Goal: Task Accomplishment & Management: Use online tool/utility

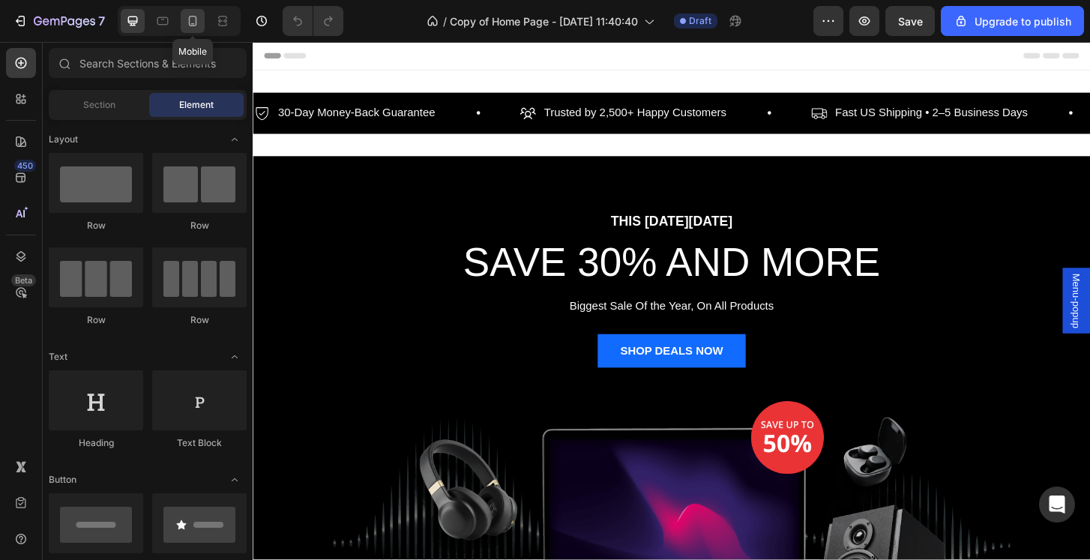
click at [189, 25] on icon at bounding box center [192, 20] width 15 height 15
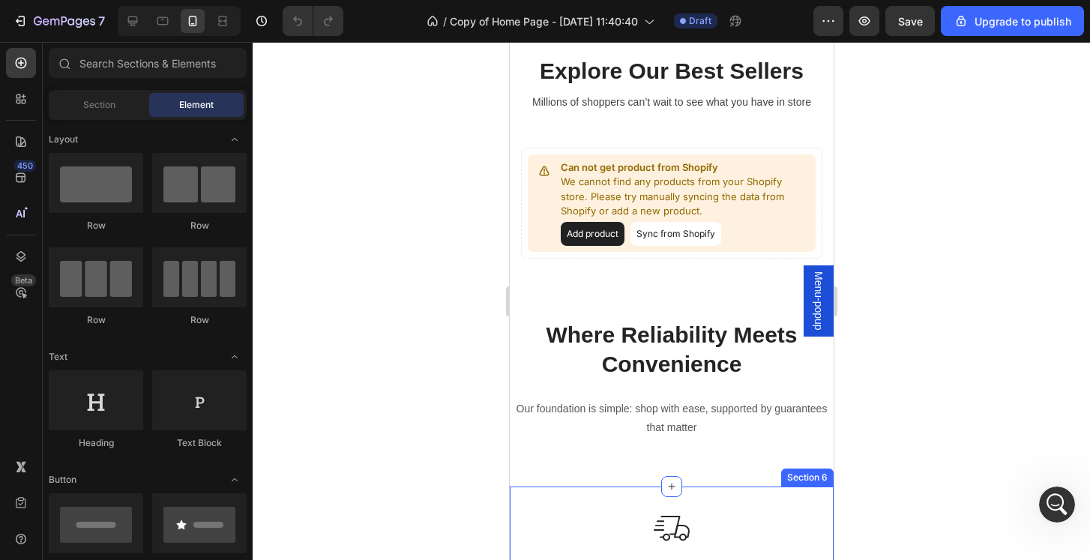
scroll to position [1181, 0]
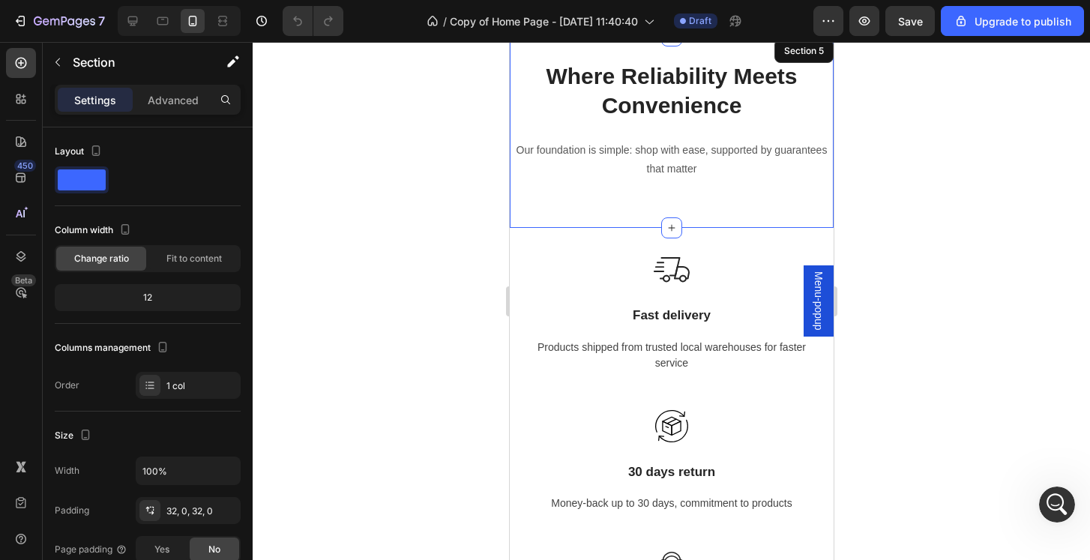
click at [760, 227] on div "Where Reliability Meets Convenience Heading Our foundation is simple: shop with…" at bounding box center [671, 132] width 324 height 192
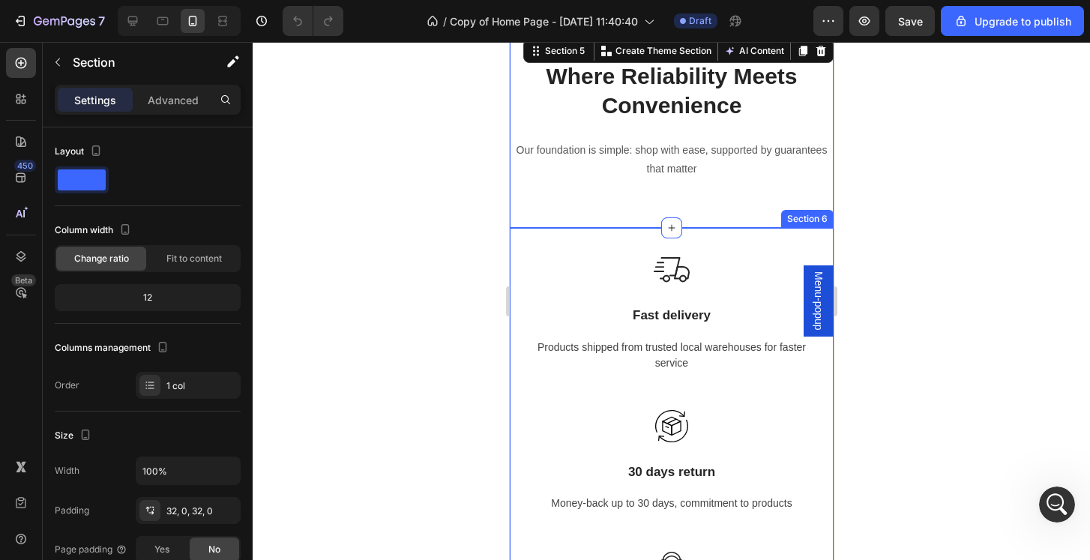
click at [727, 241] on div "Image Fast delivery Text block Products shipped from trusted local warehouses f…" at bounding box center [671, 538] width 324 height 620
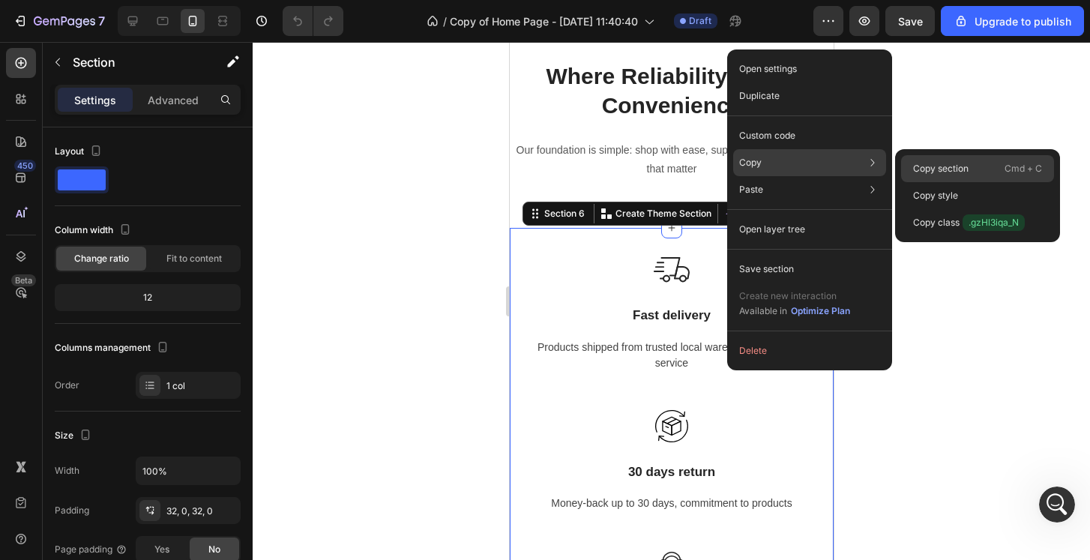
click at [967, 170] on p "Copy section" at bounding box center [940, 168] width 55 height 13
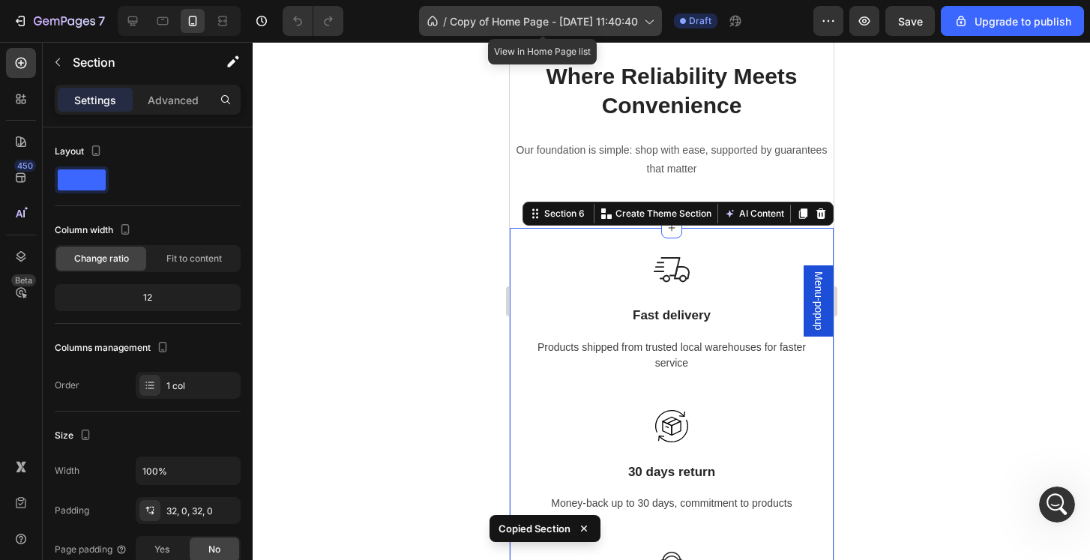
click at [481, 26] on span "Copy of Home Page - [DATE] 11:40:40" at bounding box center [544, 21] width 188 height 16
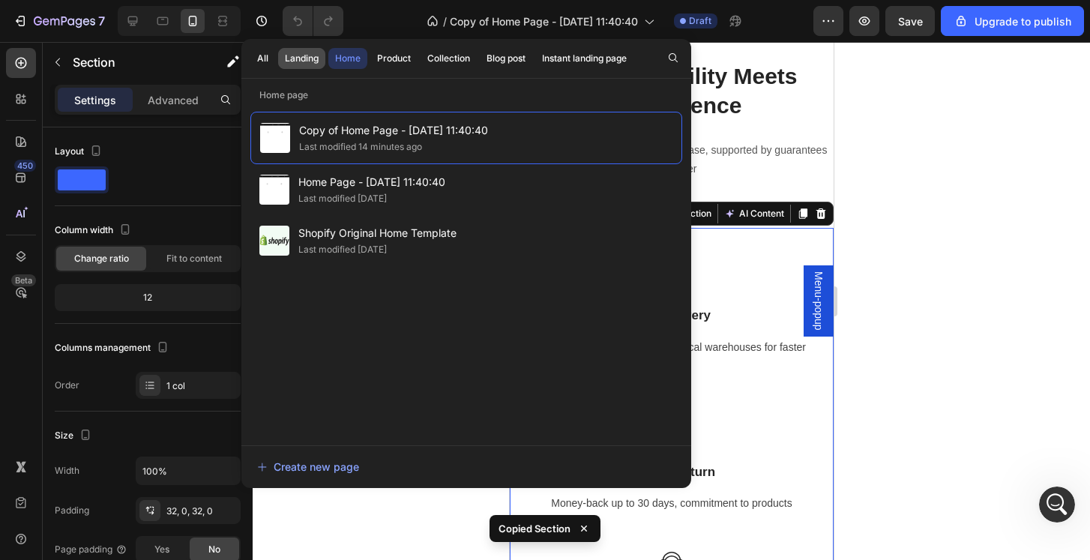
click at [302, 58] on div "Landing" at bounding box center [302, 58] width 34 height 13
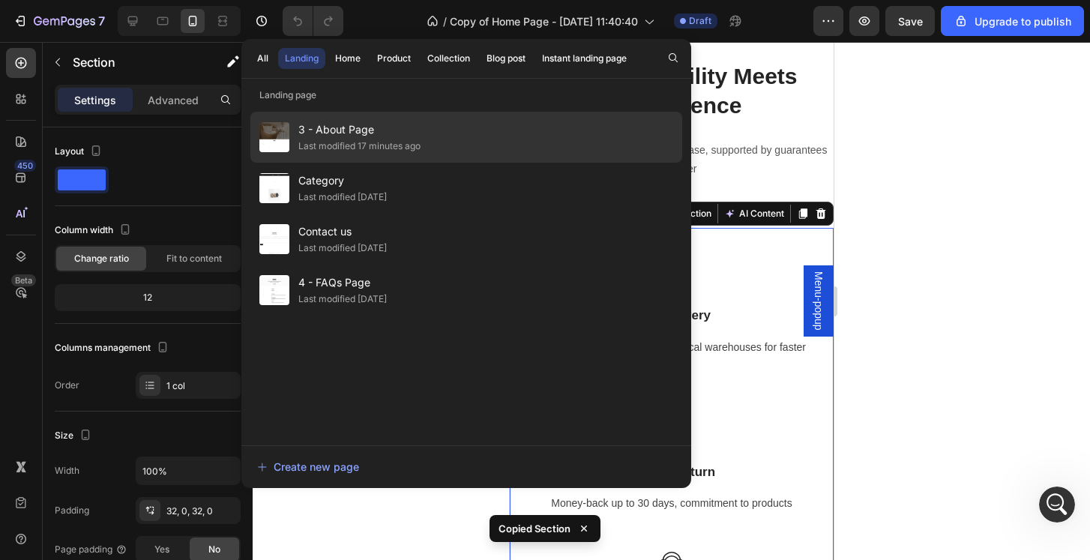
click at [368, 138] on span "3 - About Page" at bounding box center [359, 130] width 122 height 18
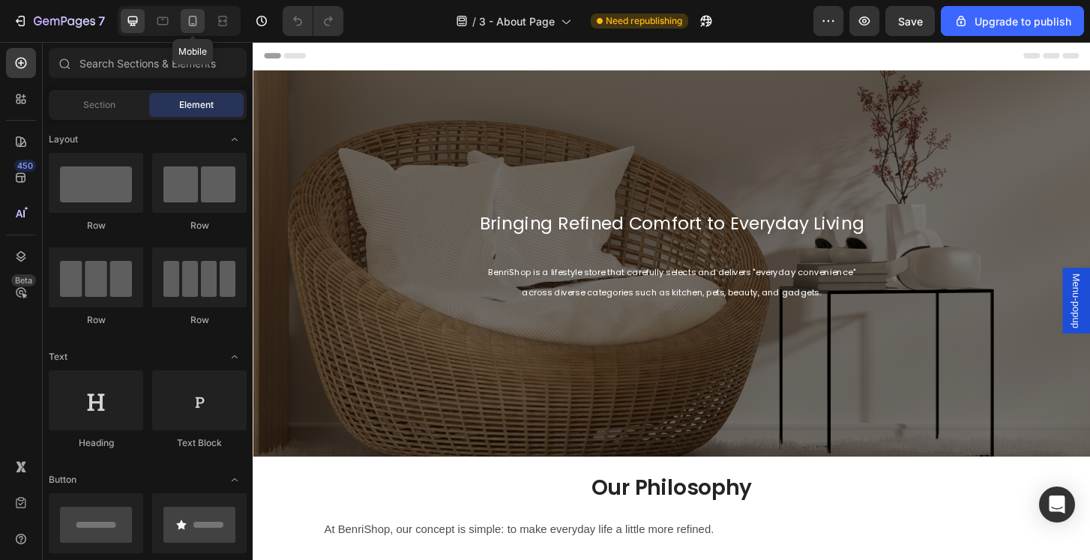
click at [201, 15] on div at bounding box center [193, 21] width 24 height 24
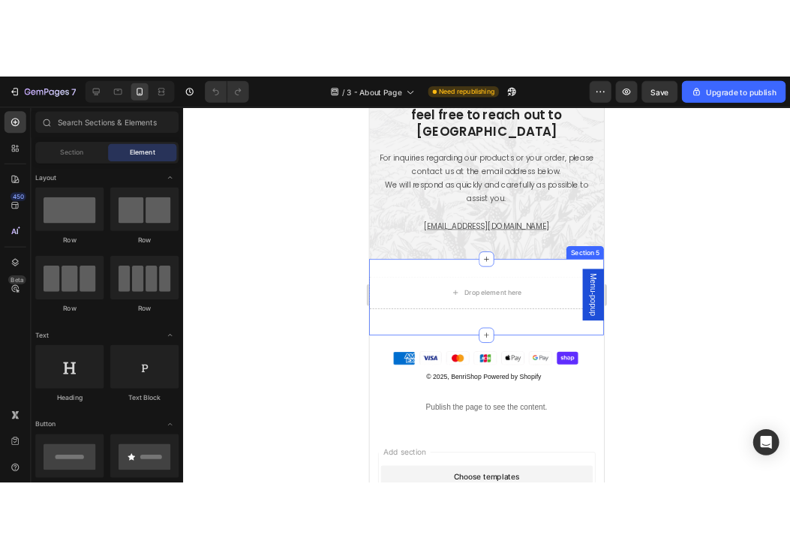
scroll to position [919, 0]
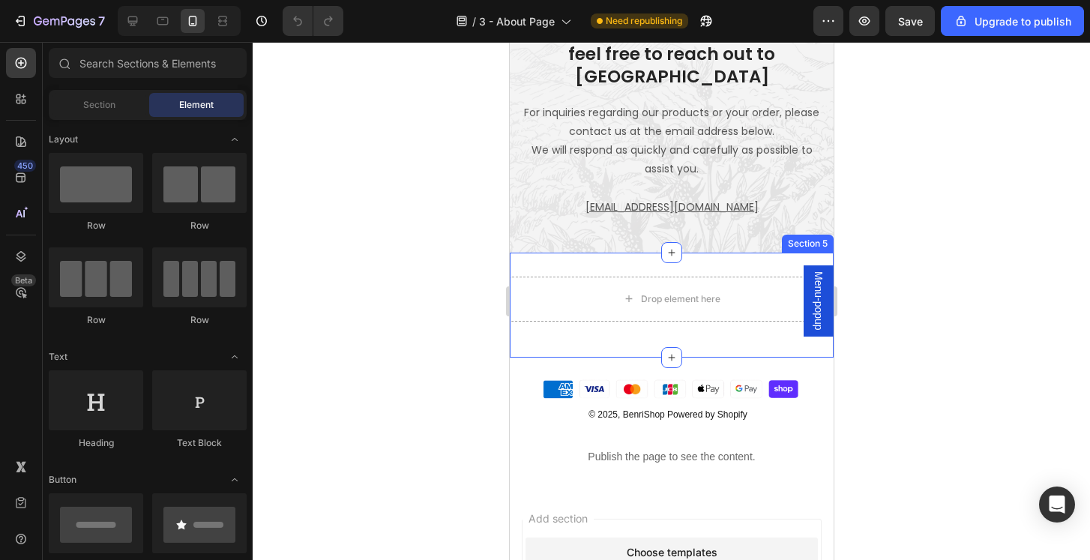
click at [635, 313] on div "Drop element here Row Section 5" at bounding box center [671, 305] width 324 height 105
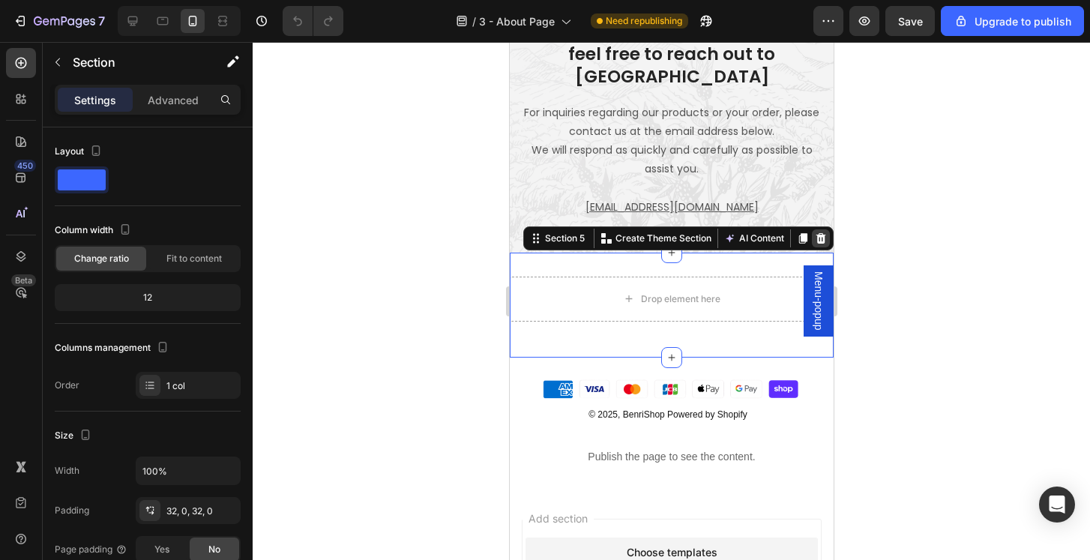
click at [821, 232] on icon at bounding box center [820, 238] width 12 height 12
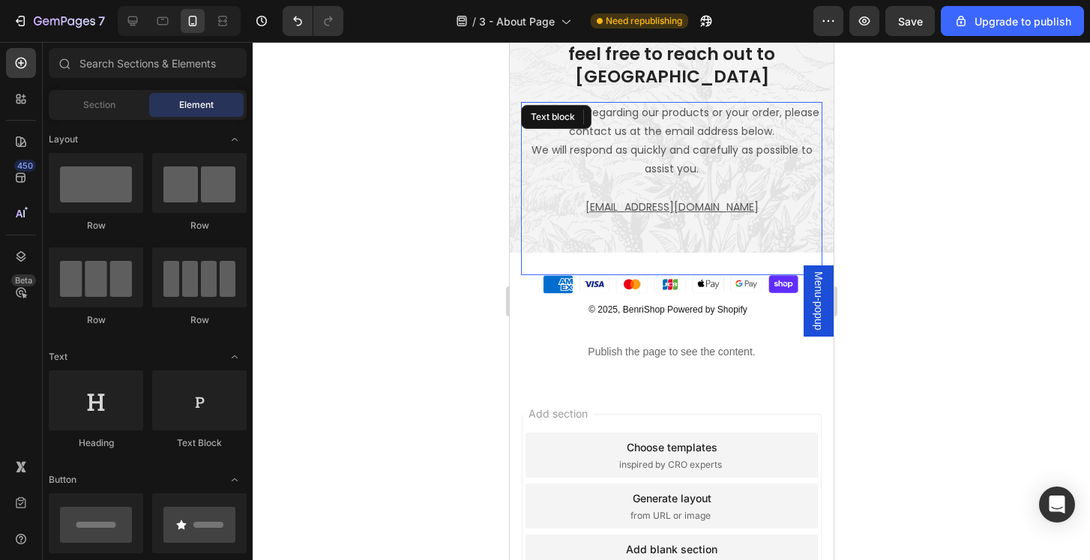
click at [769, 217] on p at bounding box center [671, 226] width 298 height 19
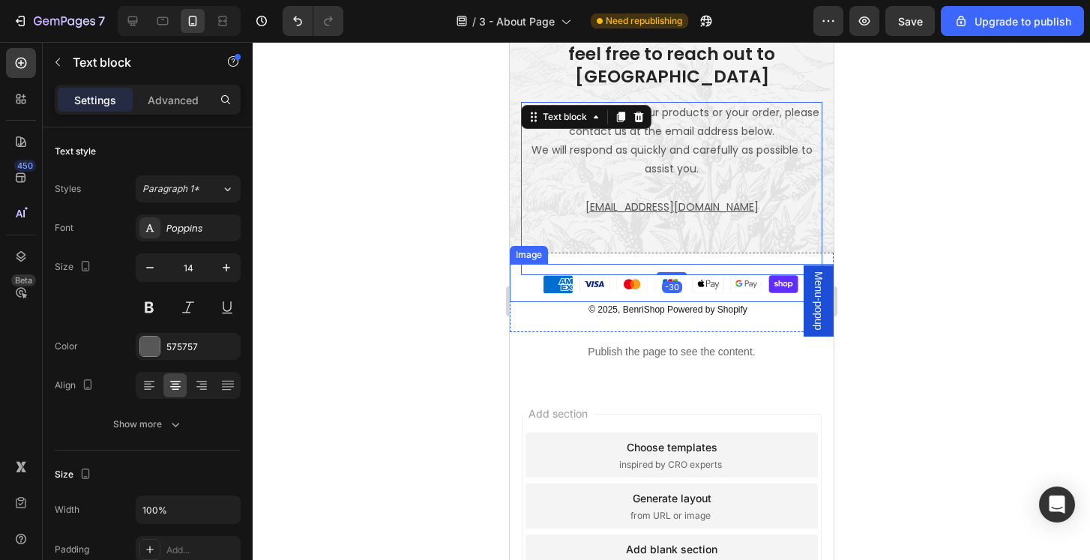
click at [828, 264] on img at bounding box center [671, 283] width 324 height 39
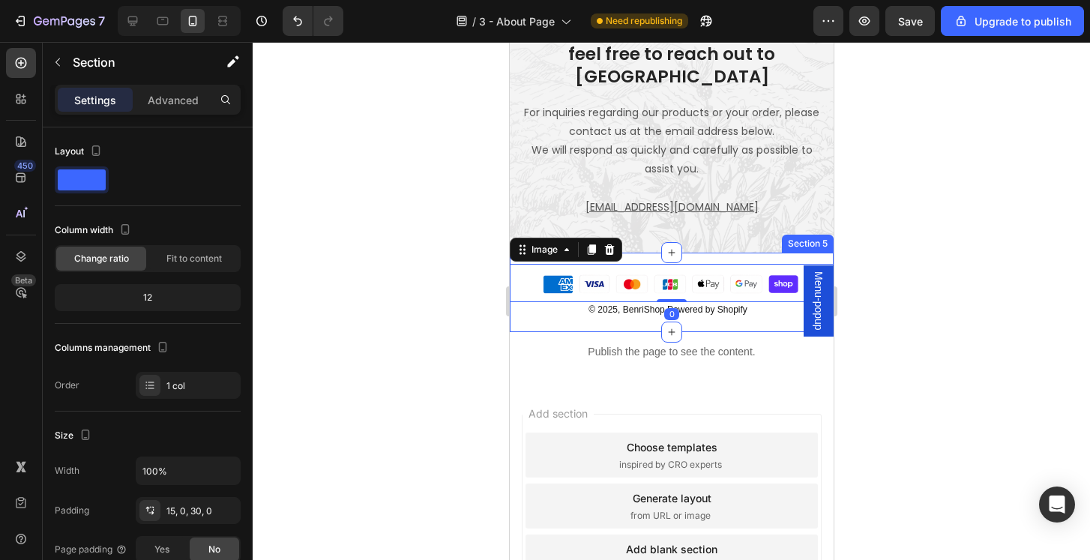
click at [826, 253] on div "Image 0 © 2025, BenriShop Powered by Shopify Text Block Section 5" at bounding box center [671, 293] width 324 height 80
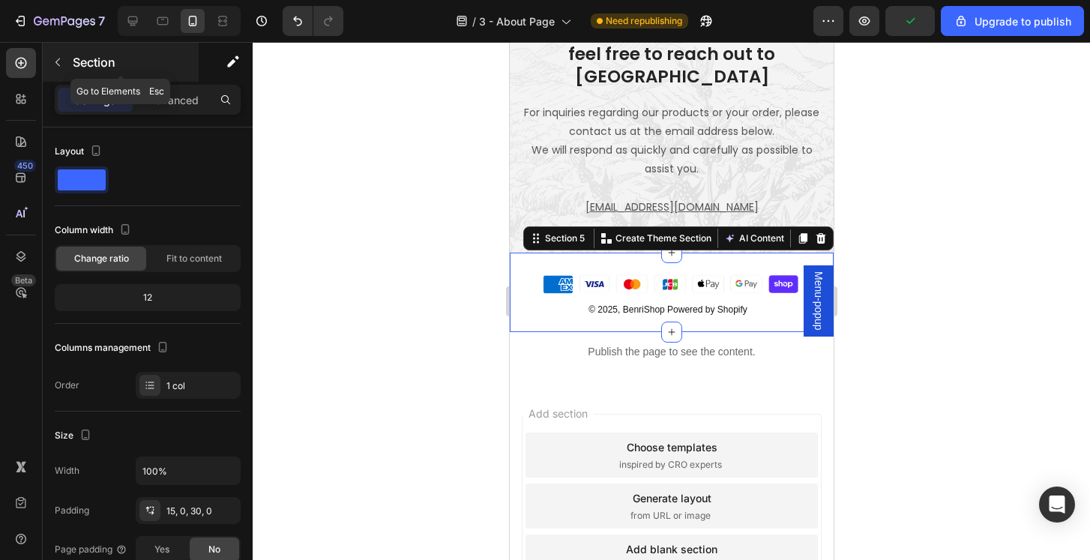
click at [57, 64] on icon "button" at bounding box center [58, 62] width 12 height 12
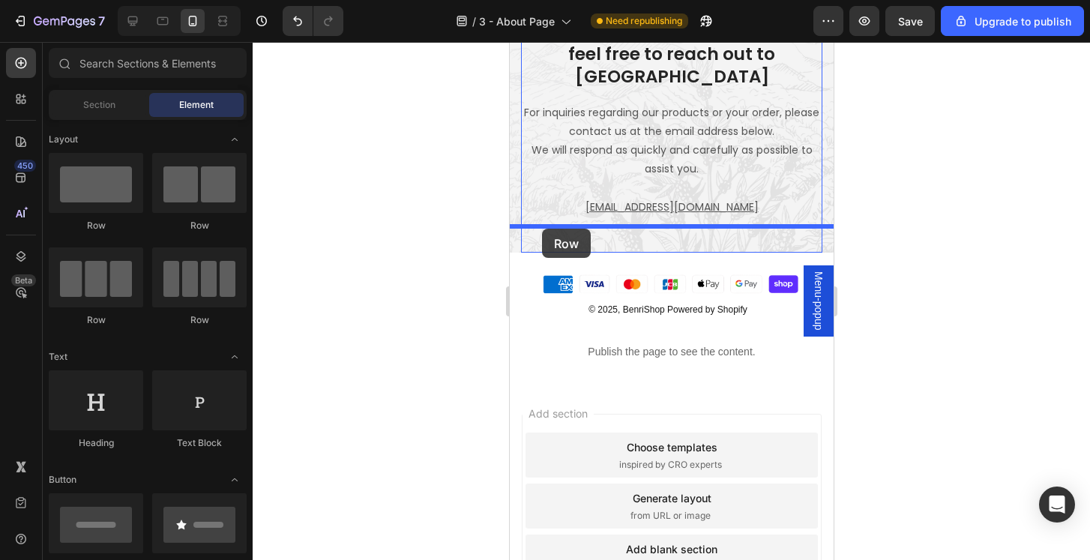
drag, startPoint x: 603, startPoint y: 205, endPoint x: 541, endPoint y: 227, distance: 66.2
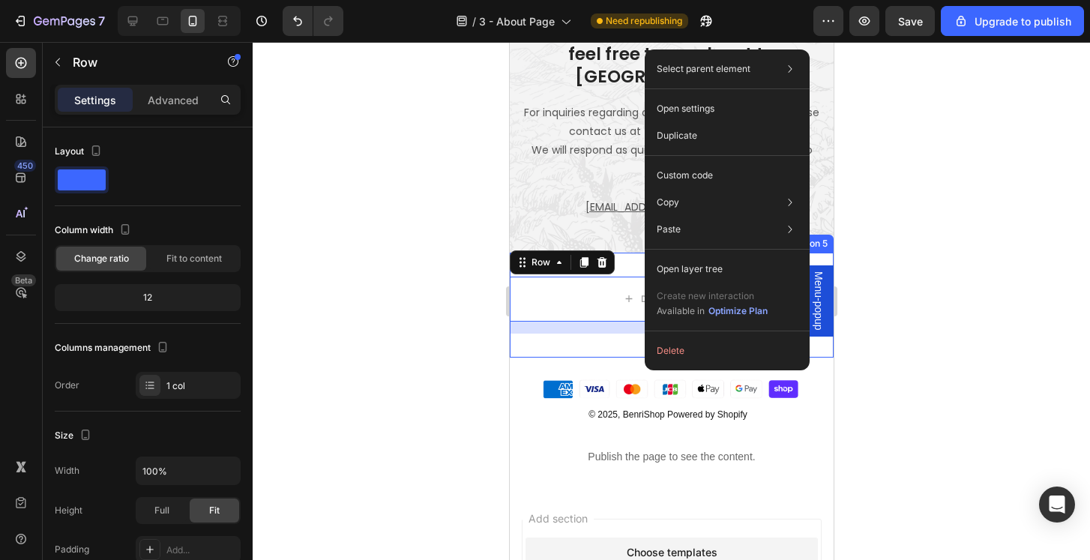
click at [769, 256] on div "Paste Paste element Cmd + V Paste style Cmd + Shift + V Please allow access tp …" at bounding box center [727, 269] width 153 height 27
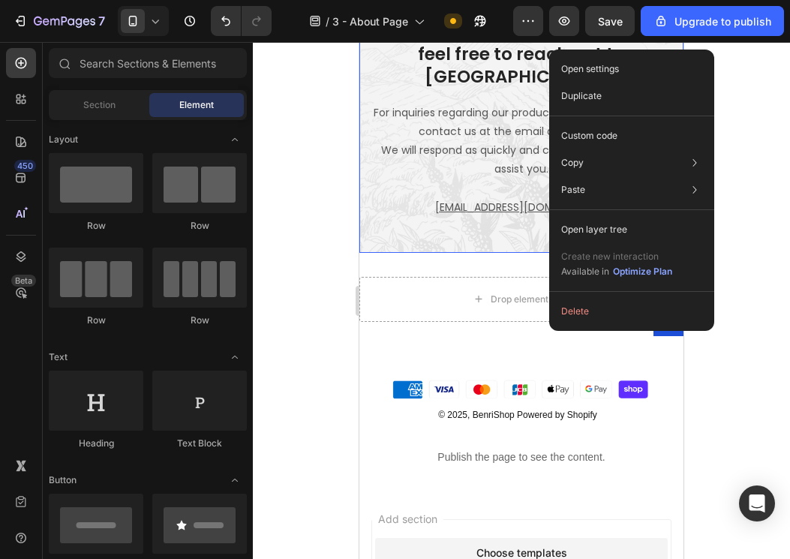
click at [679, 216] on div "Paste Paste element Cmd + V Paste style Cmd + Shift + V Please allow access tp …" at bounding box center [631, 229] width 153 height 27
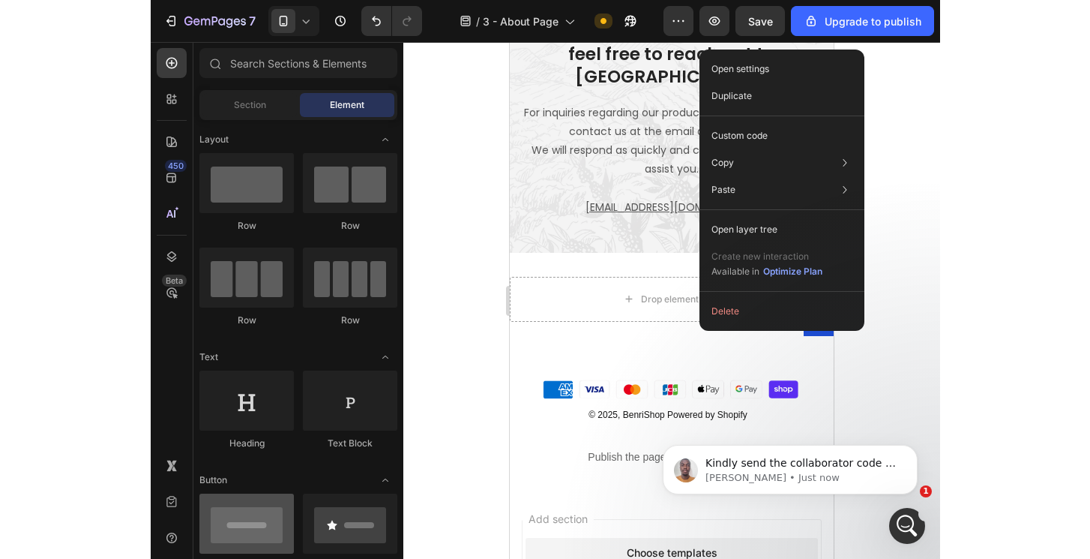
scroll to position [0, 0]
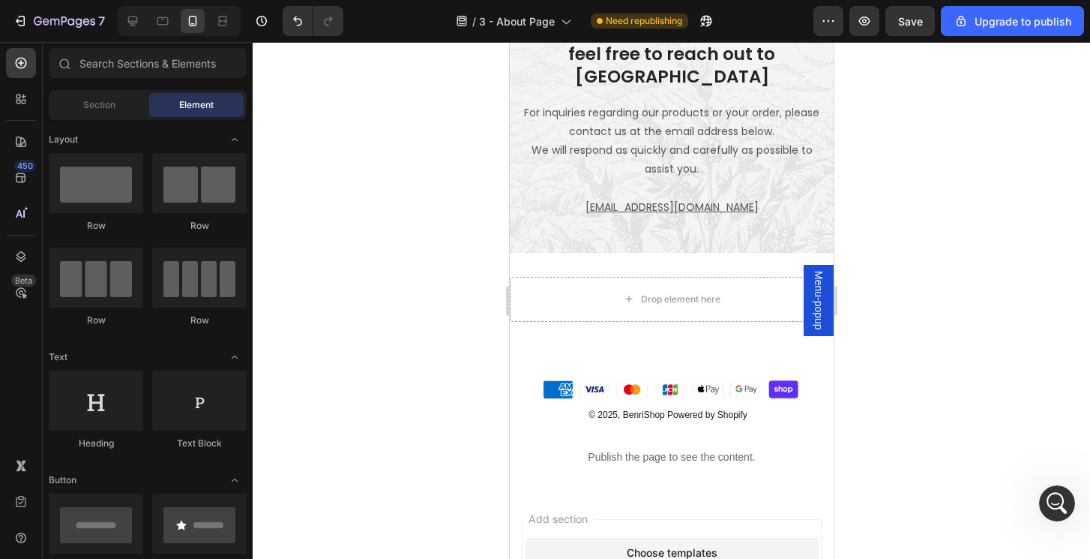
click at [902, 157] on div at bounding box center [672, 300] width 838 height 517
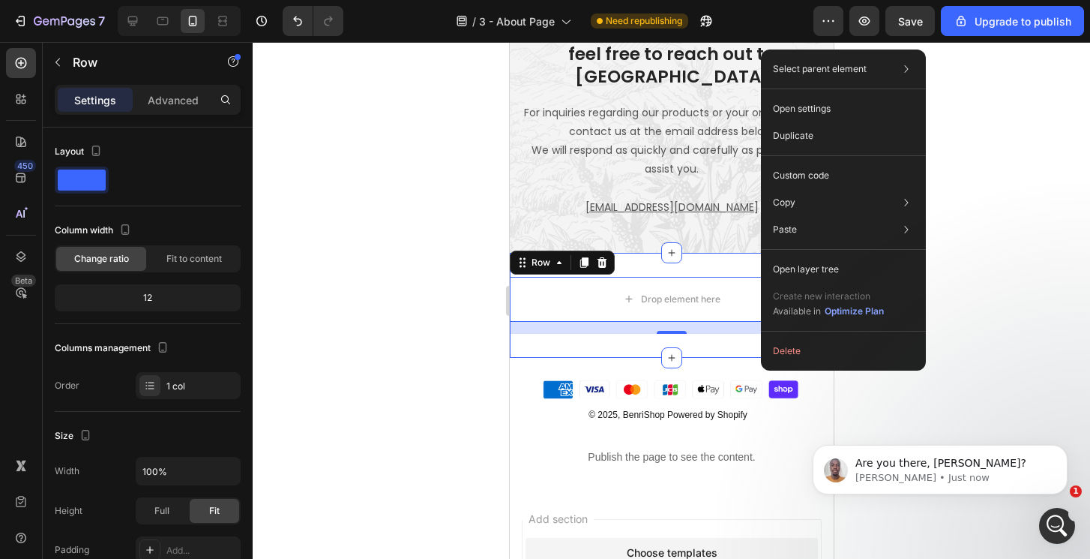
click at [880, 256] on div "Paste Paste element Cmd + V Paste style Cmd + Shift + V Please allow access tp …" at bounding box center [843, 269] width 153 height 27
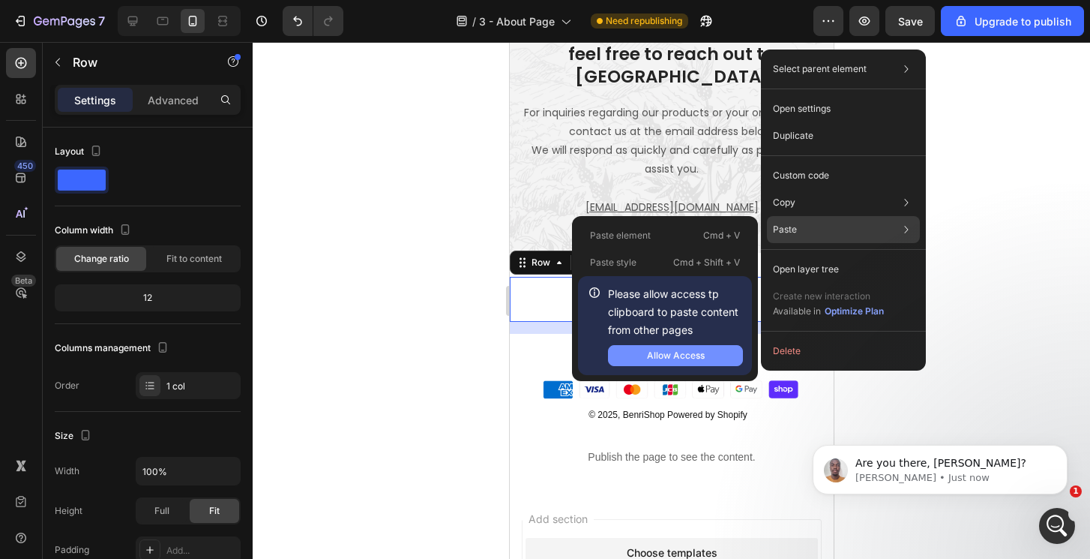
click at [703, 352] on div "Allow Access" at bounding box center [676, 355] width 58 height 13
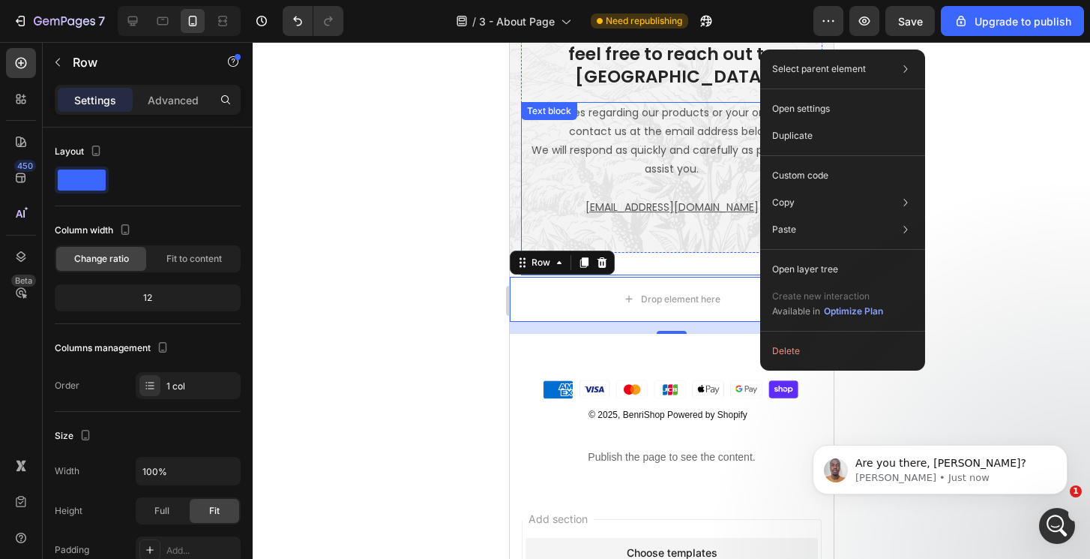
click at [817, 205] on div "Copy Copy element Cmd + C Copy style Copy class .g6o7yAcagO" at bounding box center [842, 202] width 153 height 27
click at [973, 472] on p "[PERSON_NAME] • Just now" at bounding box center [952, 477] width 193 height 13
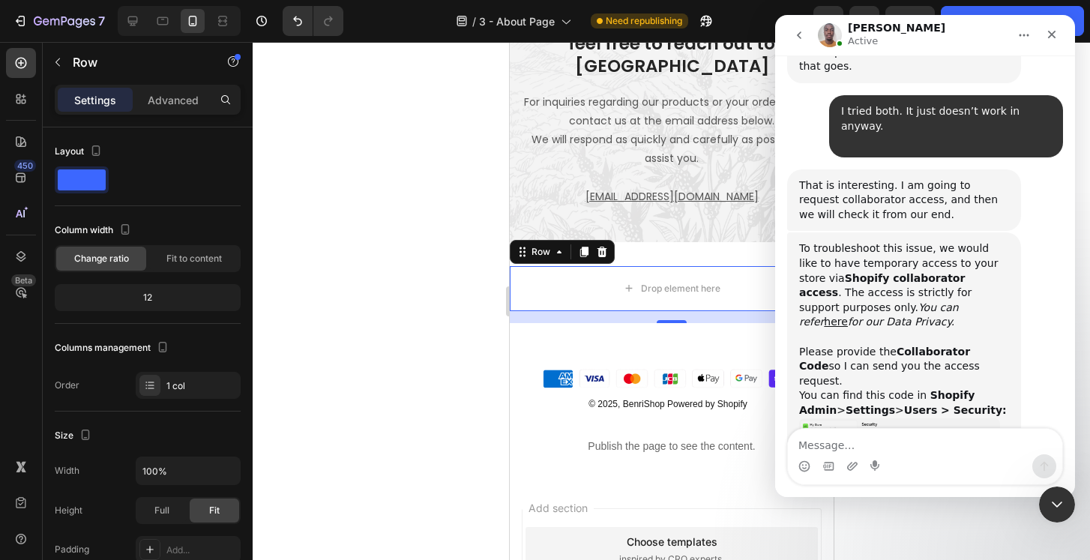
scroll to position [939, 0]
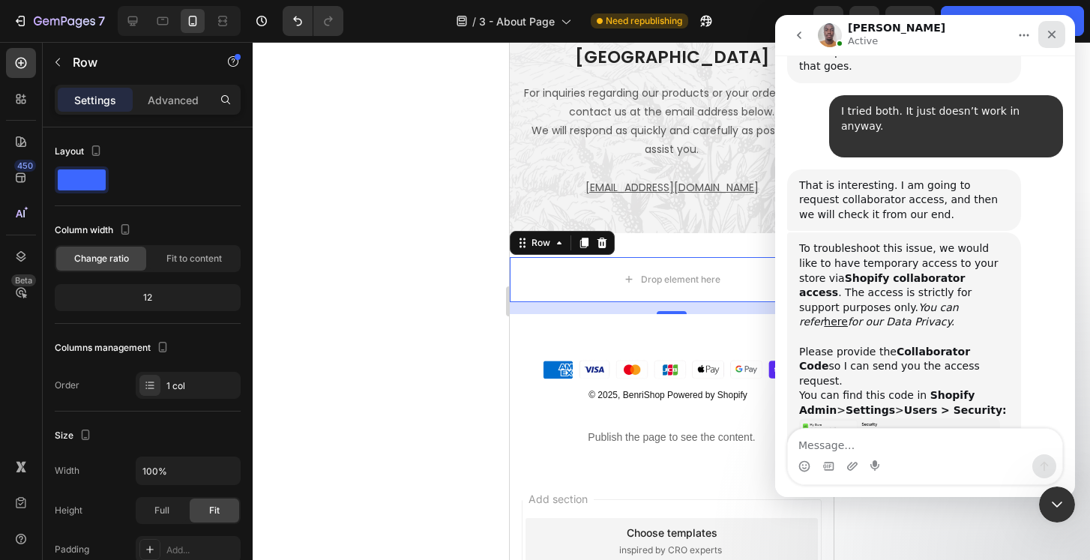
click at [1058, 36] on div "Close" at bounding box center [1052, 34] width 27 height 27
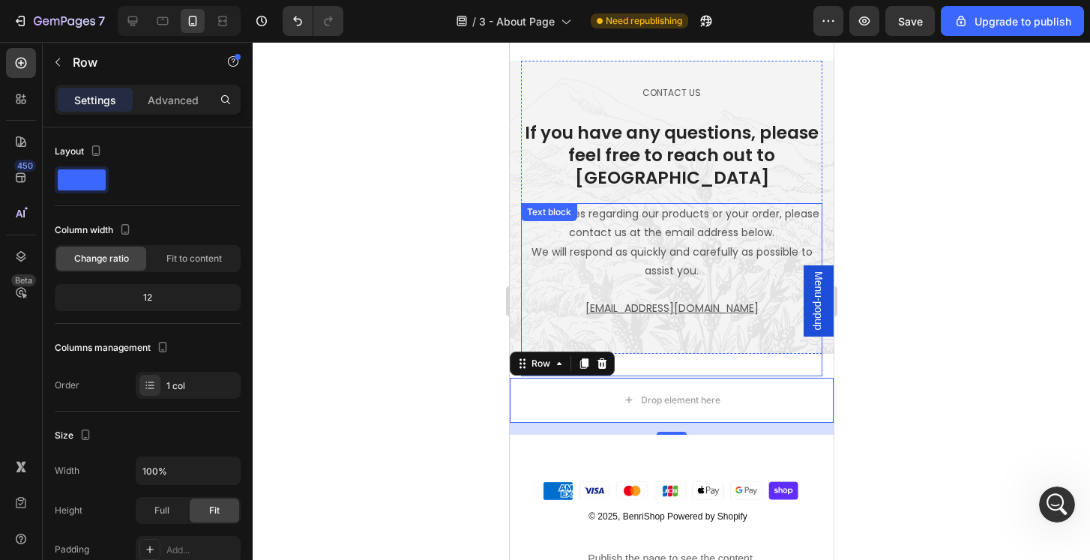
scroll to position [820, 0]
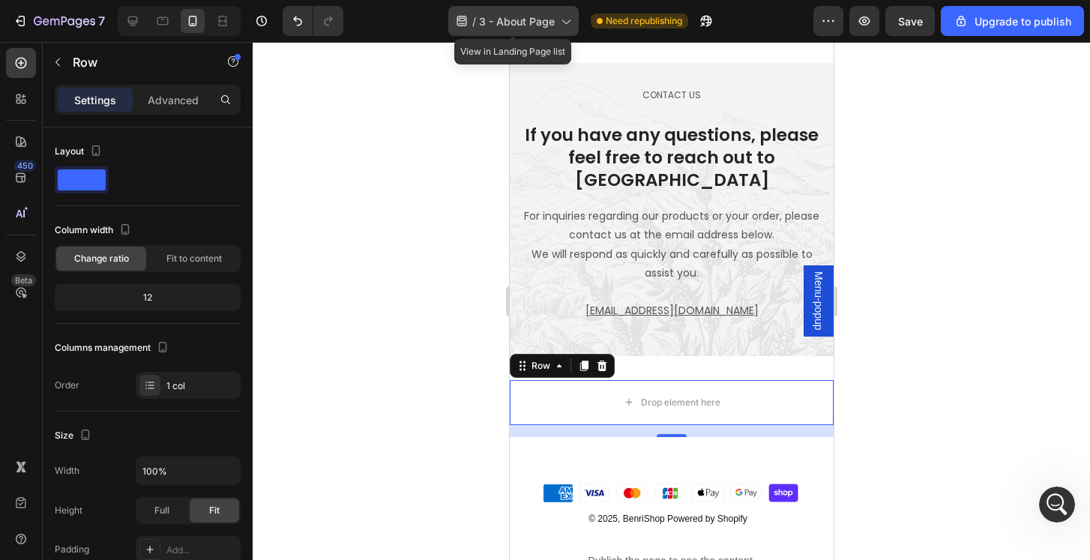
click at [553, 31] on div "/ 3 - About Page" at bounding box center [513, 21] width 130 height 30
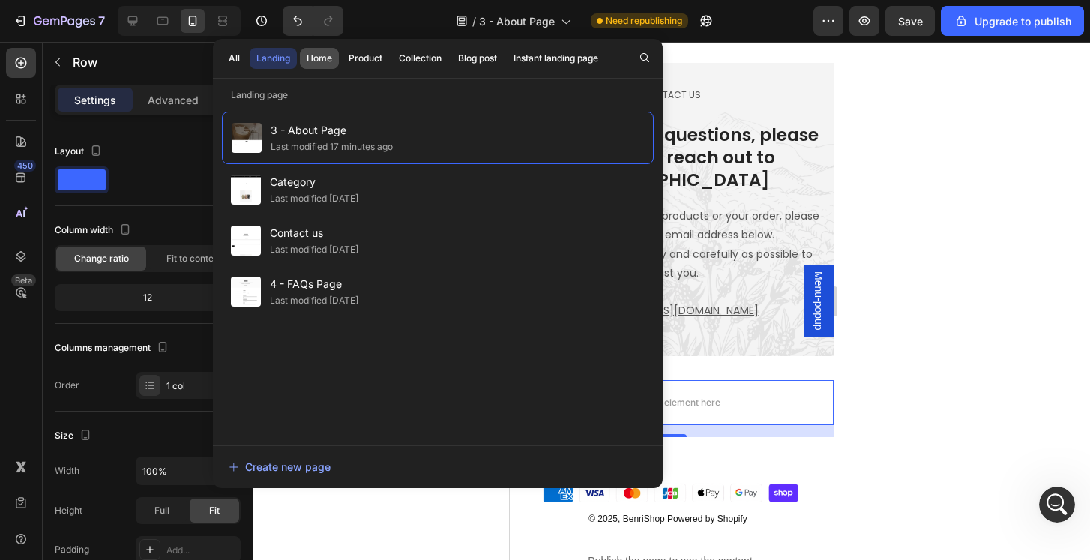
click at [320, 58] on div "Home" at bounding box center [319, 58] width 25 height 13
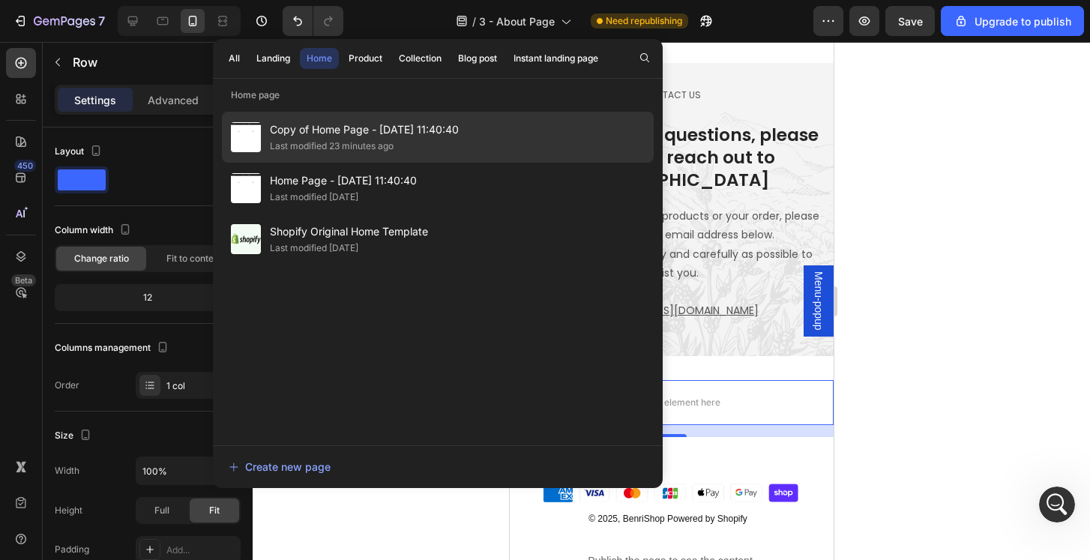
click at [486, 163] on div "Copy of Home Page - Jun 28, 11:40:40 Last modified 23 minutes ago" at bounding box center [438, 188] width 432 height 51
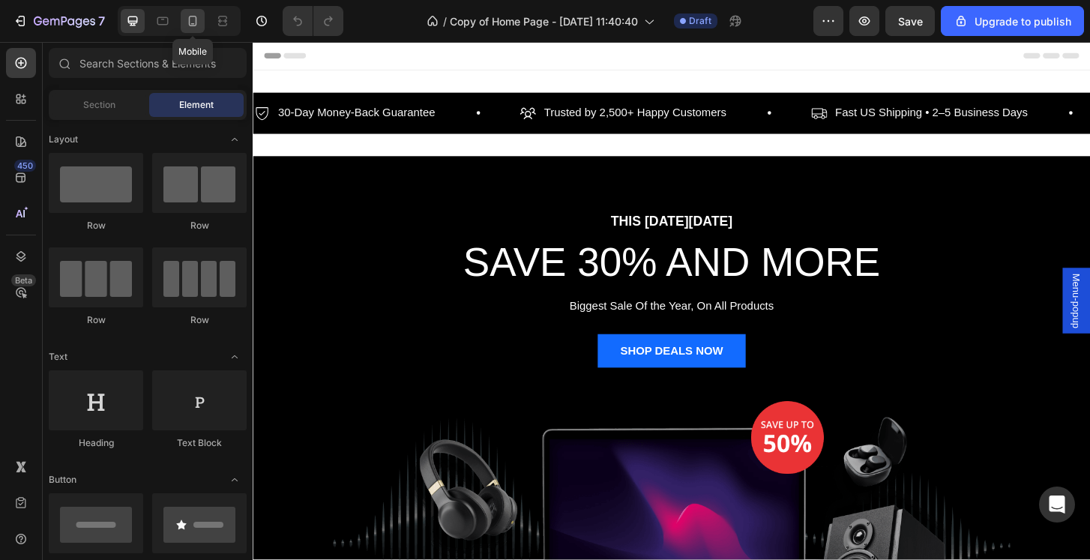
click at [202, 21] on div at bounding box center [193, 21] width 24 height 24
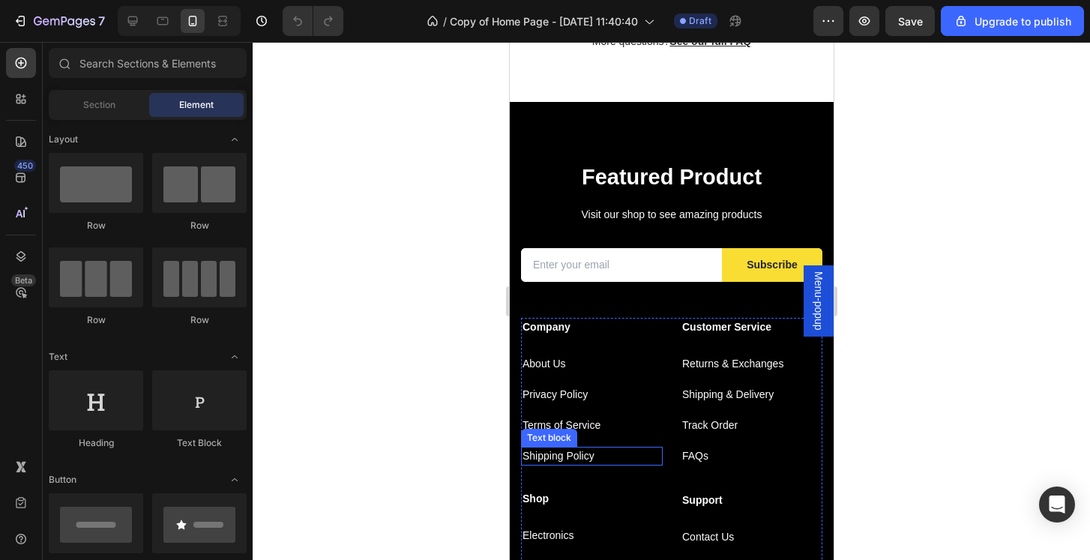
scroll to position [2566, 0]
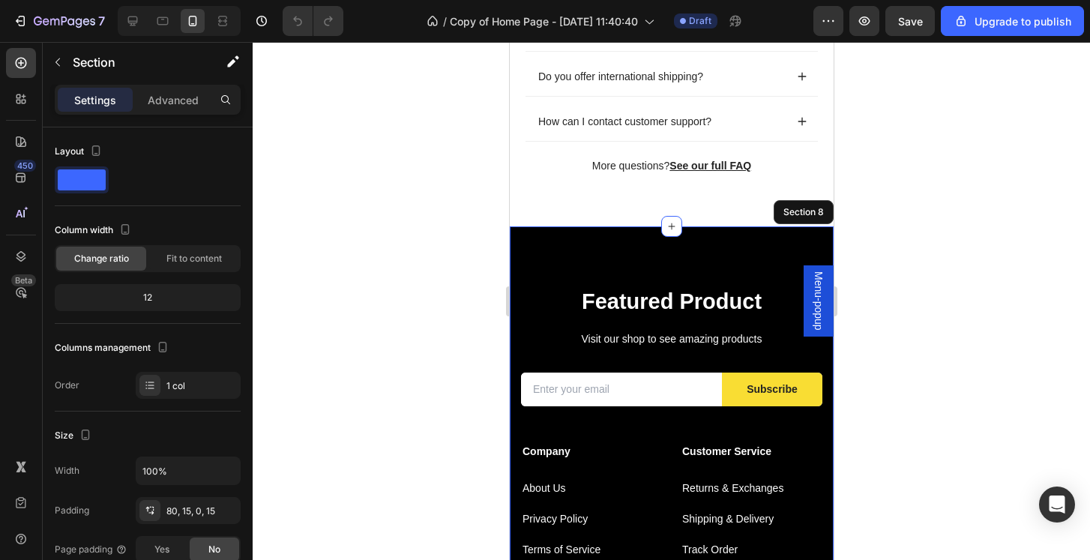
click at [728, 250] on div "Featured Product Heading Visit our shop to see amazing products Text block Emai…" at bounding box center [671, 505] width 324 height 558
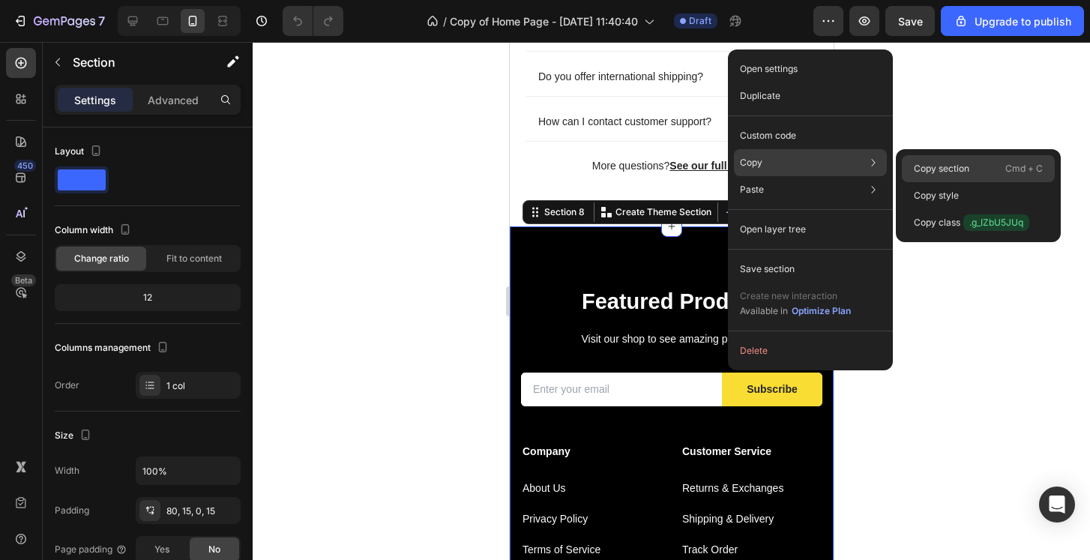
click at [962, 168] on p "Copy section" at bounding box center [941, 168] width 55 height 13
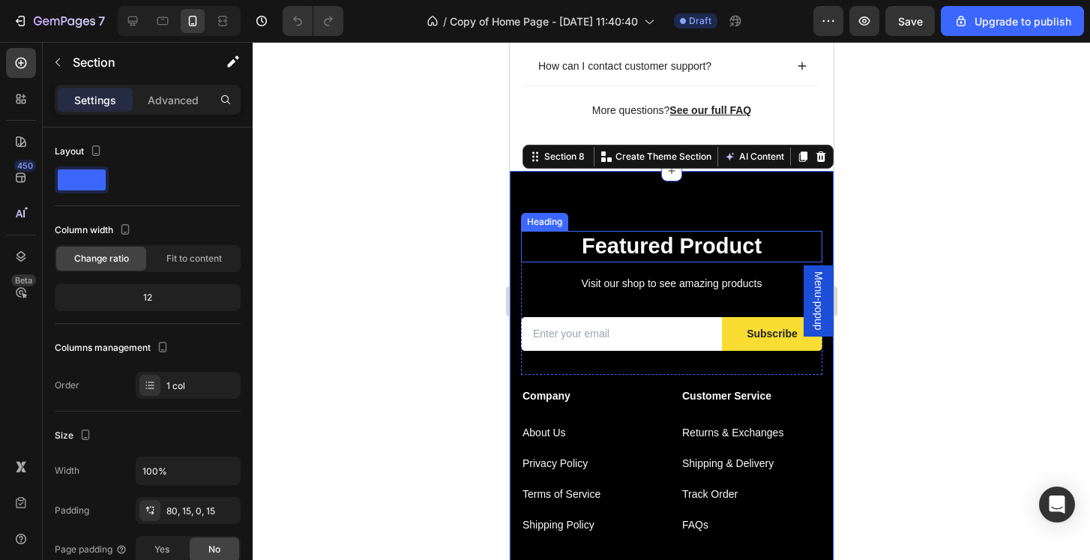
scroll to position [2621, 0]
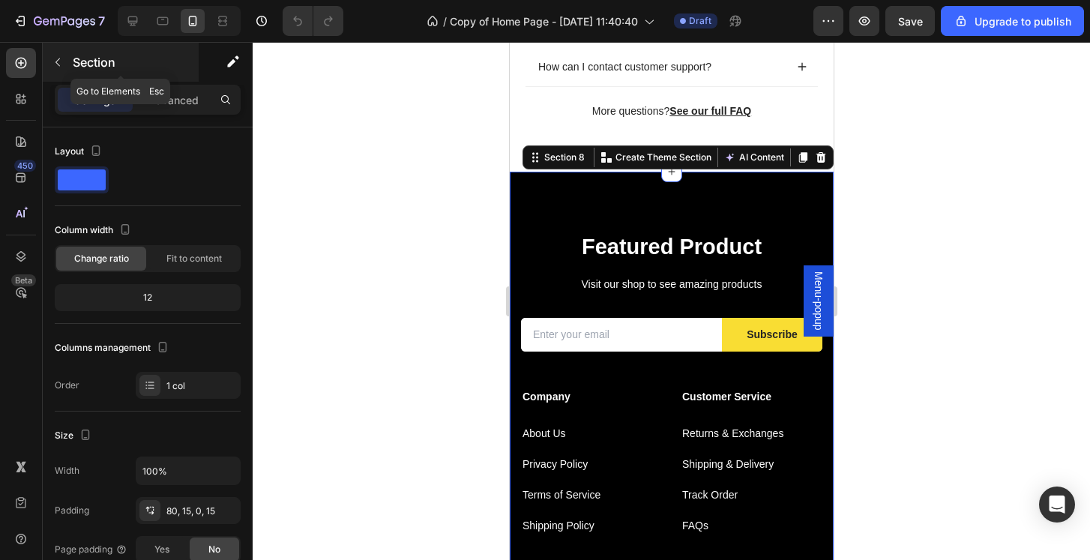
click at [69, 67] on button "button" at bounding box center [58, 62] width 24 height 24
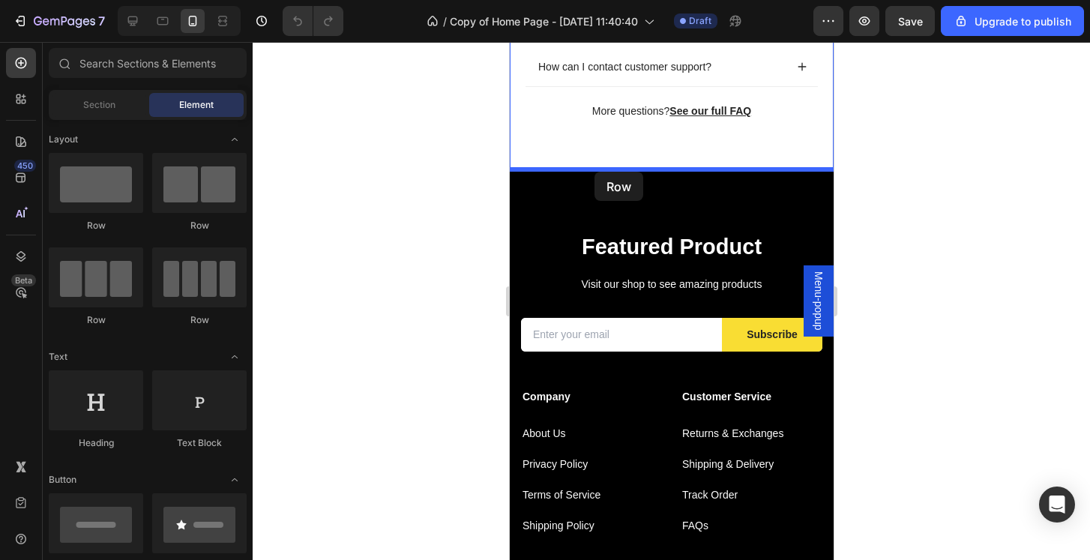
drag, startPoint x: 612, startPoint y: 217, endPoint x: 594, endPoint y: 172, distance: 48.5
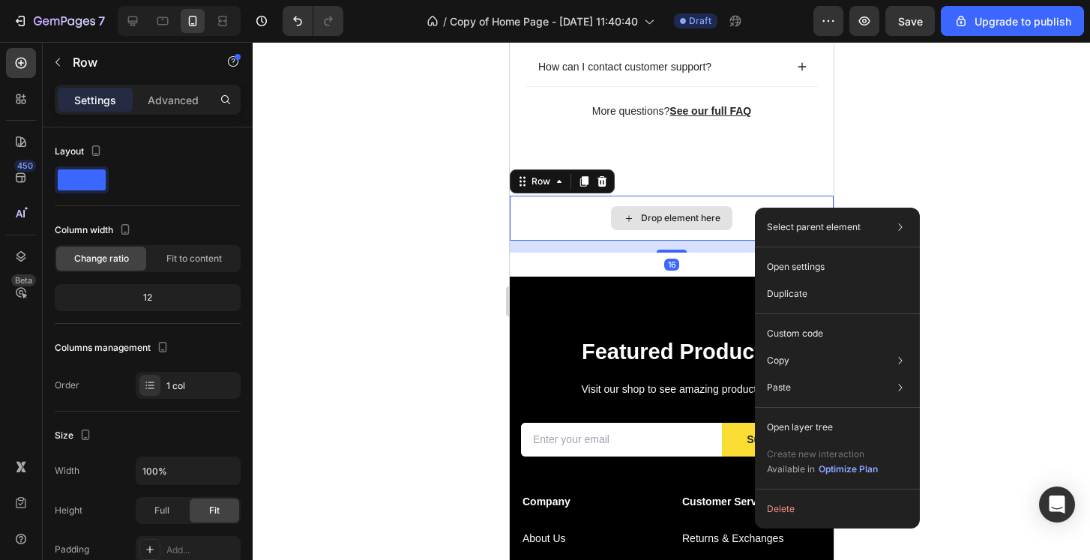
drag, startPoint x: 755, startPoint y: 208, endPoint x: 1279, endPoint y: 253, distance: 526.1
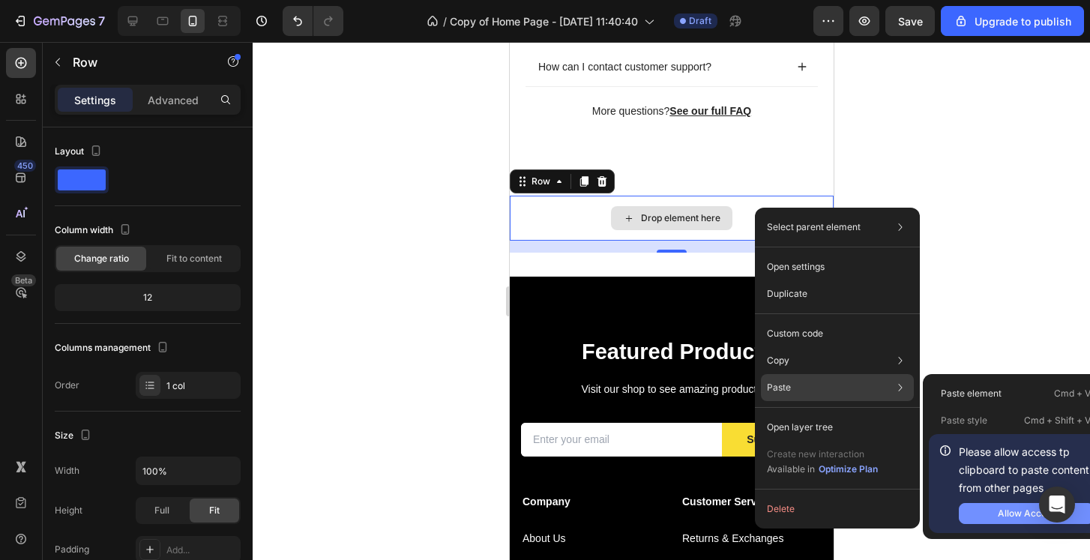
click at [991, 513] on button "Allow Access" at bounding box center [1026, 513] width 135 height 21
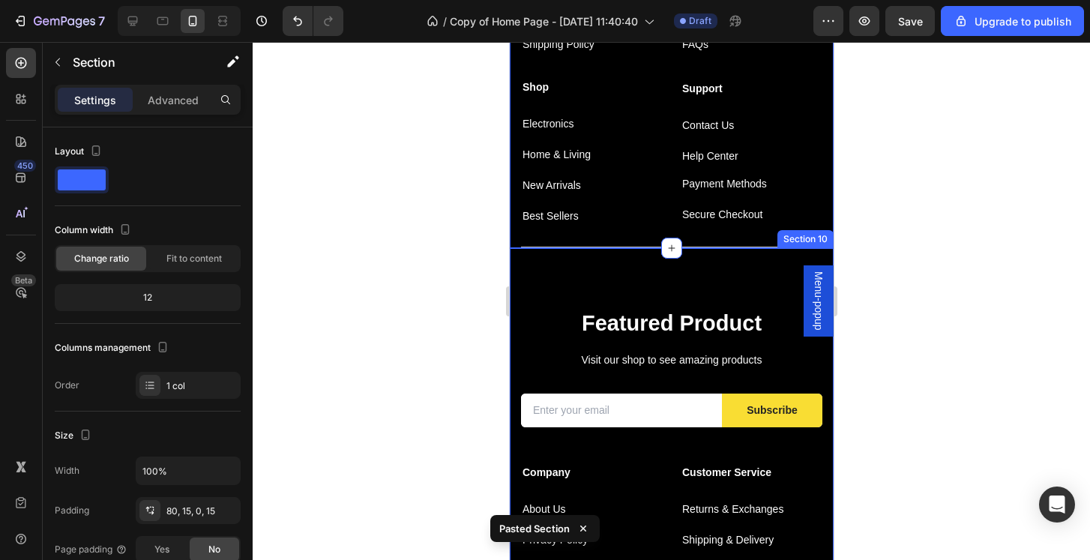
scroll to position [3273, 0]
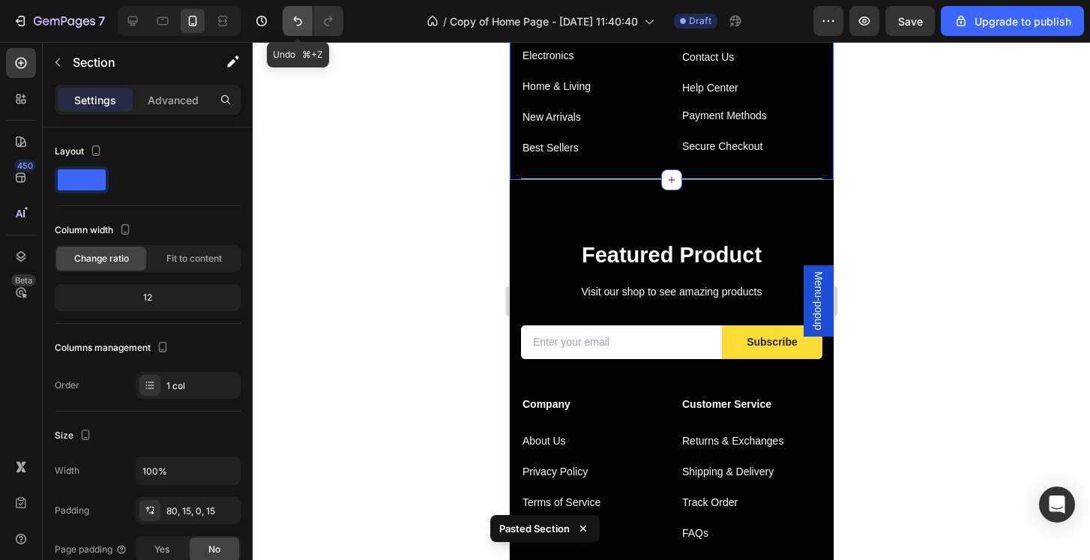
click at [296, 19] on icon "Undo/Redo" at bounding box center [297, 21] width 9 height 10
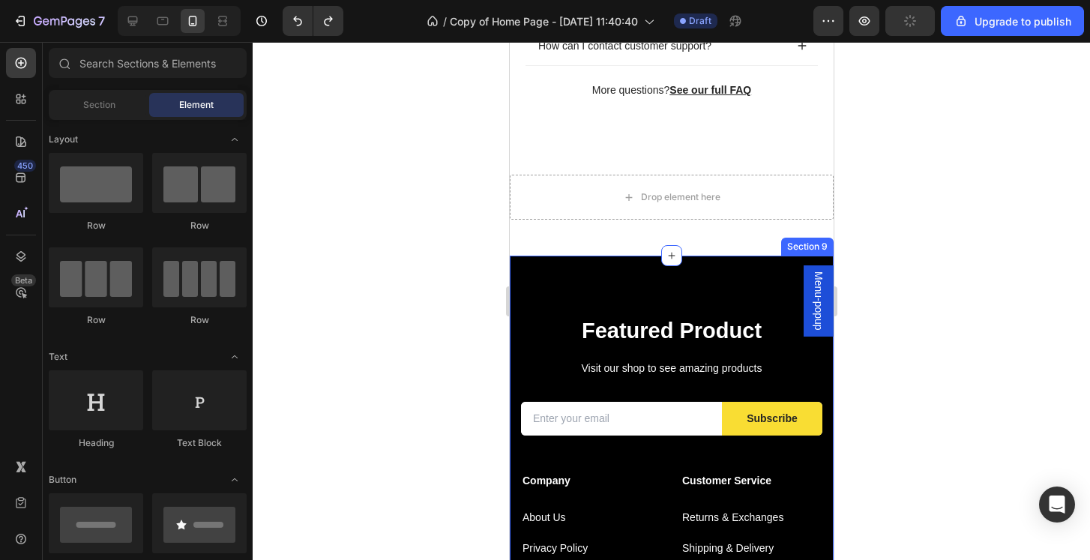
scroll to position [2643, 0]
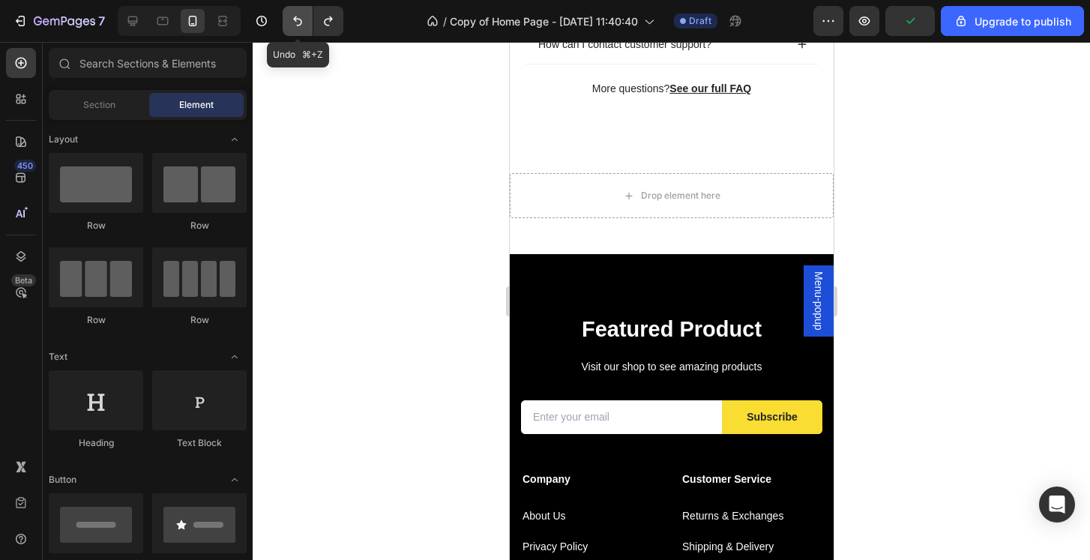
click at [301, 24] on icon "Undo/Redo" at bounding box center [297, 21] width 9 height 10
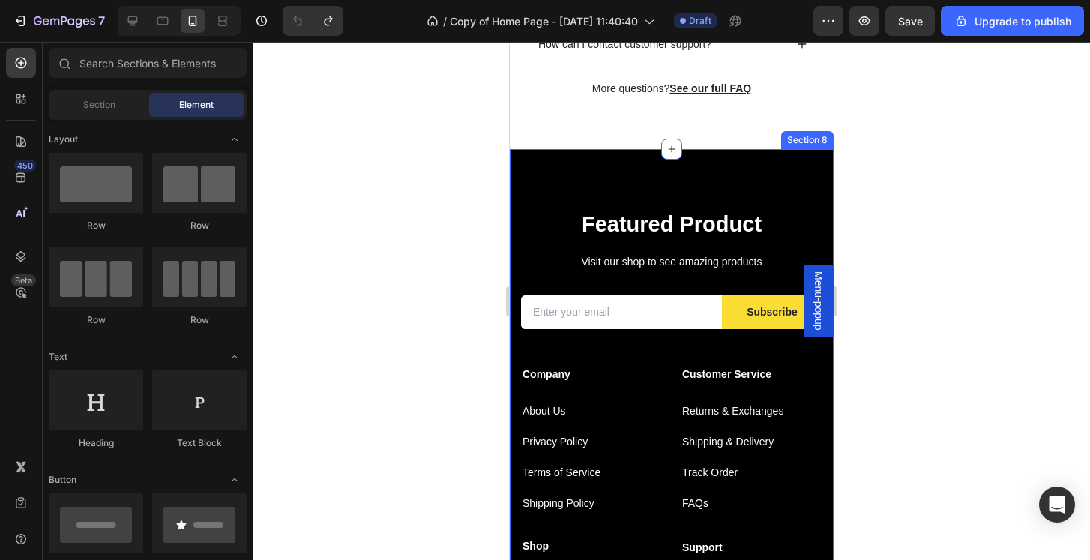
click at [736, 161] on div "Featured Product Heading Visit our shop to see amazing products Text block Emai…" at bounding box center [671, 428] width 324 height 558
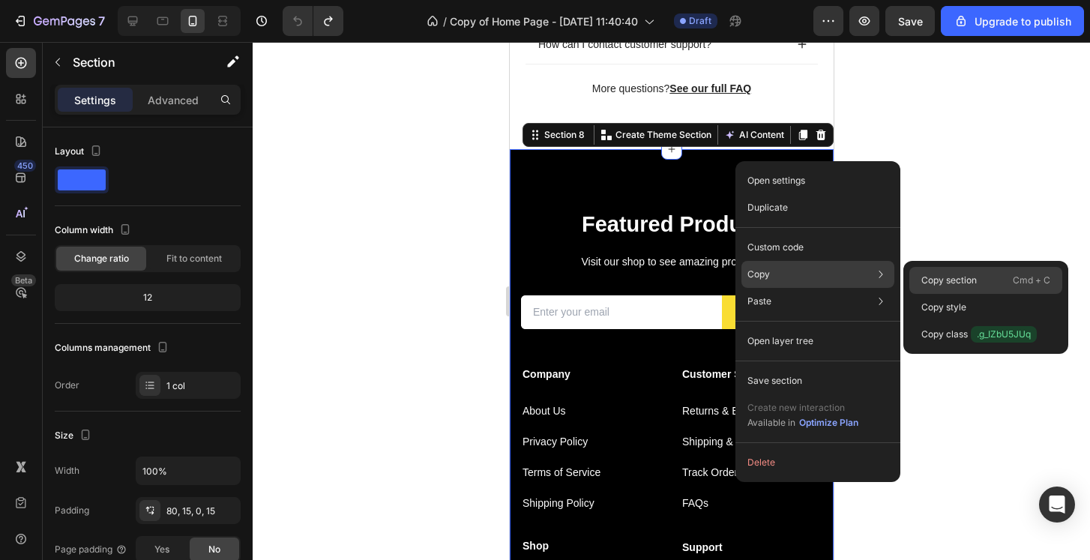
click at [956, 285] on p "Copy section" at bounding box center [949, 280] width 55 height 13
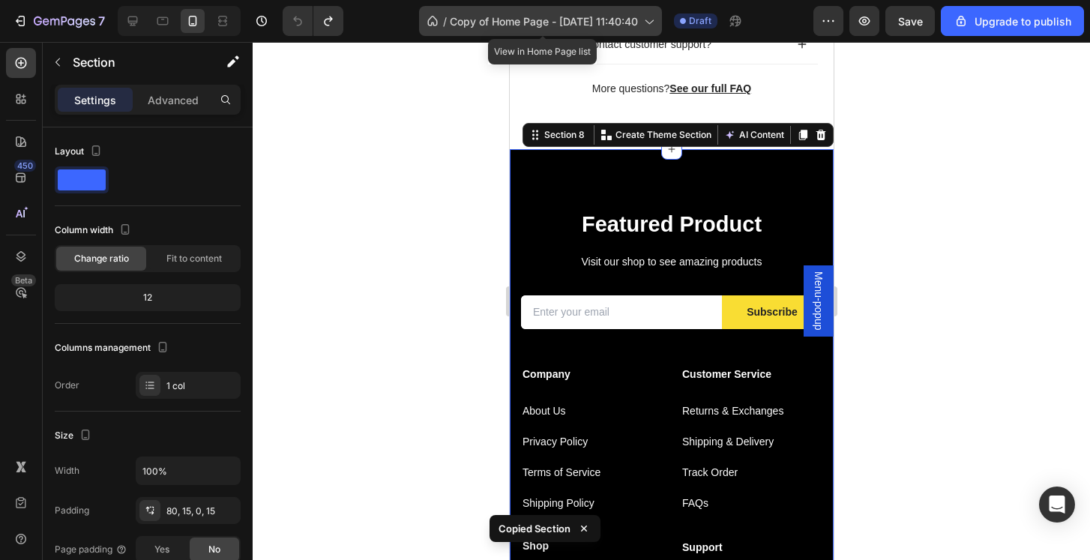
click at [476, 28] on span "Copy of Home Page - [DATE] 11:40:40" at bounding box center [544, 21] width 188 height 16
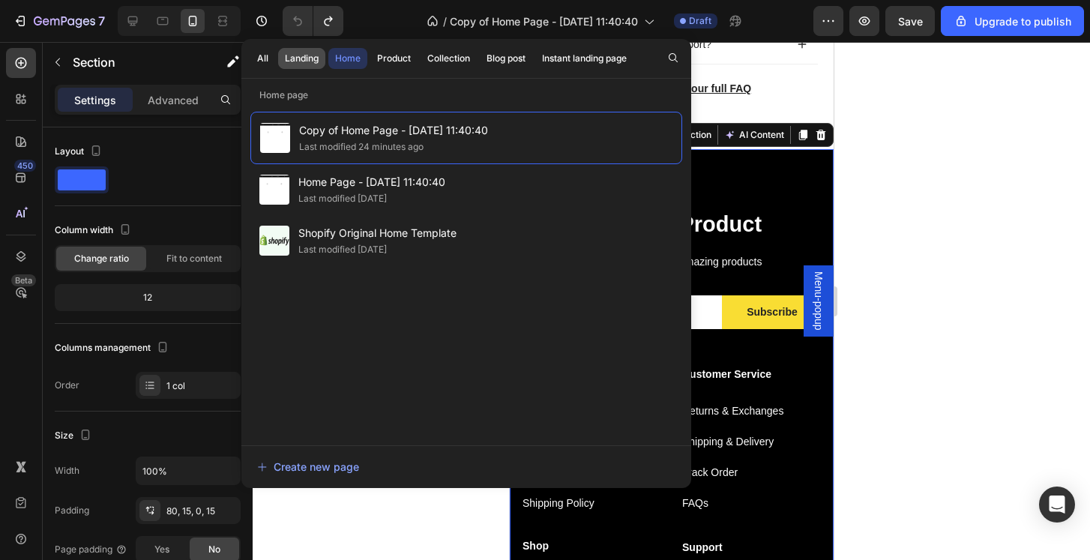
click at [317, 63] on div "Landing" at bounding box center [302, 58] width 34 height 13
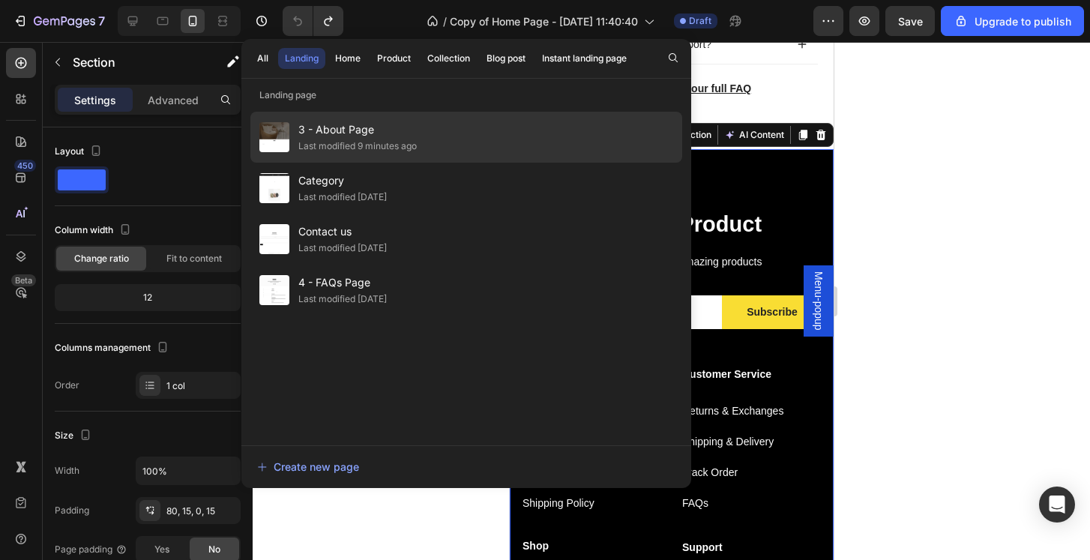
click at [432, 163] on div "3 - About Page Last modified 9 minutes ago" at bounding box center [466, 188] width 432 height 51
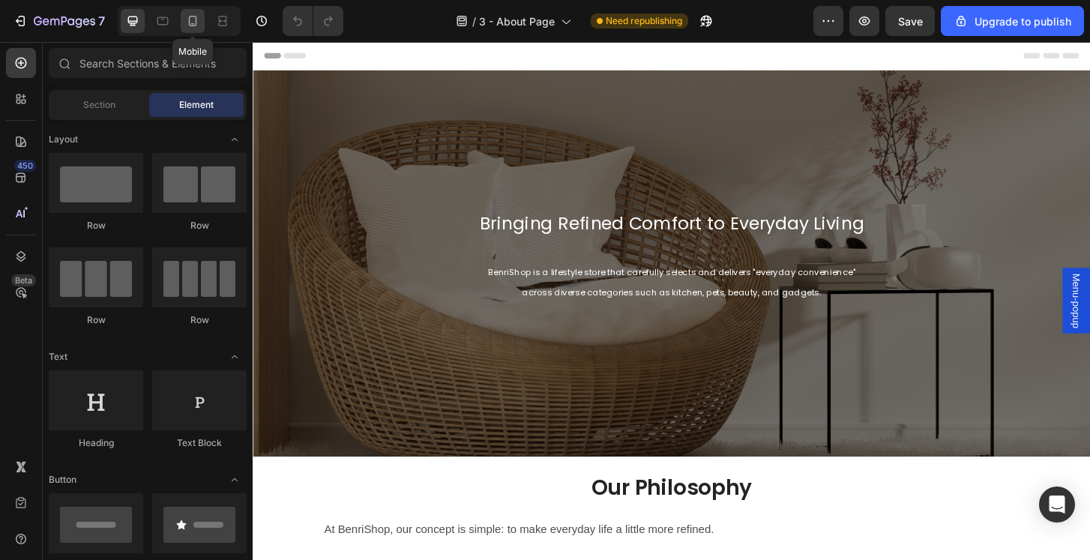
click at [198, 24] on icon at bounding box center [192, 20] width 15 height 15
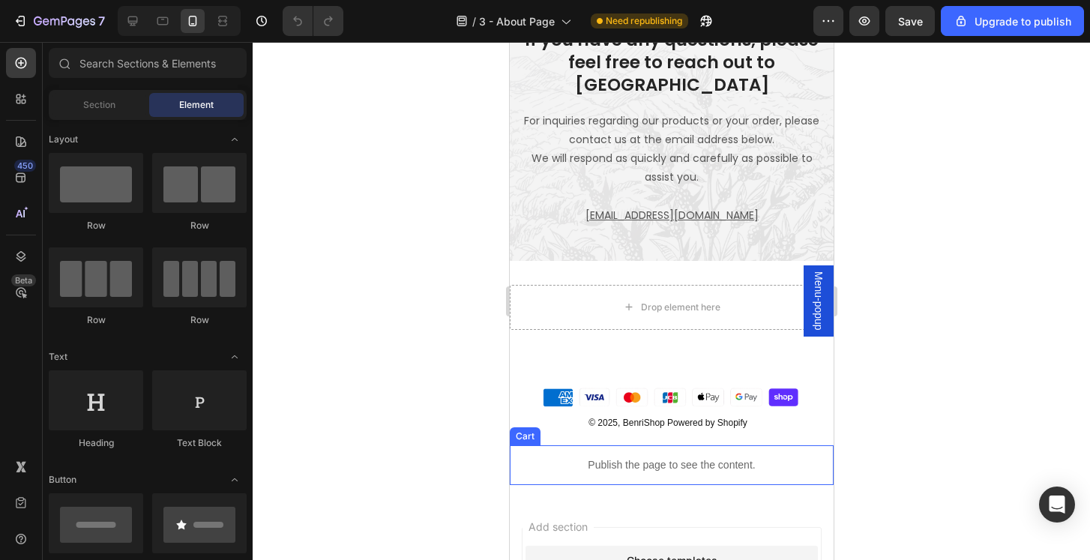
scroll to position [903, 0]
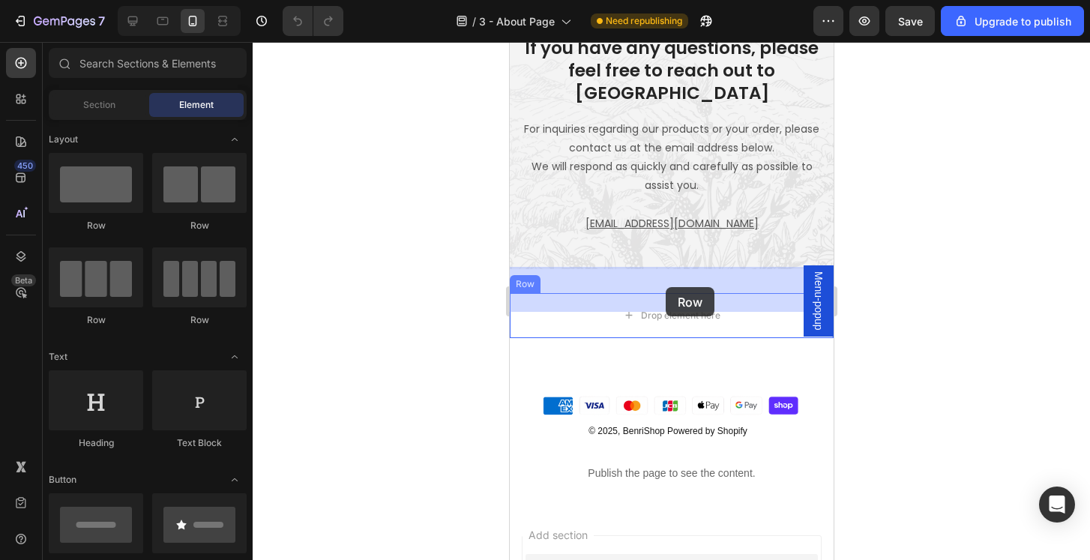
drag, startPoint x: 613, startPoint y: 223, endPoint x: 665, endPoint y: 287, distance: 82.7
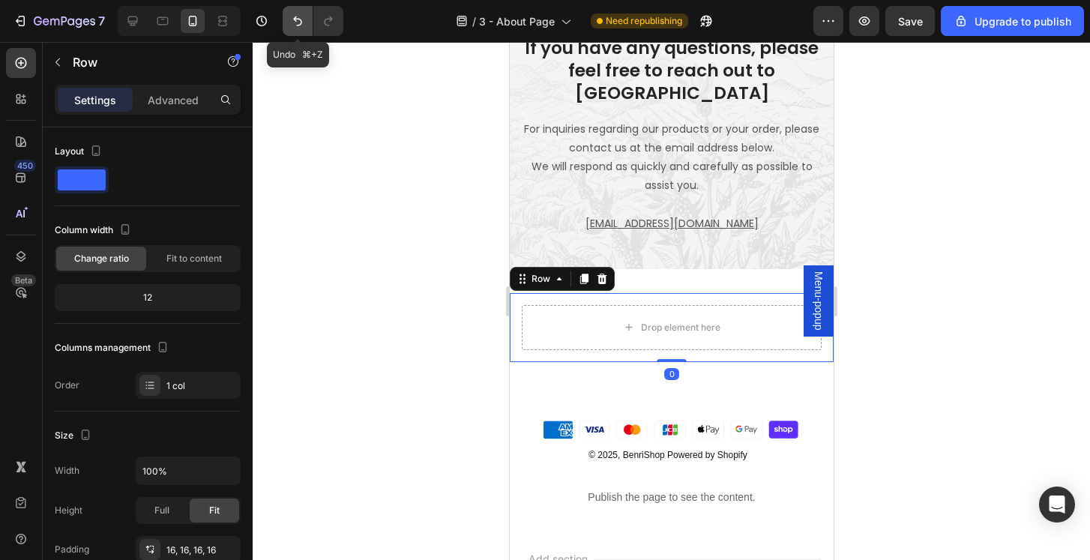
click at [300, 23] on icon "Undo/Redo" at bounding box center [297, 20] width 15 height 15
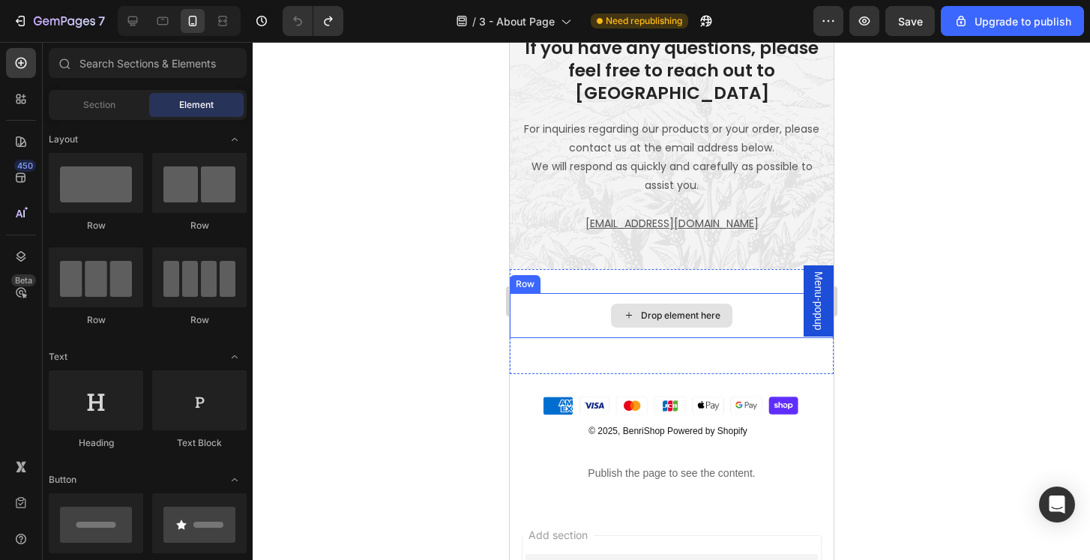
click at [748, 293] on div "Drop element here" at bounding box center [671, 315] width 324 height 45
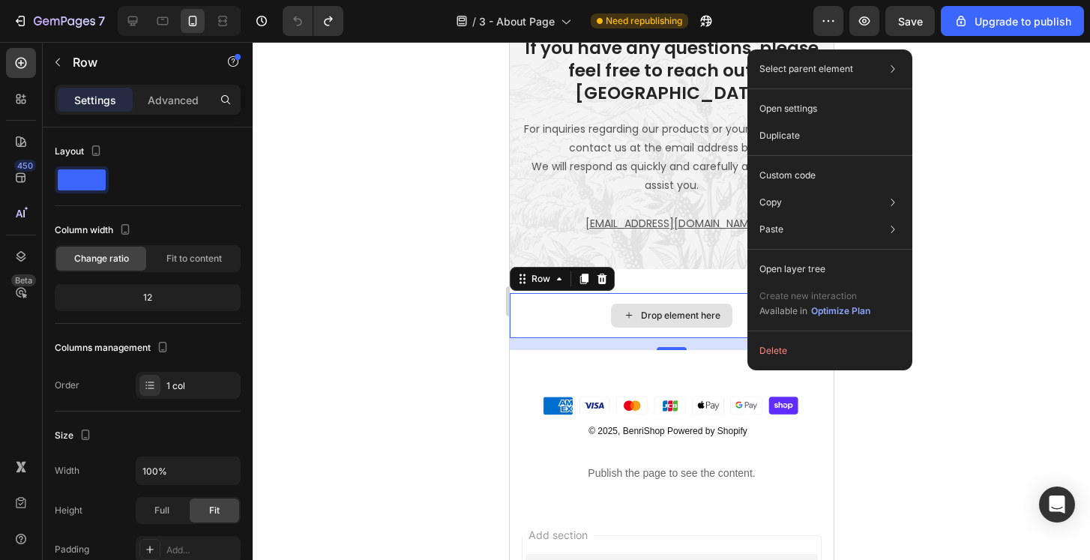
click at [572, 293] on div "Drop element here" at bounding box center [671, 315] width 324 height 45
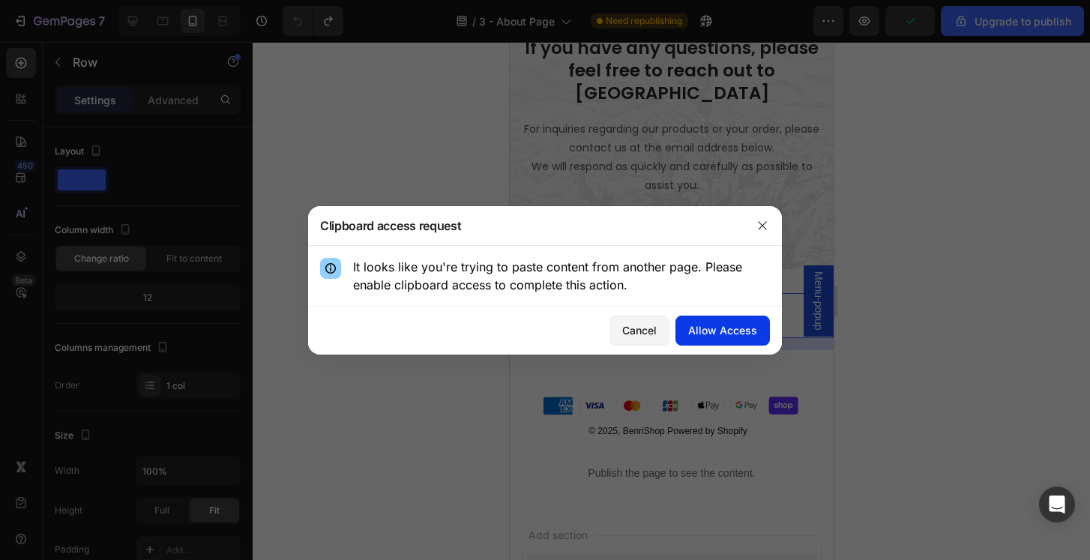
click at [709, 325] on div "Allow Access" at bounding box center [722, 330] width 69 height 16
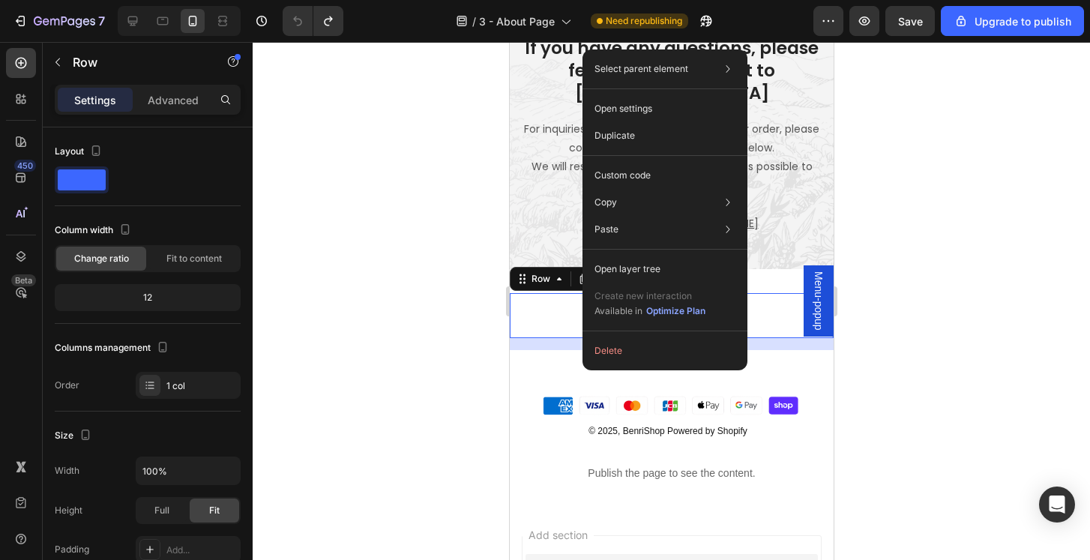
drag, startPoint x: 358, startPoint y: 159, endPoint x: 445, endPoint y: 184, distance: 89.7
click at [366, 159] on div at bounding box center [672, 301] width 838 height 518
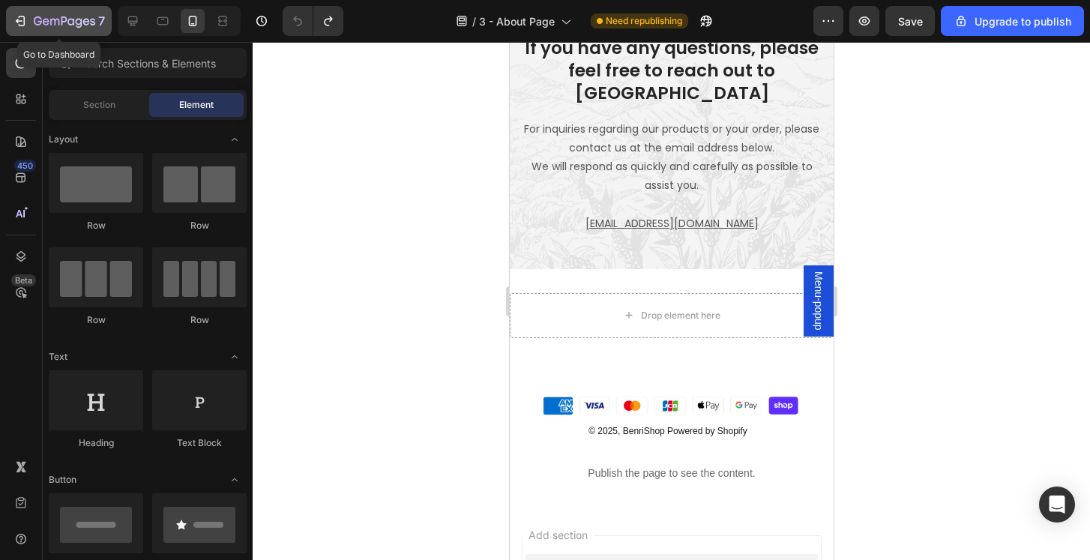
click at [91, 22] on icon "button" at bounding box center [64, 22] width 61 height 13
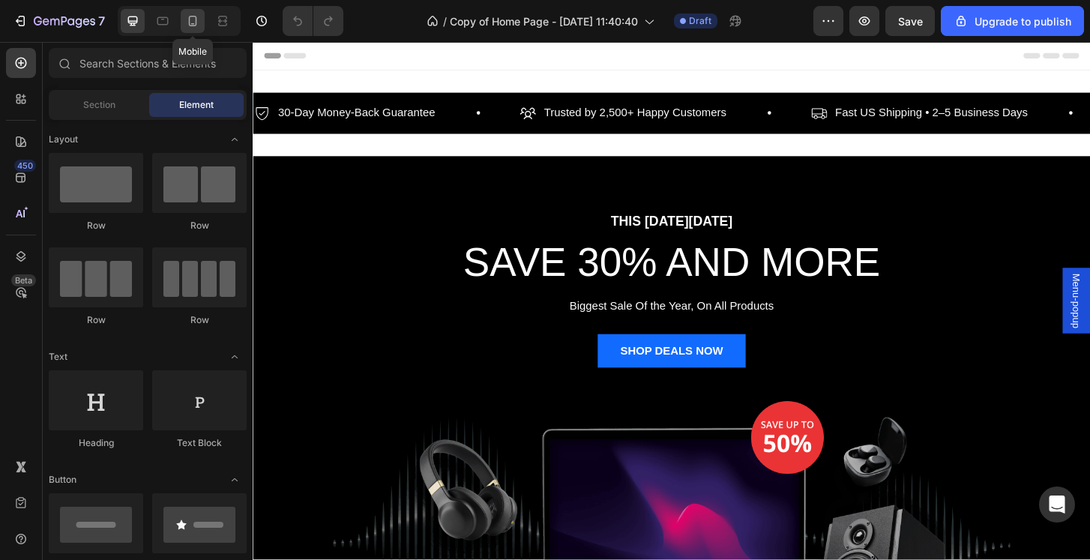
click at [197, 25] on icon at bounding box center [192, 20] width 15 height 15
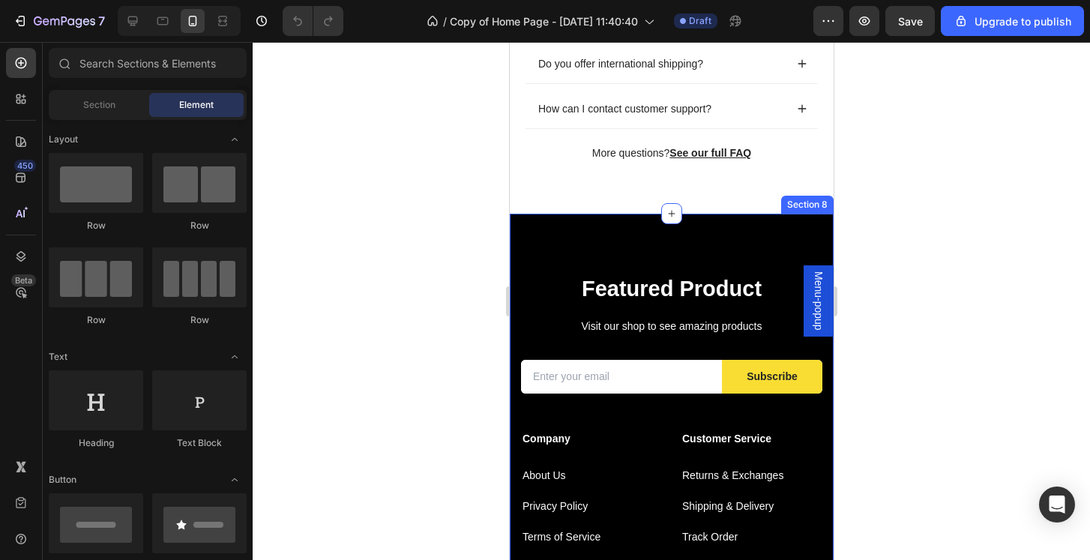
scroll to position [2577, 0]
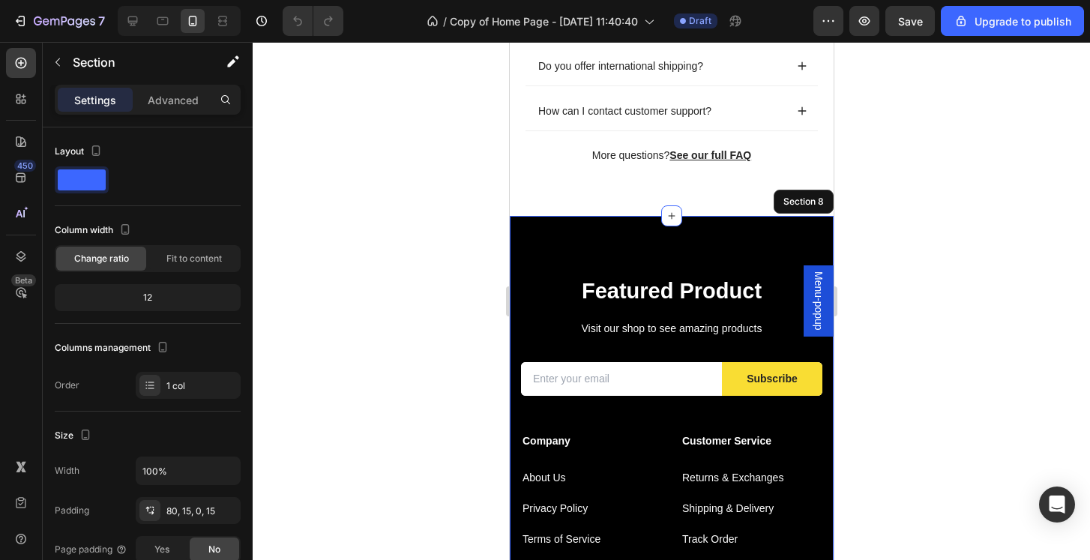
click at [790, 238] on div "Featured Product Heading Visit our shop to see amazing products Text block Emai…" at bounding box center [671, 495] width 324 height 558
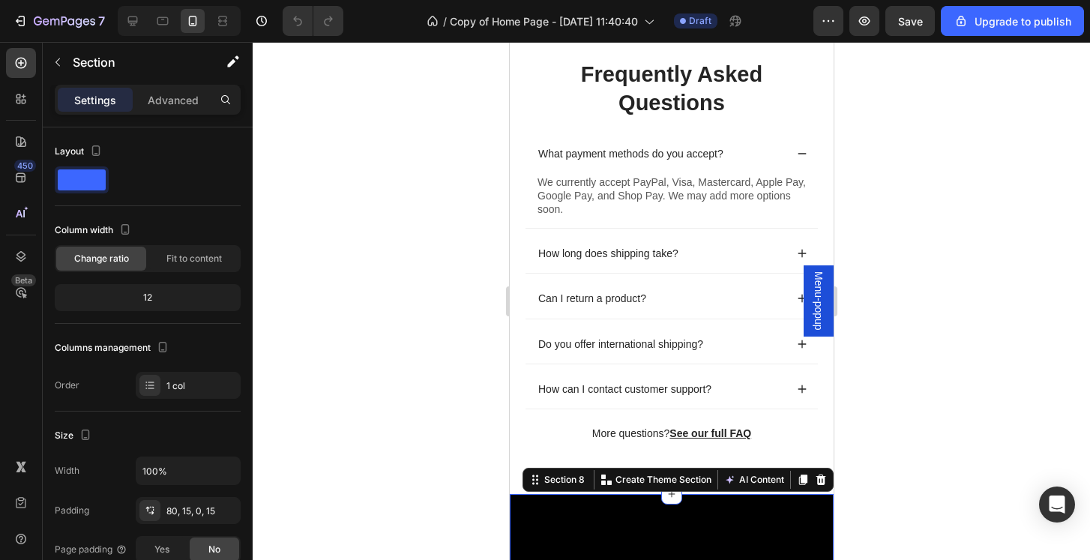
scroll to position [2087, 0]
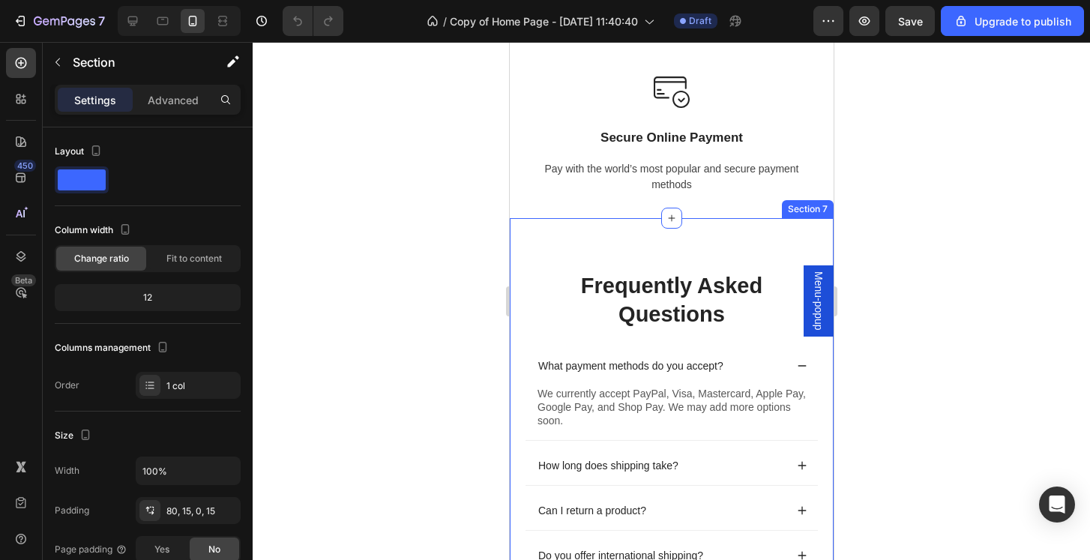
click at [733, 251] on div "Frequently Asked Questions Heading What payment methods do you accept? We curre…" at bounding box center [671, 461] width 324 height 487
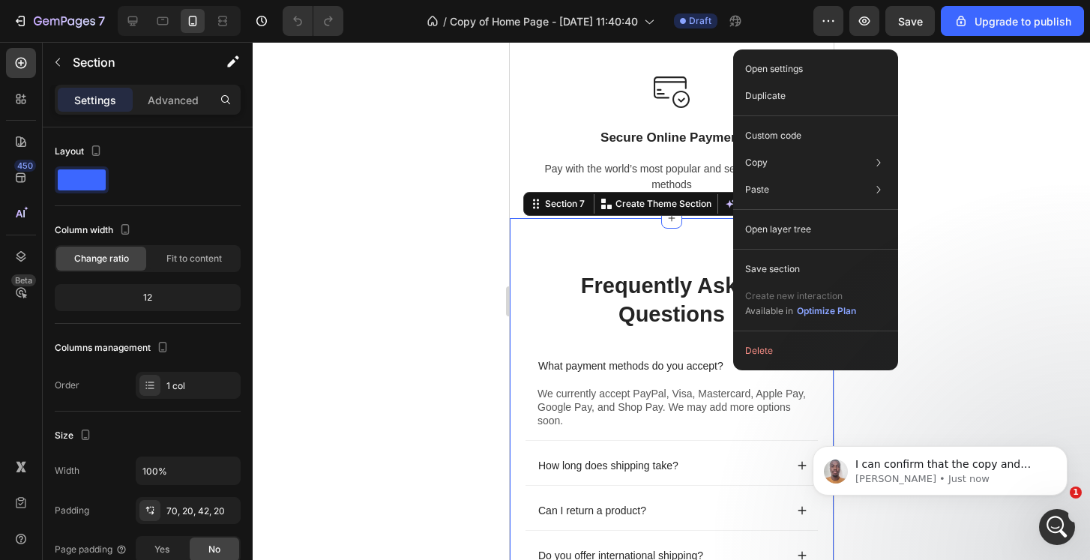
scroll to position [0, 0]
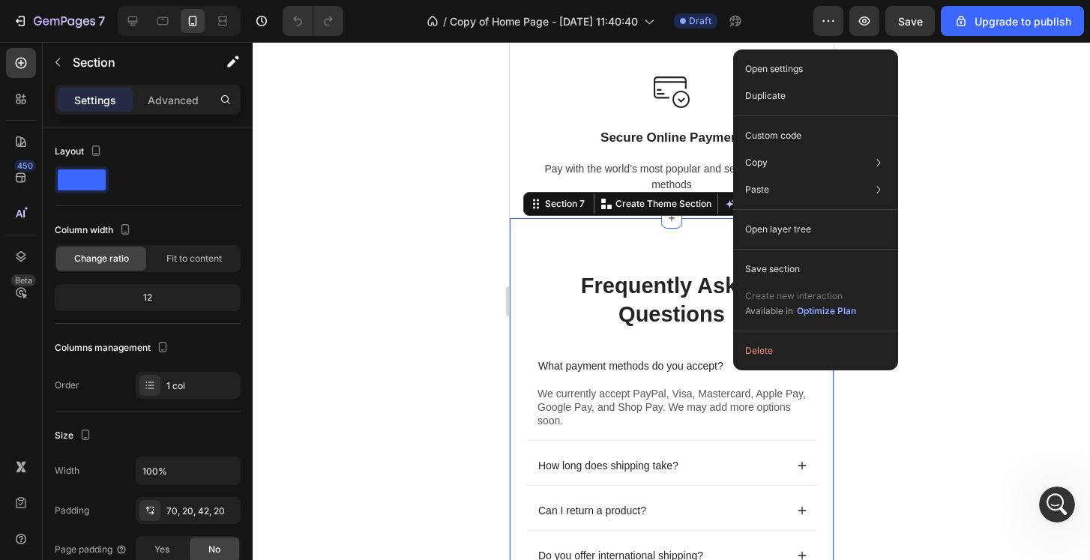
click at [322, 319] on div at bounding box center [672, 301] width 838 height 518
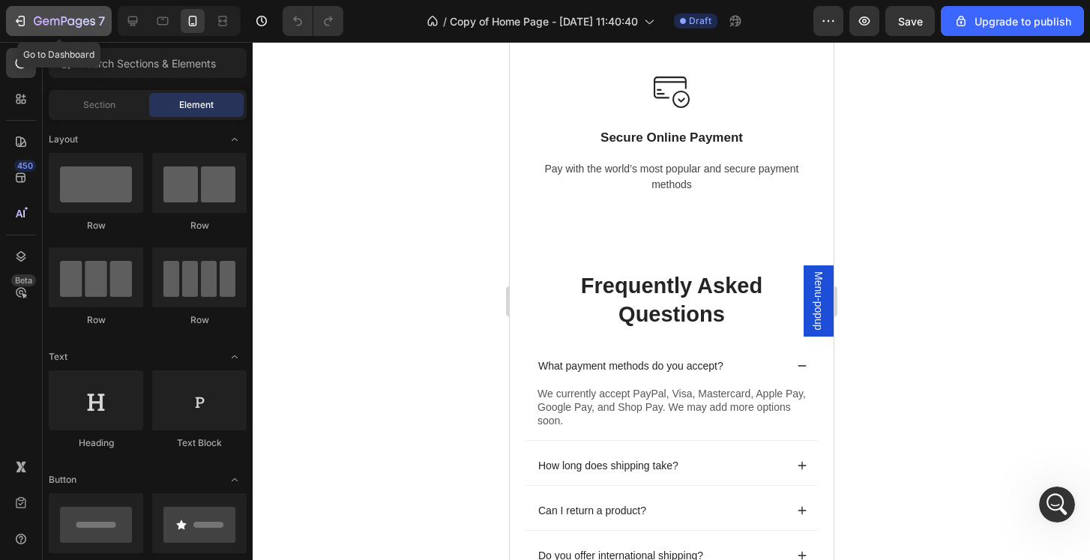
click at [54, 29] on div "7" at bounding box center [69, 21] width 71 height 18
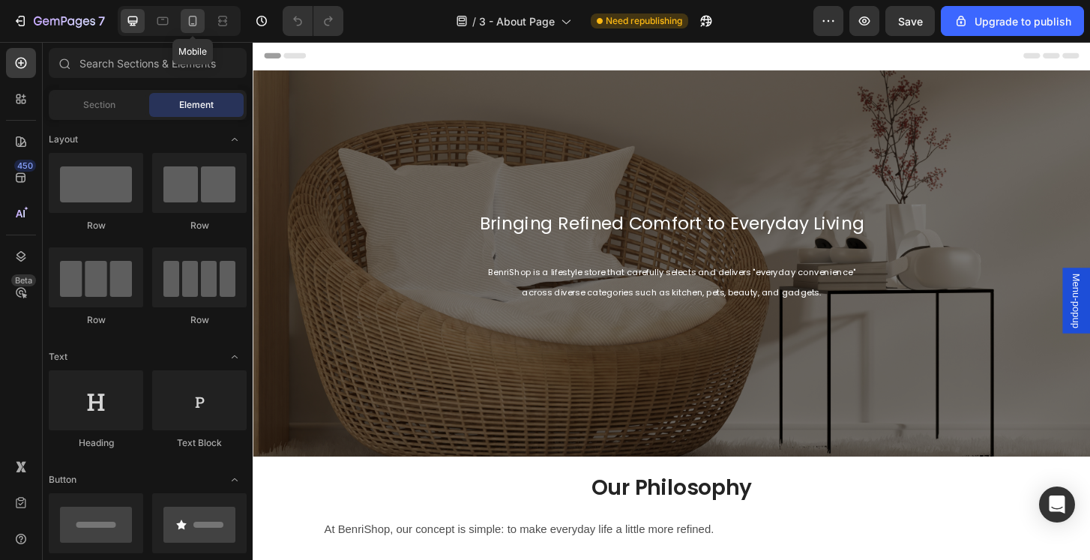
click at [195, 27] on icon at bounding box center [192, 20] width 15 height 15
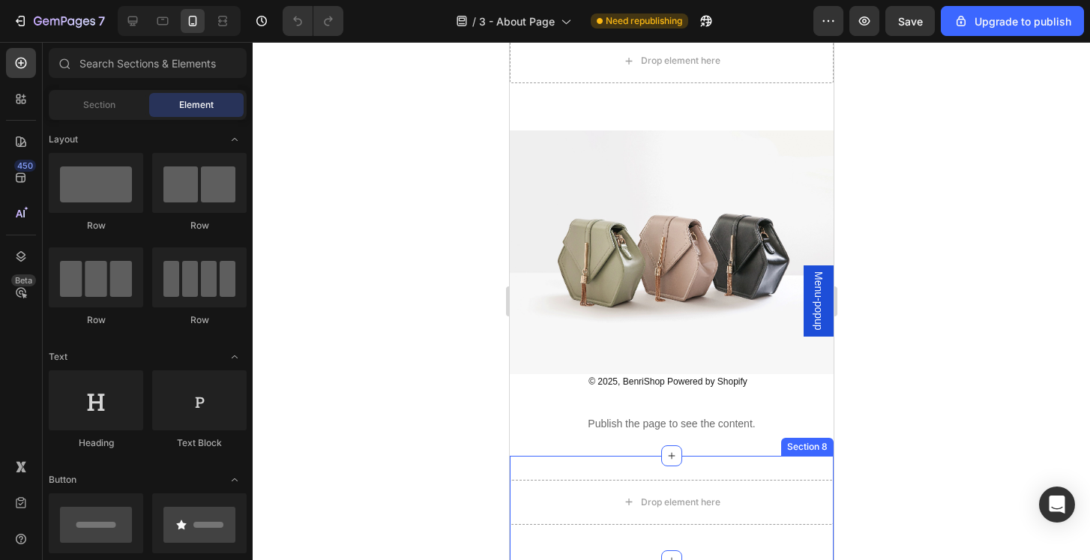
scroll to position [1131, 0]
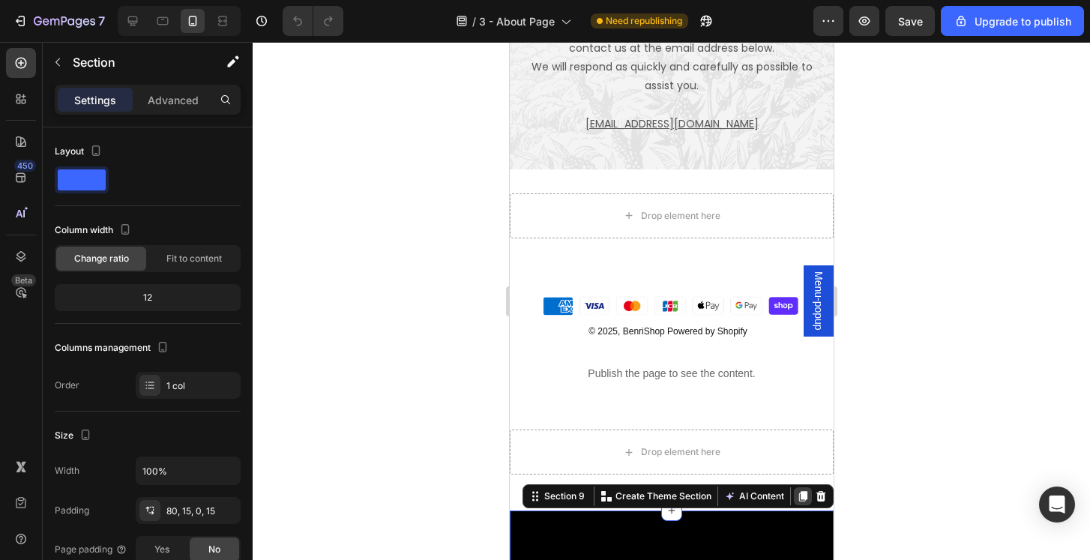
scroll to position [998, 0]
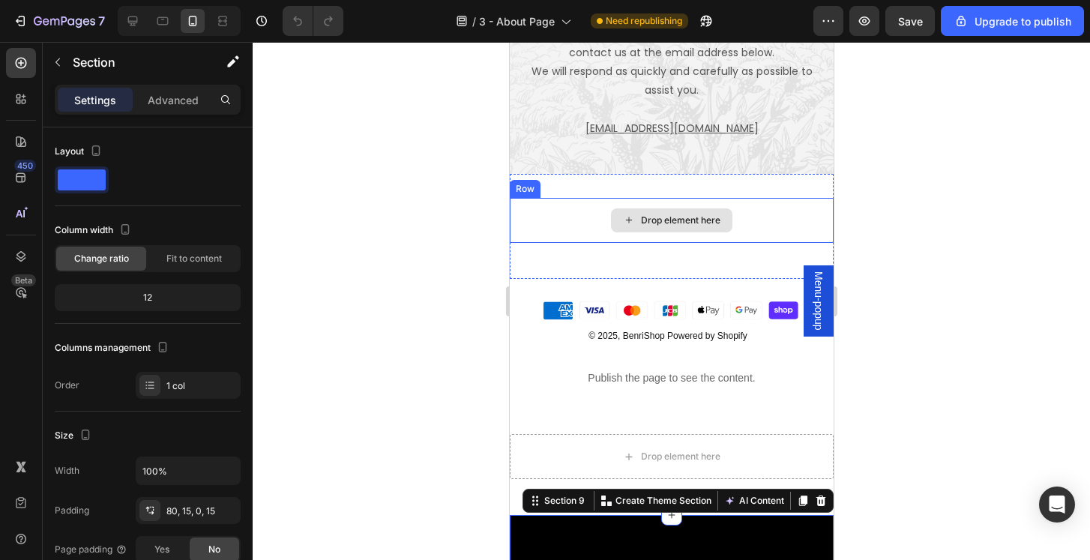
click at [786, 198] on div "Drop element here" at bounding box center [671, 220] width 324 height 45
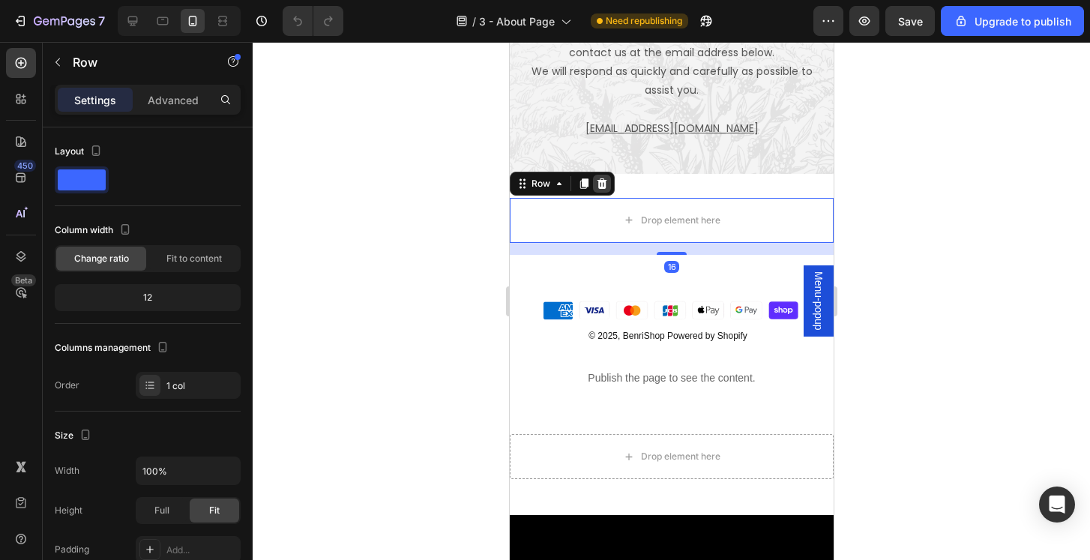
click at [606, 178] on icon at bounding box center [601, 184] width 12 height 12
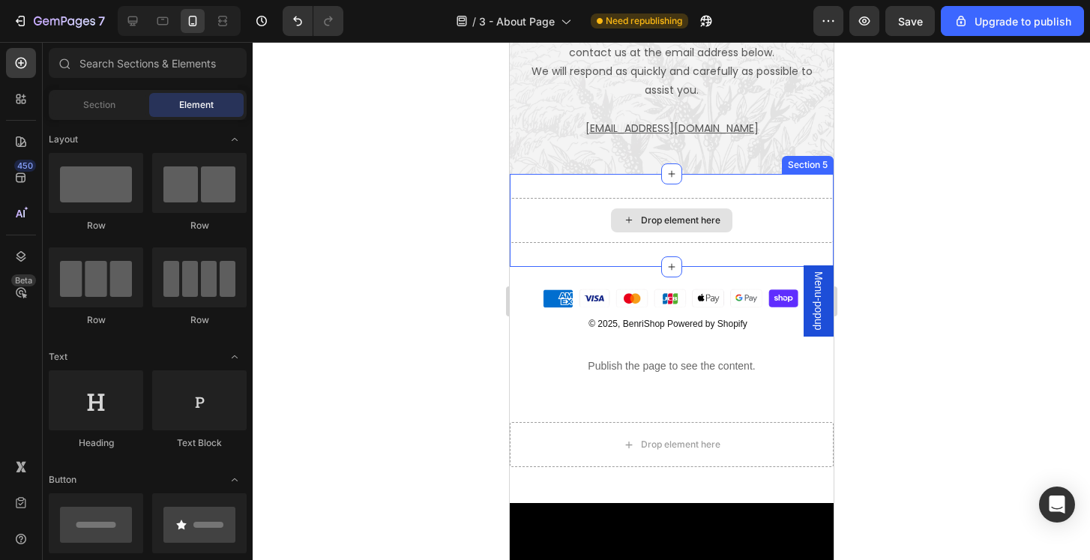
click at [758, 199] on div "Drop element here" at bounding box center [671, 220] width 324 height 45
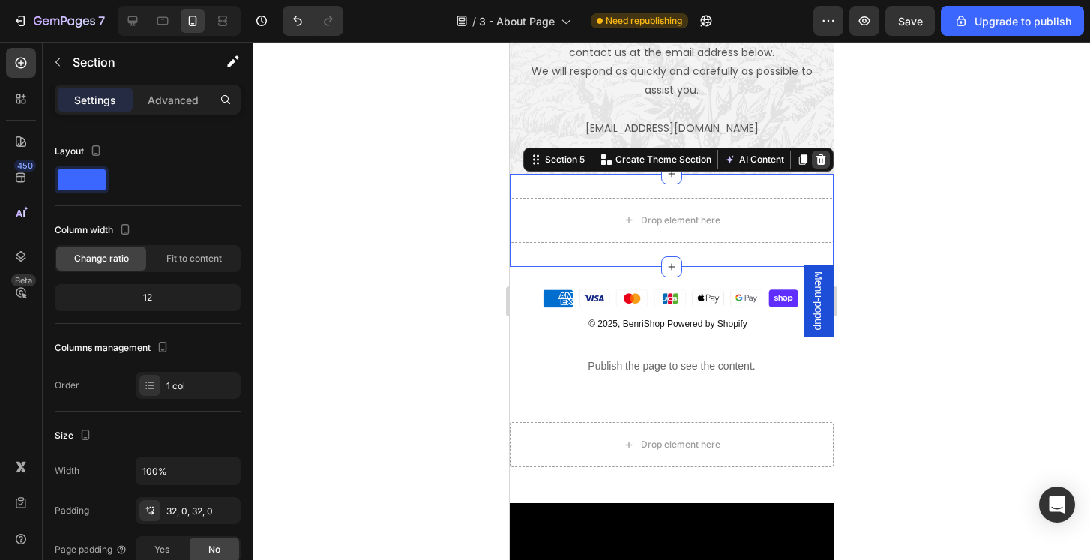
click at [823, 154] on icon at bounding box center [821, 159] width 10 height 10
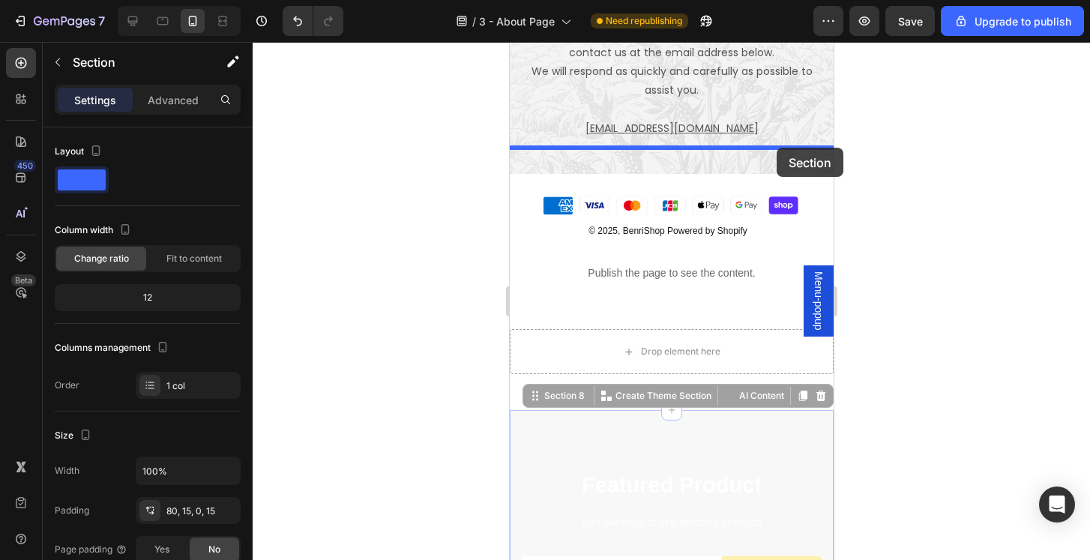
drag, startPoint x: 791, startPoint y: 426, endPoint x: 776, endPoint y: 148, distance: 278.6
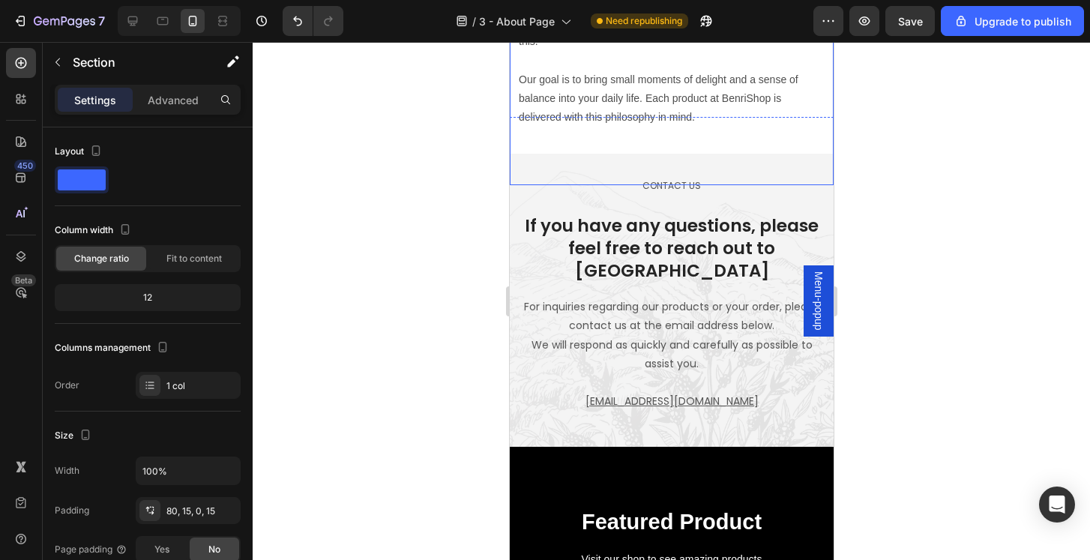
scroll to position [730, 0]
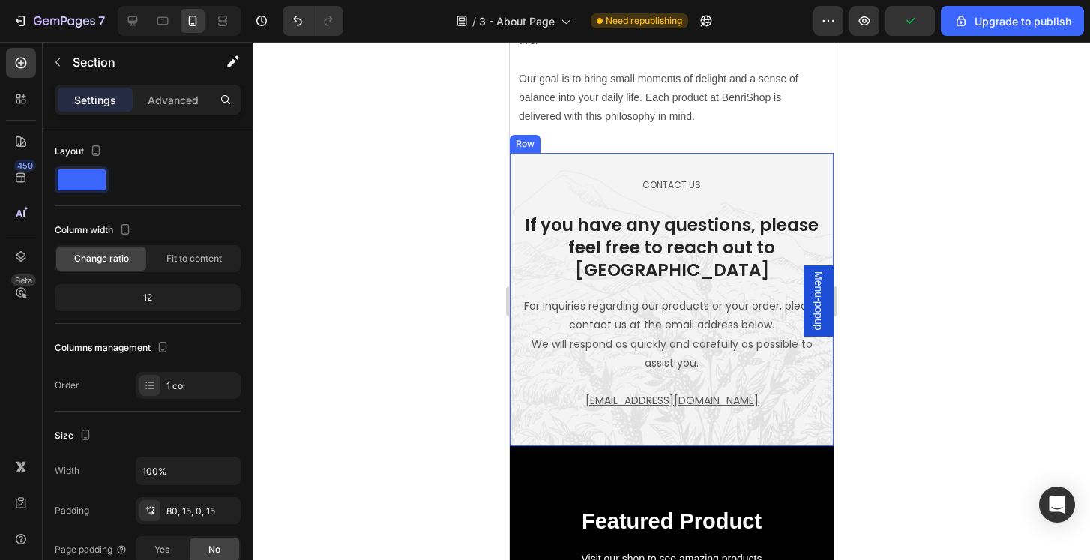
click at [832, 157] on div "Contact Us Text block If you have any questions, please feel free to reach out …" at bounding box center [671, 299] width 324 height 293
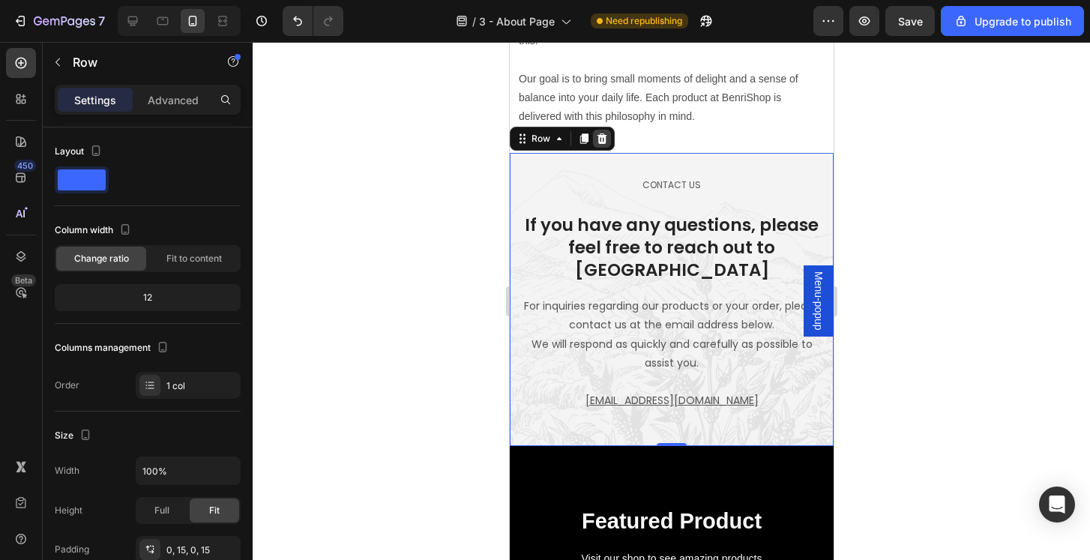
click at [604, 136] on icon at bounding box center [602, 138] width 10 height 10
click at [604, 136] on p at bounding box center [671, 154] width 306 height 57
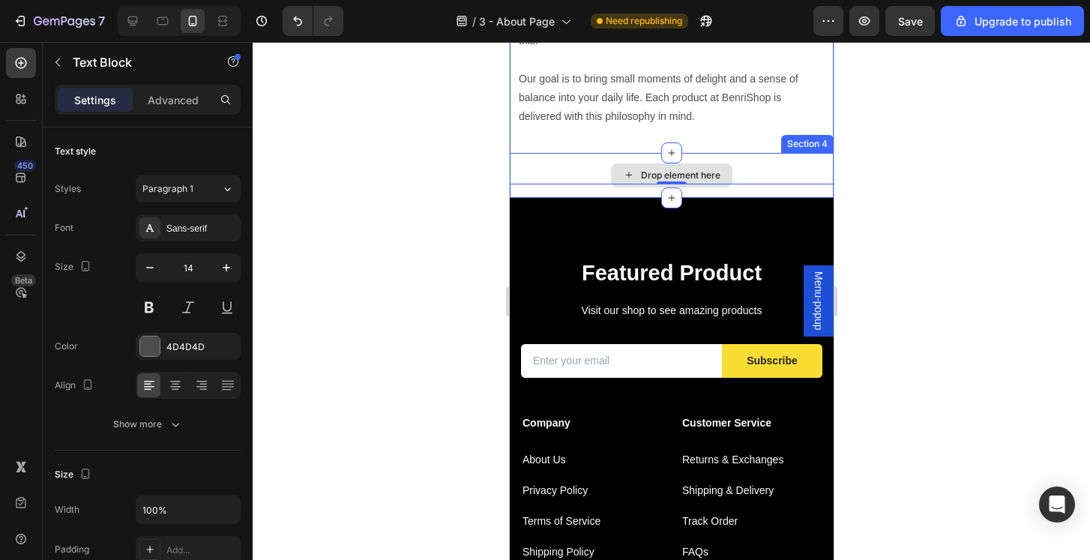
click at [775, 163] on div "Drop element here" at bounding box center [671, 175] width 324 height 45
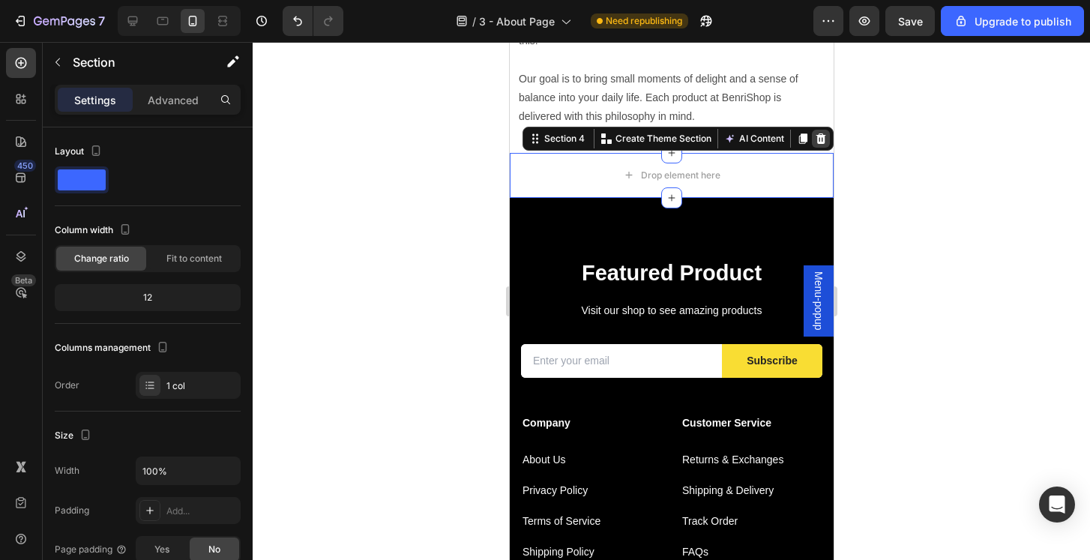
click at [820, 136] on icon at bounding box center [821, 138] width 10 height 10
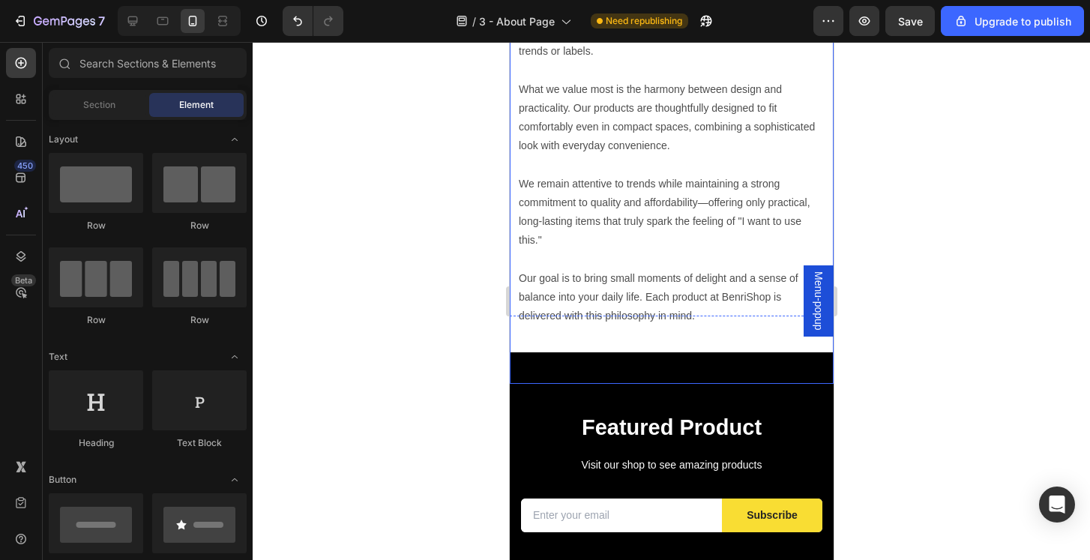
scroll to position [516, 0]
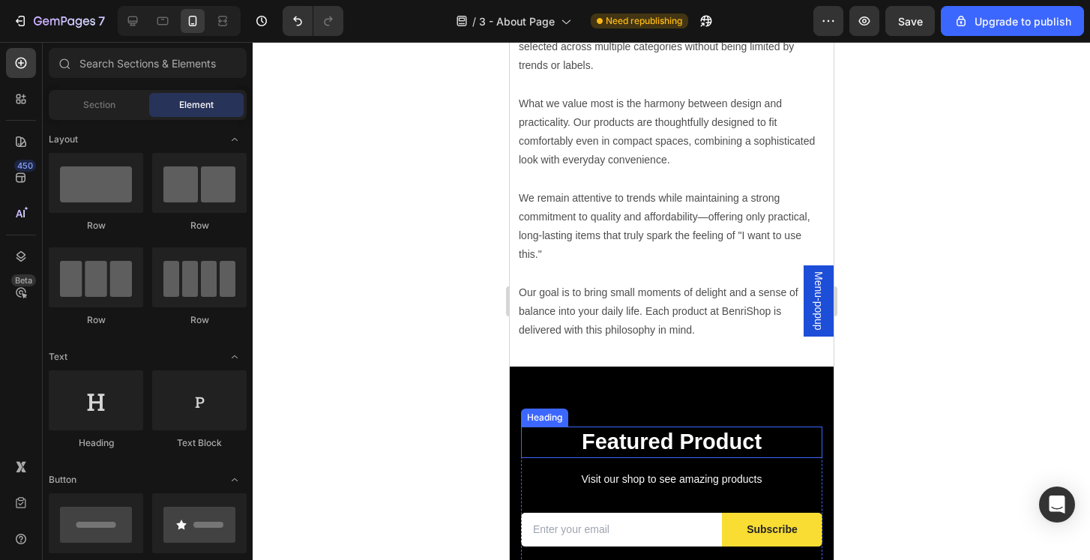
click at [789, 436] on p "Featured Product" at bounding box center [671, 442] width 298 height 28
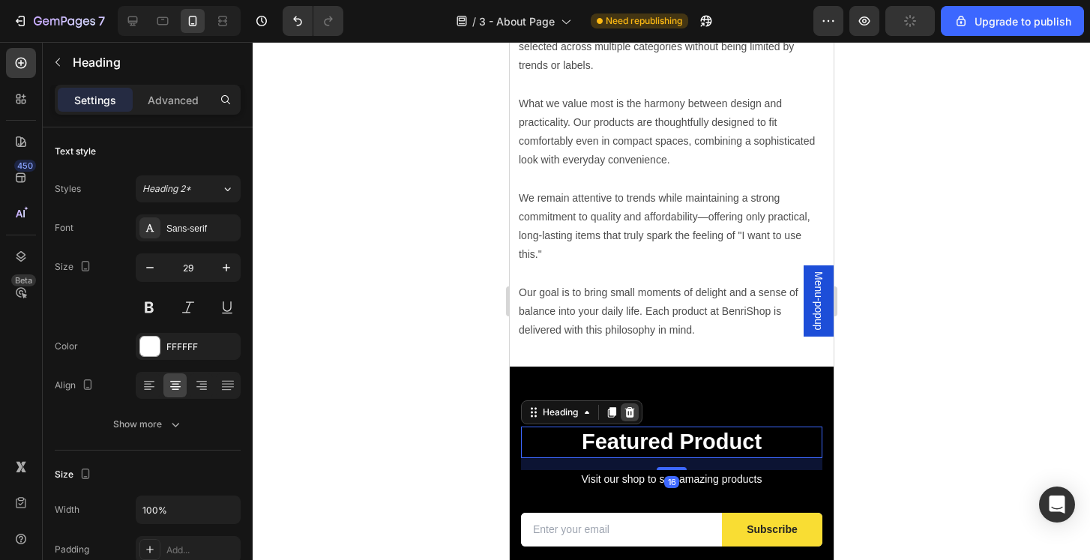
click at [631, 407] on icon at bounding box center [630, 412] width 10 height 10
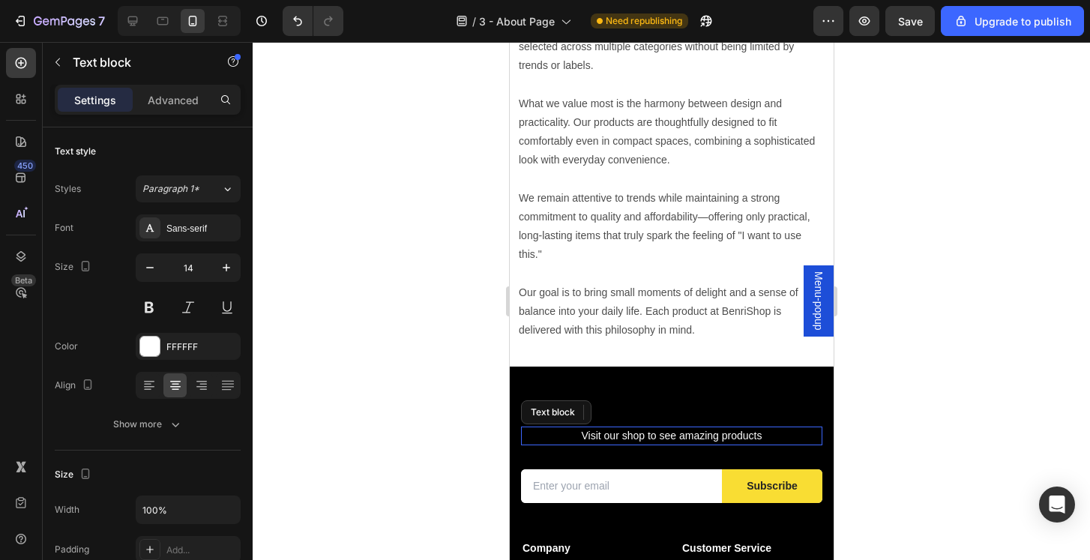
click at [799, 434] on p "Visit our shop to see amazing products" at bounding box center [671, 436] width 298 height 16
click at [777, 432] on p "Visit our shop to see amazing products" at bounding box center [671, 436] width 298 height 16
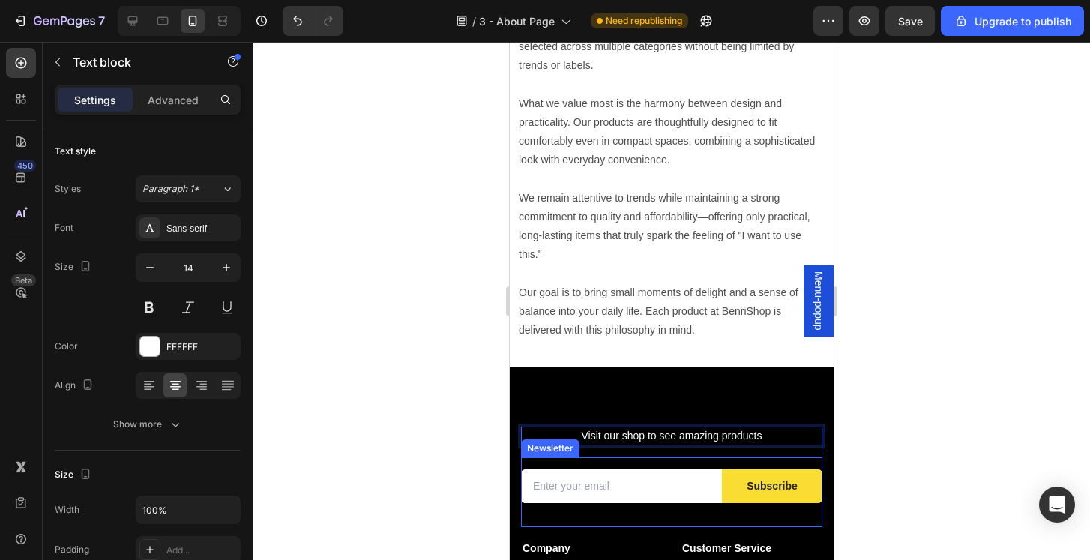
click at [680, 513] on div "Email Field Subscribe Submit Button Row Newsletter" at bounding box center [670, 492] width 301 height 70
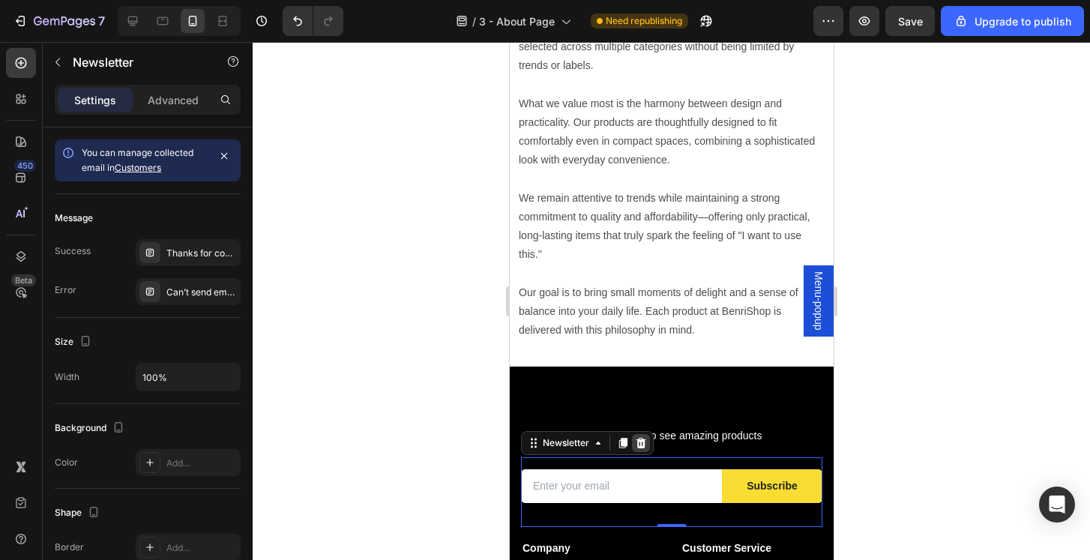
click at [639, 439] on icon at bounding box center [640, 443] width 12 height 12
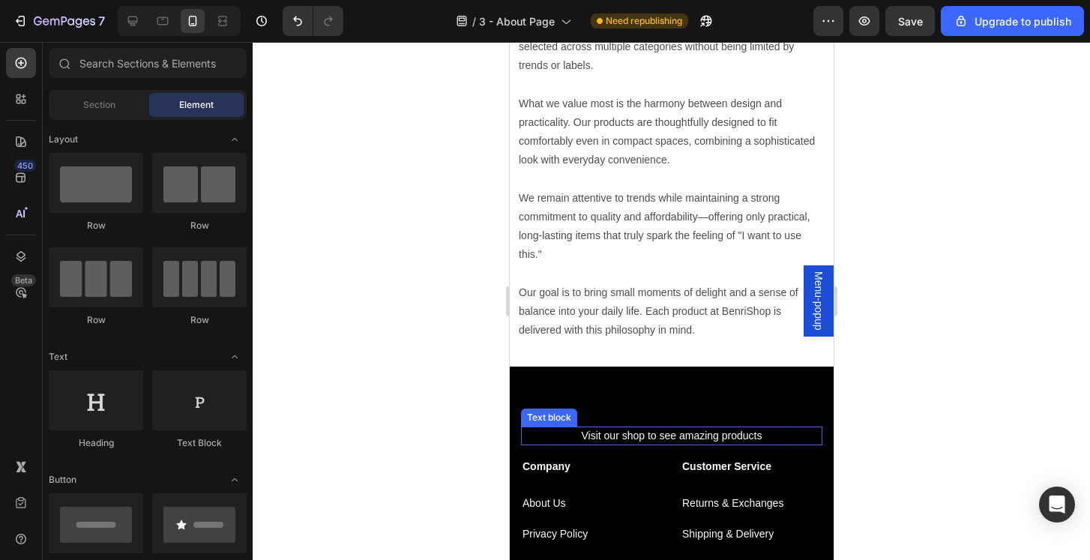
click at [778, 436] on p "Visit our shop to see amazing products" at bounding box center [671, 436] width 298 height 16
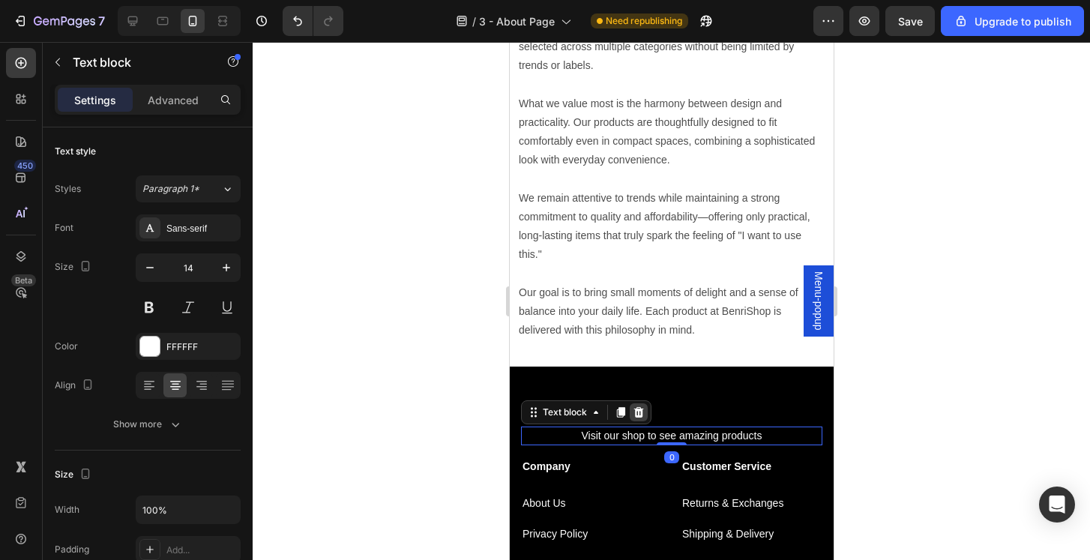
click at [644, 409] on icon at bounding box center [638, 412] width 12 height 12
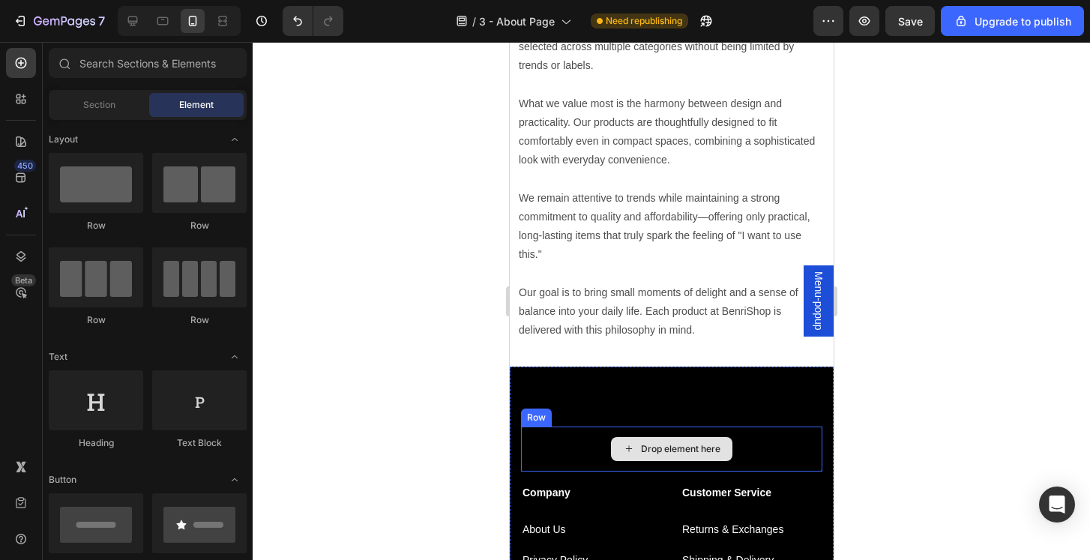
click at [785, 437] on div "Drop element here" at bounding box center [670, 449] width 301 height 45
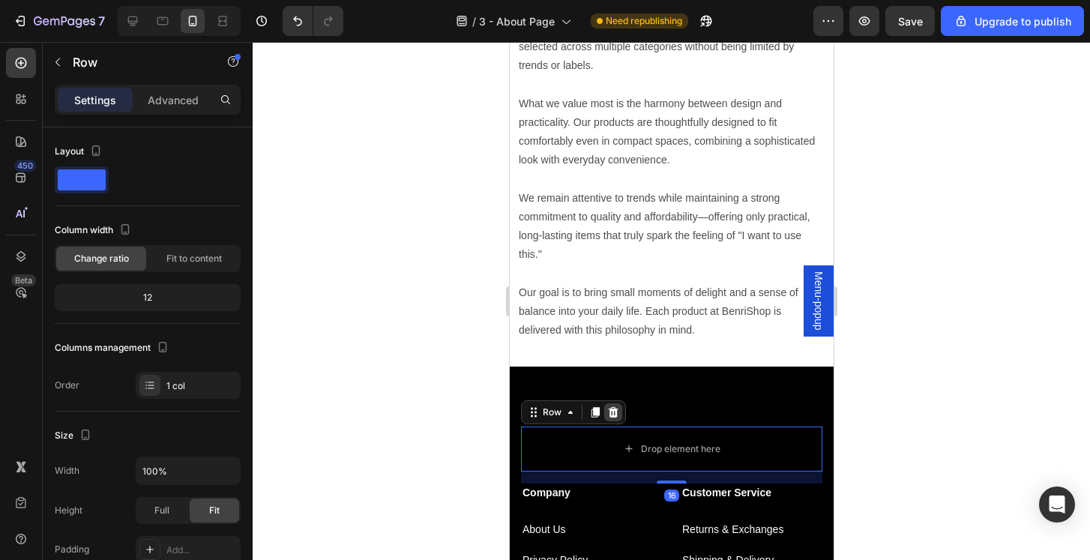
click at [616, 407] on icon at bounding box center [613, 412] width 10 height 10
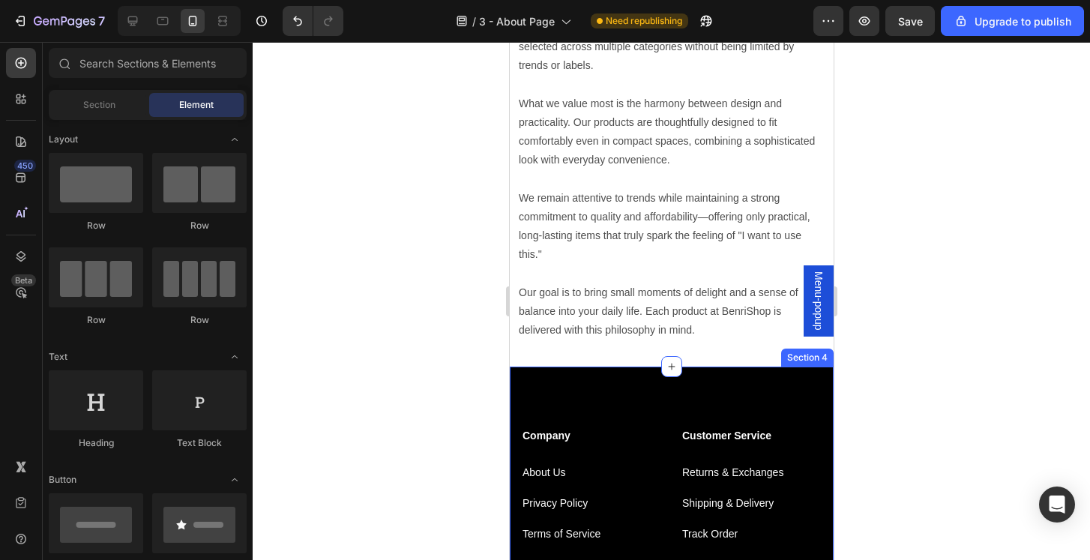
click at [667, 379] on div "Company Text block About Us Text block Privacy Policy Text block Terms of Servi…" at bounding box center [671, 568] width 324 height 402
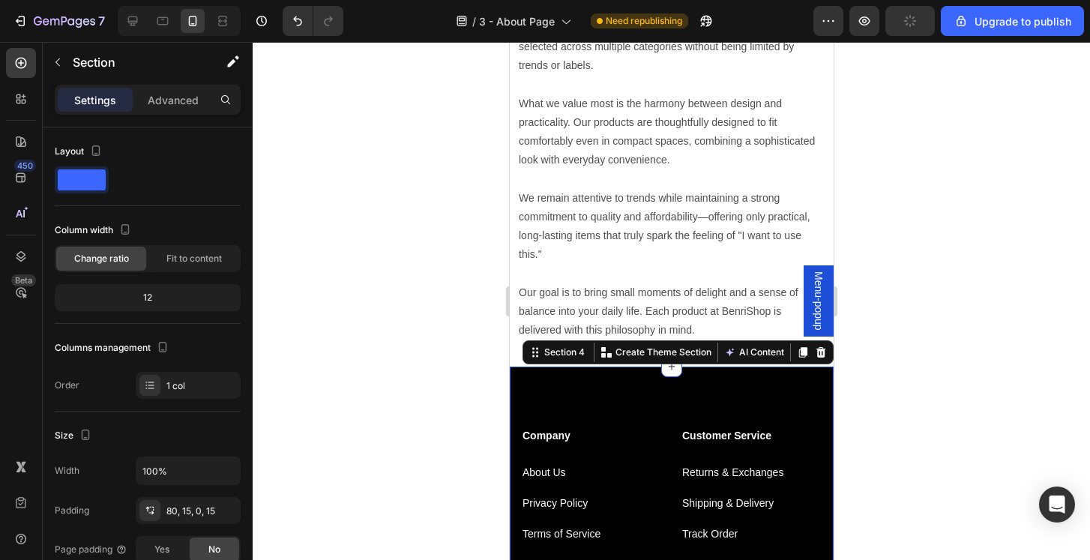
click at [967, 448] on div at bounding box center [672, 301] width 838 height 518
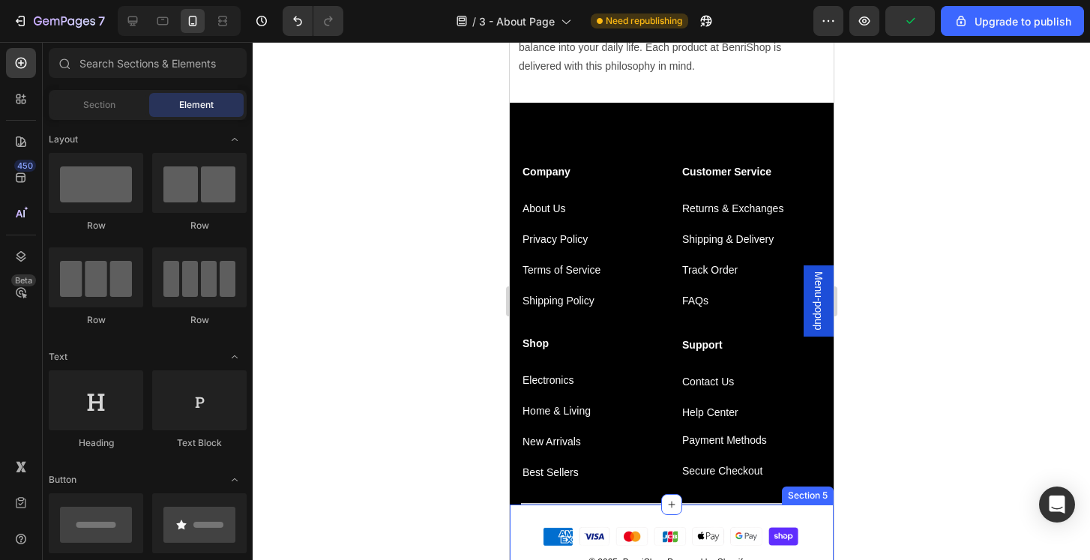
scroll to position [778, 0]
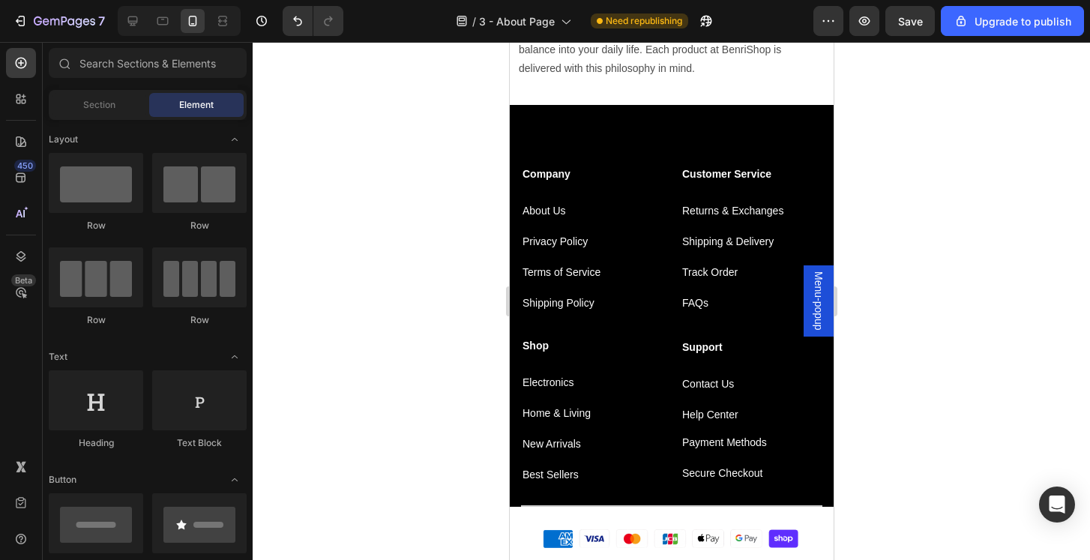
click at [956, 424] on div at bounding box center [672, 301] width 838 height 518
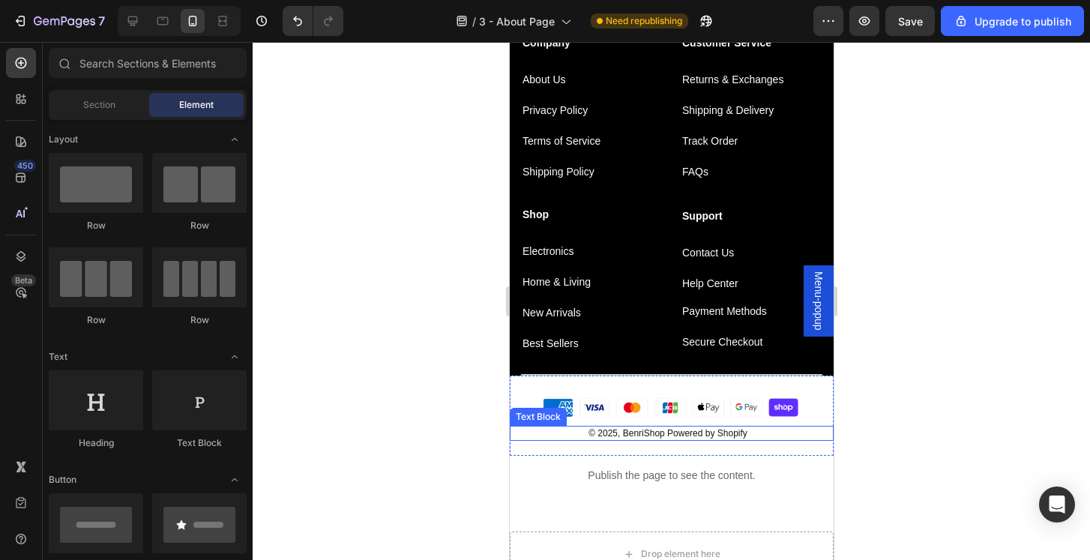
scroll to position [907, 0]
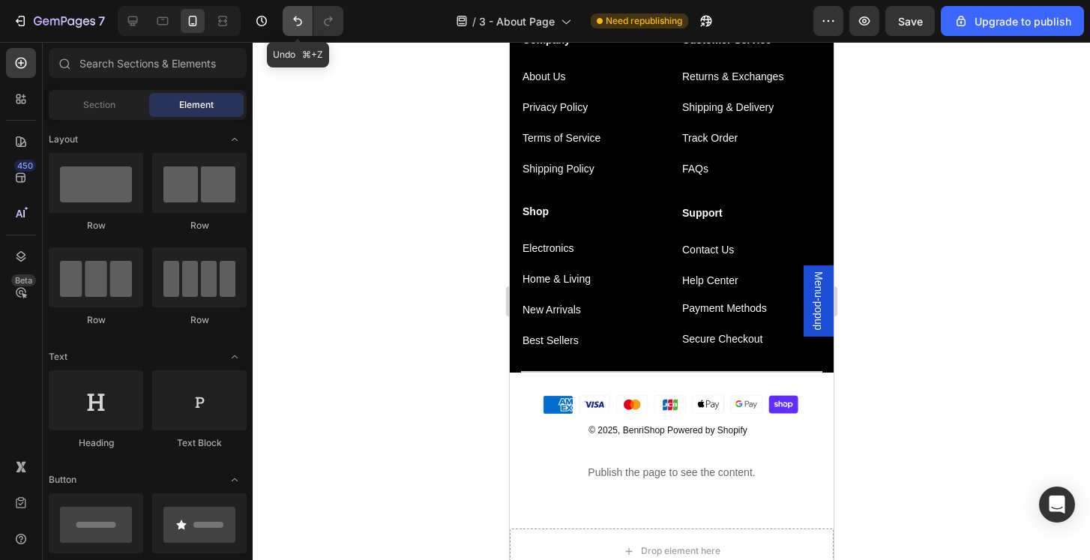
click at [304, 20] on icon "Undo/Redo" at bounding box center [297, 20] width 15 height 15
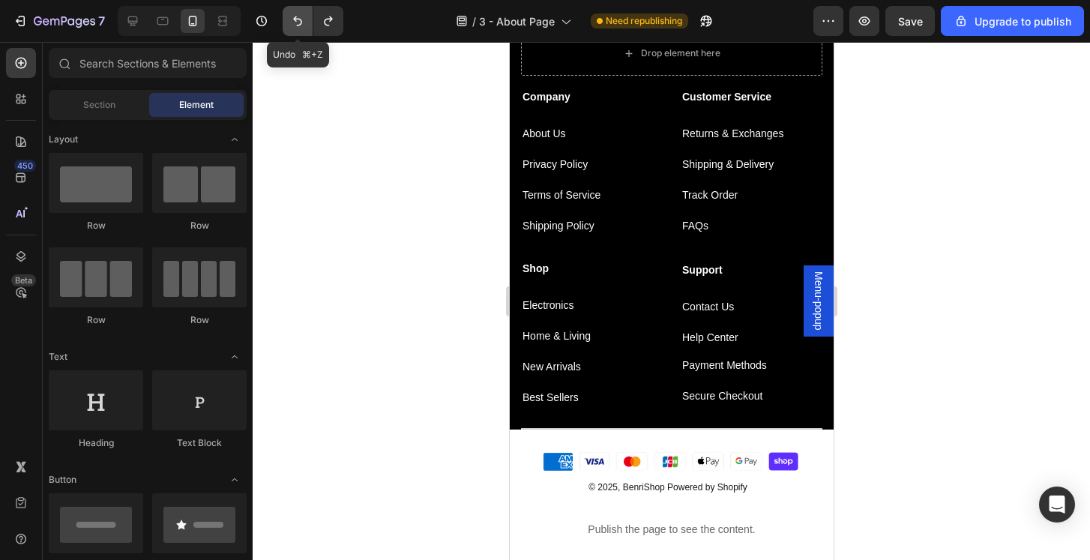
click at [304, 20] on icon "Undo/Redo" at bounding box center [297, 20] width 15 height 15
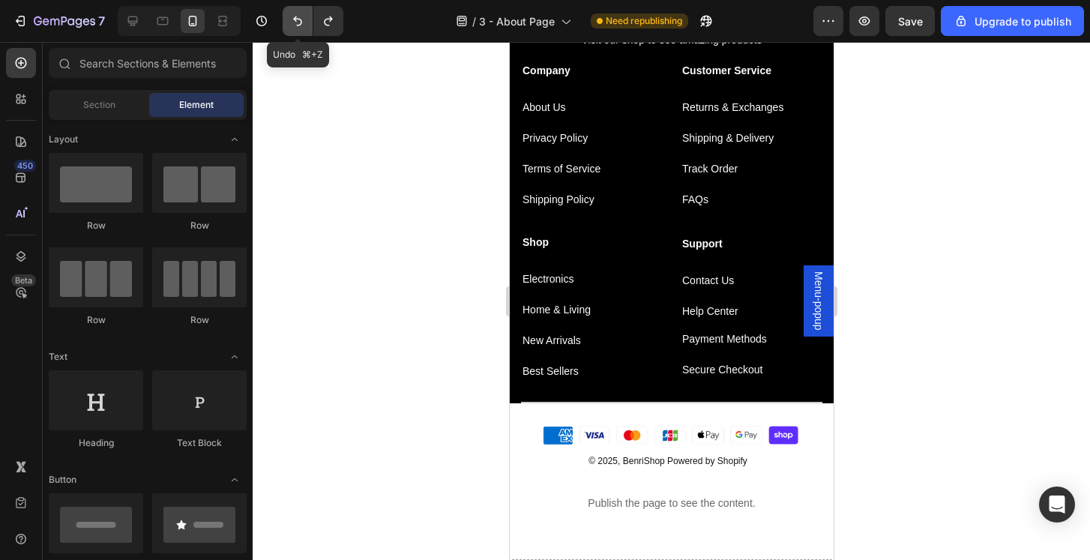
click at [304, 20] on icon "Undo/Redo" at bounding box center [297, 20] width 15 height 15
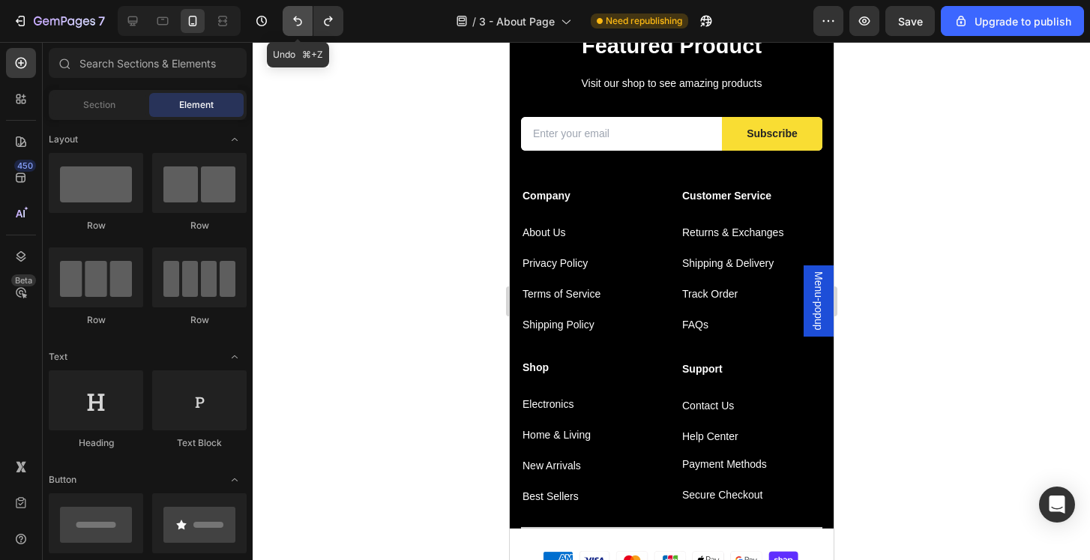
click at [304, 20] on icon "Undo/Redo" at bounding box center [297, 20] width 15 height 15
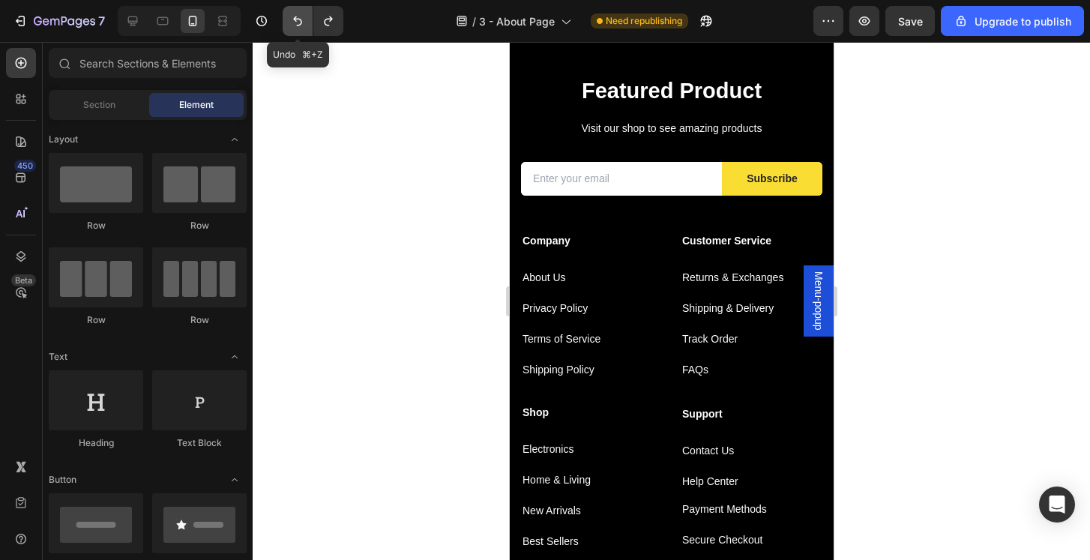
click at [304, 20] on icon "Undo/Redo" at bounding box center [297, 20] width 15 height 15
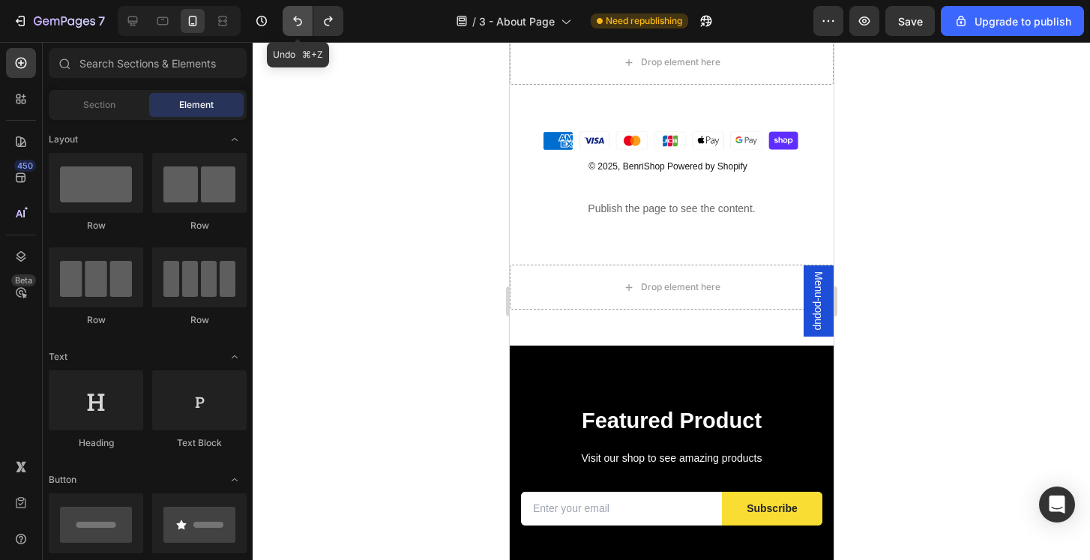
click at [304, 20] on icon "Undo/Redo" at bounding box center [297, 20] width 15 height 15
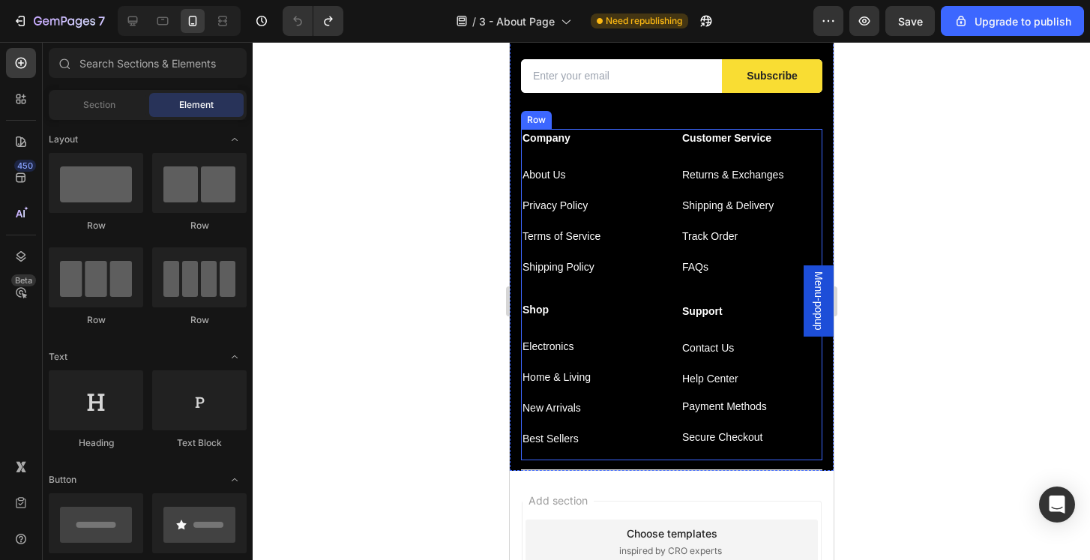
scroll to position [1397, 0]
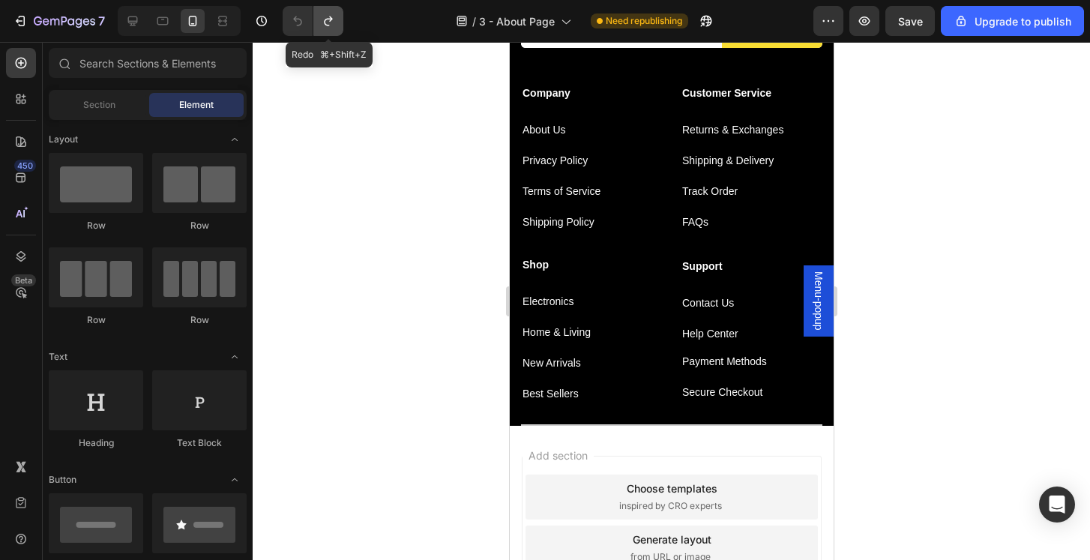
click at [332, 22] on icon "Undo/Redo" at bounding box center [328, 20] width 15 height 15
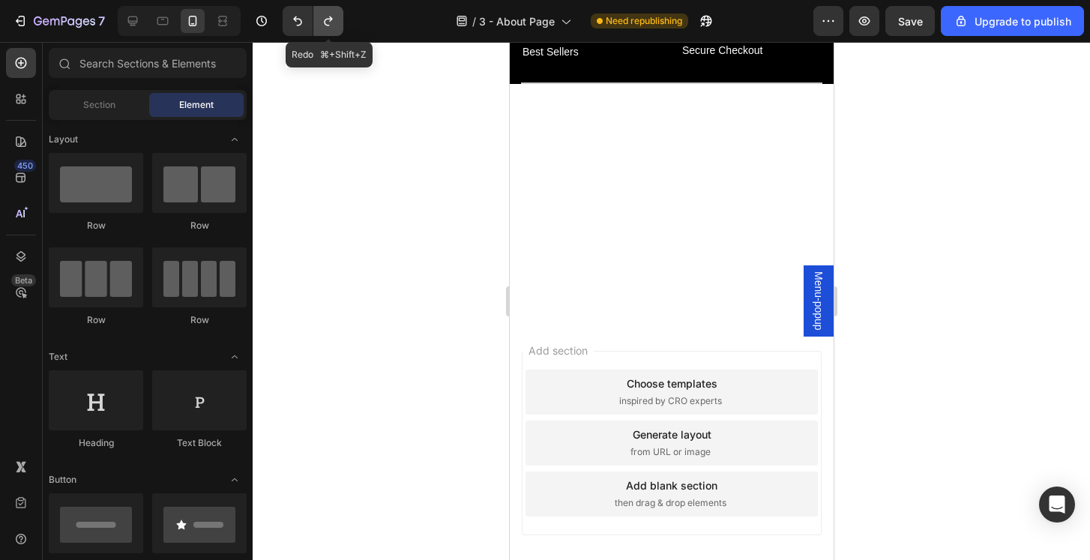
click at [332, 22] on icon "Undo/Redo" at bounding box center [328, 20] width 15 height 15
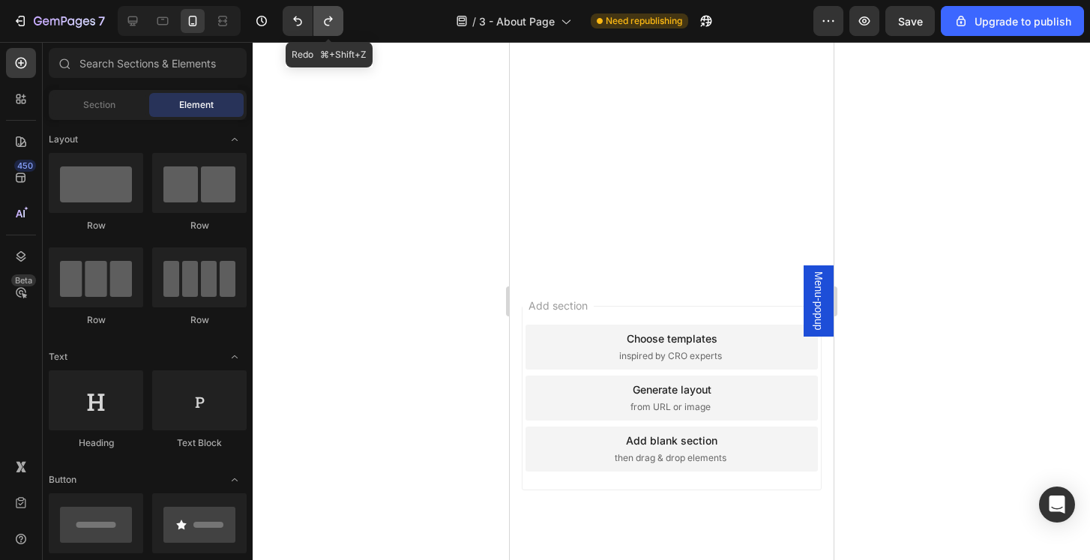
click at [332, 22] on icon "Undo/Redo" at bounding box center [328, 20] width 15 height 15
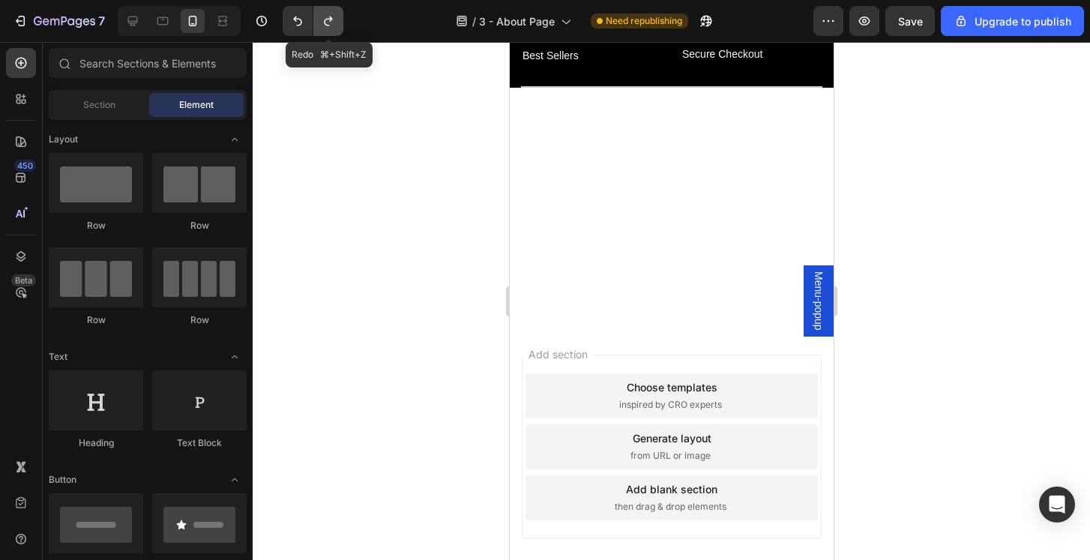
click at [332, 22] on icon "Undo/Redo" at bounding box center [328, 20] width 15 height 15
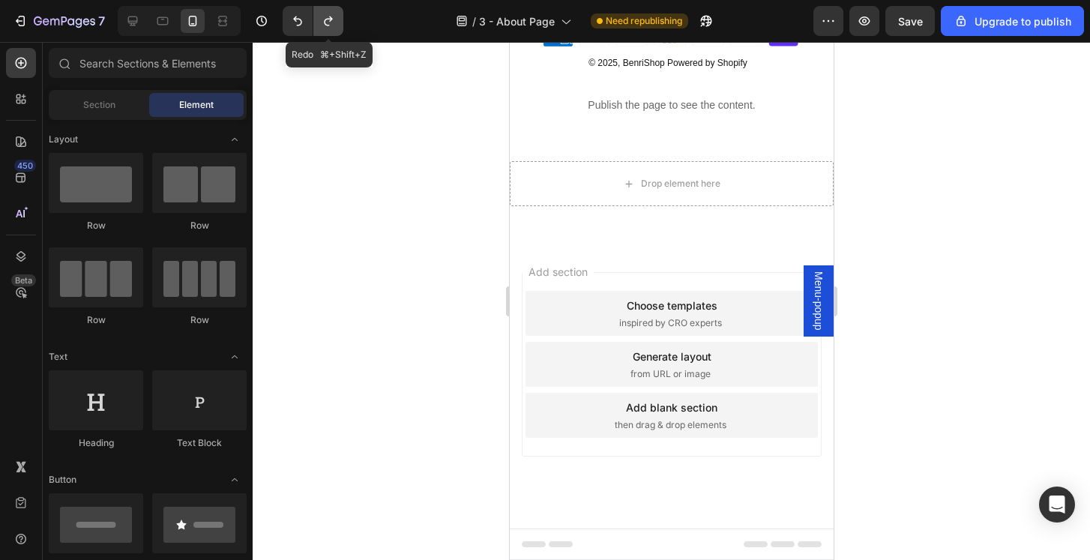
scroll to position [1306, 0]
click at [332, 22] on icon "Undo/Redo" at bounding box center [328, 20] width 15 height 15
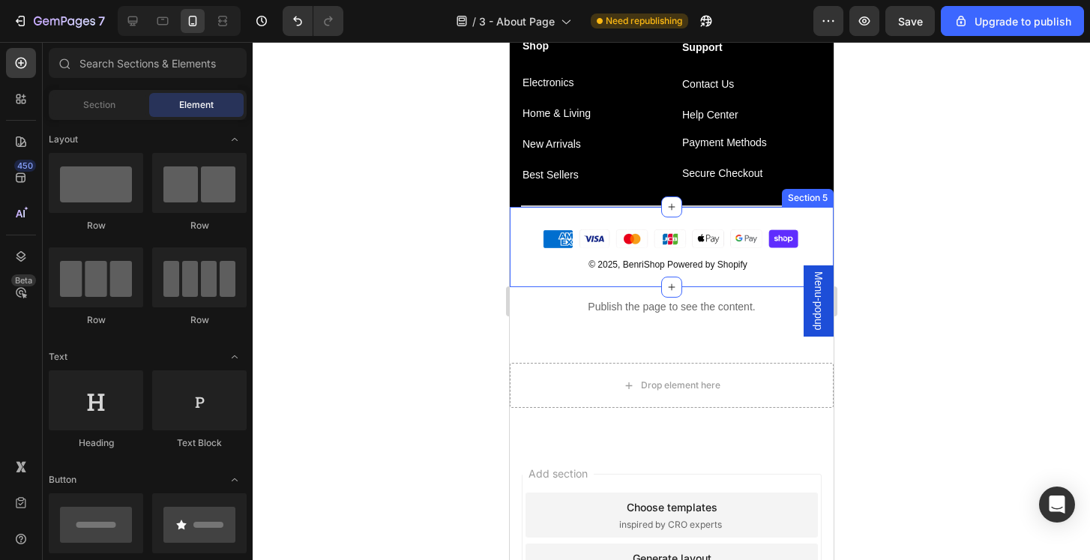
scroll to position [1027, 0]
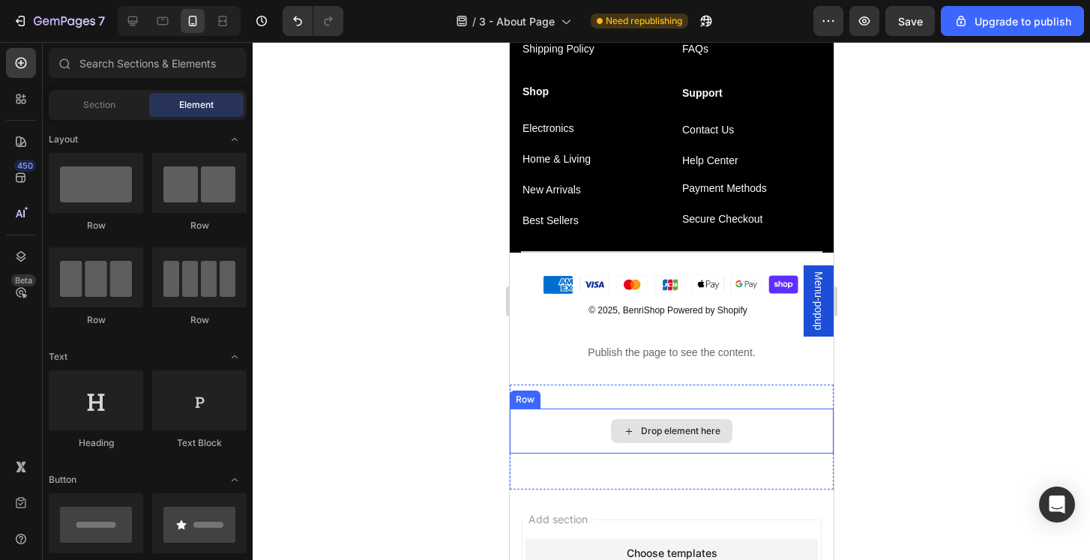
click at [777, 427] on div "Drop element here" at bounding box center [671, 431] width 324 height 45
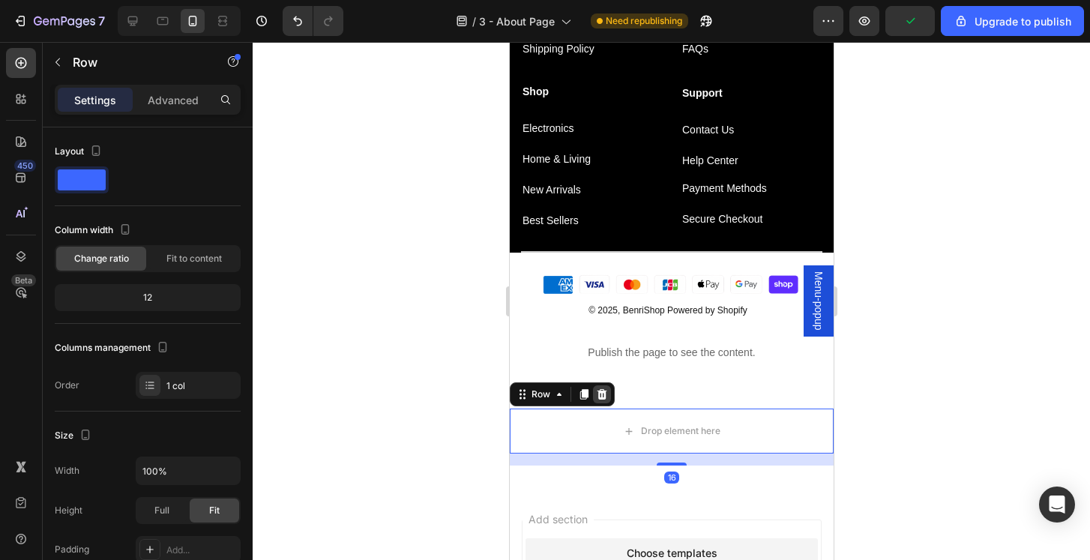
click at [605, 397] on icon at bounding box center [601, 394] width 12 height 12
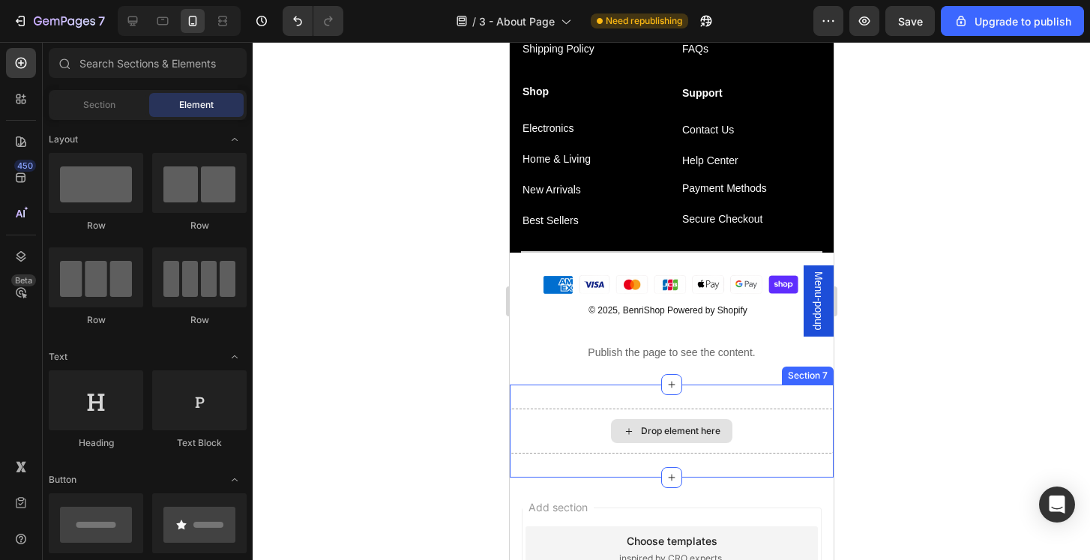
click at [701, 433] on div "Drop element here" at bounding box center [679, 431] width 79 height 12
click at [764, 416] on div "Drop element here" at bounding box center [671, 431] width 324 height 45
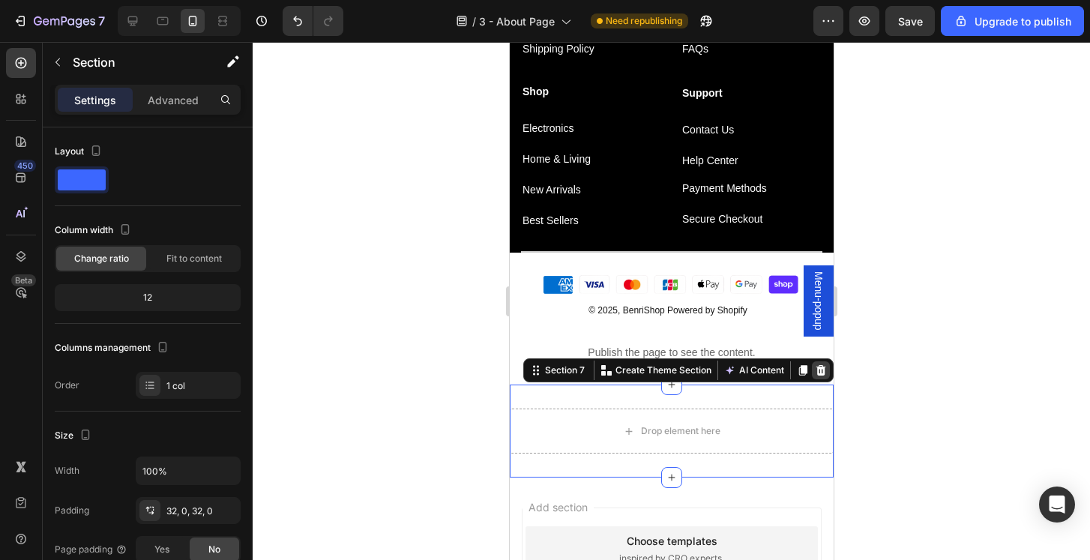
click at [820, 371] on icon at bounding box center [821, 370] width 10 height 10
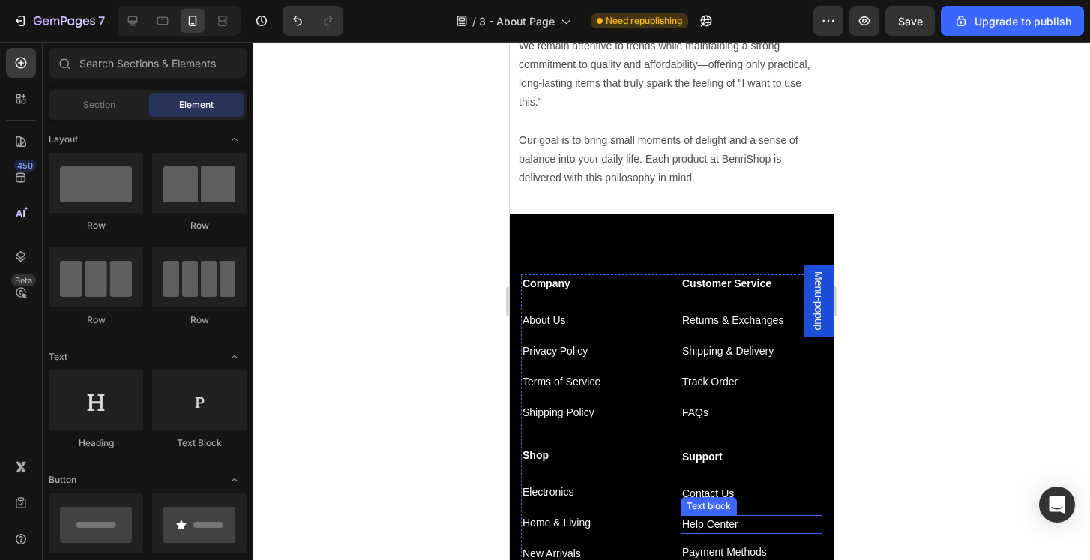
scroll to position [652, 0]
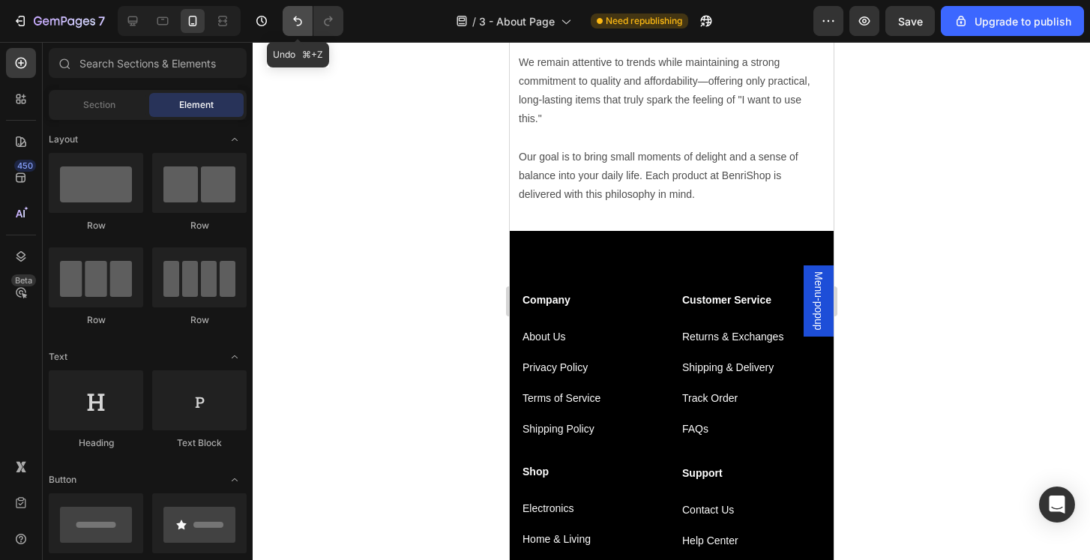
click at [299, 17] on icon "Undo/Redo" at bounding box center [297, 20] width 15 height 15
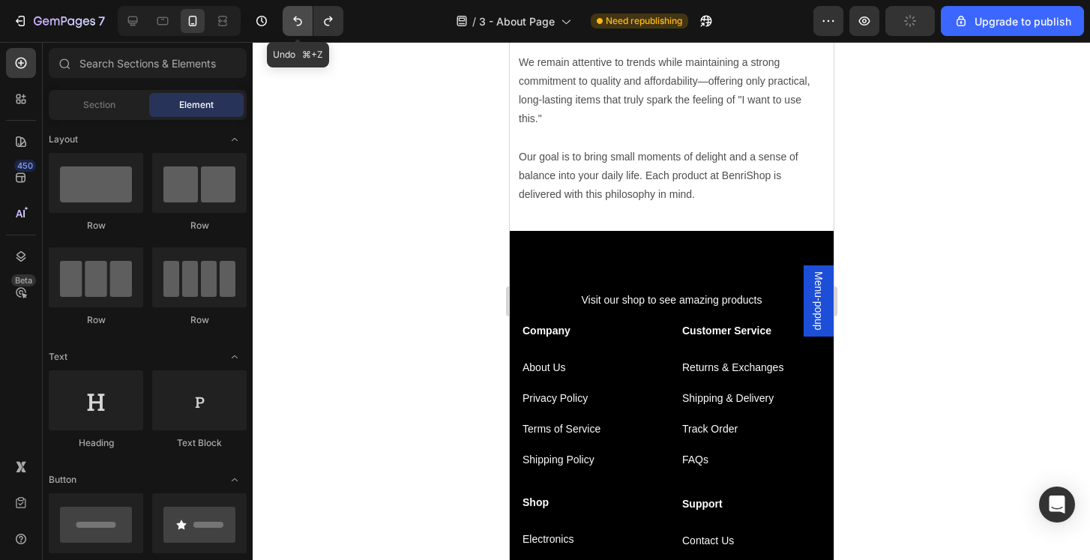
click at [299, 17] on icon "Undo/Redo" at bounding box center [297, 20] width 15 height 15
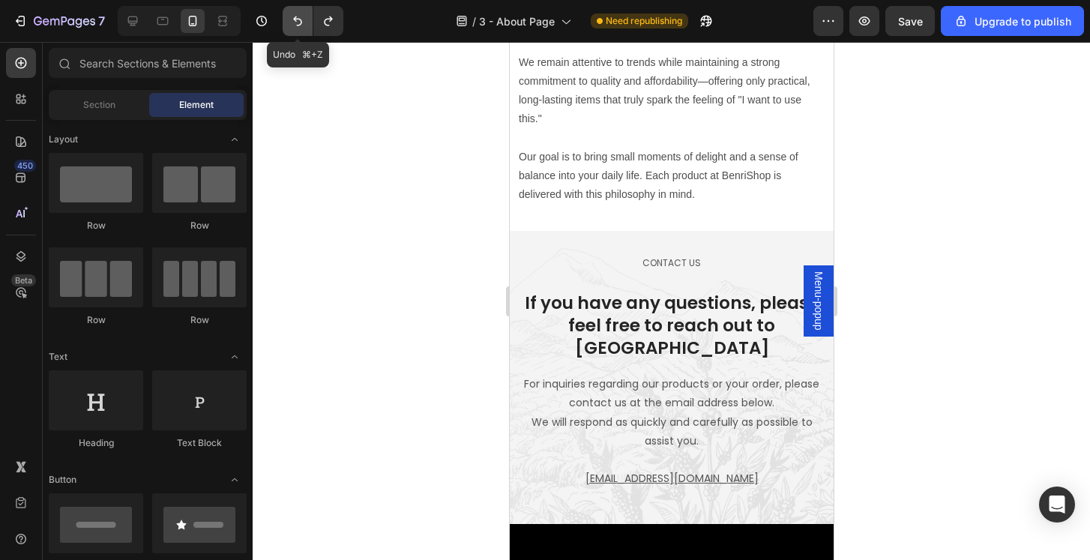
click at [299, 17] on icon "Undo/Redo" at bounding box center [297, 20] width 15 height 15
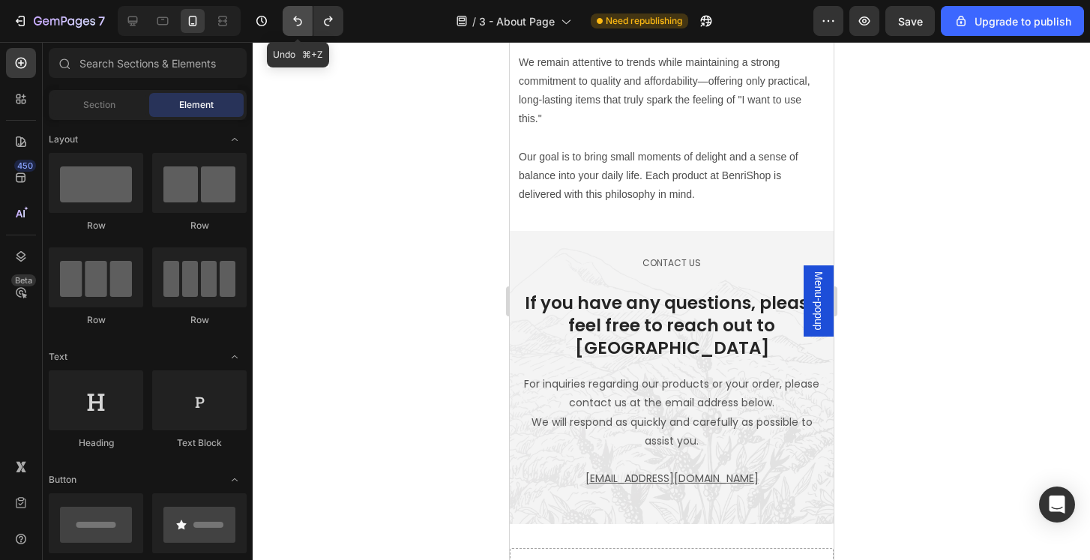
click at [299, 17] on icon "Undo/Redo" at bounding box center [297, 20] width 15 height 15
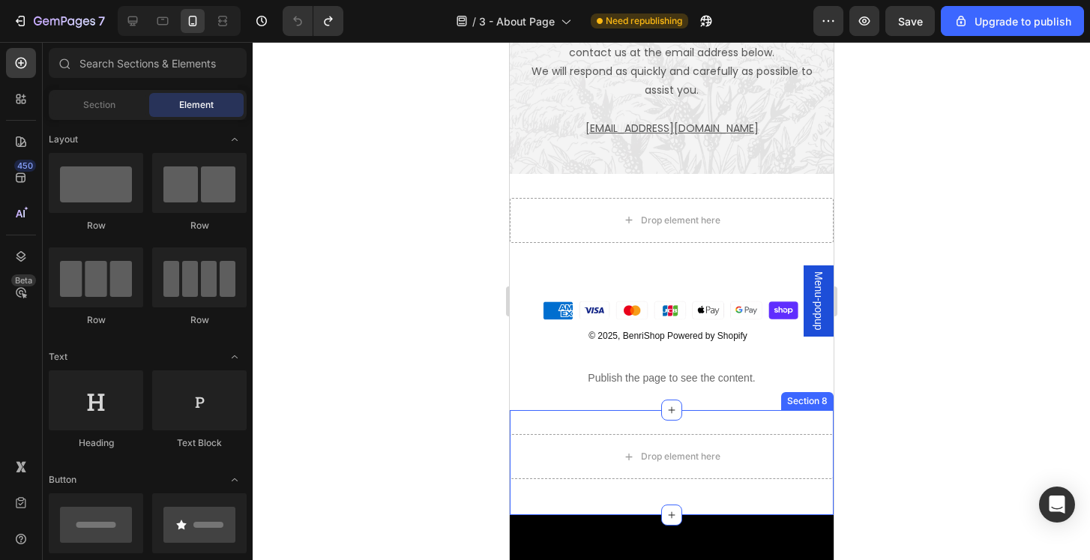
scroll to position [1042, 0]
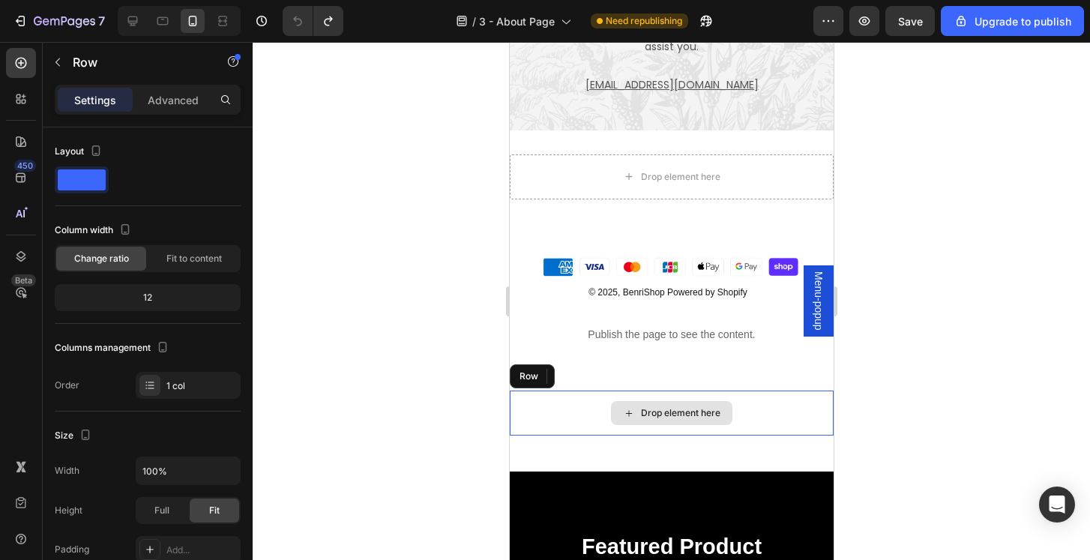
click at [787, 391] on div "Drop element here" at bounding box center [671, 413] width 324 height 45
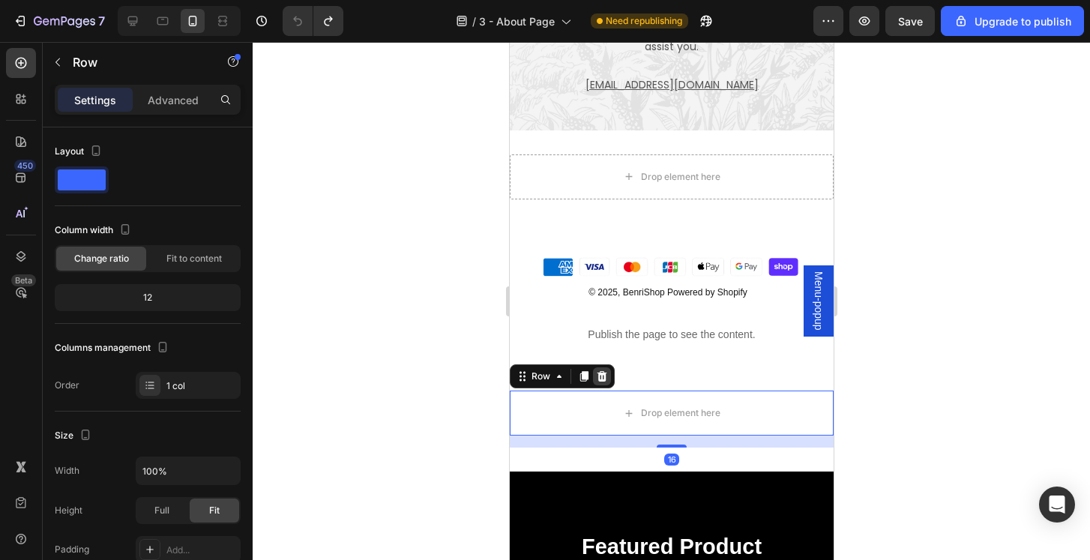
click at [600, 370] on icon at bounding box center [601, 376] width 12 height 12
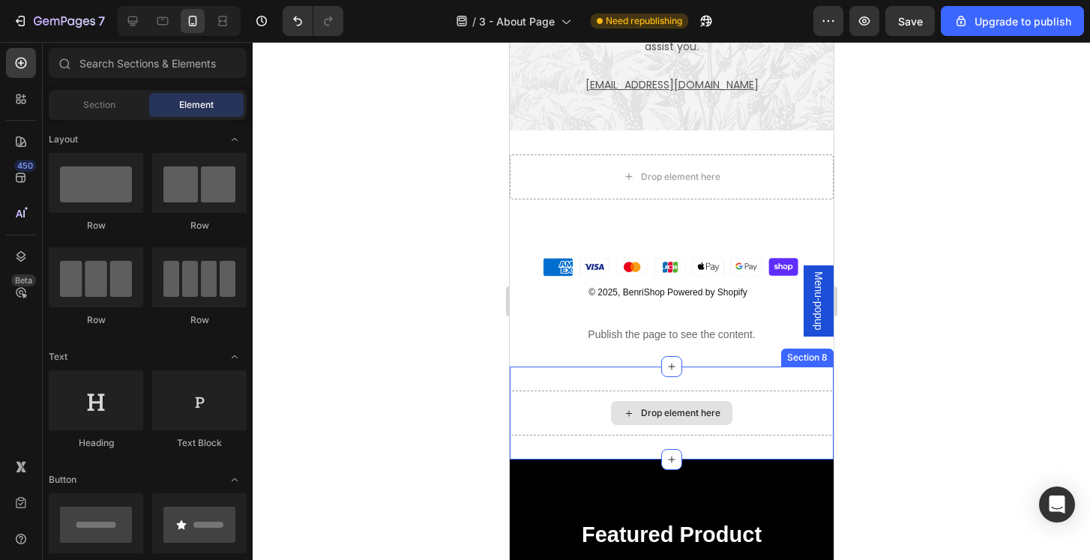
click at [787, 391] on div "Drop element here" at bounding box center [671, 413] width 324 height 45
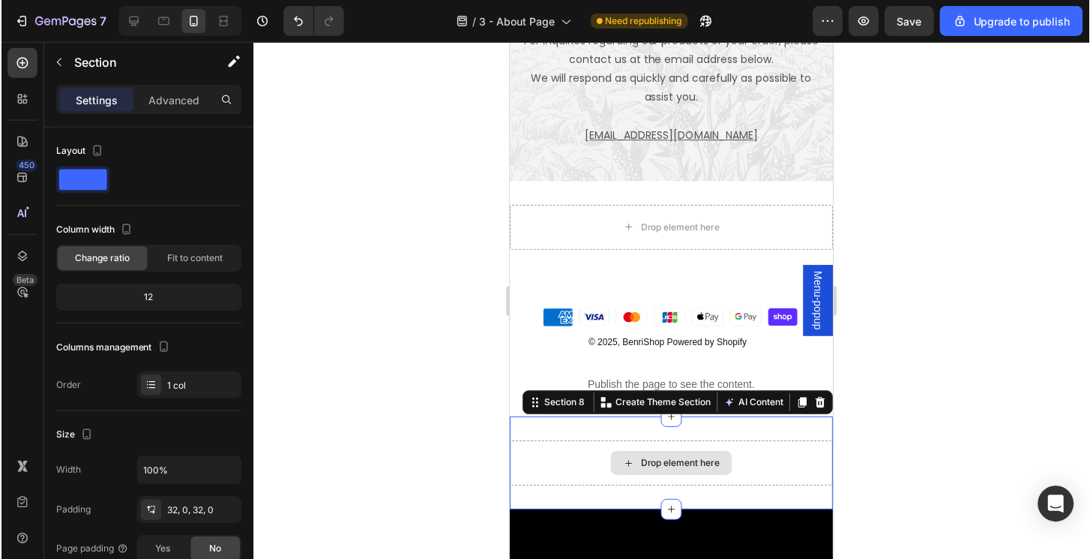
scroll to position [989, 0]
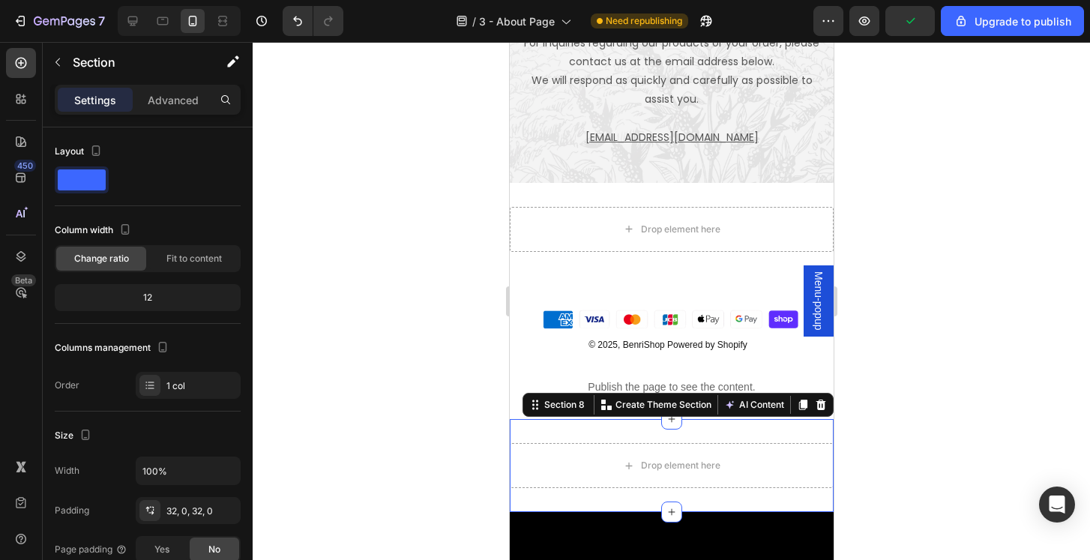
click at [942, 445] on div at bounding box center [672, 301] width 838 height 518
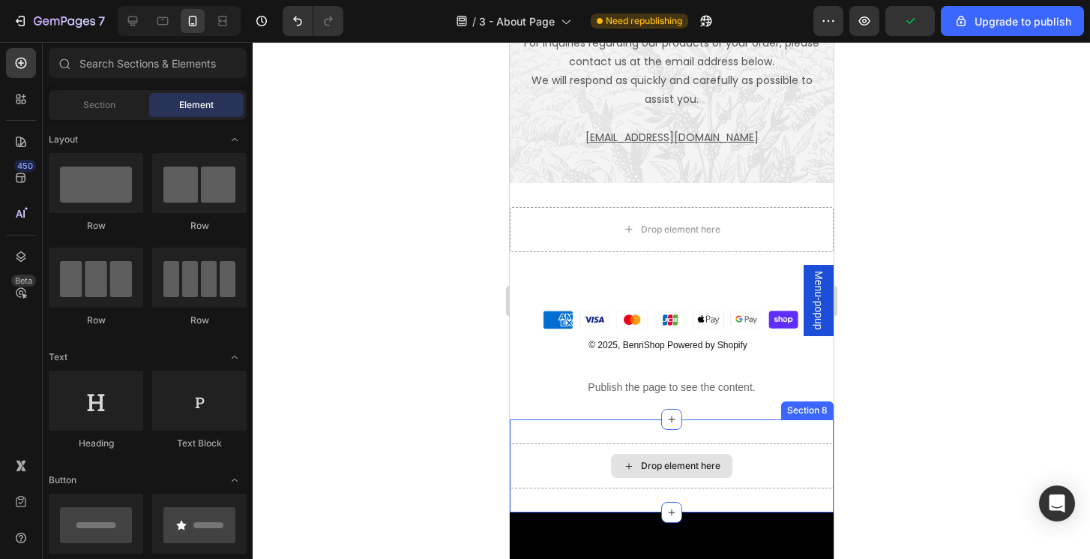
click at [762, 443] on div "Drop element here" at bounding box center [671, 465] width 324 height 45
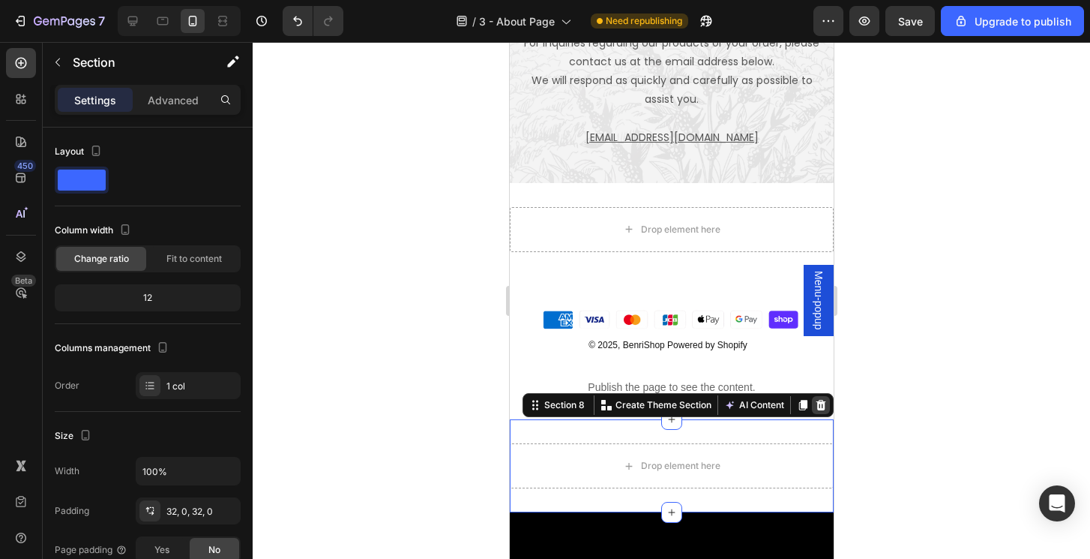
click at [825, 399] on icon at bounding box center [820, 405] width 12 height 12
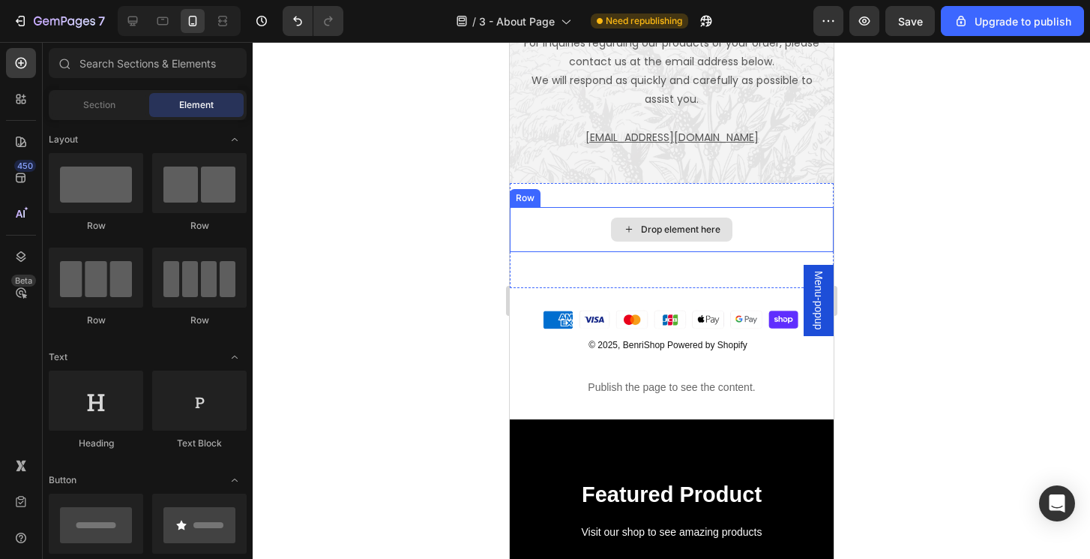
click at [739, 207] on div "Drop element here" at bounding box center [671, 229] width 324 height 45
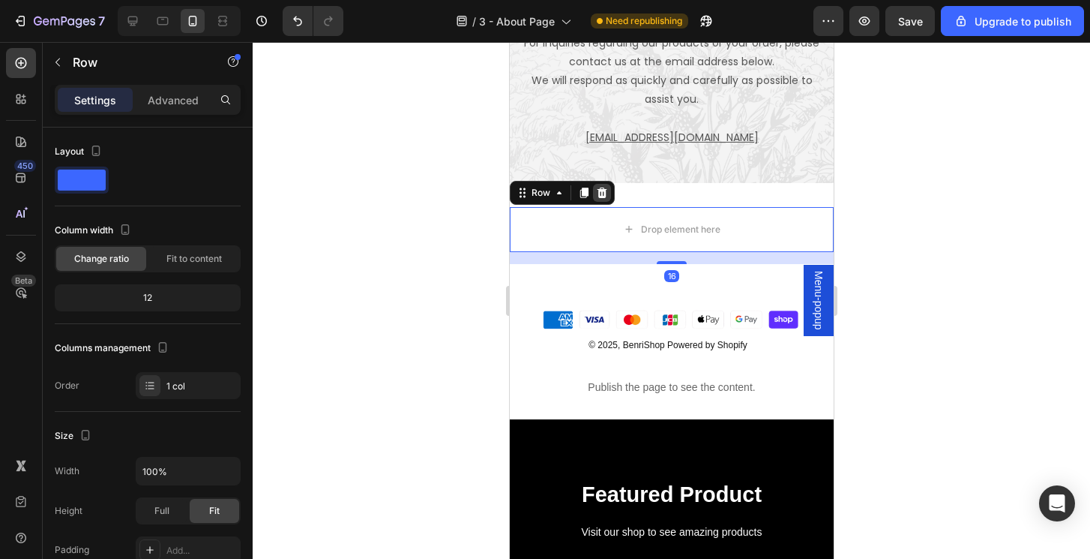
click at [601, 187] on icon at bounding box center [602, 192] width 10 height 10
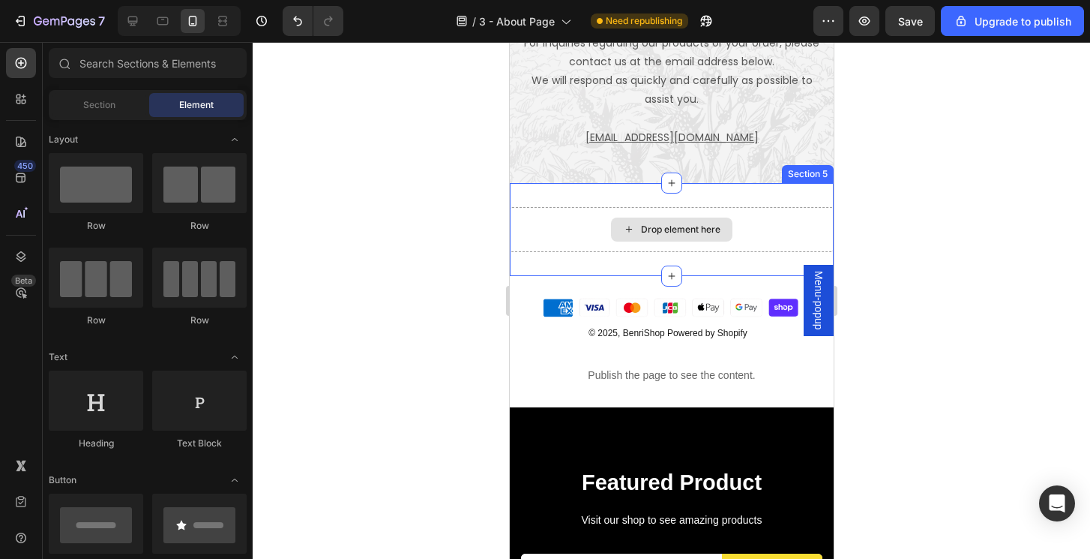
click at [727, 217] on div "Drop element here" at bounding box center [670, 229] width 121 height 24
click at [784, 207] on div "Drop element here" at bounding box center [671, 229] width 324 height 45
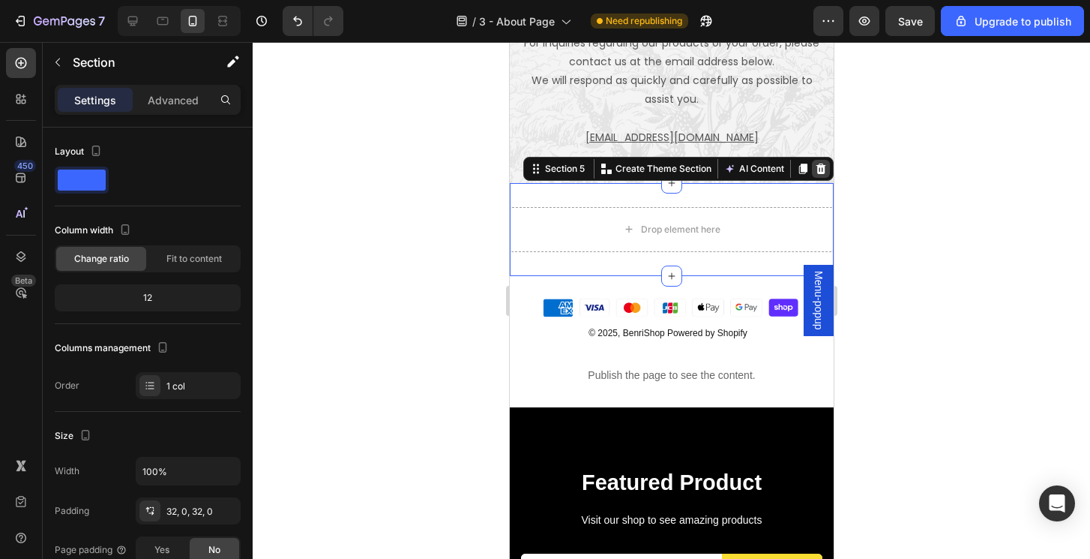
click at [823, 163] on icon at bounding box center [821, 168] width 10 height 10
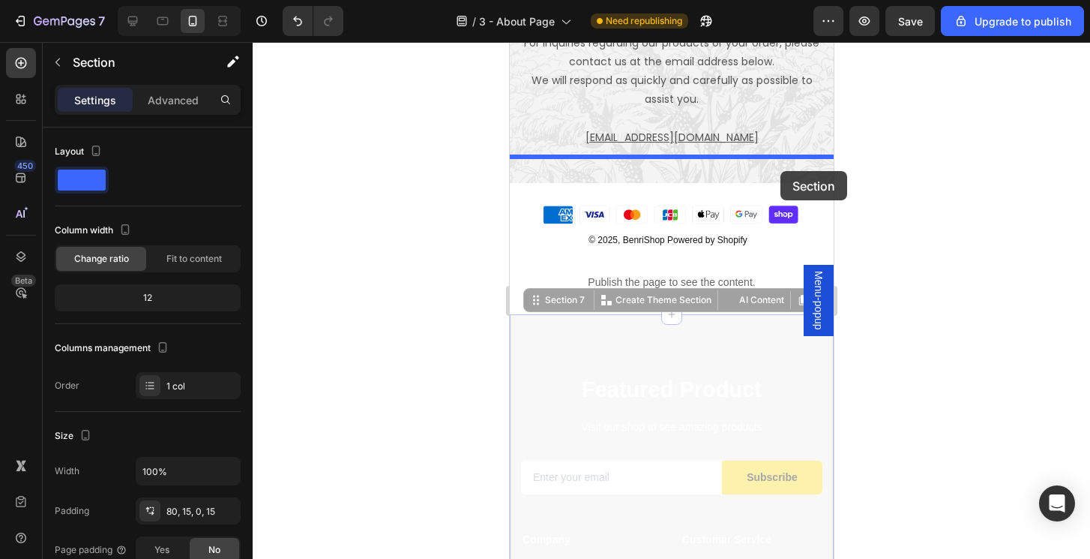
drag, startPoint x: 781, startPoint y: 310, endPoint x: 780, endPoint y: 172, distance: 138.7
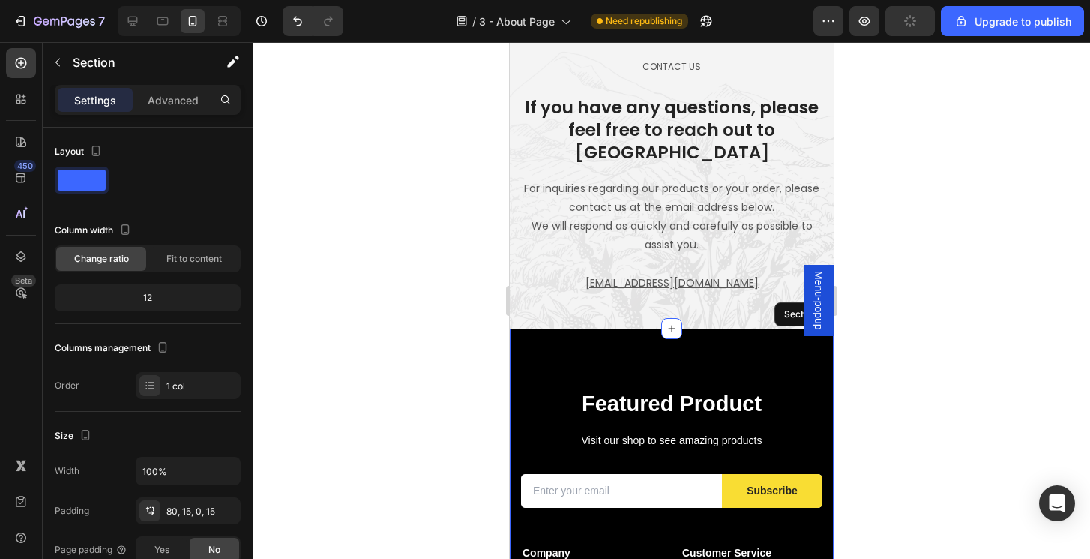
scroll to position [842, 0]
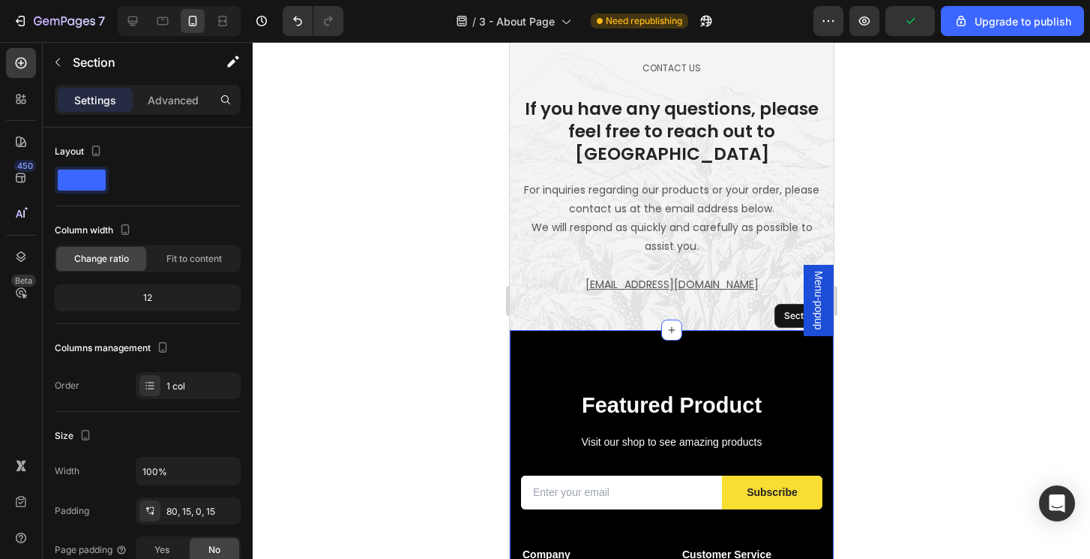
click at [892, 231] on div at bounding box center [672, 300] width 838 height 517
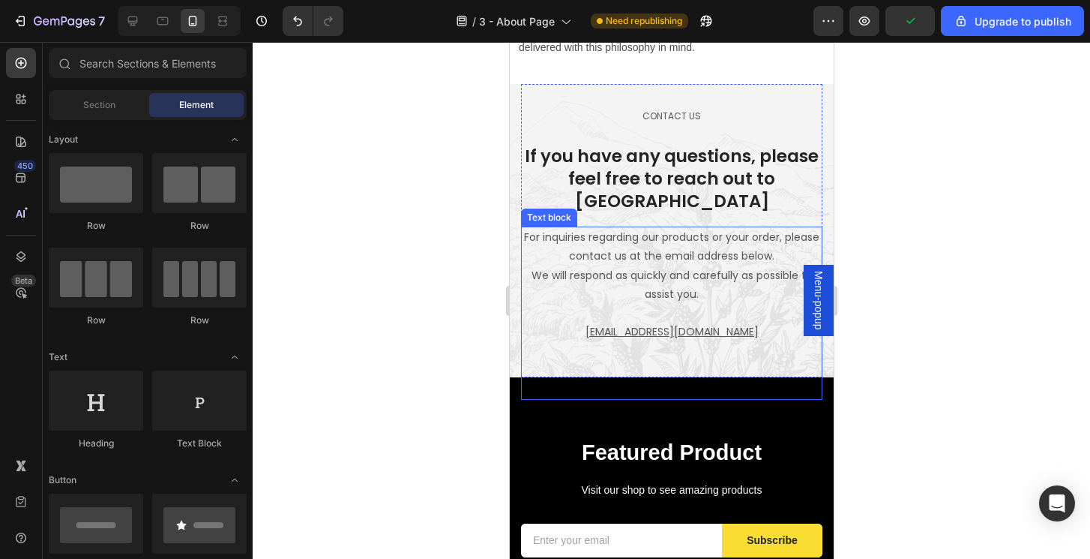
scroll to position [796, 0]
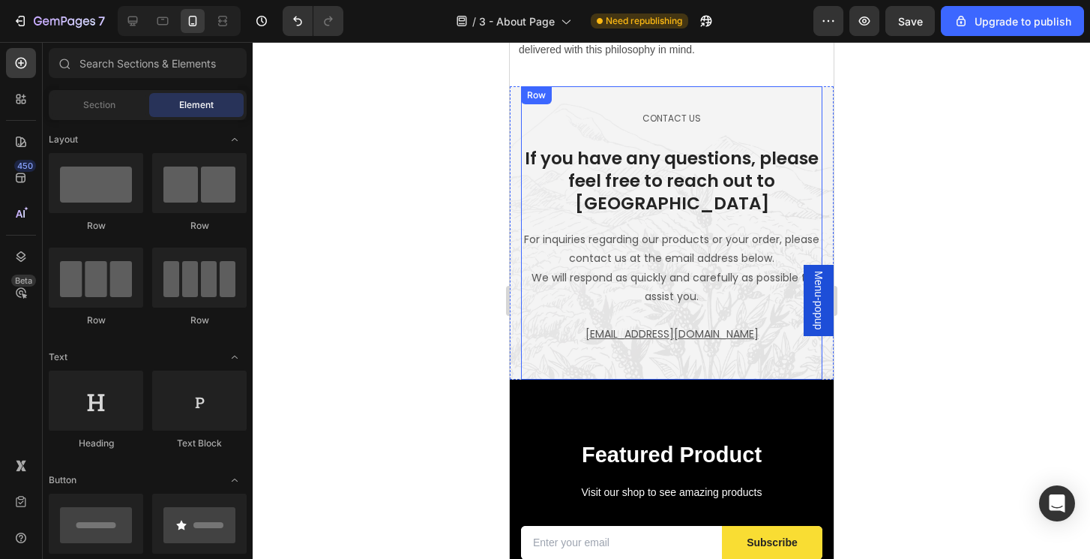
click at [781, 103] on div "Contact Us Text block If you have any questions, please feel free to reach out …" at bounding box center [670, 232] width 301 height 293
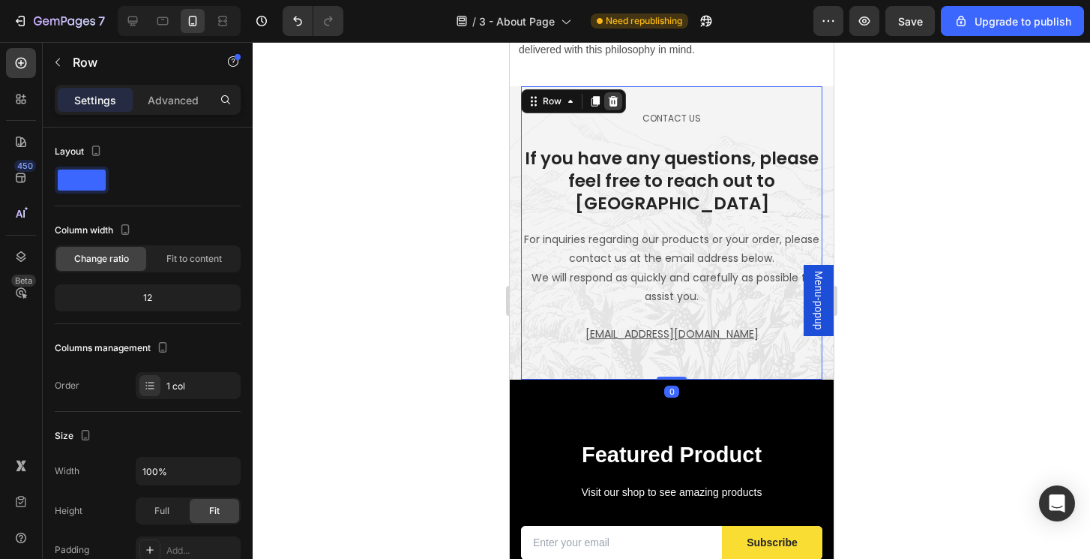
click at [616, 96] on icon at bounding box center [613, 101] width 10 height 10
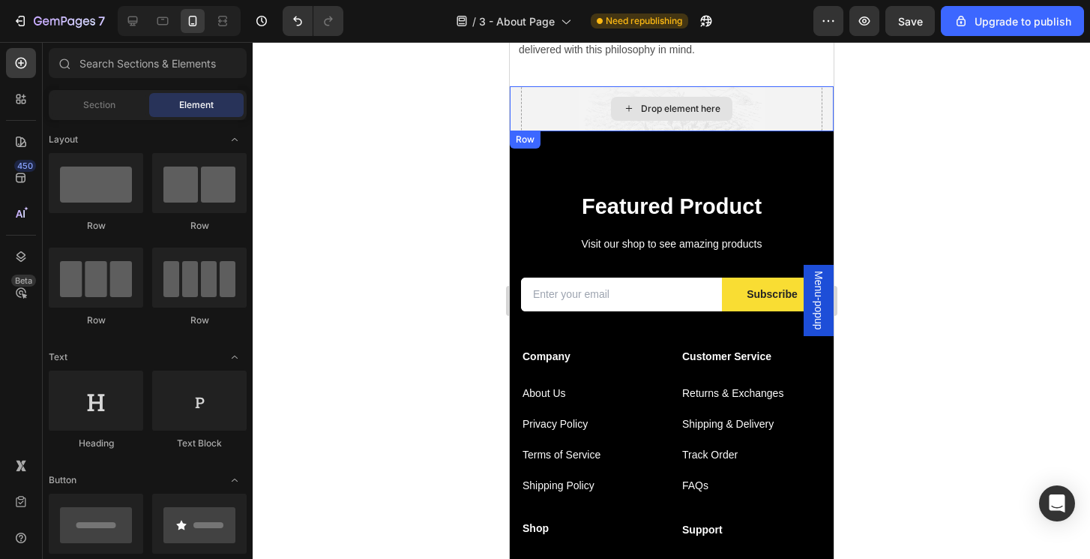
click at [783, 111] on div "Drop element here" at bounding box center [670, 108] width 301 height 45
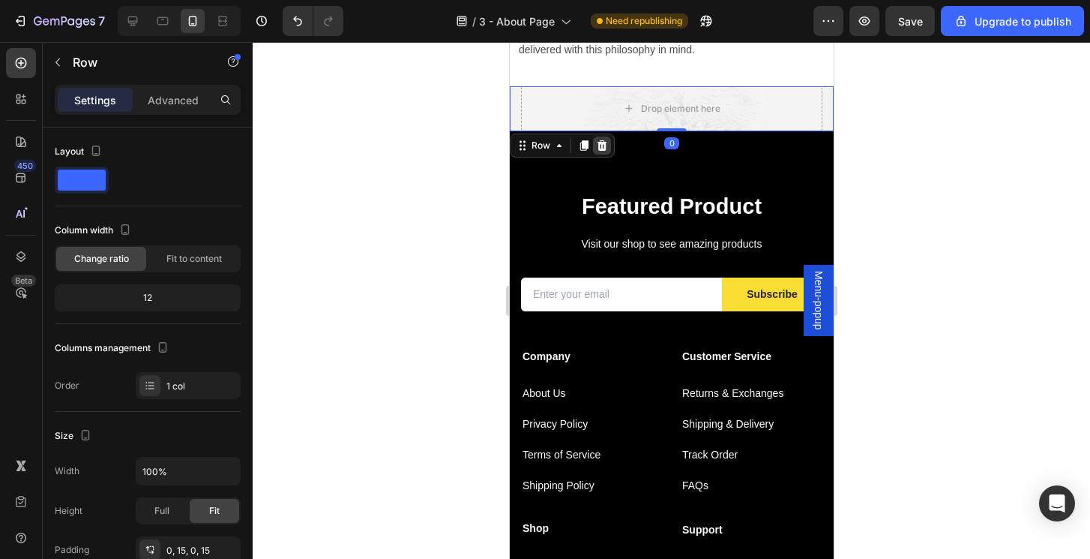
click at [602, 140] on icon at bounding box center [601, 145] width 12 height 12
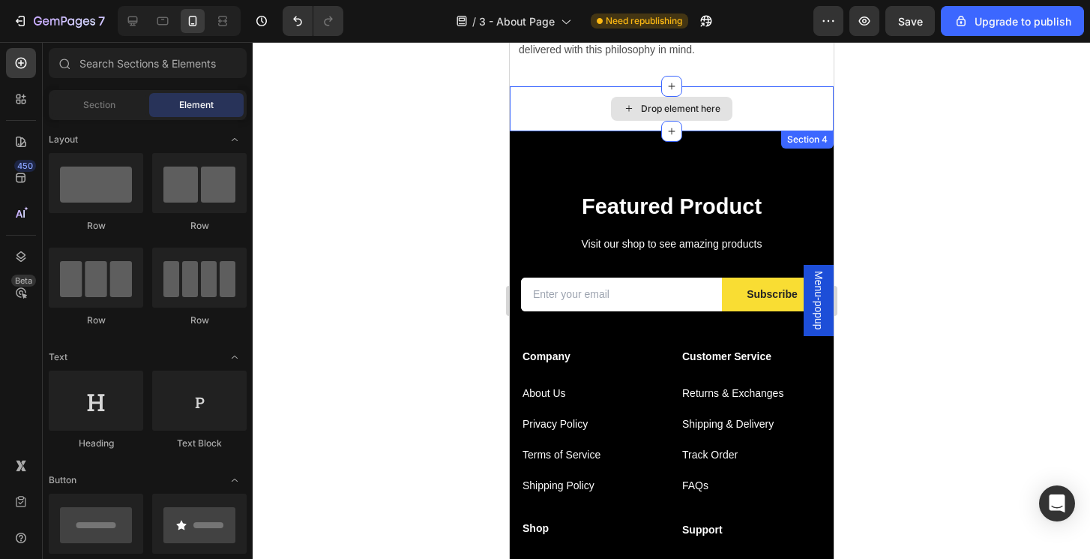
click at [769, 118] on div "Drop element here" at bounding box center [671, 108] width 324 height 45
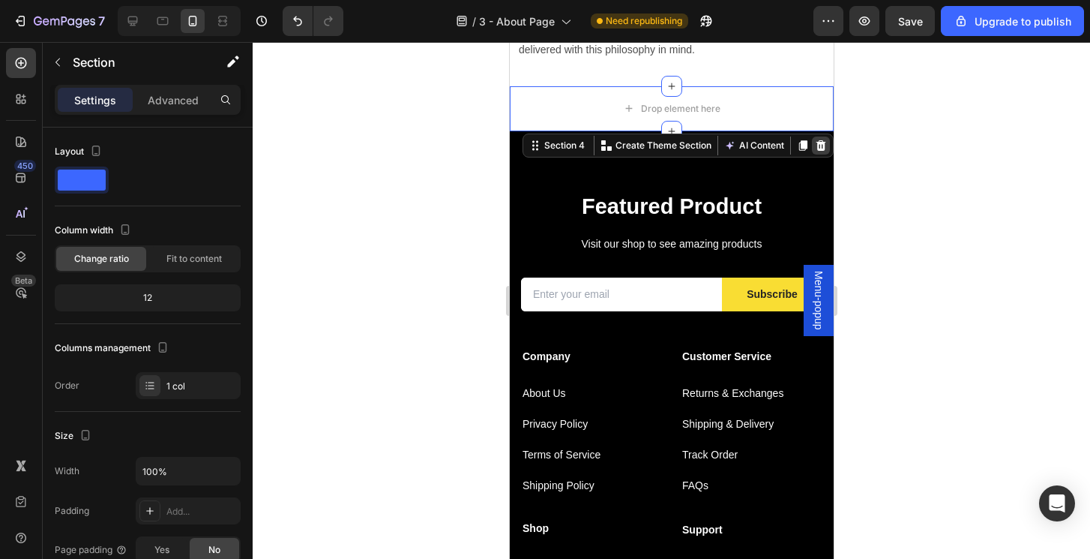
click at [818, 142] on icon at bounding box center [821, 145] width 10 height 10
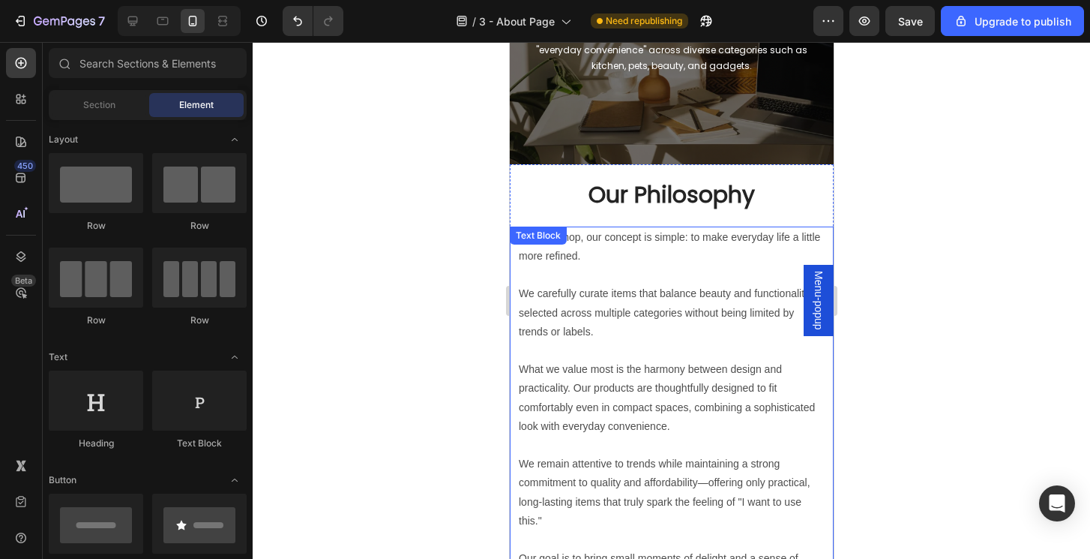
scroll to position [238, 0]
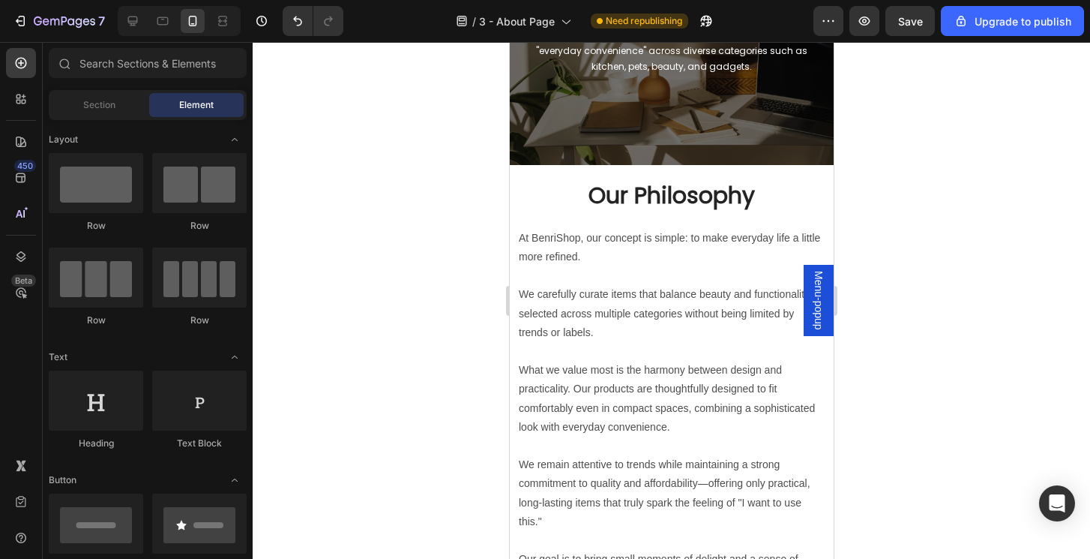
click at [951, 243] on div at bounding box center [672, 300] width 838 height 517
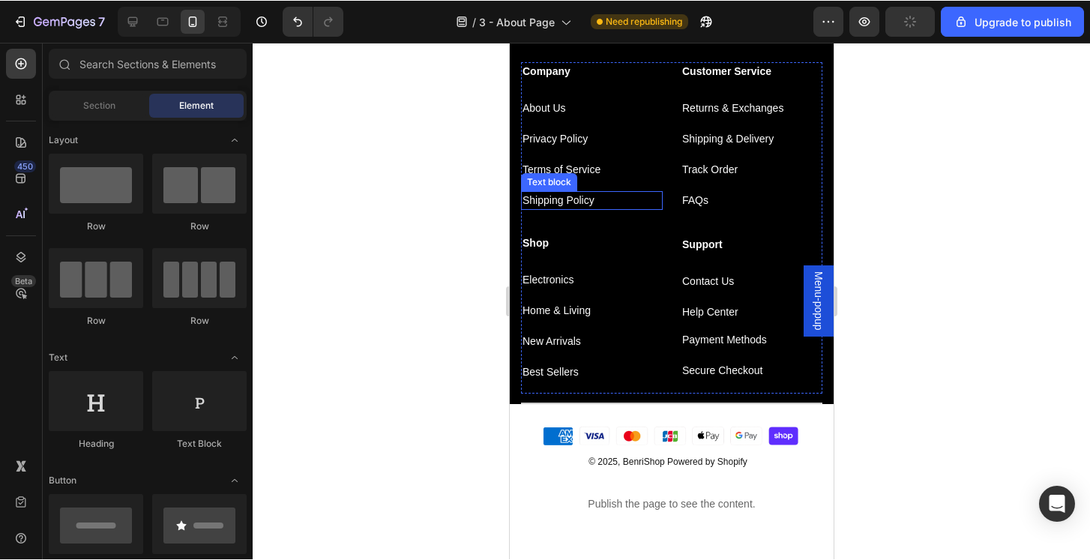
scroll to position [1053, 0]
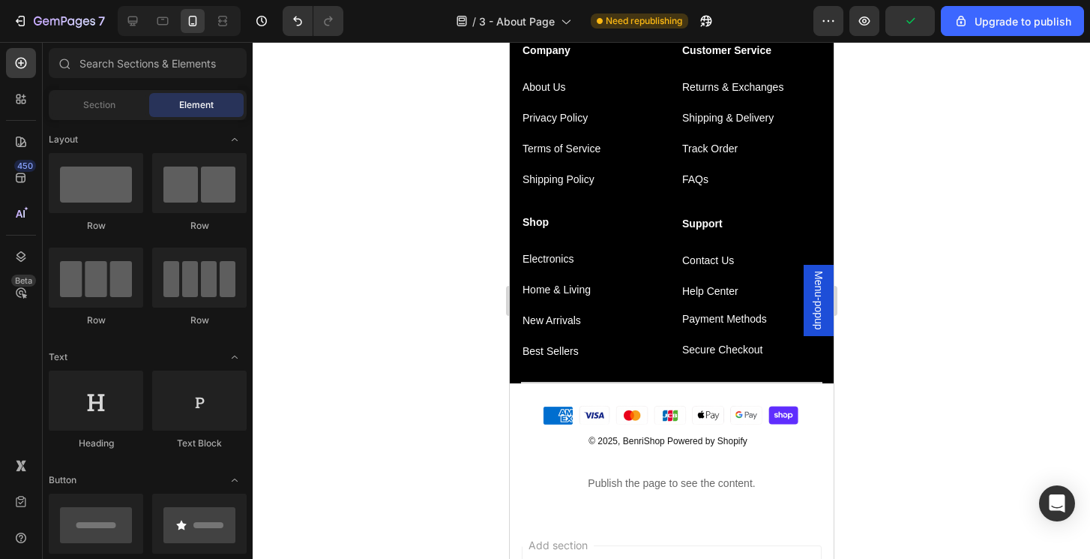
click at [913, 376] on div at bounding box center [672, 300] width 838 height 517
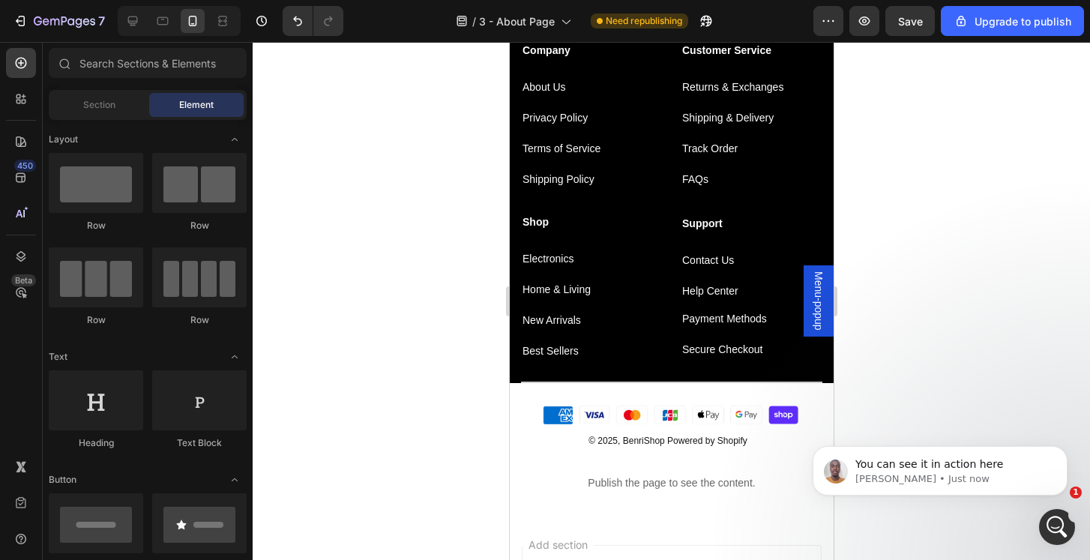
scroll to position [0, 0]
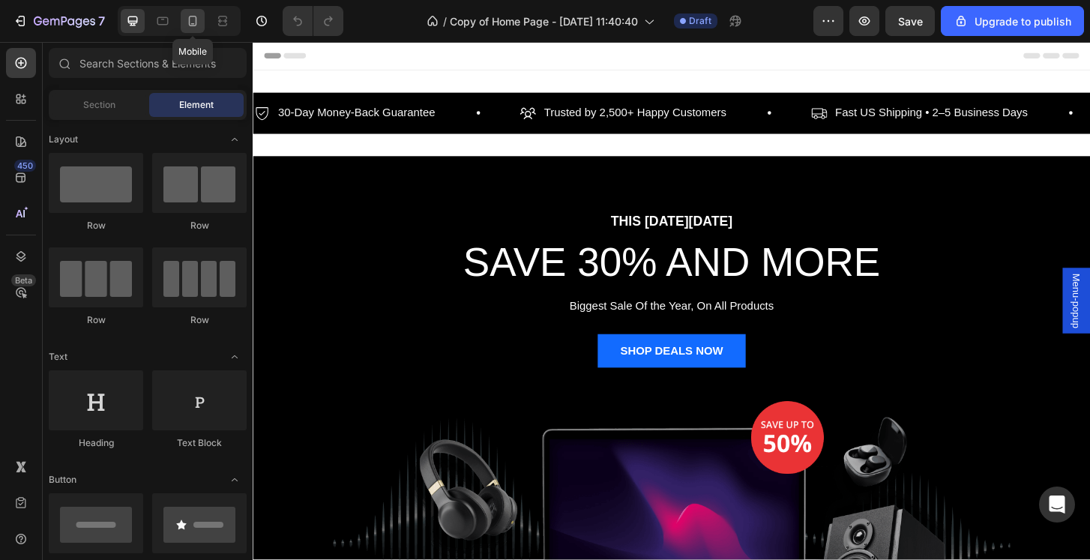
click at [197, 22] on icon at bounding box center [192, 20] width 15 height 15
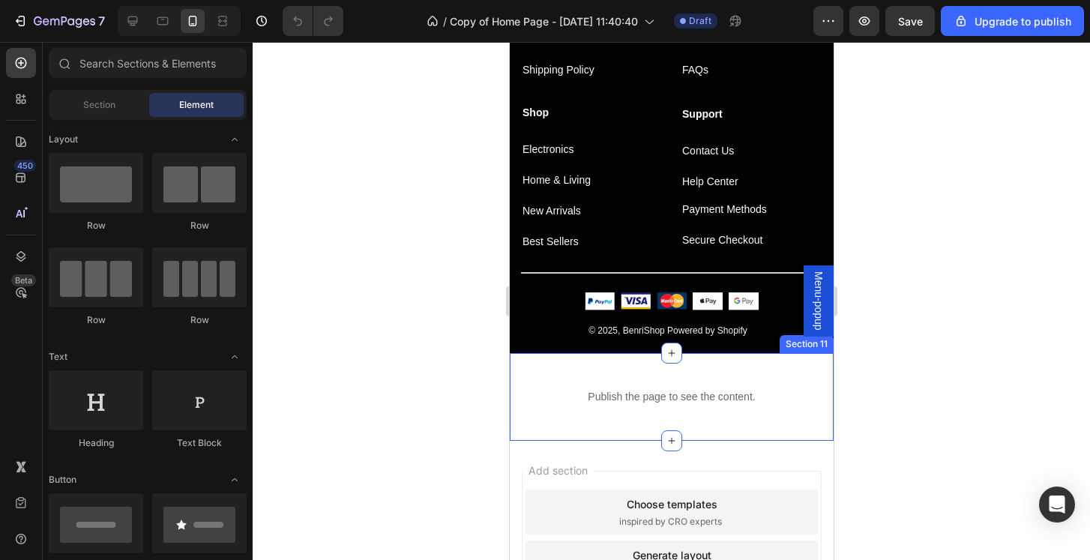
scroll to position [3075, 0]
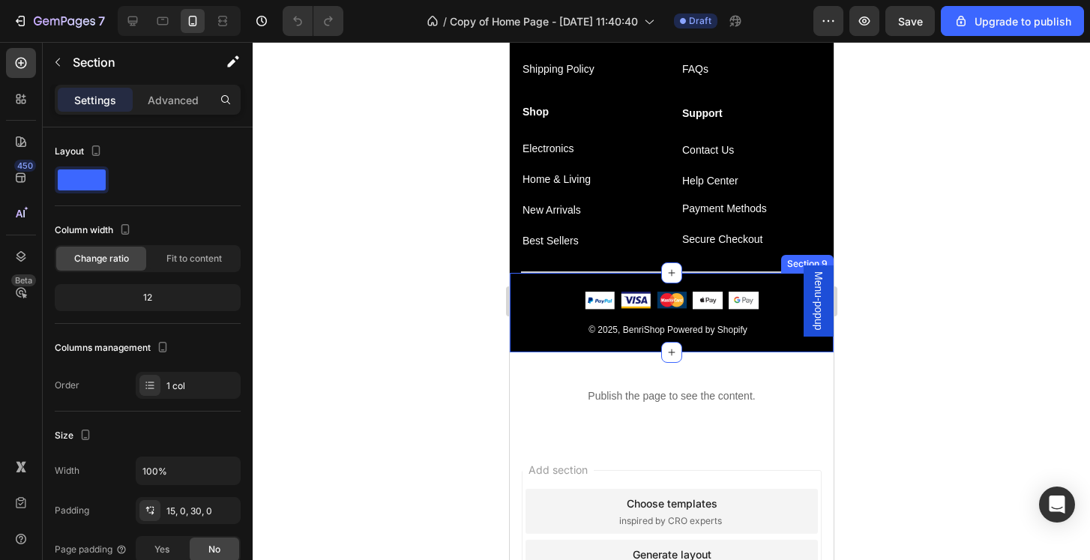
click at [548, 277] on div "Image Image Image Image Image Icon List Hoz Row © 2025, BenriShop Powered by Sh…" at bounding box center [671, 313] width 324 height 80
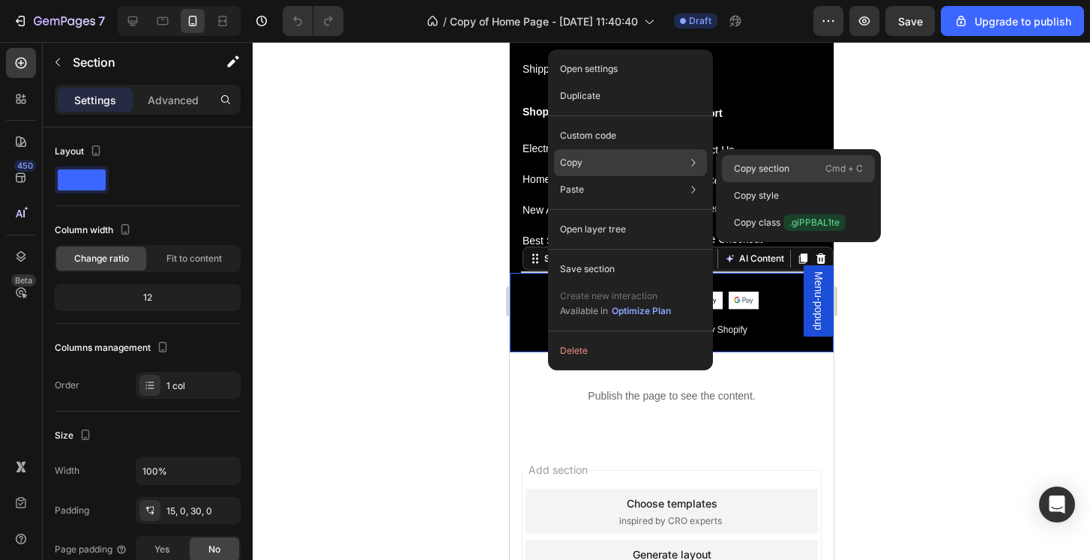
click at [776, 172] on p "Copy section" at bounding box center [761, 168] width 55 height 13
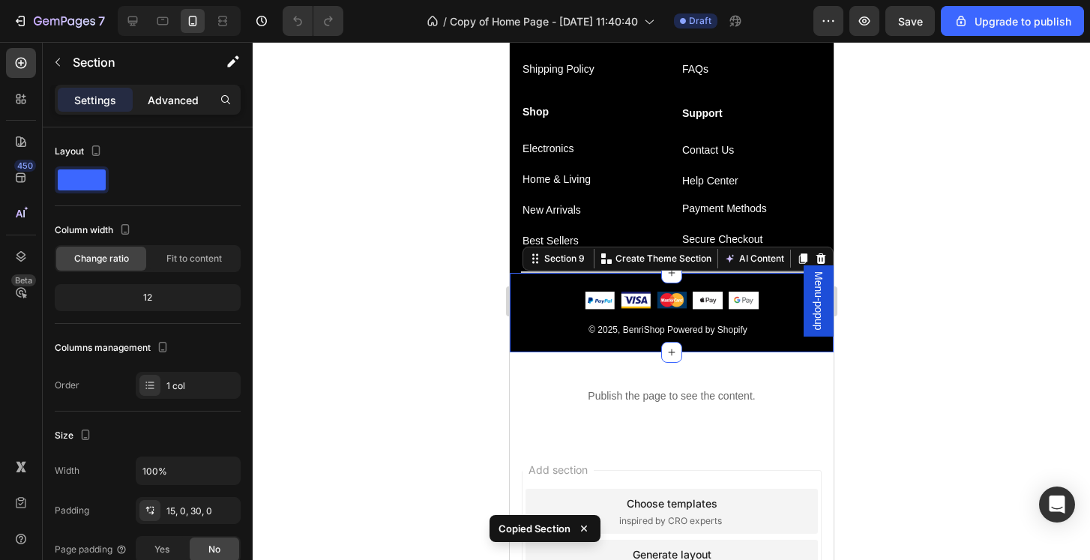
click at [185, 100] on p "Advanced" at bounding box center [173, 100] width 51 height 16
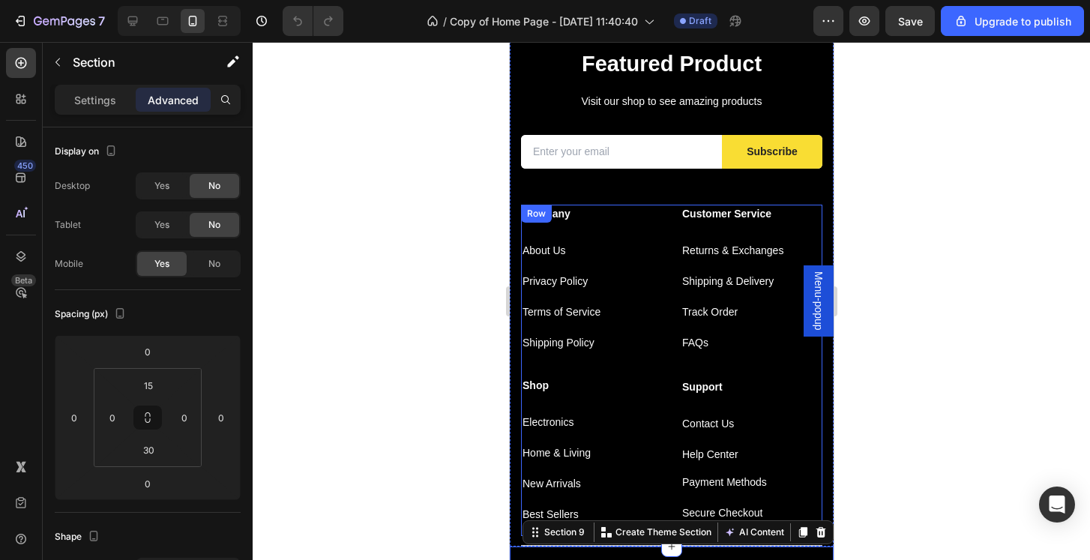
scroll to position [2793, 0]
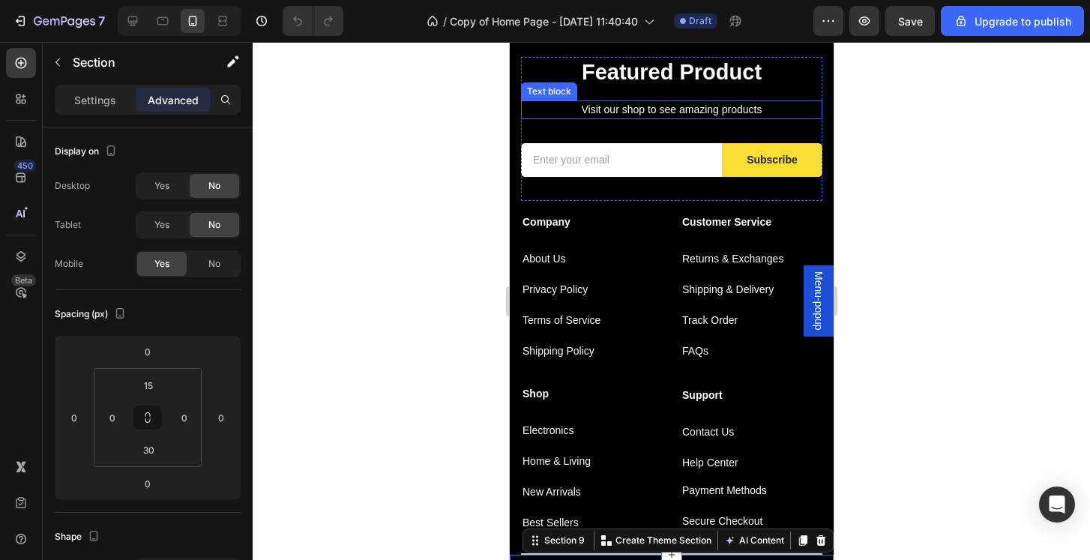
click at [805, 106] on p "Visit our shop to see amazing products" at bounding box center [671, 110] width 298 height 16
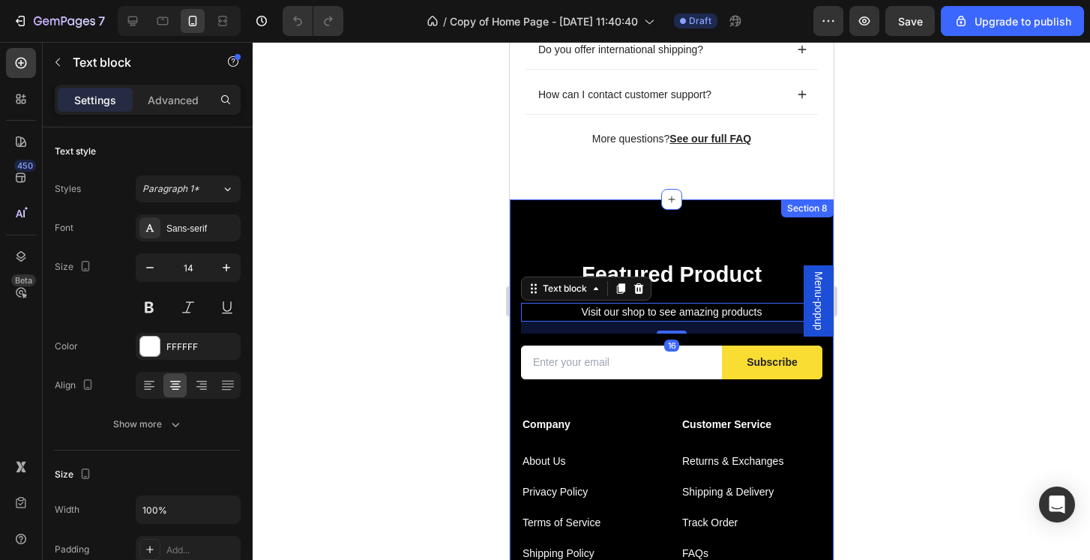
scroll to position [2582, 0]
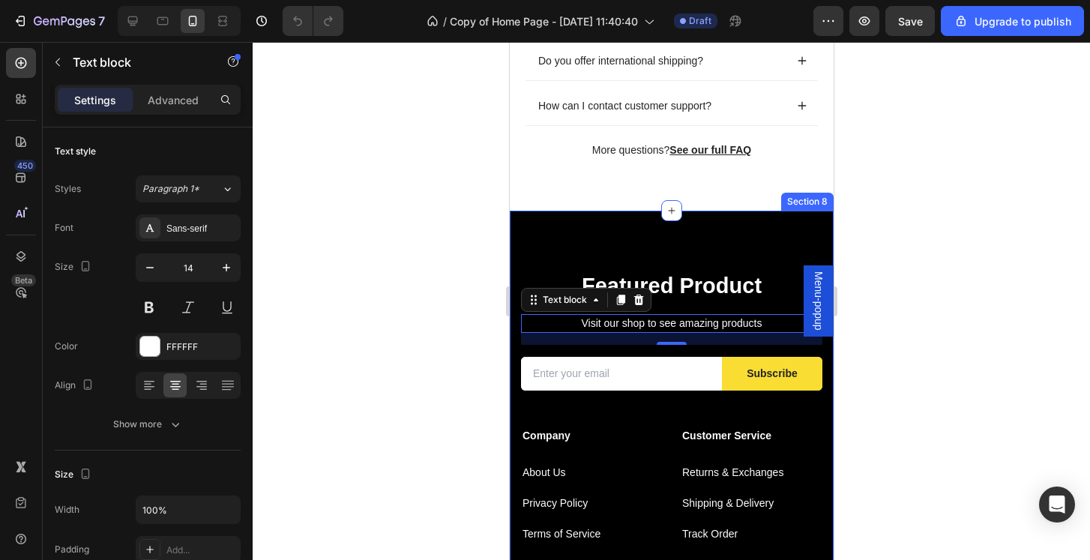
click at [717, 215] on div "Featured Product Heading Visit our shop to see amazing products Text block 16 E…" at bounding box center [671, 490] width 324 height 558
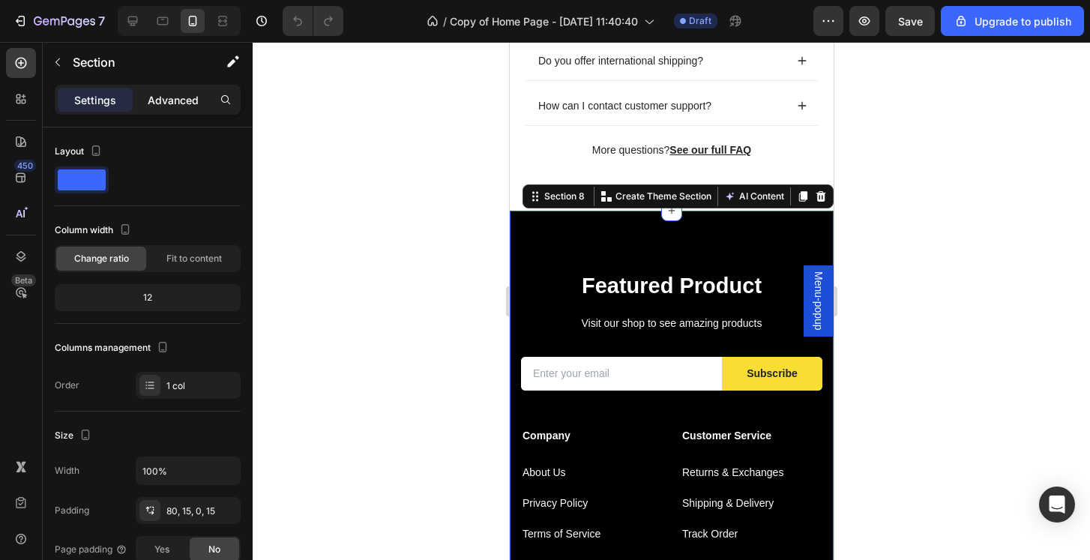
click at [182, 107] on p "Advanced" at bounding box center [173, 100] width 51 height 16
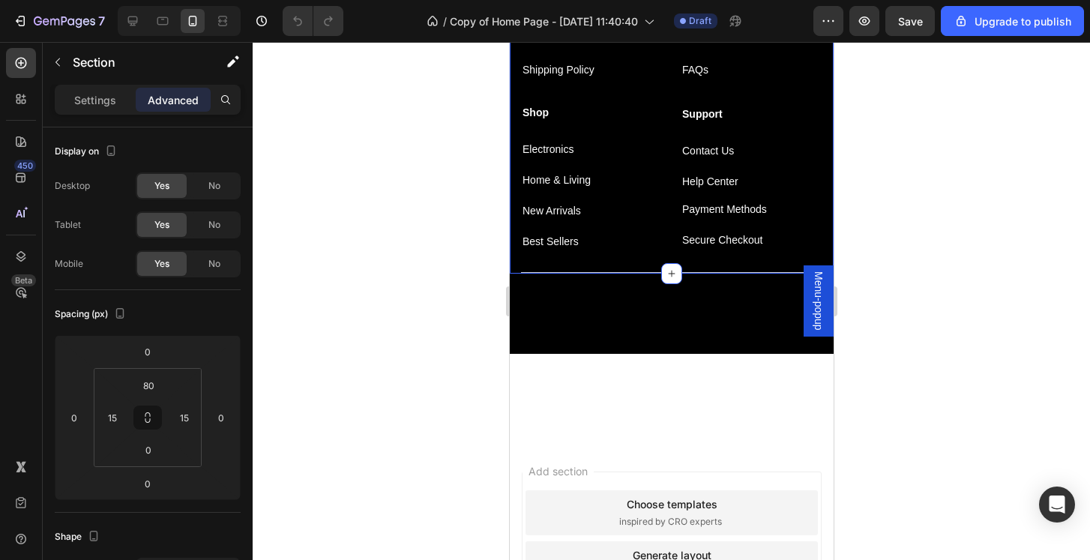
scroll to position [3127, 0]
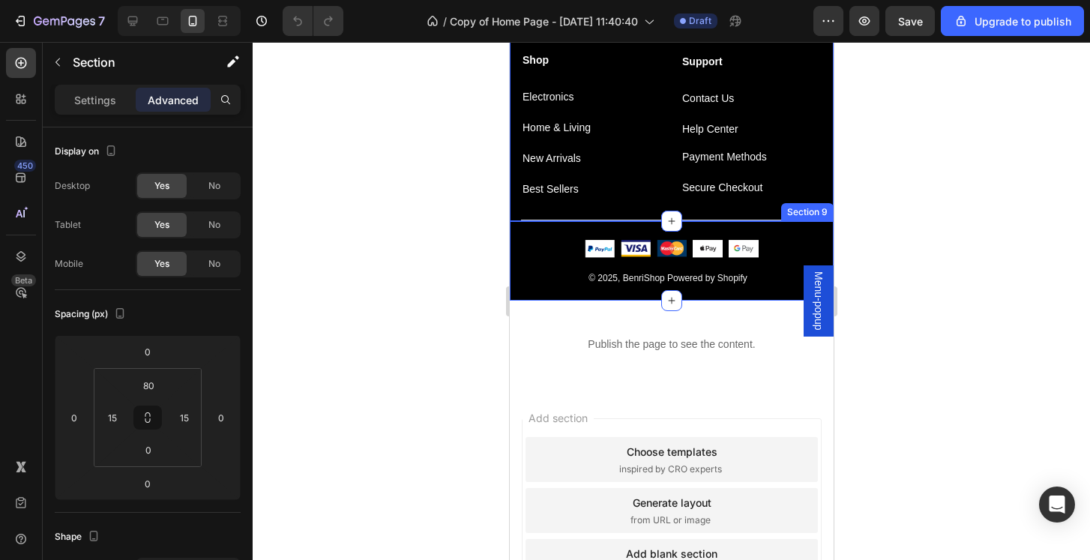
click at [541, 287] on div "Image Image Image Image Image Icon List Hoz Row © 2025, BenriShop Powered by Sh…" at bounding box center [671, 261] width 324 height 80
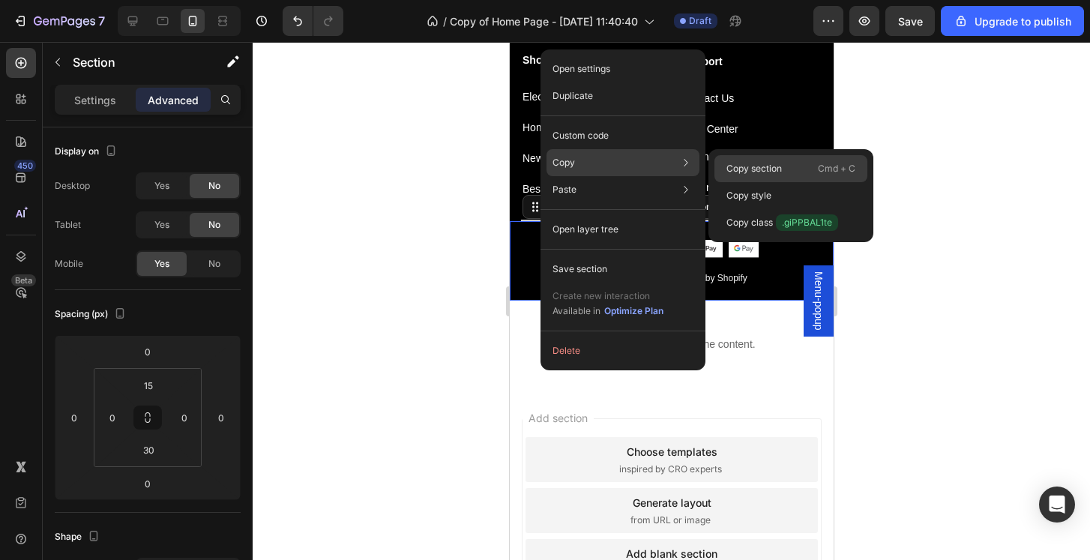
click at [771, 172] on p "Copy section" at bounding box center [754, 168] width 55 height 13
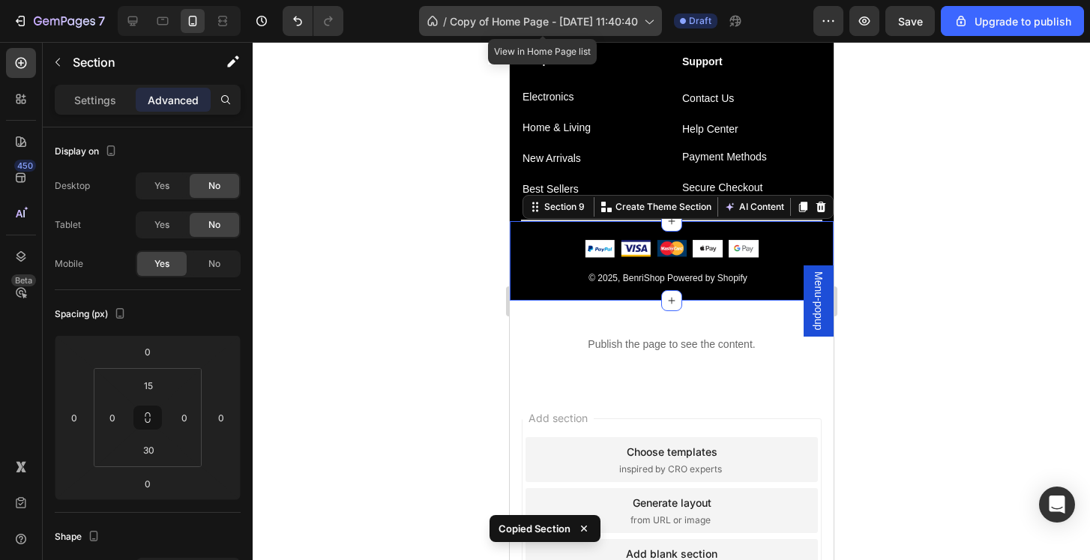
click at [497, 19] on span "Copy of Home Page - [DATE] 11:40:40" at bounding box center [544, 21] width 188 height 16
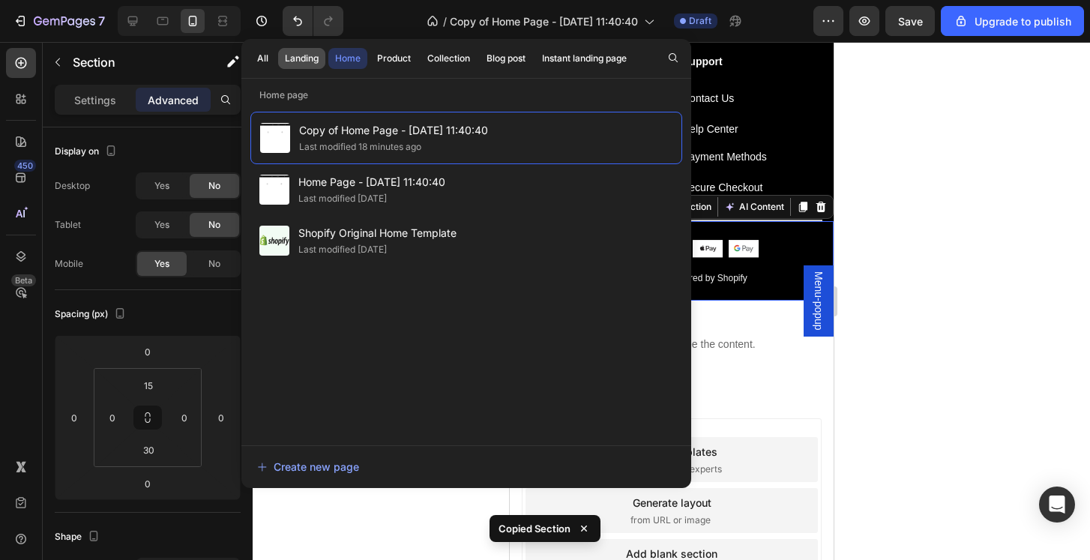
click at [298, 62] on div "Landing" at bounding box center [302, 58] width 34 height 13
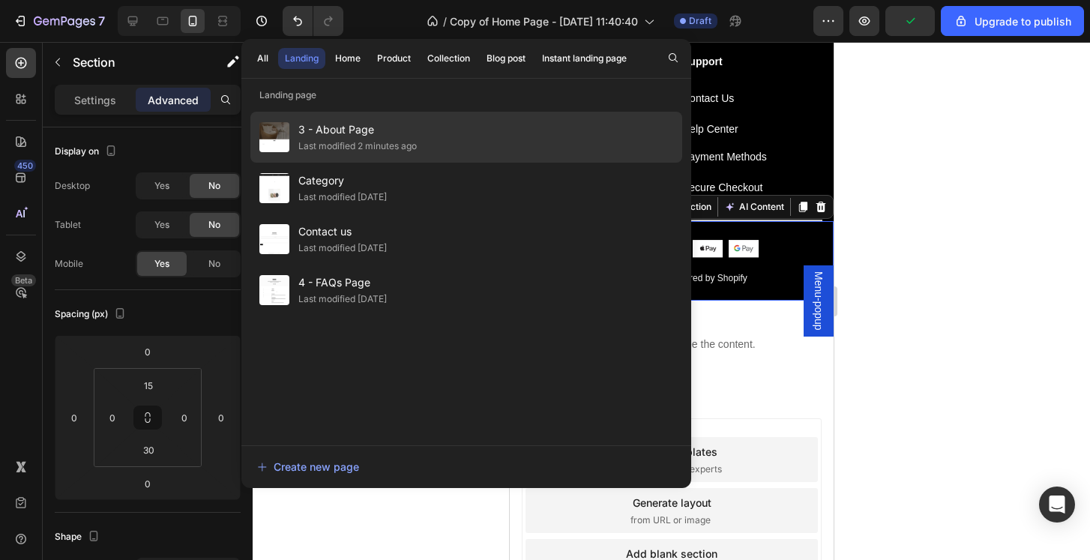
click at [402, 128] on span "3 - About Page" at bounding box center [357, 130] width 118 height 18
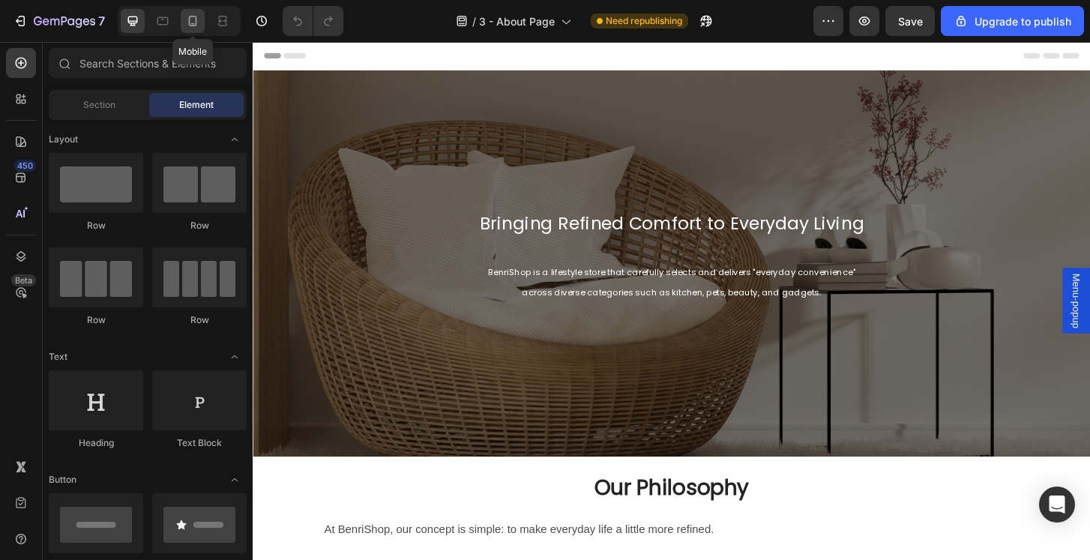
click at [195, 25] on icon at bounding box center [192, 20] width 15 height 15
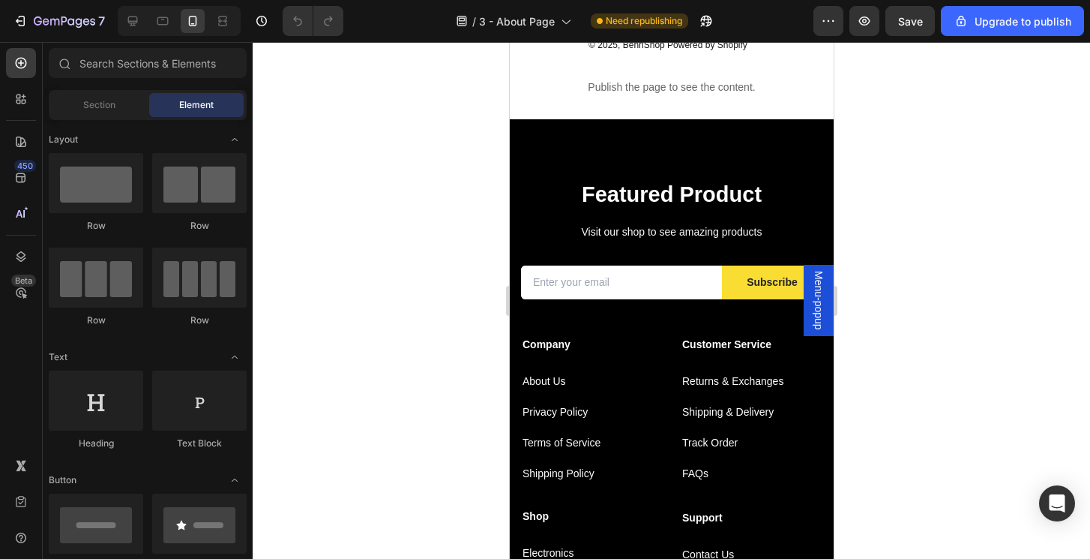
scroll to position [1371, 0]
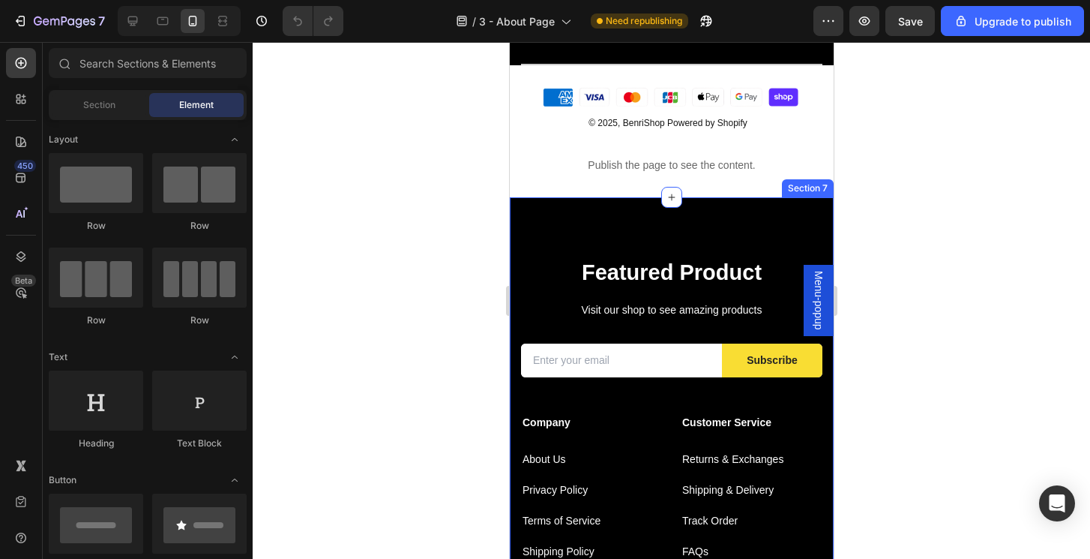
click at [778, 205] on div "Featured Product Heading Visit our shop to see amazing products Text block Emai…" at bounding box center [671, 476] width 324 height 558
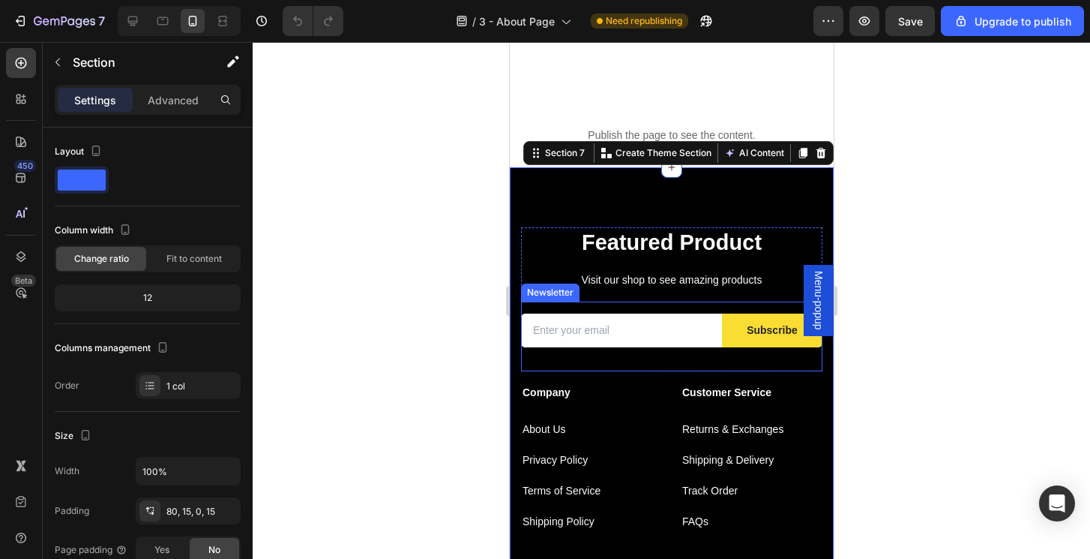
scroll to position [1372, 0]
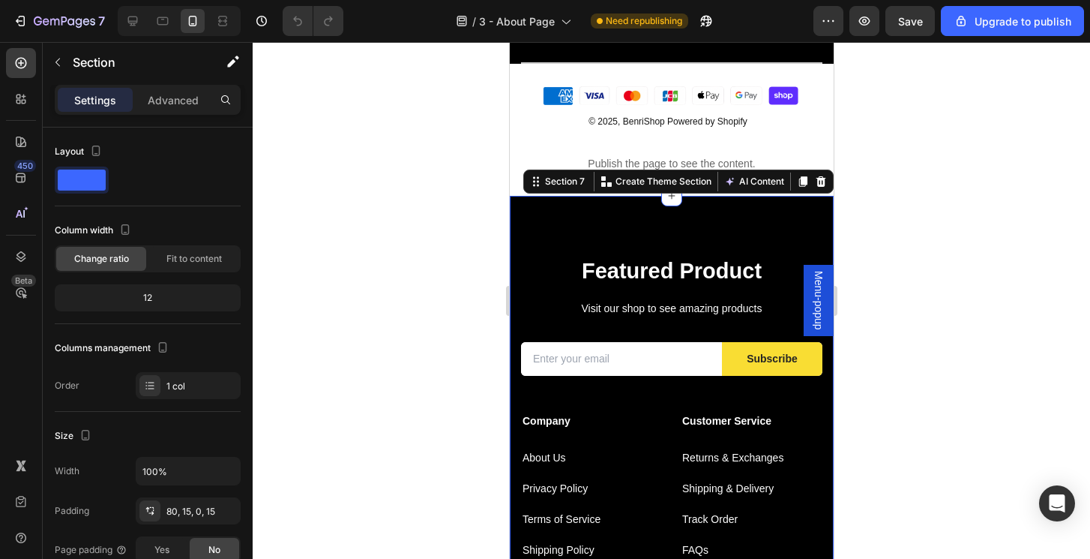
click at [498, 169] on div at bounding box center [672, 300] width 838 height 517
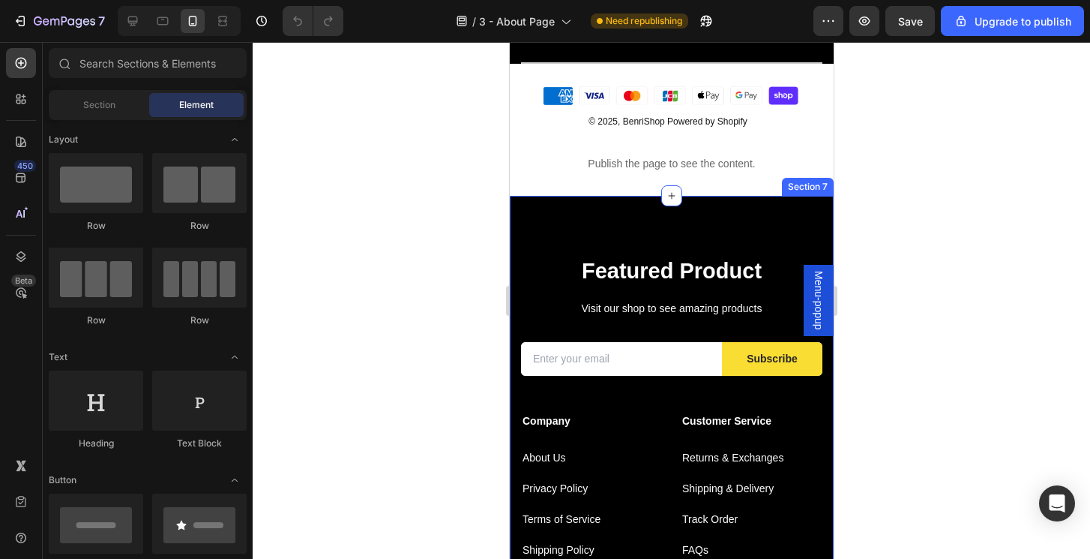
click at [549, 205] on div "Featured Product Heading Visit our shop to see amazing products Text block Emai…" at bounding box center [671, 475] width 324 height 558
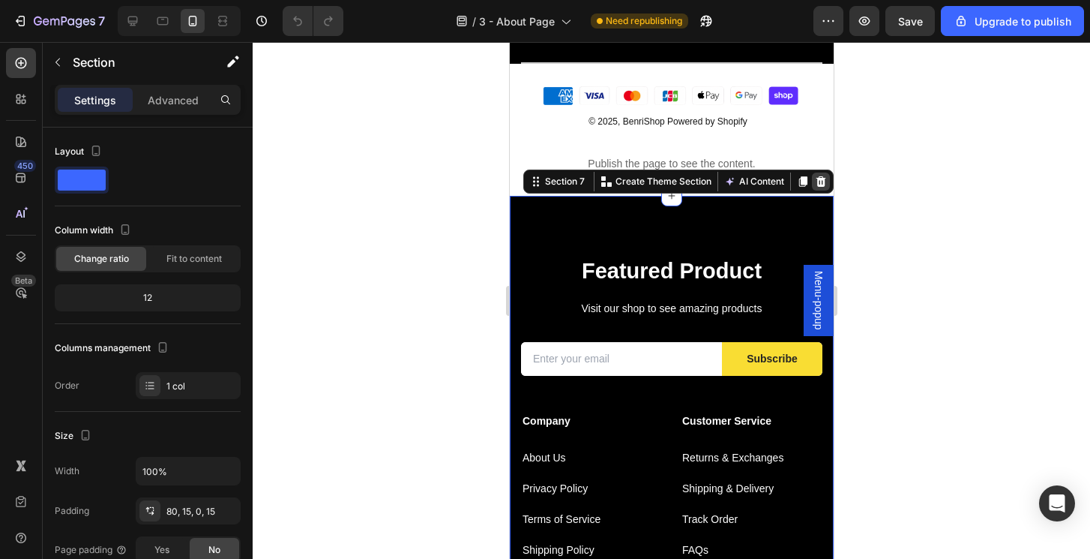
click at [823, 178] on icon at bounding box center [821, 181] width 10 height 10
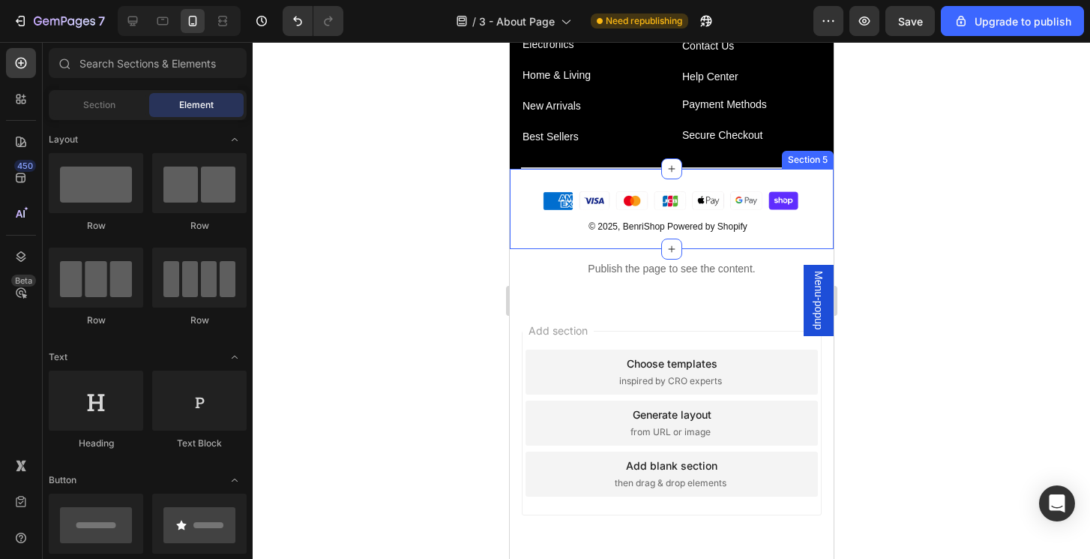
scroll to position [1222, 0]
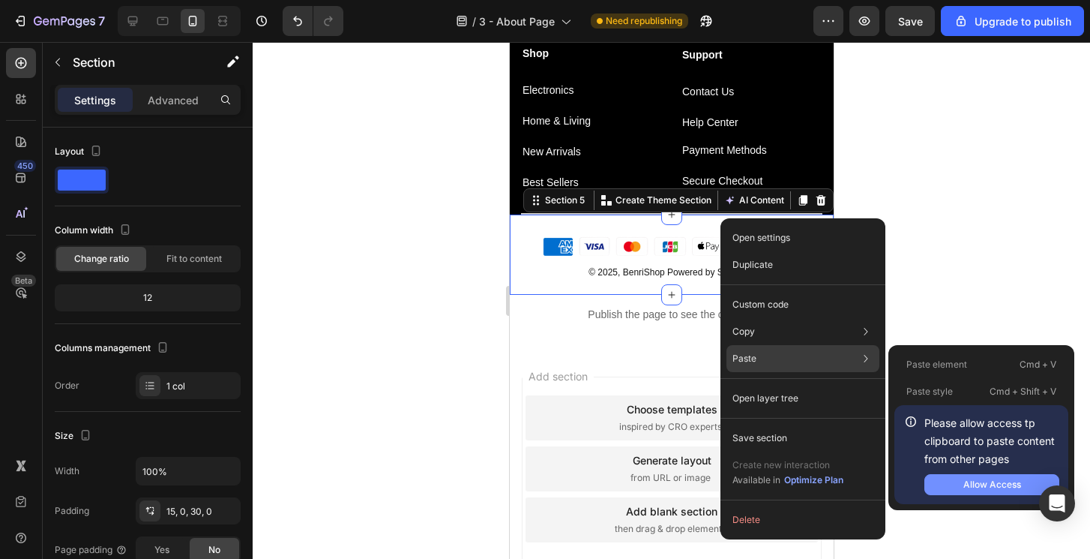
click at [972, 484] on div "Allow Access" at bounding box center [993, 484] width 58 height 13
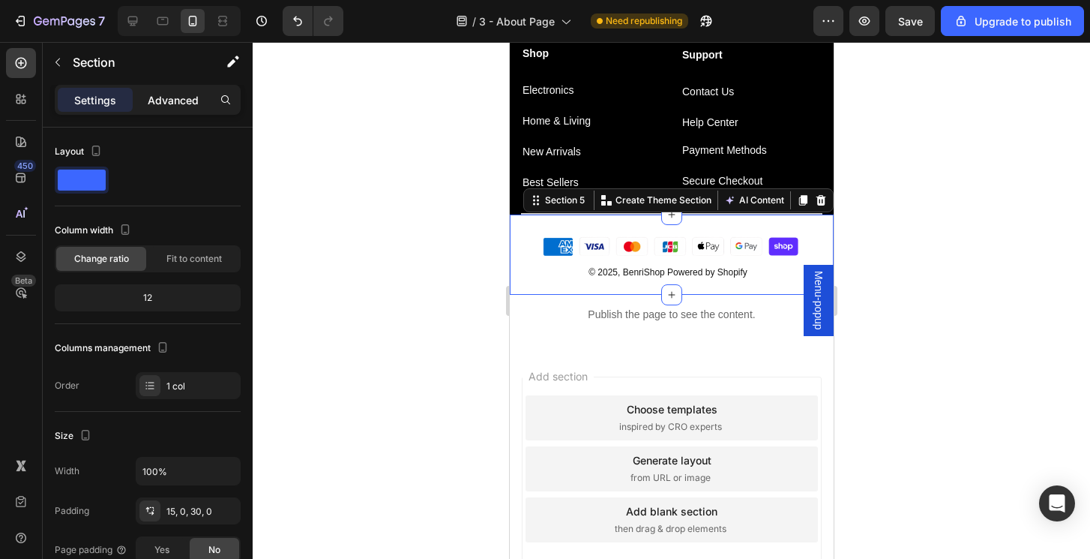
click at [181, 106] on p "Advanced" at bounding box center [173, 100] width 51 height 16
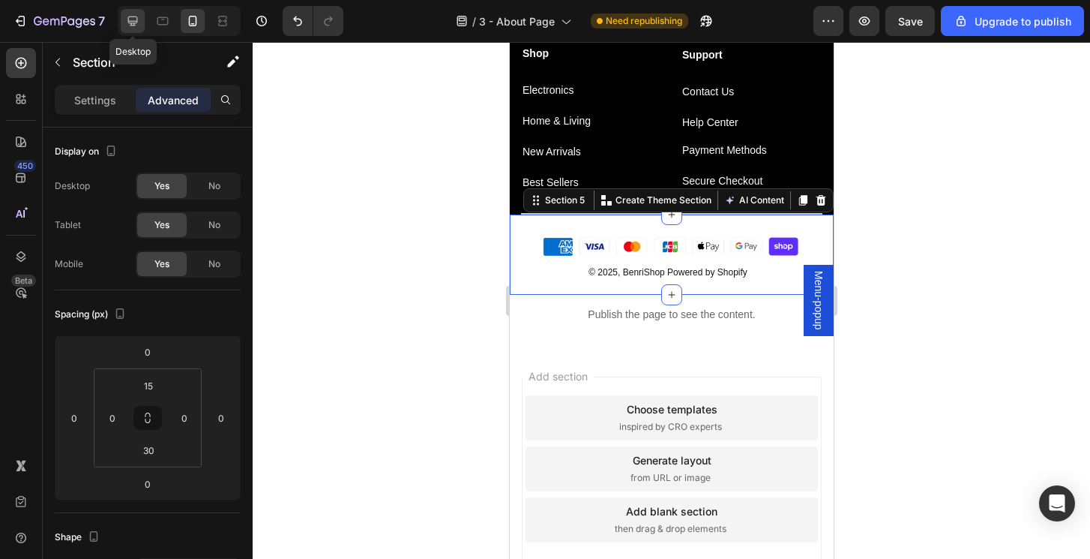
click at [144, 21] on div at bounding box center [133, 21] width 24 height 24
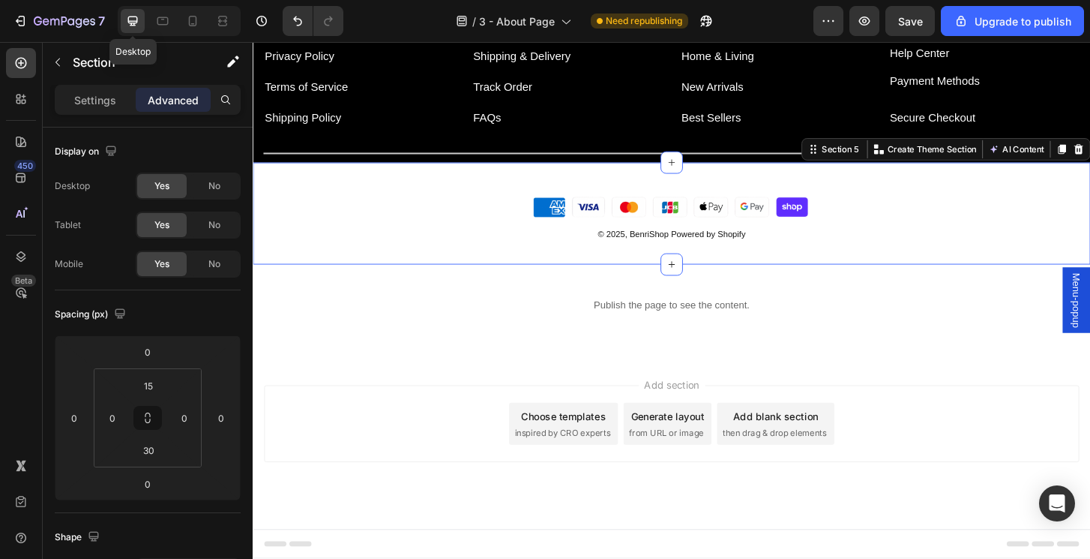
type input "32"
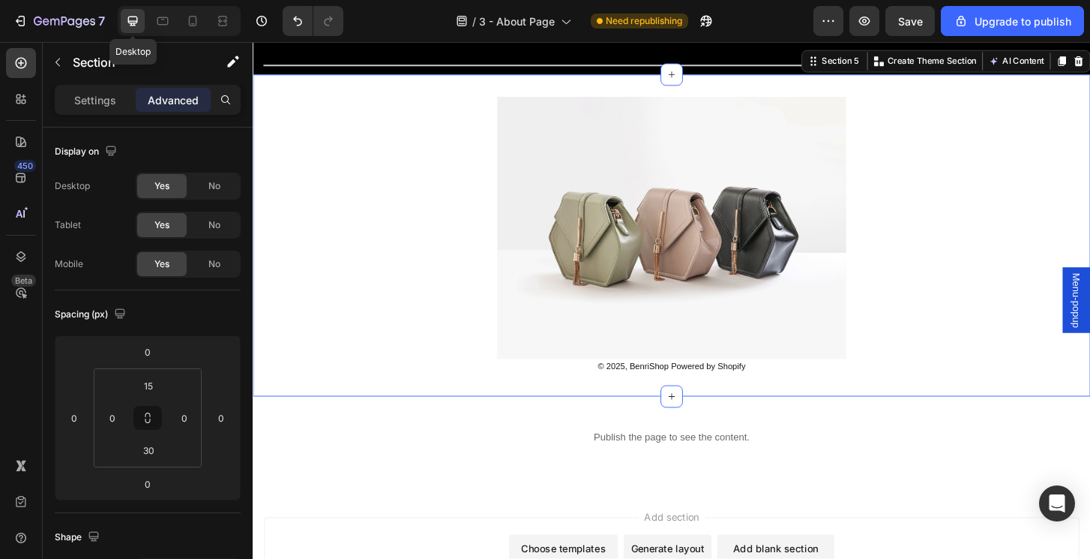
type input "32"
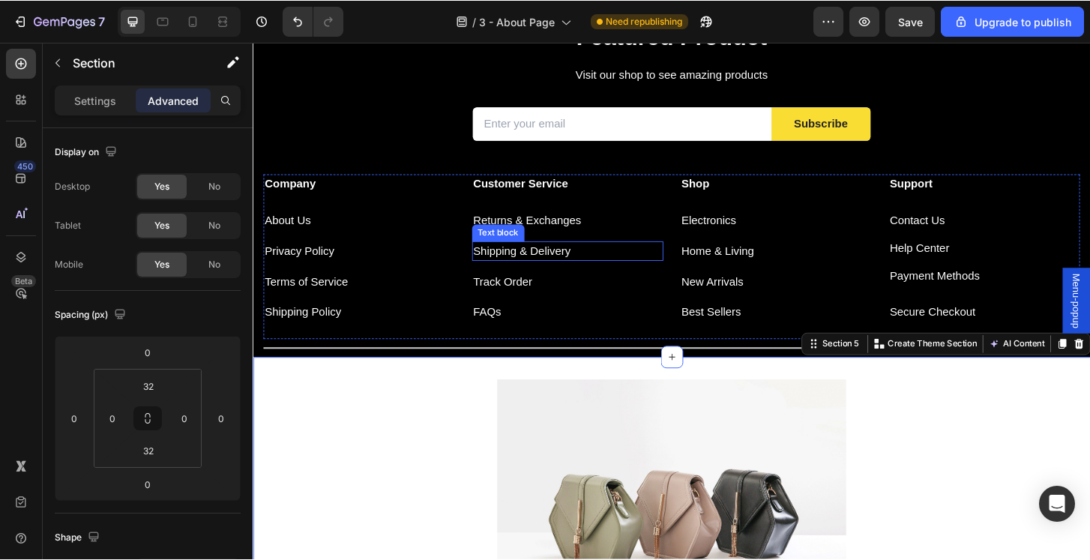
scroll to position [894, 0]
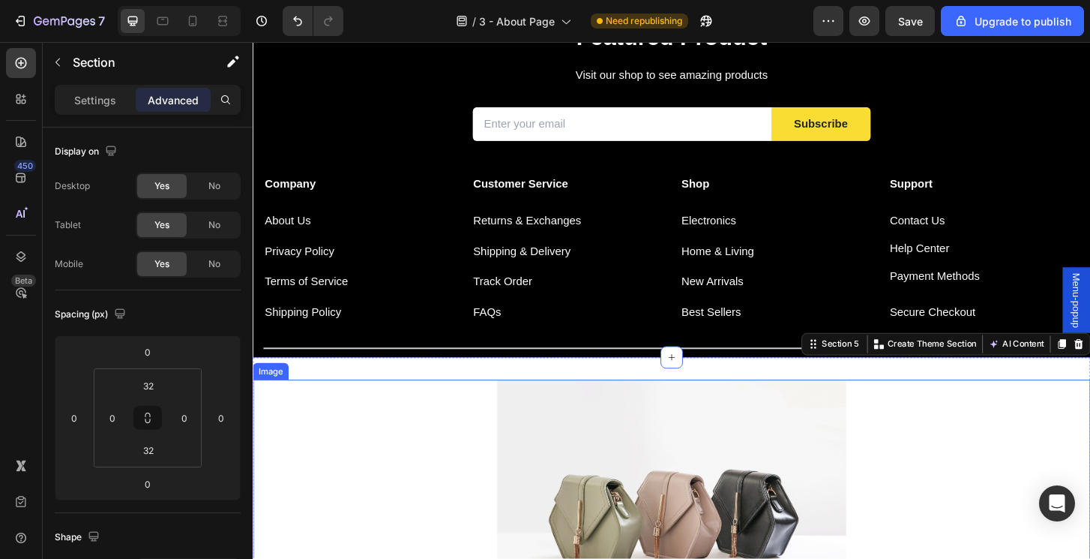
click at [598, 459] on img at bounding box center [702, 545] width 375 height 281
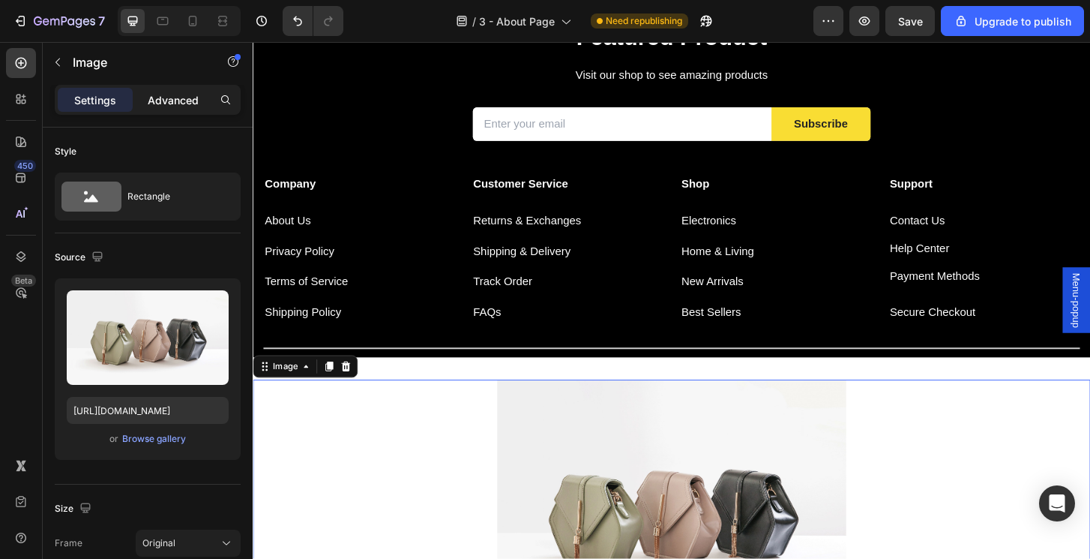
click at [172, 92] on p "Advanced" at bounding box center [173, 100] width 51 height 16
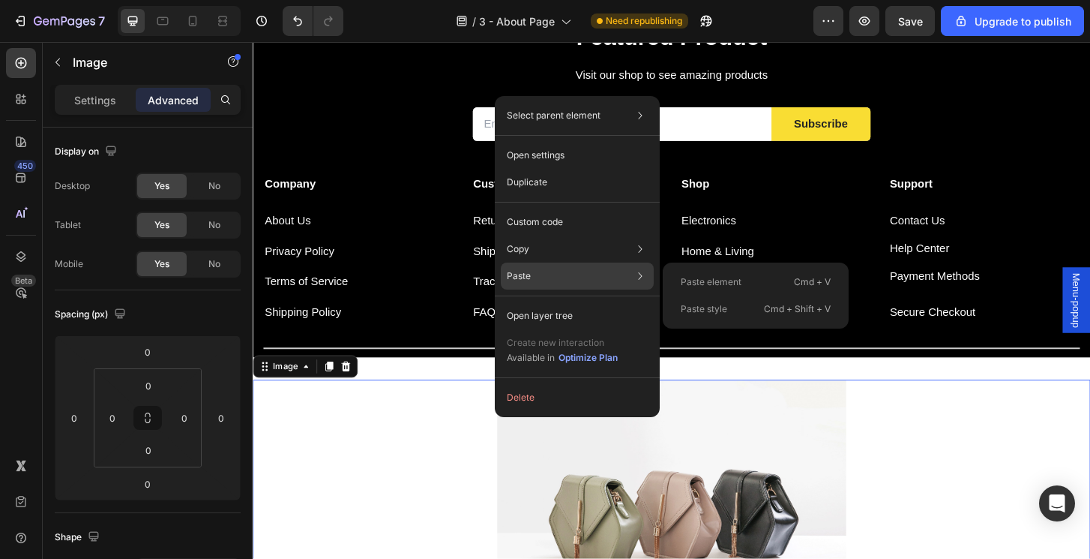
click at [711, 285] on p "Paste element" at bounding box center [711, 281] width 61 height 13
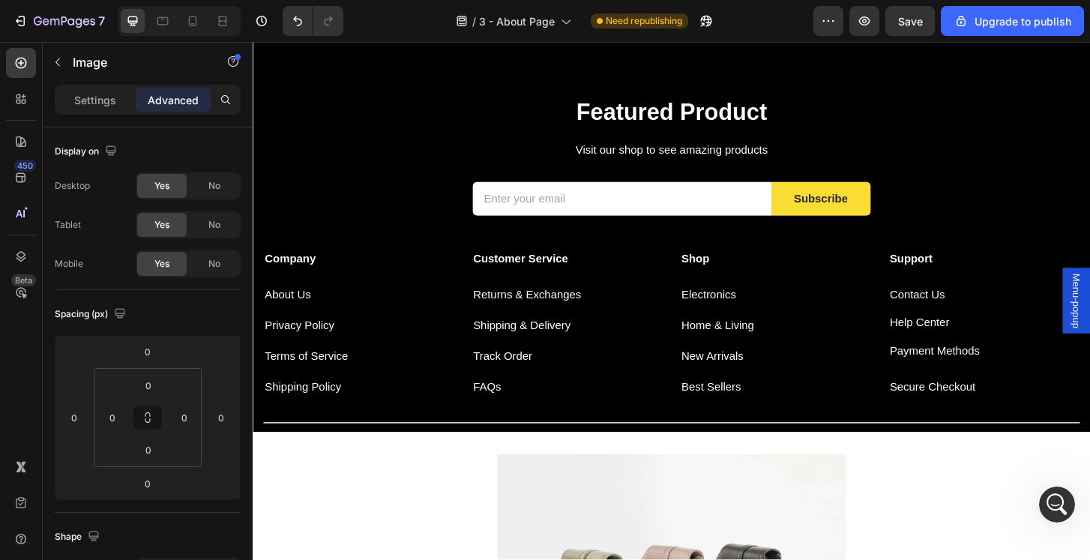
scroll to position [885, 0]
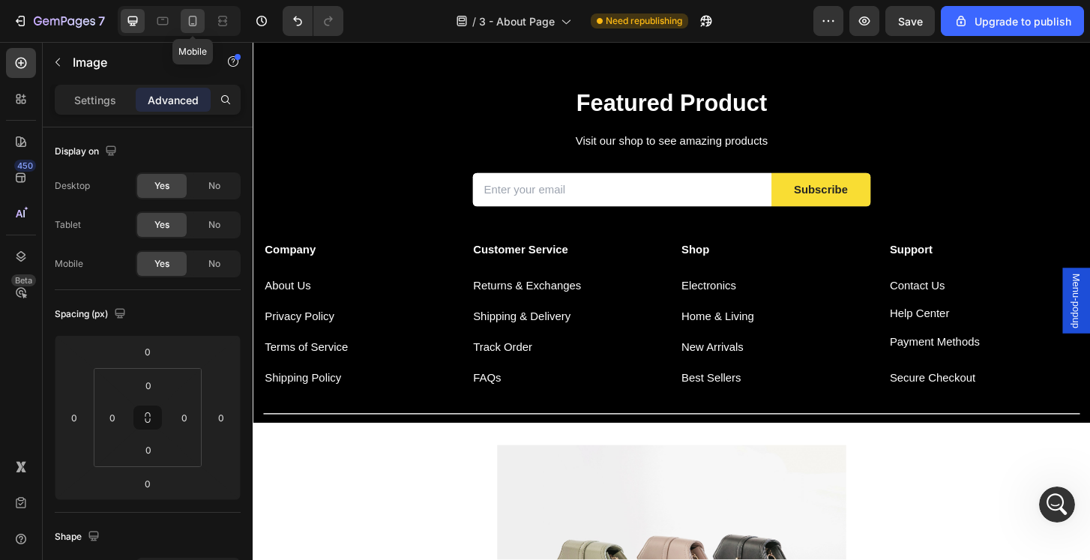
click at [197, 19] on icon at bounding box center [192, 20] width 15 height 15
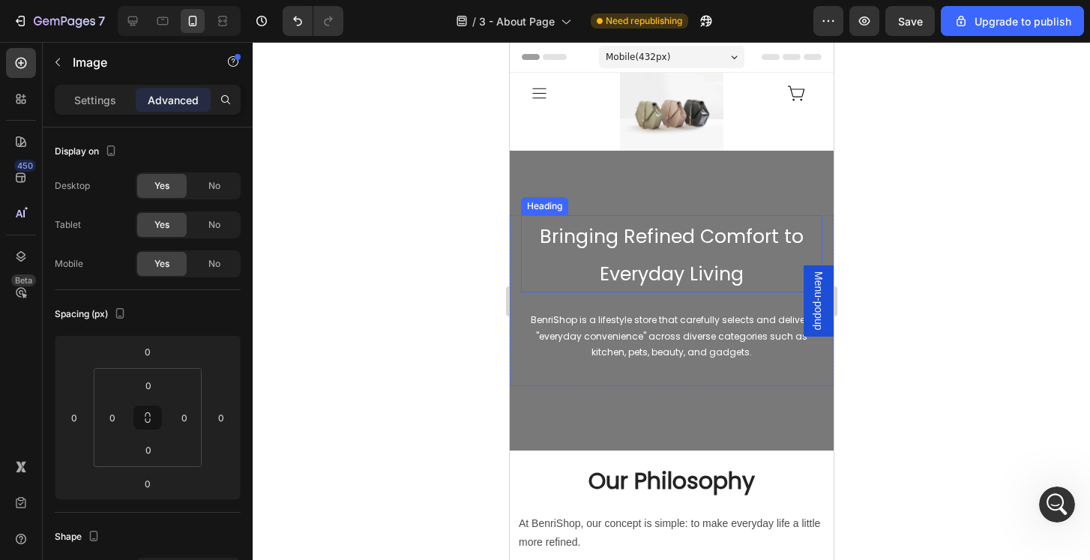
scroll to position [964, 0]
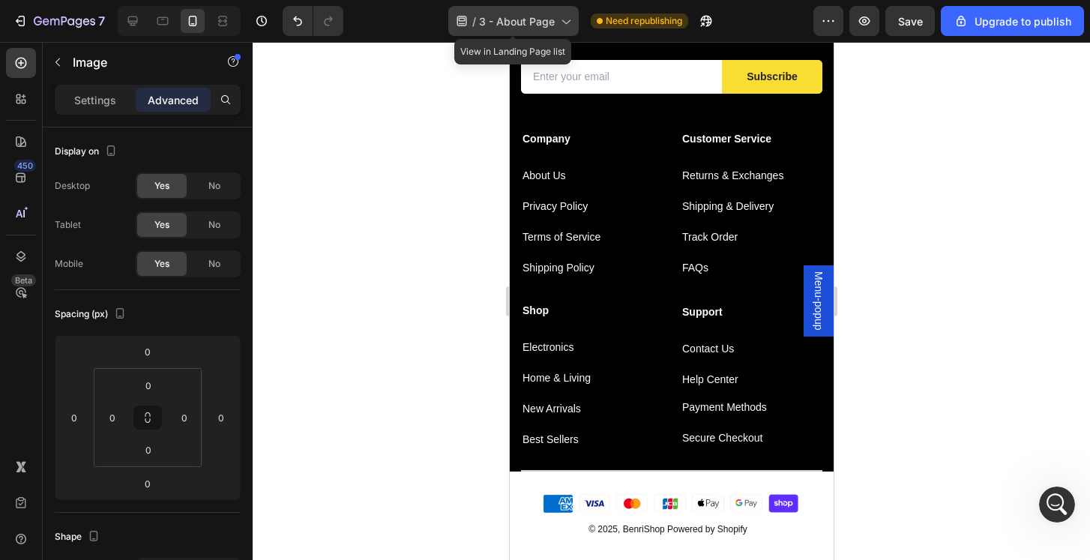
click at [511, 35] on div "/ 3 - About Page" at bounding box center [513, 21] width 130 height 30
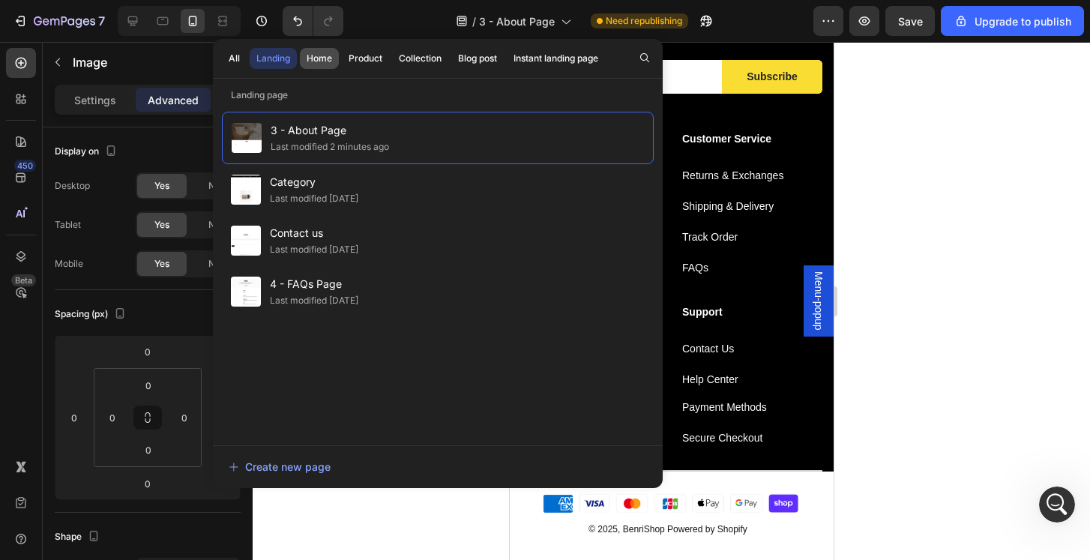
click at [328, 61] on div "Home" at bounding box center [319, 58] width 25 height 13
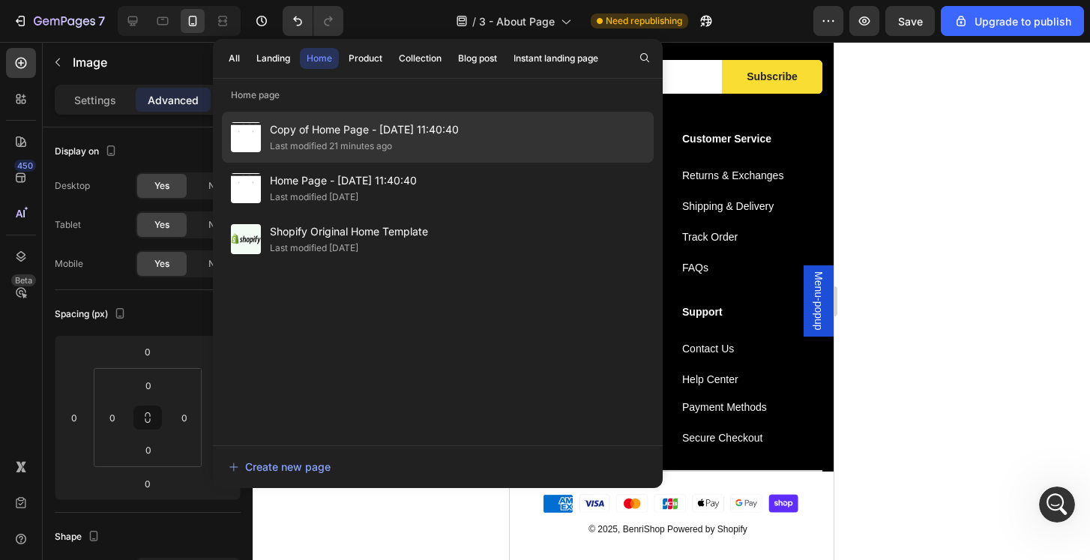
click at [500, 163] on div "Copy of Home Page - Jun 28, 11:40:40 Last modified 21 minutes ago" at bounding box center [438, 188] width 432 height 51
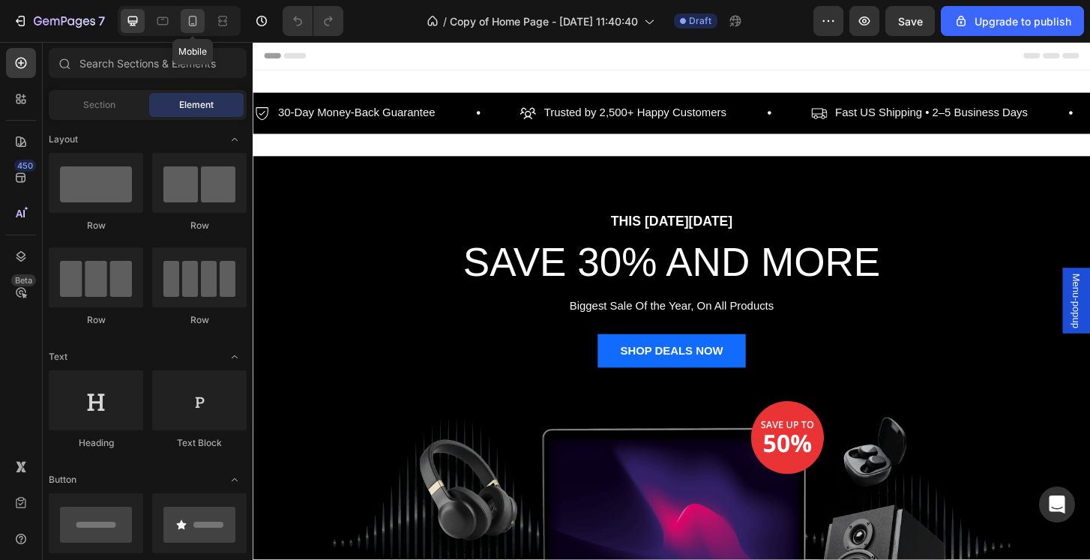
click at [195, 27] on icon at bounding box center [192, 20] width 15 height 15
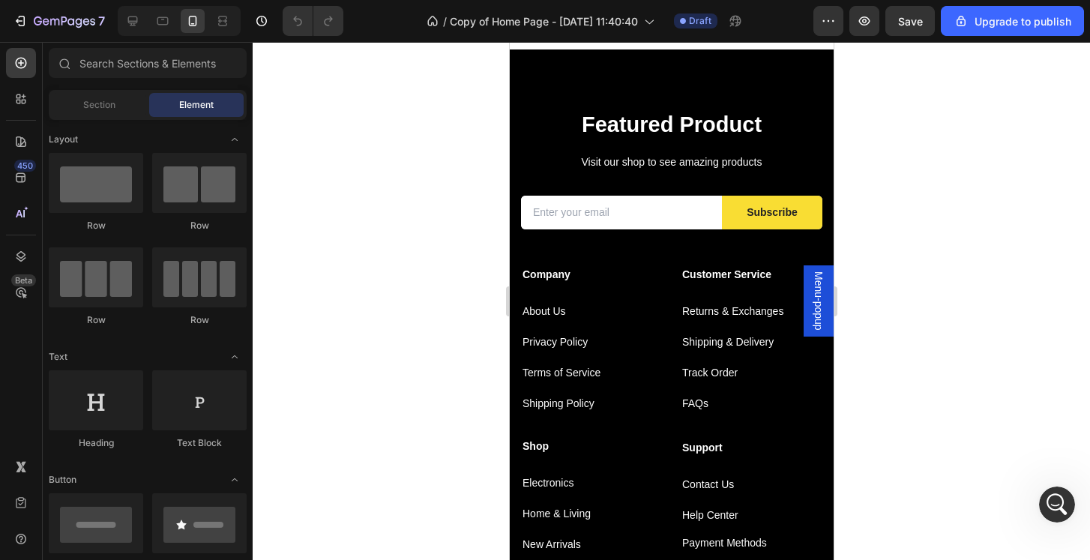
scroll to position [2989, 0]
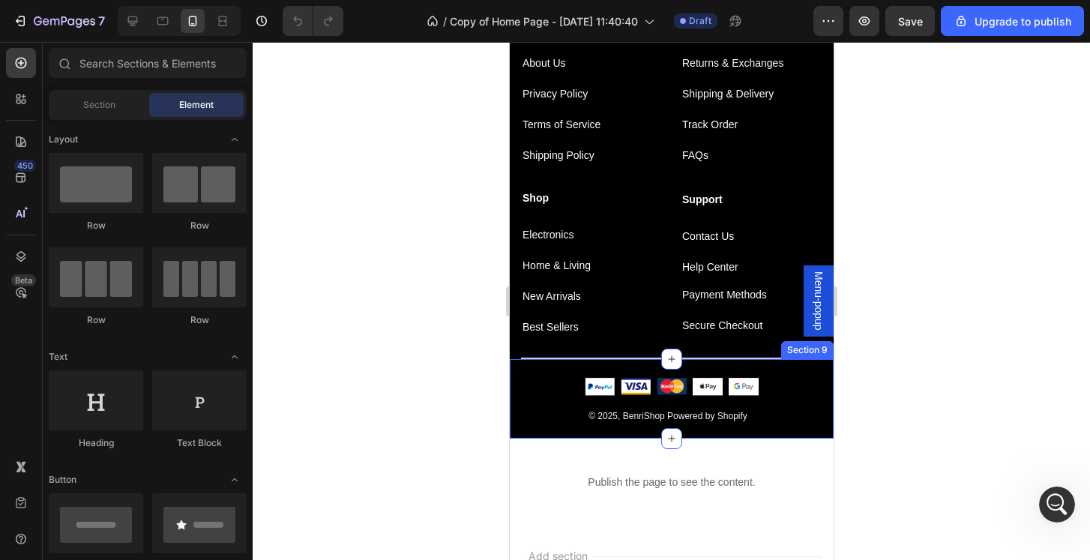
click at [805, 364] on div "Image Image Image Image Image Icon List Hoz Row © 2025, BenriShop Powered by Sh…" at bounding box center [671, 399] width 324 height 80
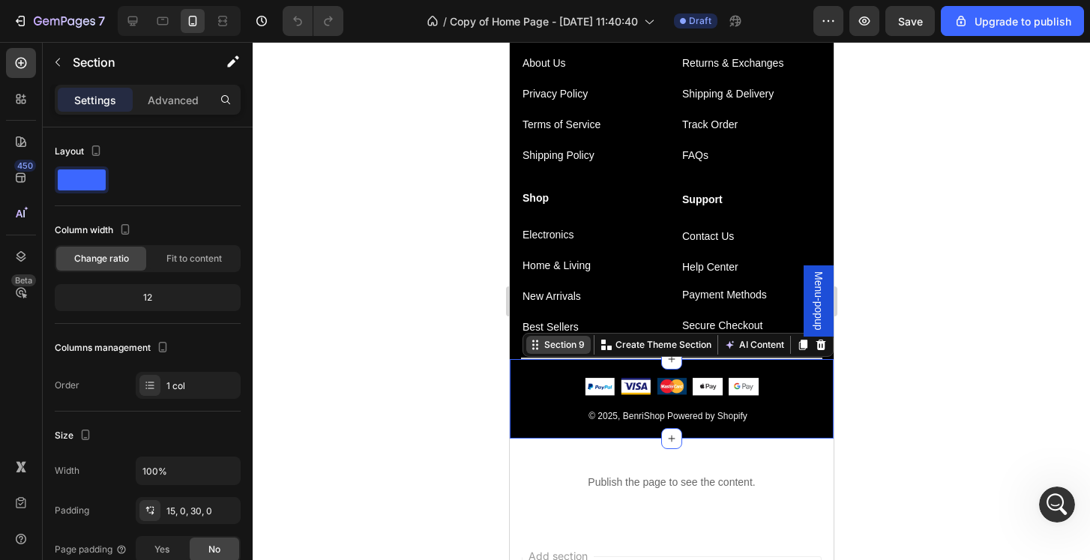
click at [556, 344] on div "Section 9" at bounding box center [564, 344] width 46 height 13
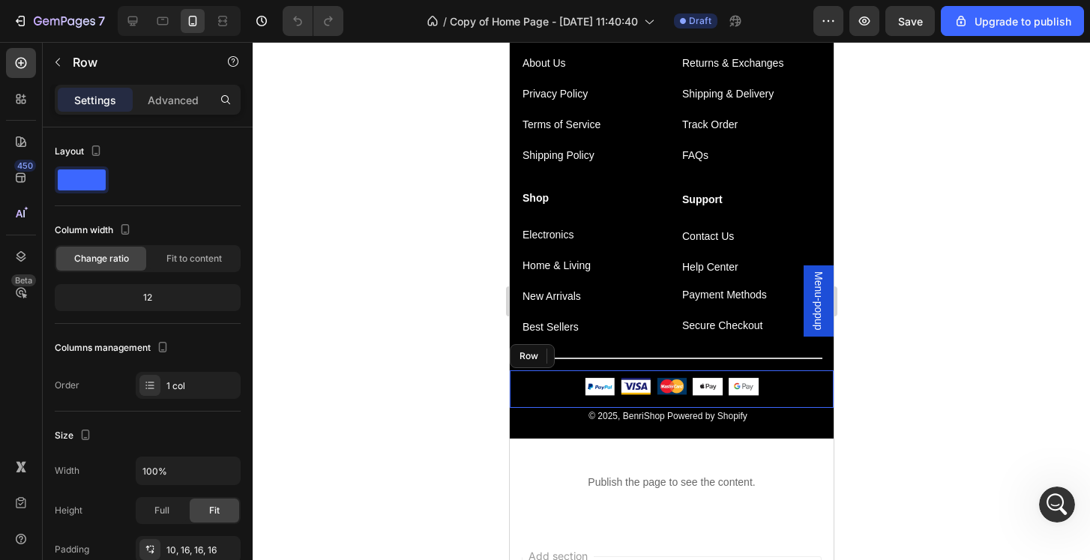
click at [548, 370] on div "Image Image Image Image Image Icon List Hoz Row" at bounding box center [671, 389] width 324 height 38
click at [172, 109] on div "Advanced" at bounding box center [173, 100] width 75 height 24
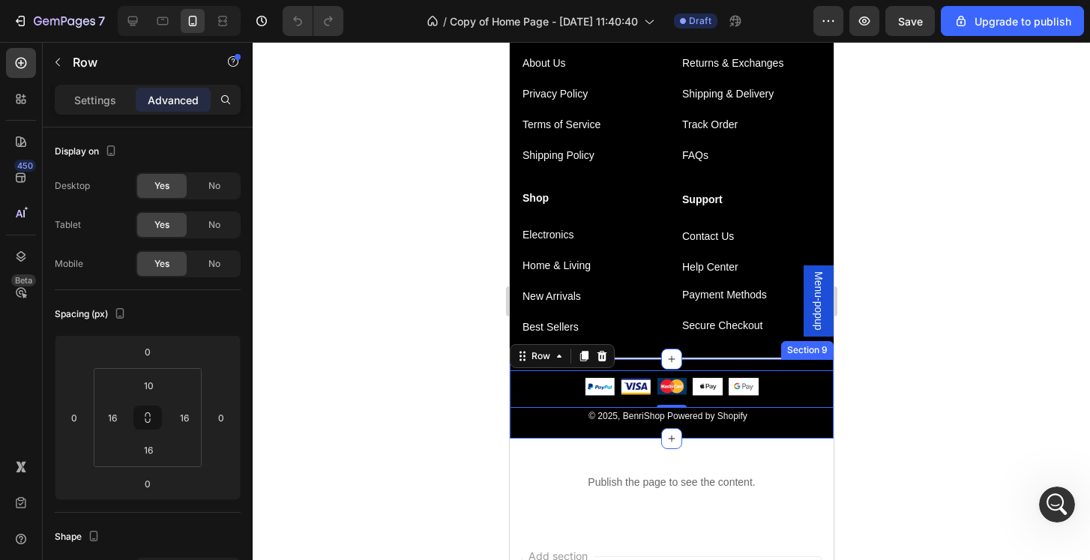
click at [548, 424] on div "Image Image Image Image Image Icon List Hoz Row 0 © 2025, BenriShop Powered by …" at bounding box center [671, 399] width 324 height 80
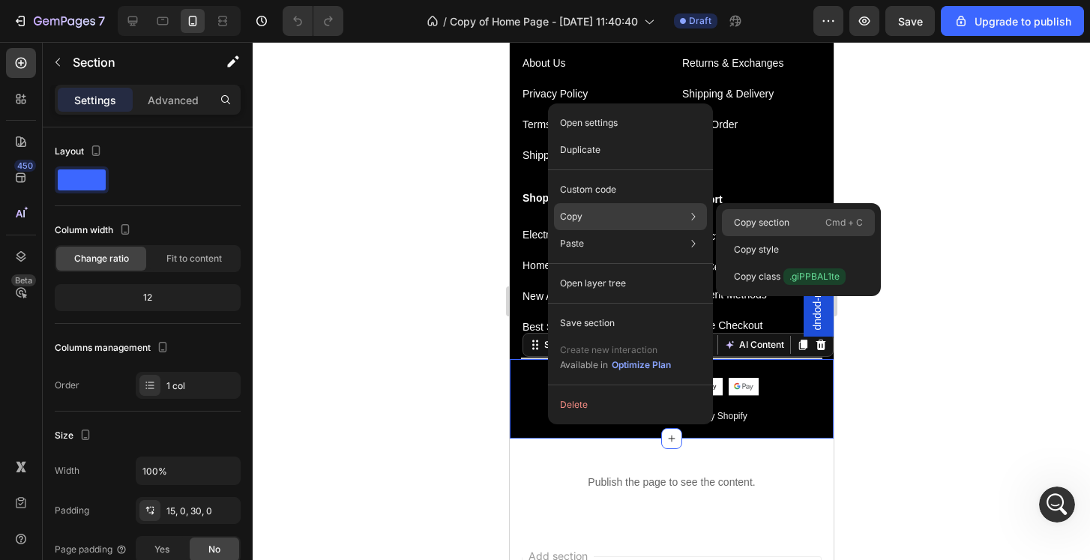
click at [779, 220] on p "Copy section" at bounding box center [761, 222] width 55 height 13
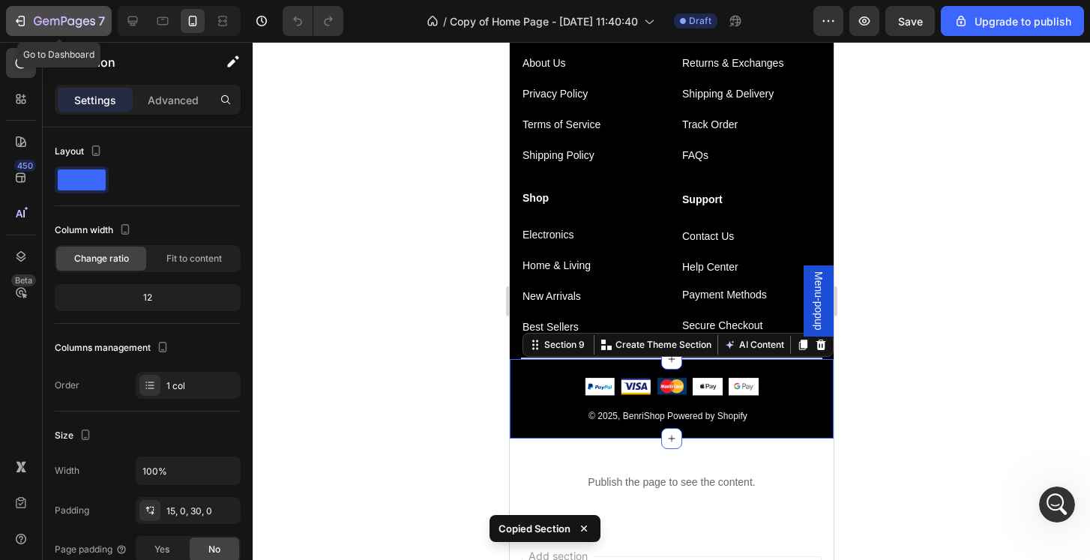
click at [81, 21] on icon "button" at bounding box center [79, 23] width 7 height 10
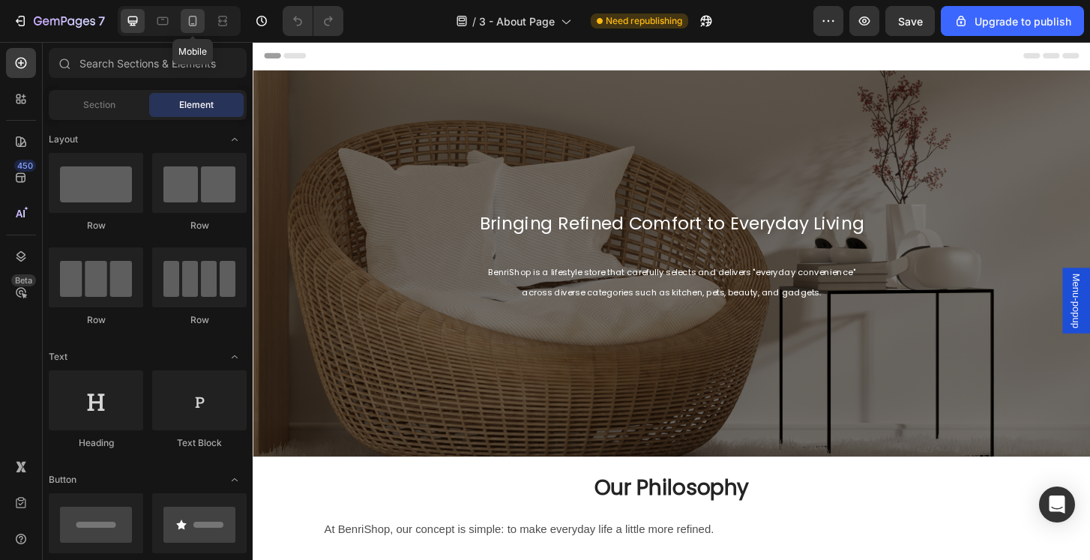
click at [195, 24] on icon at bounding box center [192, 20] width 15 height 15
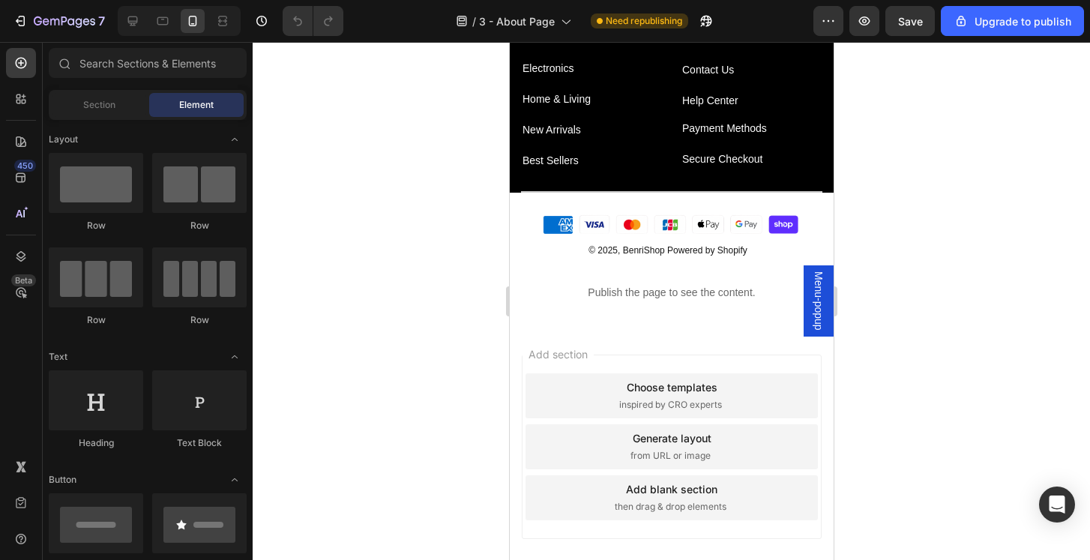
scroll to position [1259, 0]
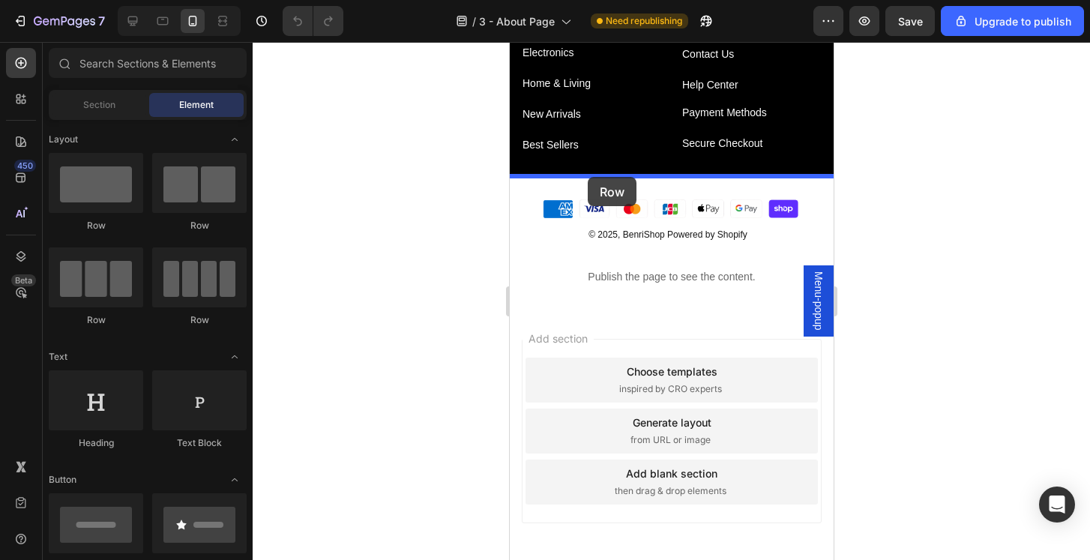
drag, startPoint x: 621, startPoint y: 229, endPoint x: 588, endPoint y: 175, distance: 62.6
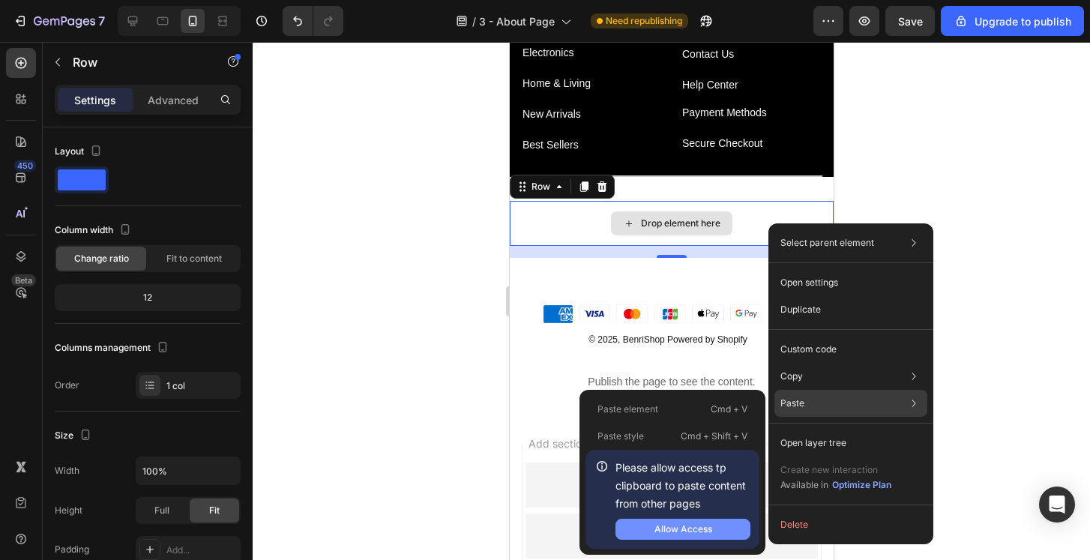
click at [684, 528] on div "Allow Access" at bounding box center [684, 529] width 58 height 13
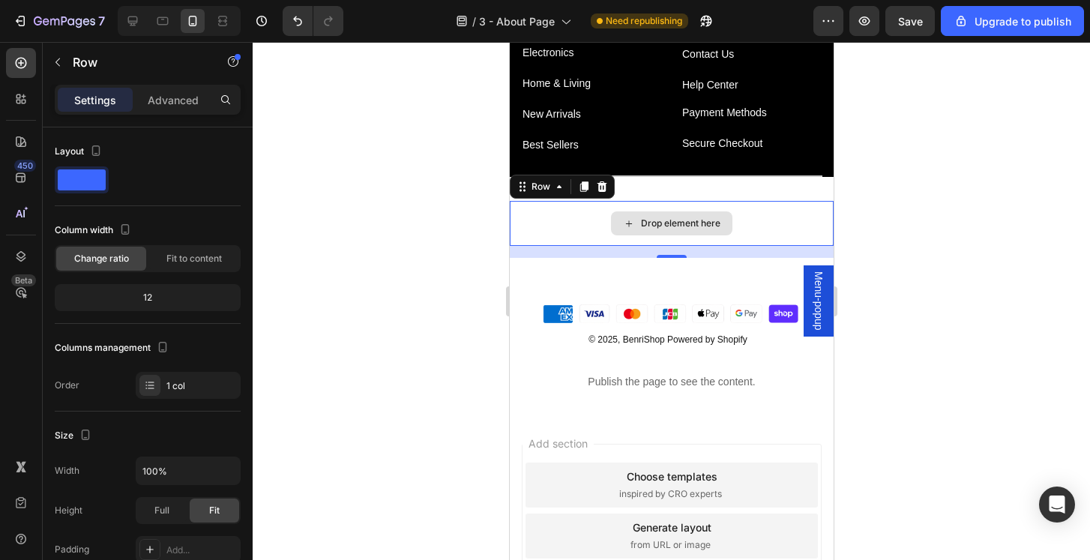
click at [574, 225] on div "Drop element here" at bounding box center [671, 223] width 324 height 45
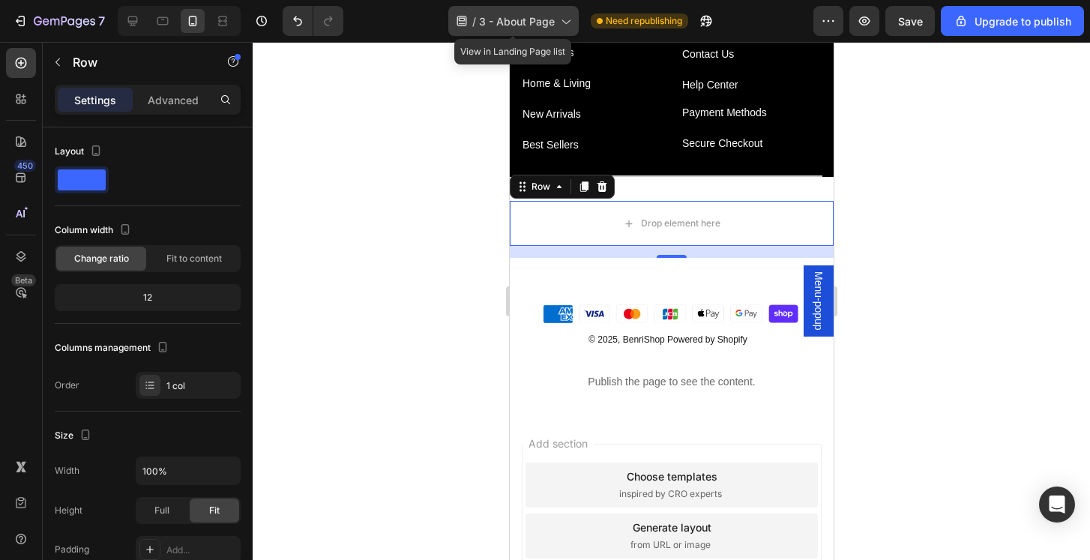
click at [535, 13] on span "3 - About Page" at bounding box center [517, 21] width 76 height 16
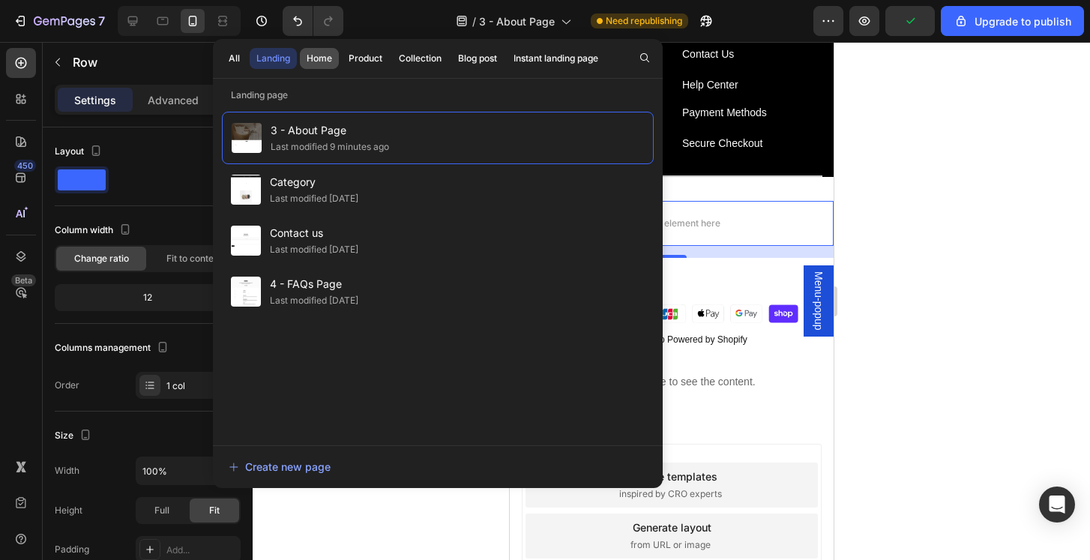
click at [307, 53] on div "Home" at bounding box center [319, 58] width 25 height 13
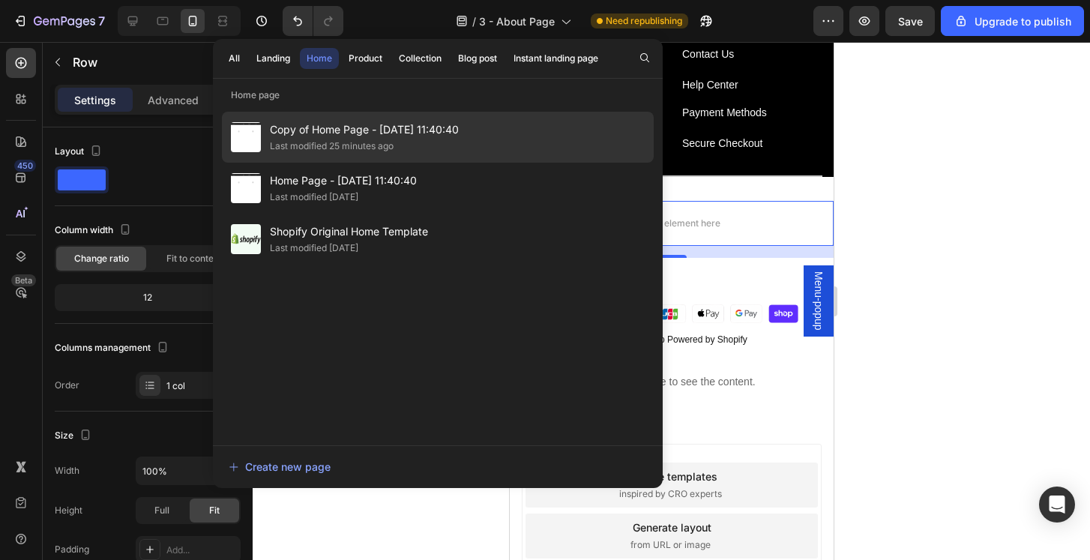
click at [466, 163] on div "Copy of Home Page - Jun 28, 11:40:40 Last modified 25 minutes ago" at bounding box center [438, 188] width 432 height 51
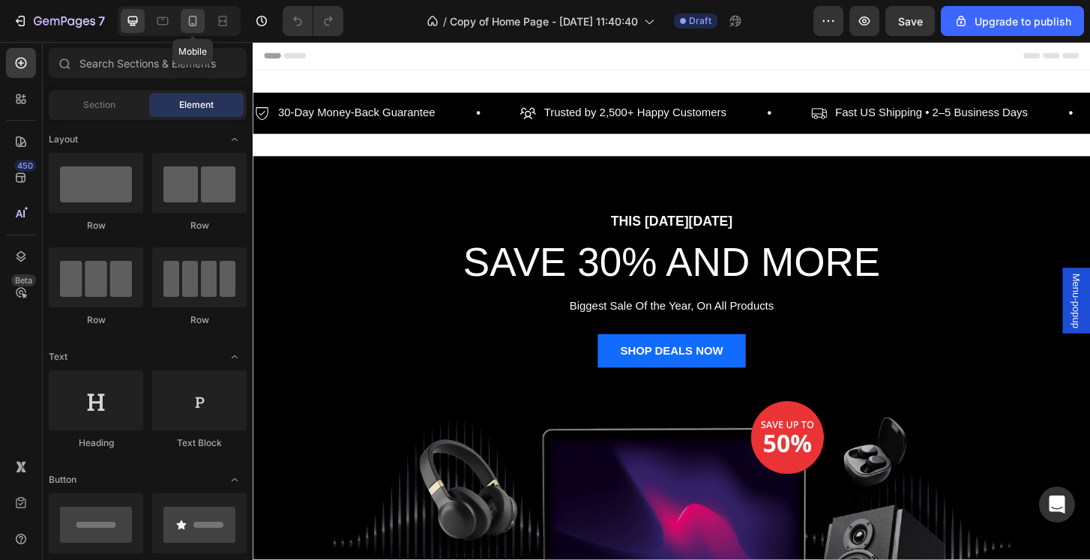
click at [181, 21] on div at bounding box center [193, 21] width 24 height 24
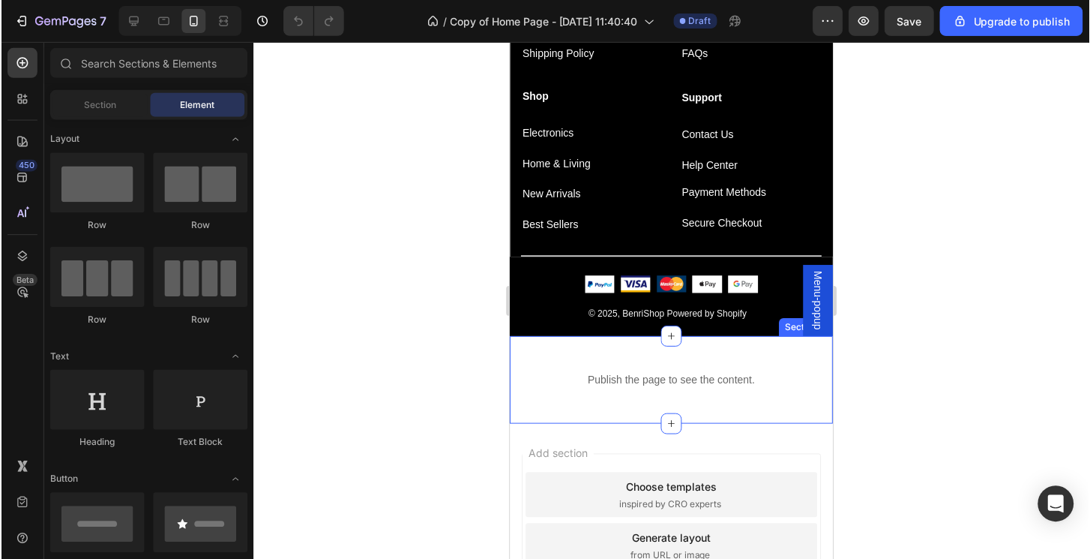
scroll to position [3094, 0]
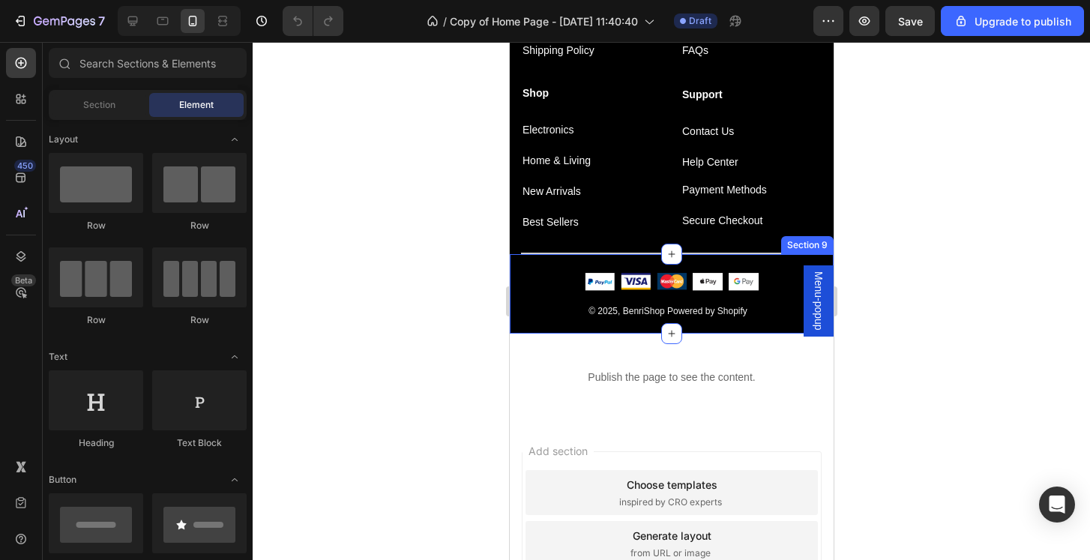
click at [779, 256] on div "Image Image Image Image Image Icon List Hoz Row © 2025, BenriShop Powered by Sh…" at bounding box center [671, 294] width 324 height 80
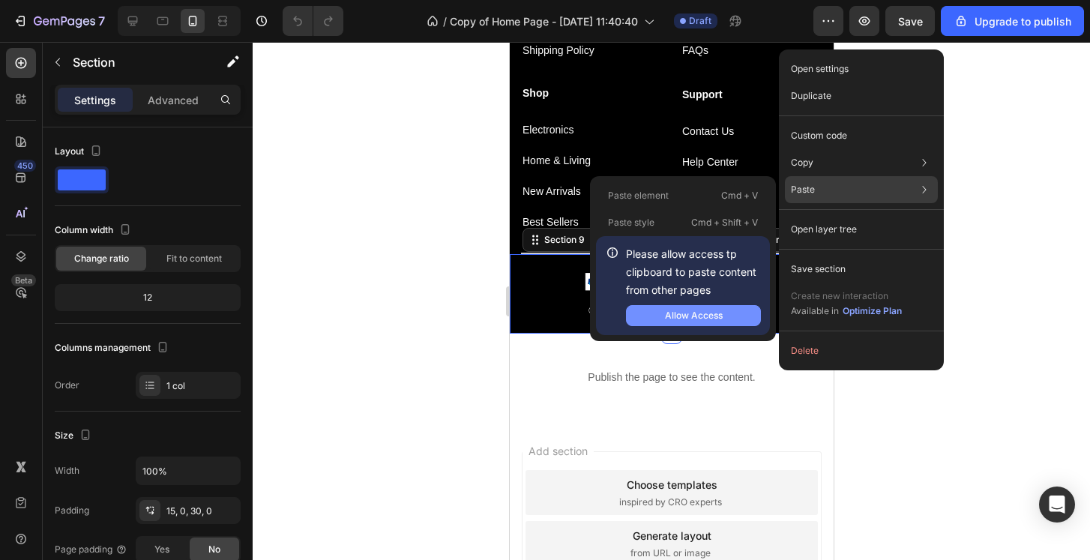
click at [700, 316] on div "Allow Access" at bounding box center [694, 315] width 58 height 13
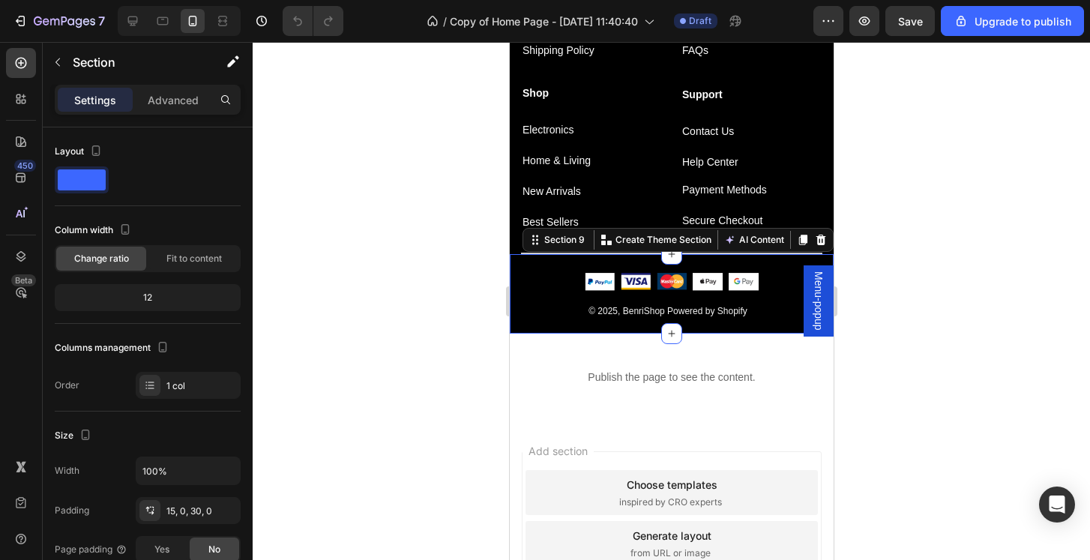
click at [766, 259] on div "Image Image Image Image Image Icon List Hoz Row © 2025, BenriShop Powered by Sh…" at bounding box center [671, 294] width 324 height 80
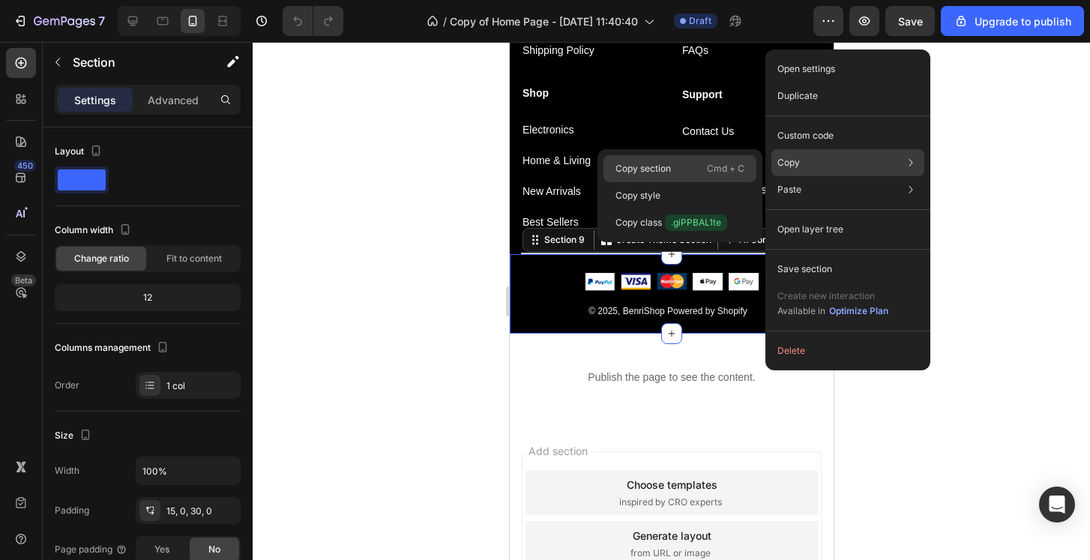
click at [631, 164] on p "Copy section" at bounding box center [643, 168] width 55 height 13
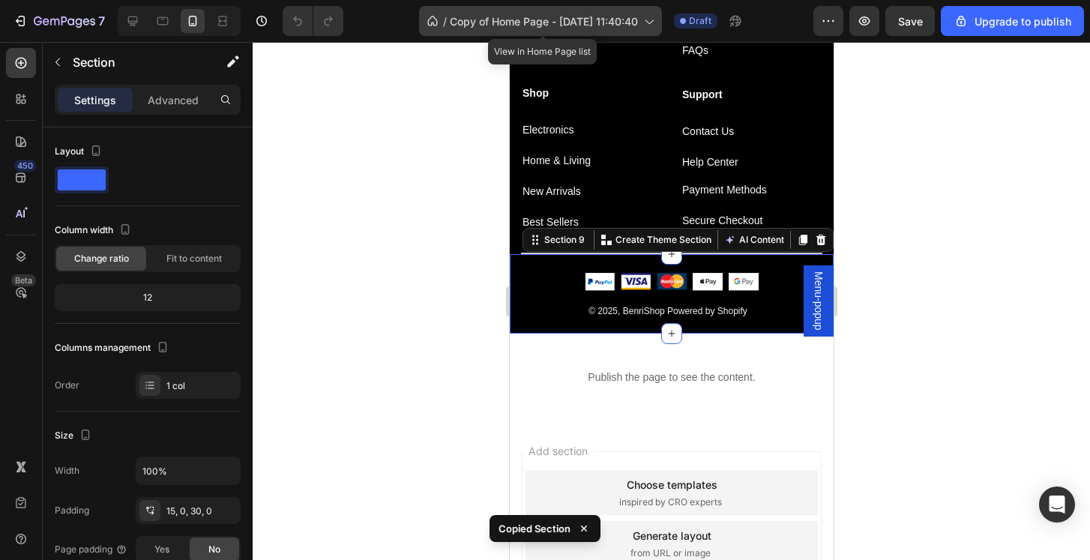
click at [592, 23] on span "Copy of Home Page - Jun 28, 11:40:40" at bounding box center [544, 21] width 188 height 16
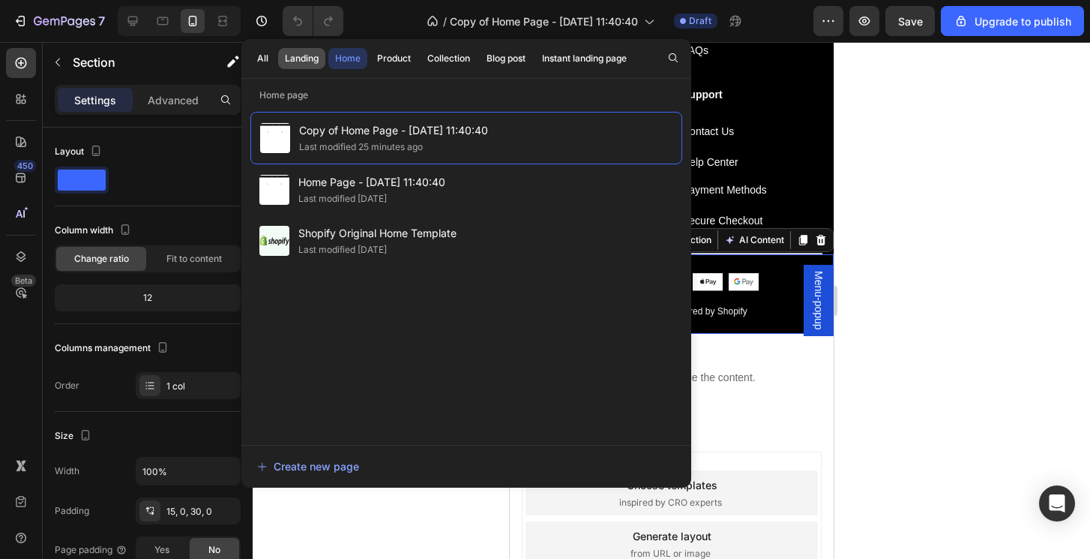
click at [303, 64] on div "Landing" at bounding box center [302, 58] width 34 height 13
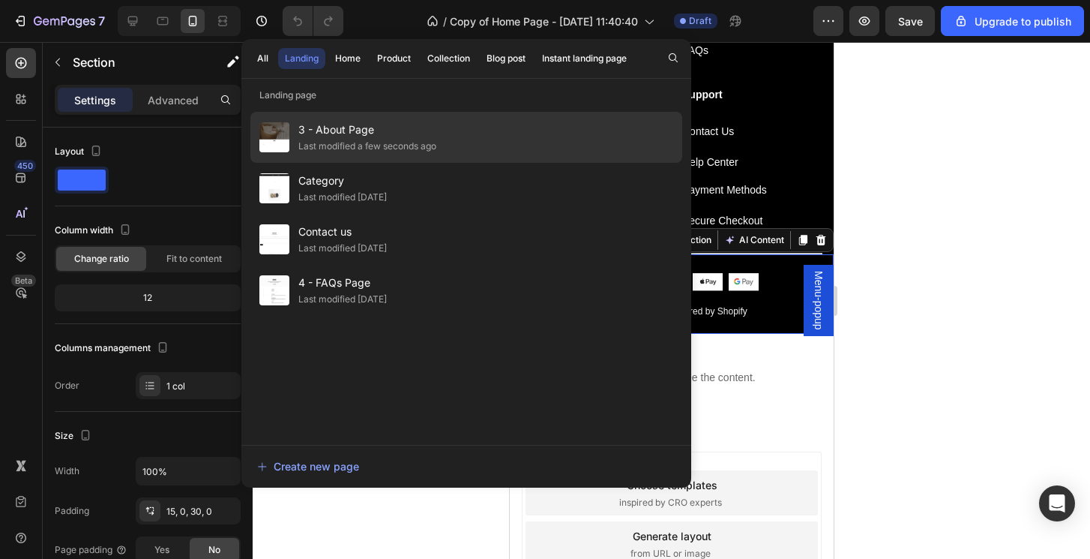
click at [397, 146] on div "Last modified a few seconds ago" at bounding box center [367, 146] width 138 height 15
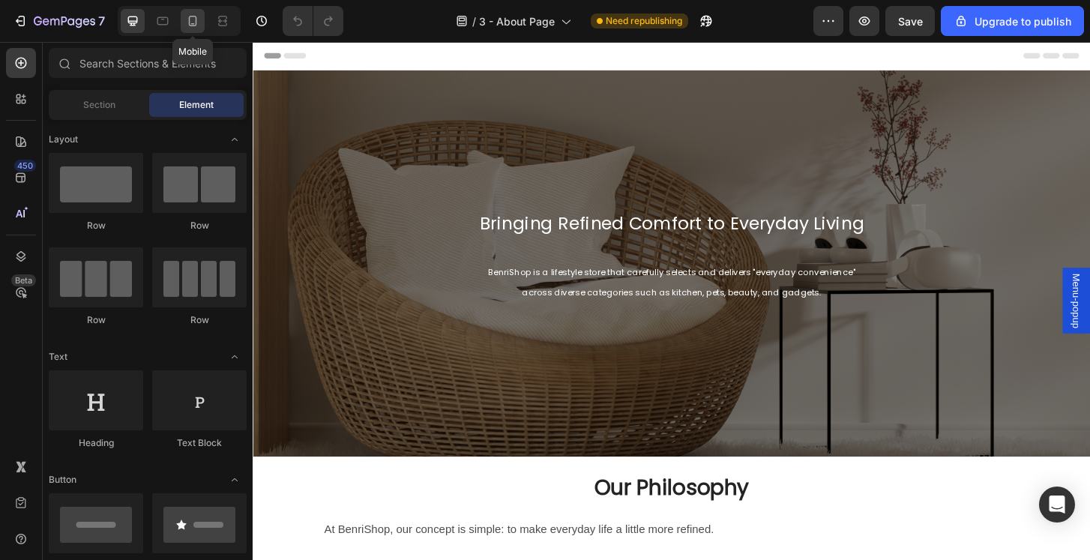
click at [187, 22] on icon at bounding box center [192, 20] width 15 height 15
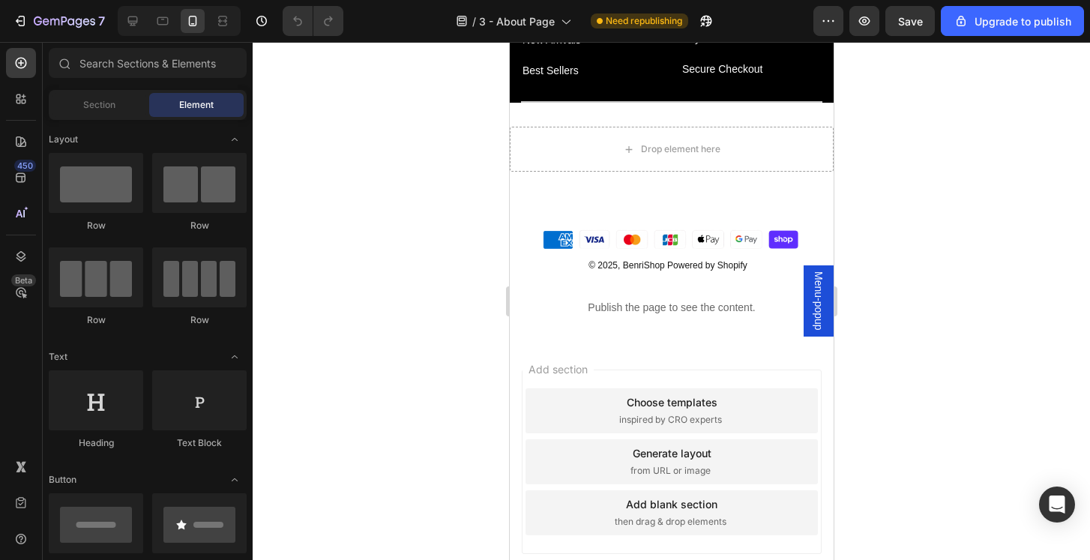
scroll to position [1082, 0]
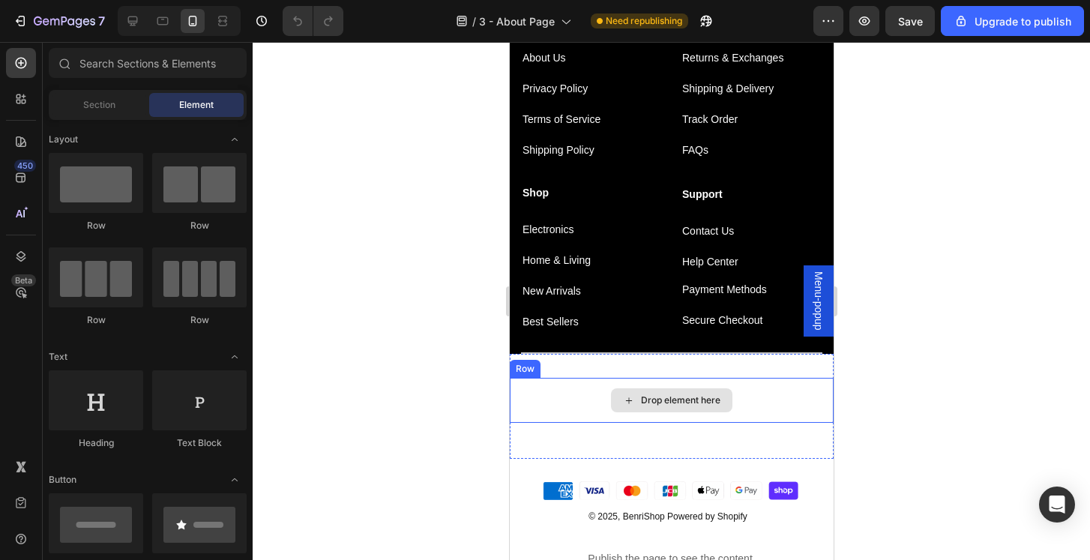
click at [774, 391] on div "Drop element here" at bounding box center [671, 400] width 324 height 45
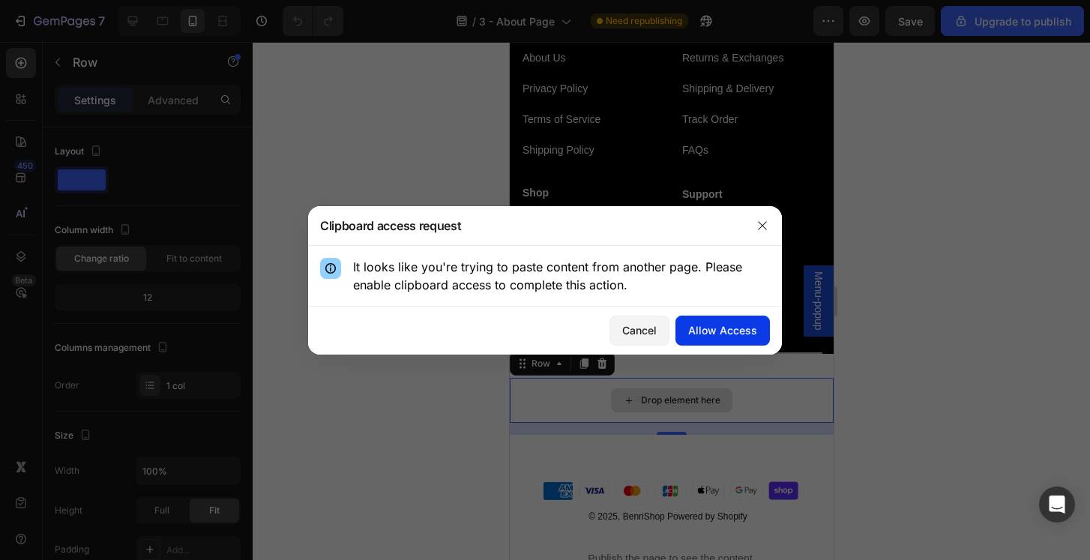
click at [717, 331] on div "Allow Access" at bounding box center [722, 330] width 69 height 16
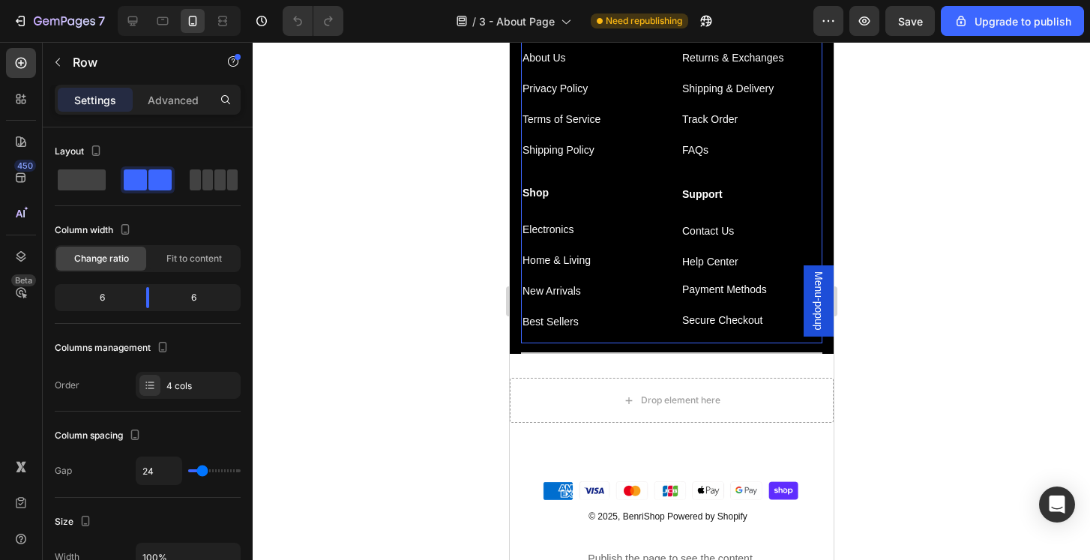
click at [653, 339] on div "Shop Text block Electronics Text block Home & Living Text block New Arrivals Te…" at bounding box center [591, 264] width 142 height 160
click at [640, 352] on div at bounding box center [670, 352] width 301 height 1
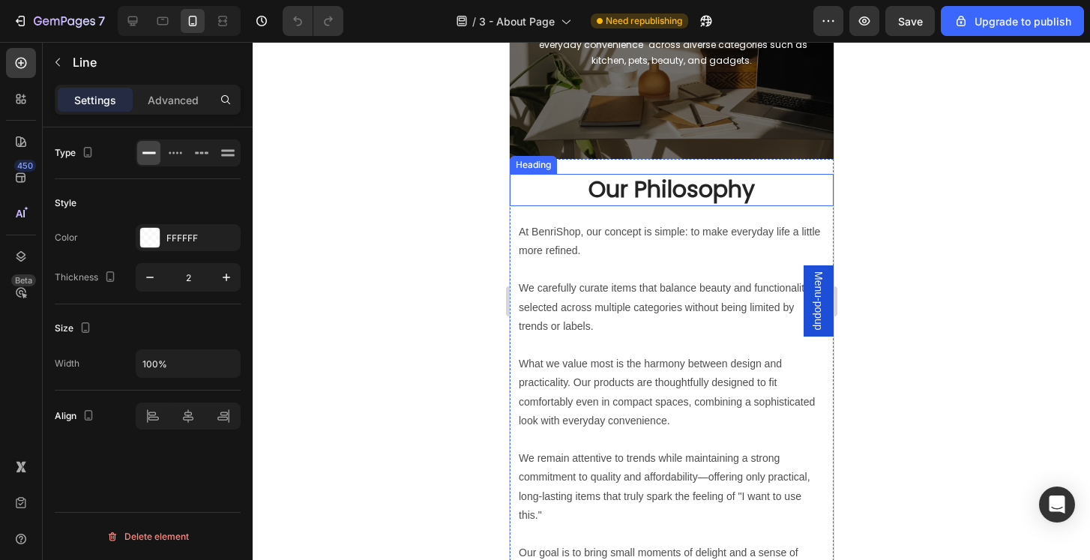
scroll to position [142, 0]
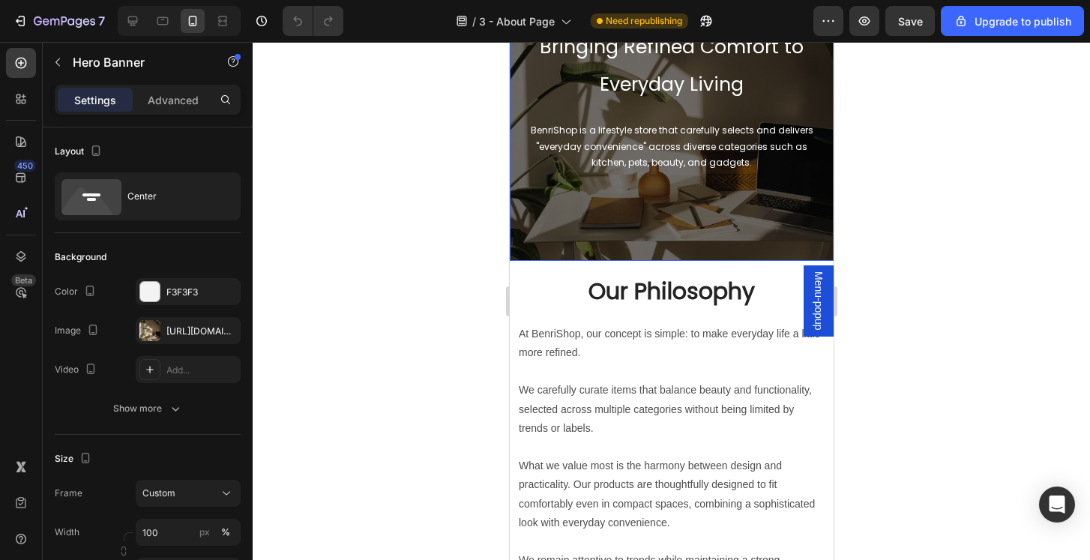
click at [751, 230] on div "Bringing Refined Comfort to Everyday Living Heading BenriShop is a lifestyle st…" at bounding box center [671, 111] width 324 height 276
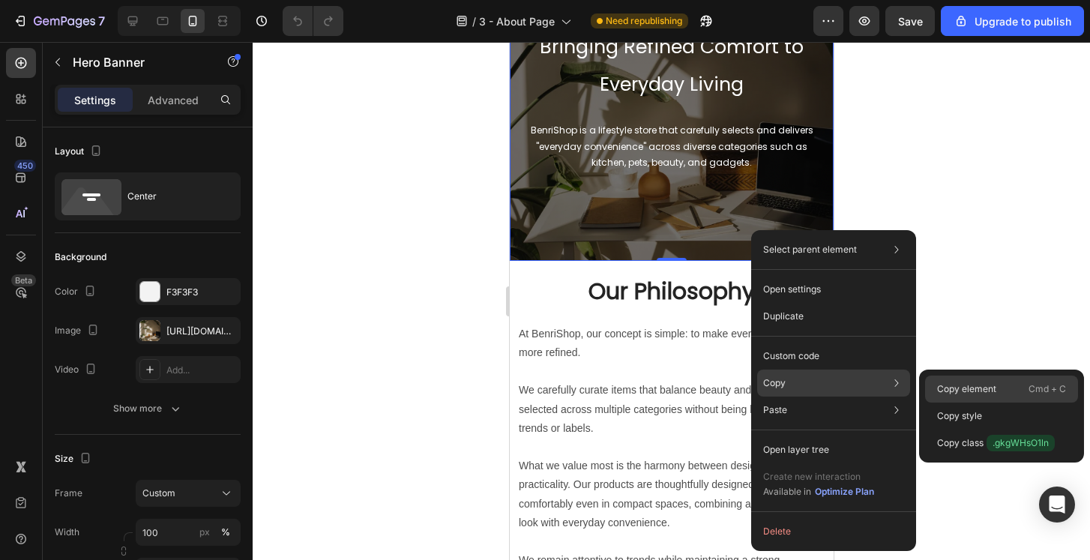
click at [973, 392] on p "Copy element" at bounding box center [966, 388] width 59 height 13
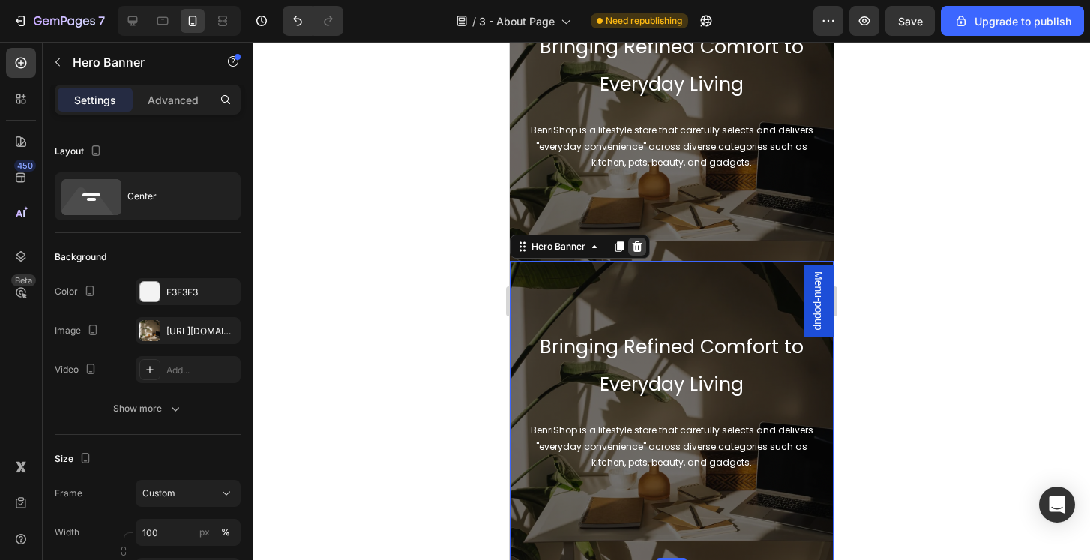
click at [639, 252] on icon at bounding box center [637, 246] width 10 height 10
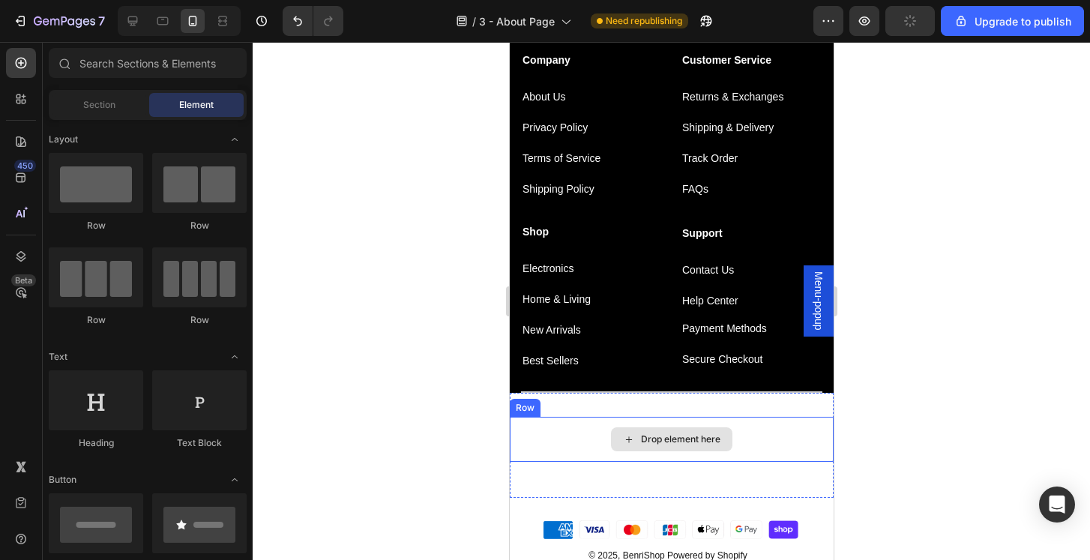
scroll to position [1158, 0]
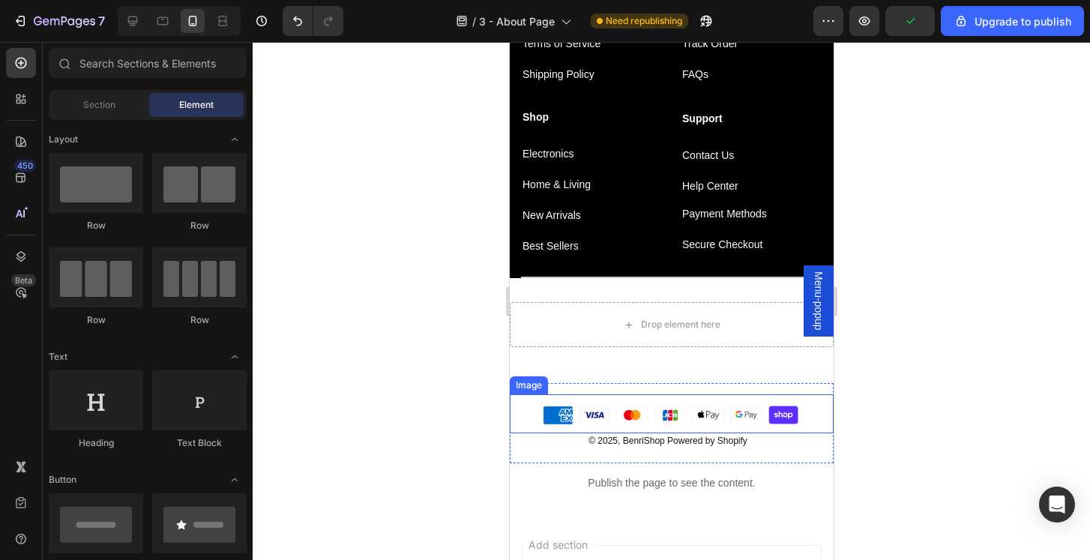
click at [809, 420] on img at bounding box center [671, 413] width 324 height 39
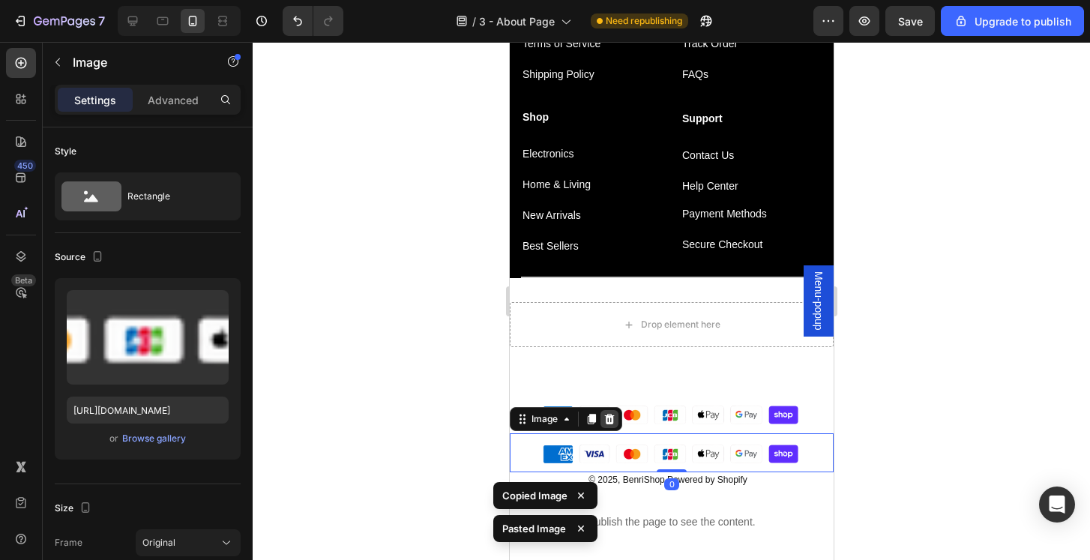
click at [610, 421] on icon at bounding box center [609, 419] width 12 height 12
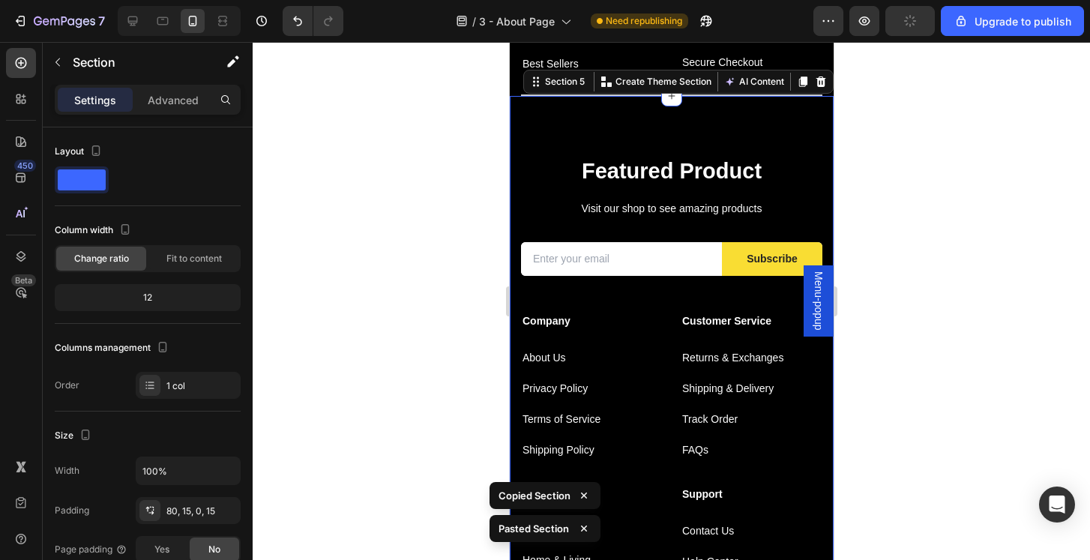
scroll to position [1341, 0]
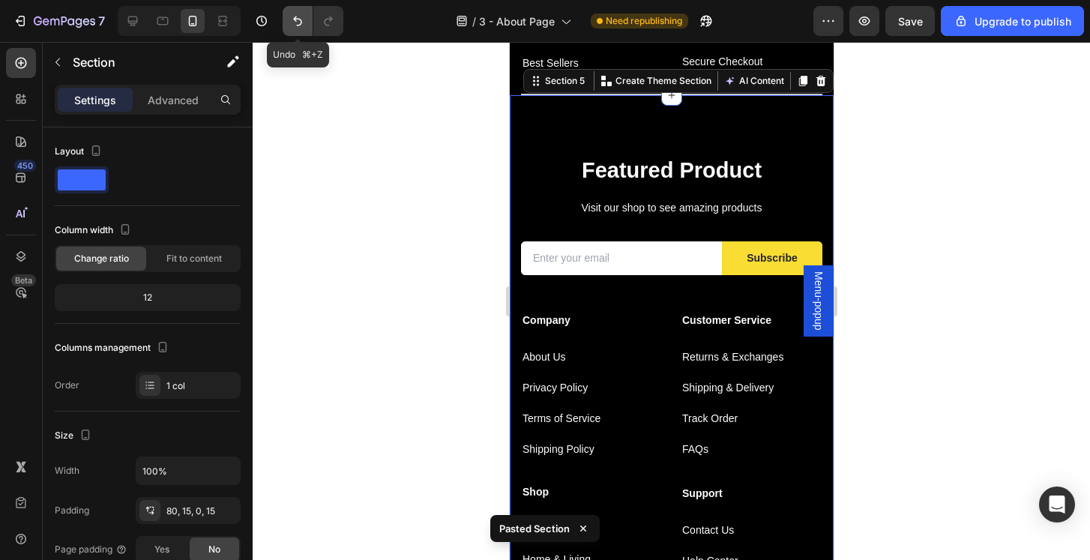
click at [293, 15] on icon "Undo/Redo" at bounding box center [297, 20] width 15 height 15
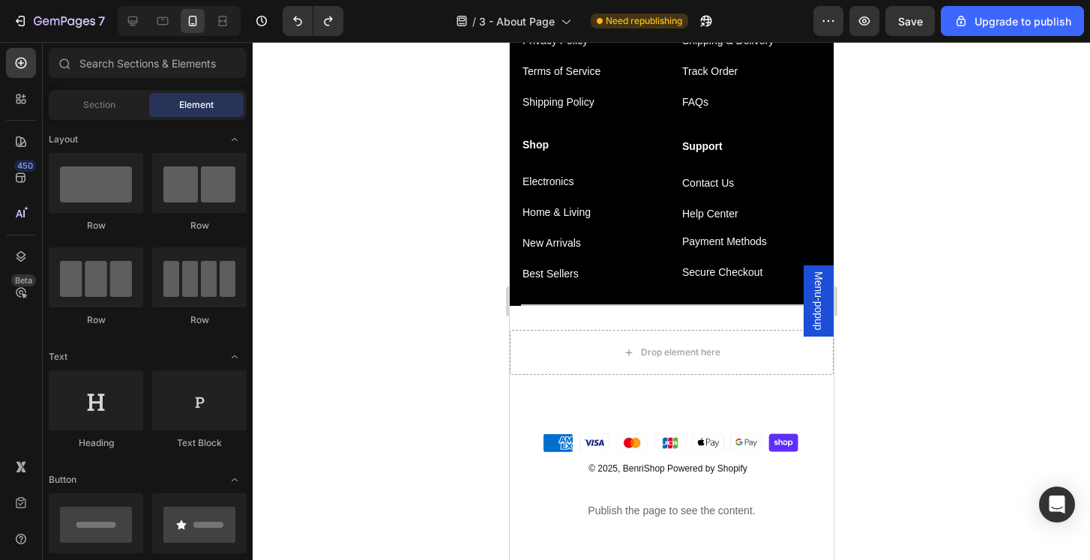
scroll to position [1129, 0]
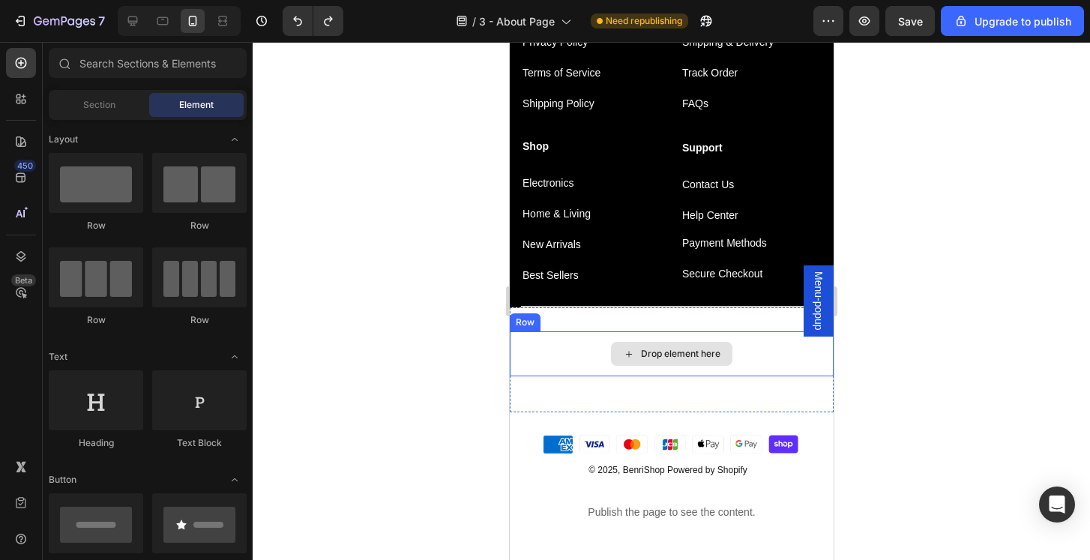
click at [777, 366] on div "Drop element here" at bounding box center [671, 353] width 324 height 45
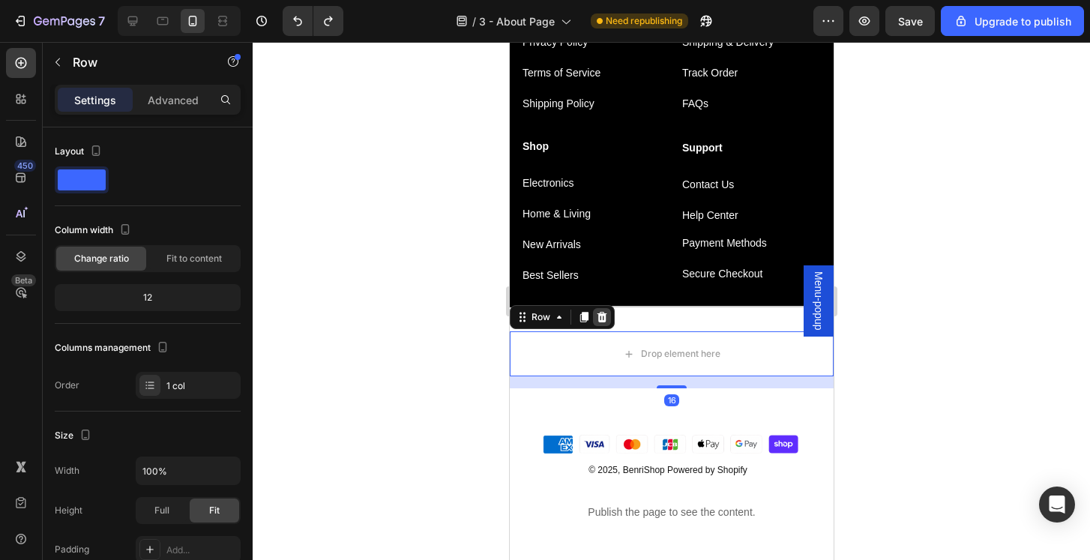
click at [602, 313] on icon at bounding box center [602, 317] width 10 height 10
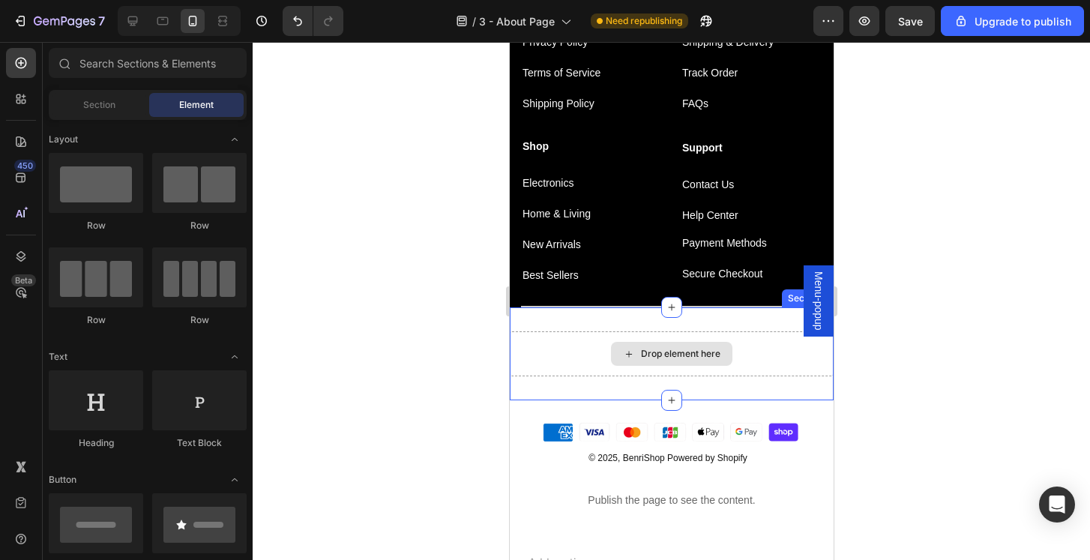
click at [759, 358] on div "Drop element here" at bounding box center [671, 353] width 324 height 45
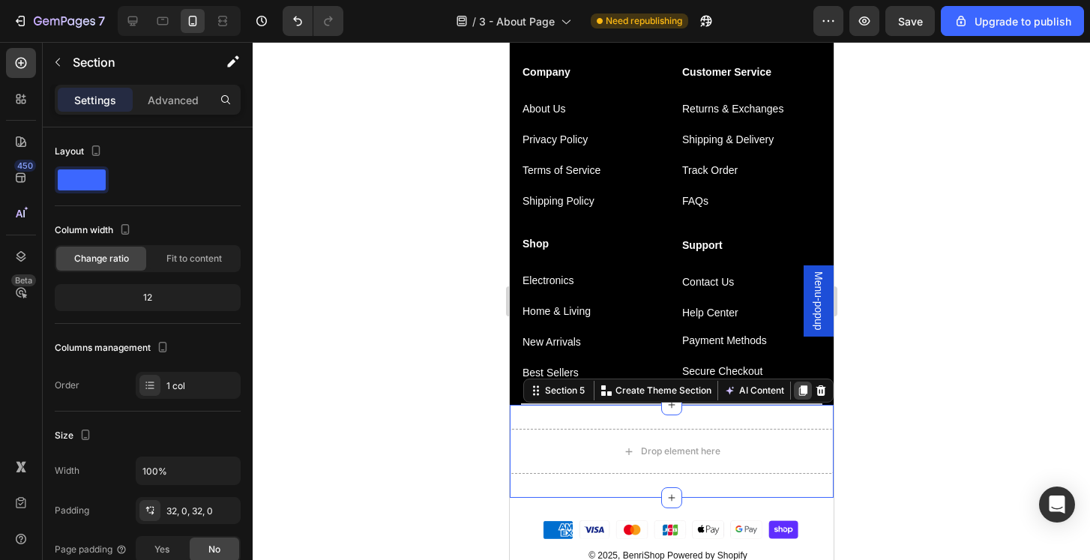
scroll to position [1030, 0]
click at [818, 393] on icon at bounding box center [821, 392] width 10 height 10
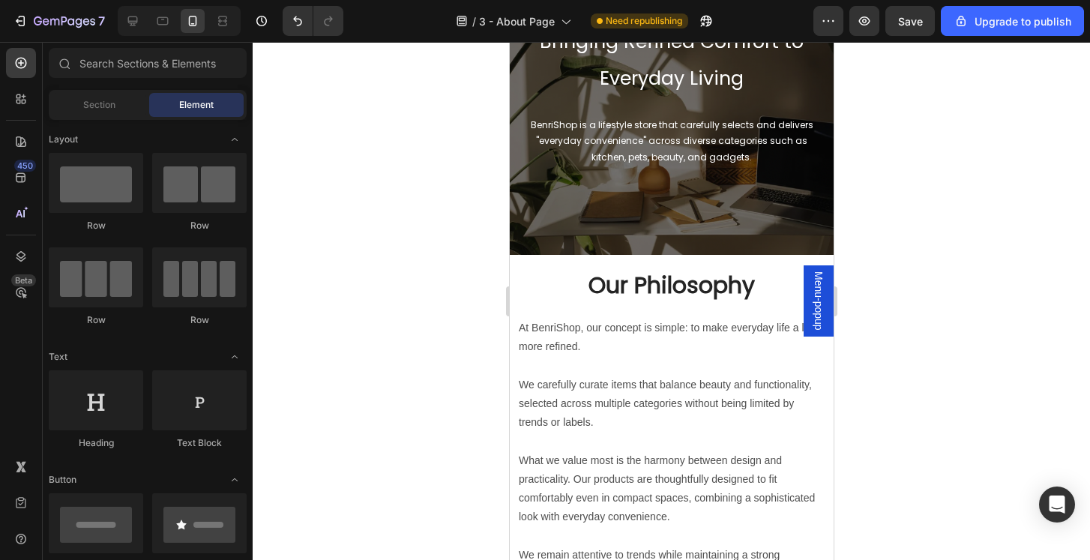
scroll to position [141, 0]
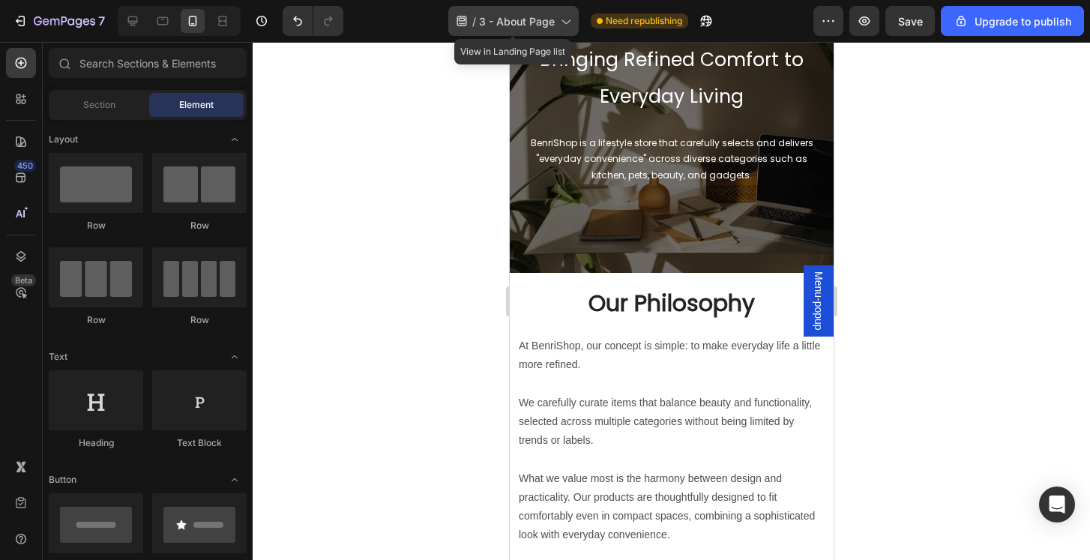
click at [528, 22] on span "3 - About Page" at bounding box center [517, 21] width 76 height 16
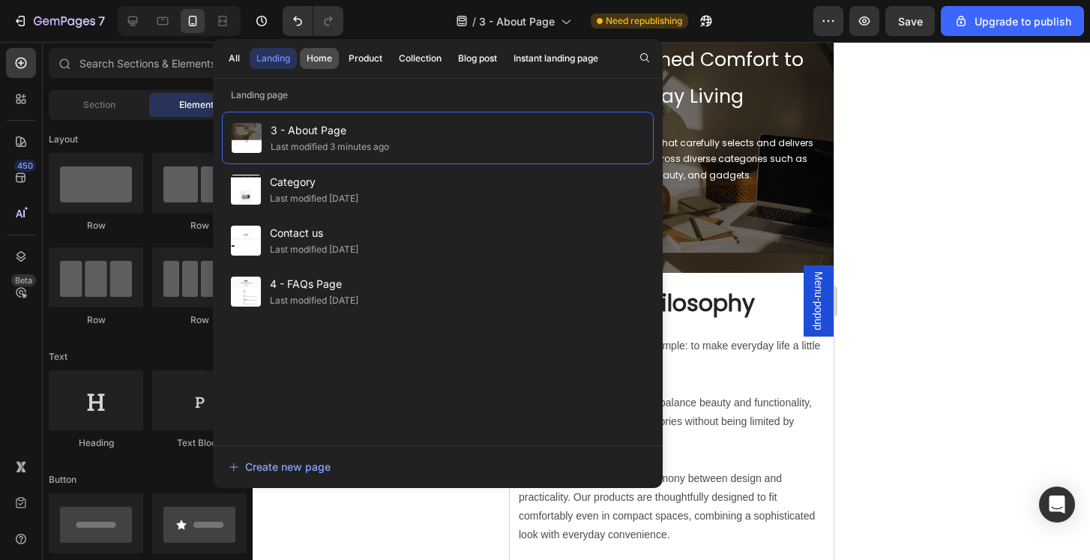
click at [327, 52] on div "Home" at bounding box center [319, 58] width 25 height 13
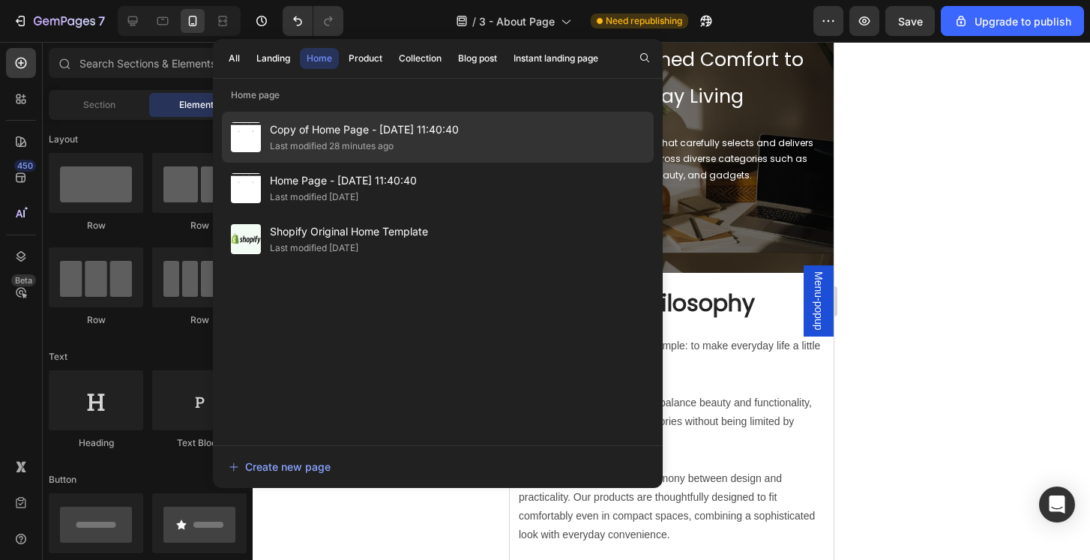
click at [418, 147] on div "Last modified 28 minutes ago" at bounding box center [364, 146] width 189 height 15
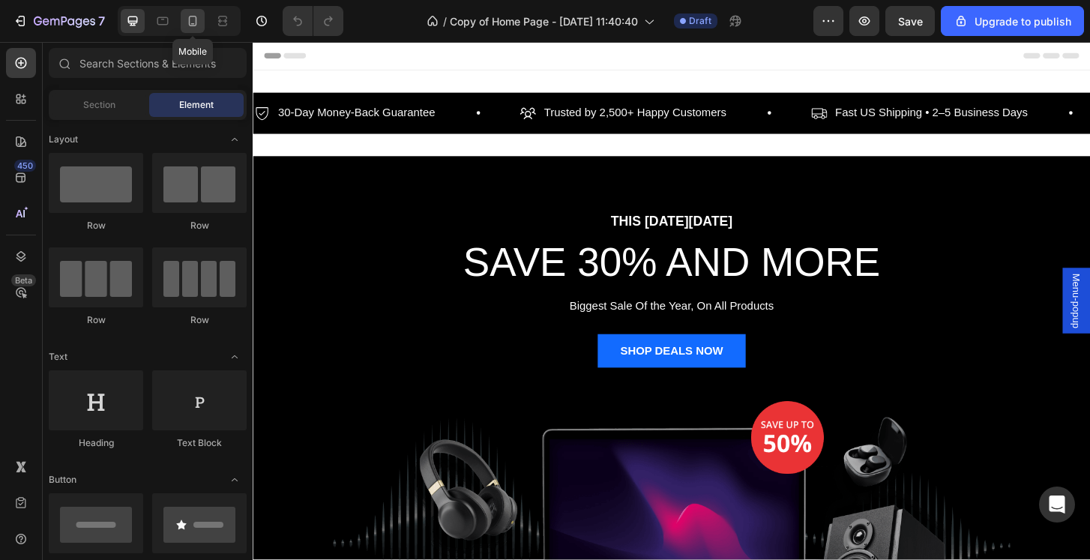
click at [190, 26] on icon at bounding box center [192, 20] width 15 height 15
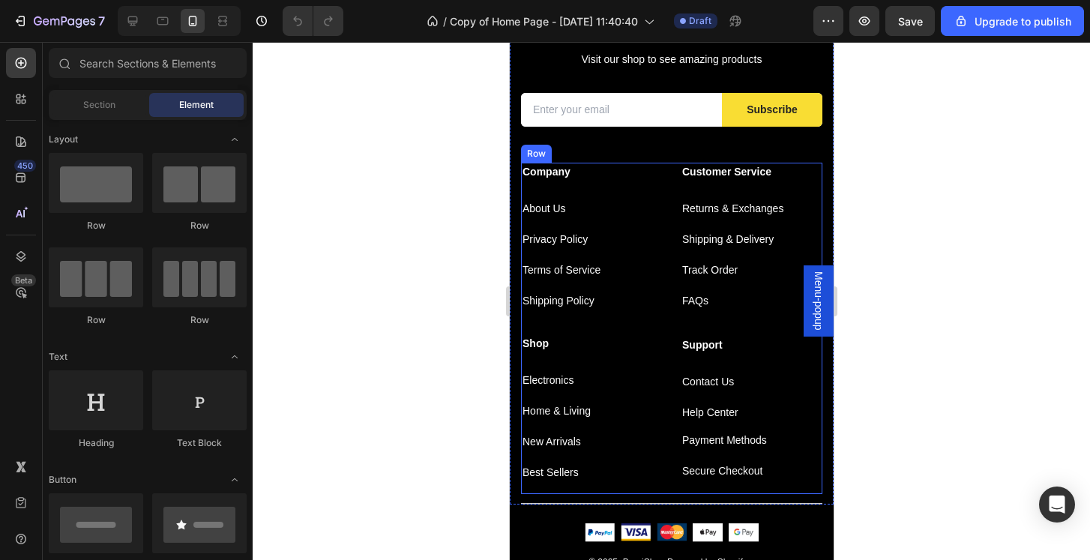
scroll to position [3074, 0]
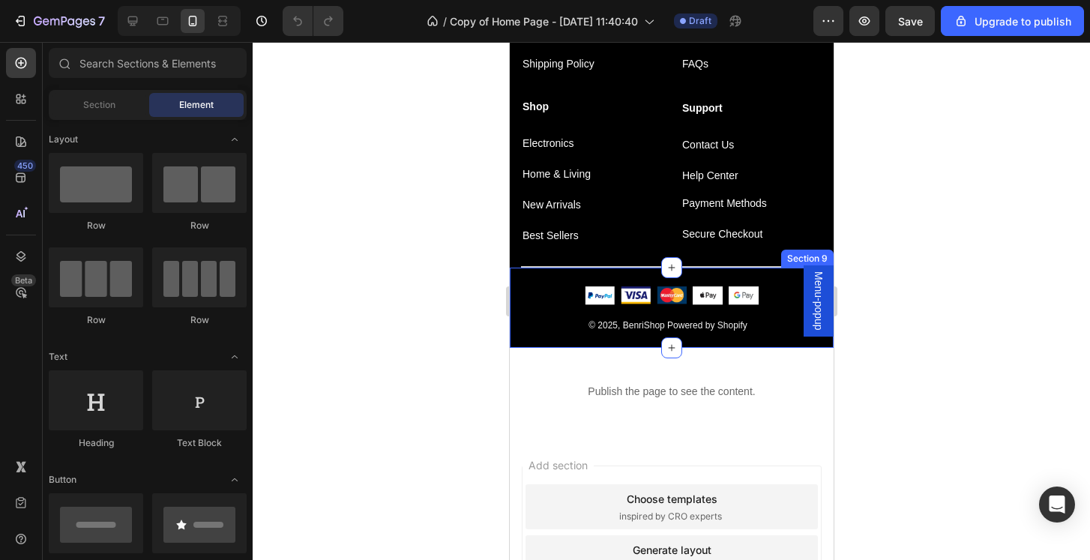
click at [762, 343] on div "Image Image Image Image Image Icon List Hoz Row © 2025, BenriShop Powered by Sh…" at bounding box center [671, 308] width 324 height 80
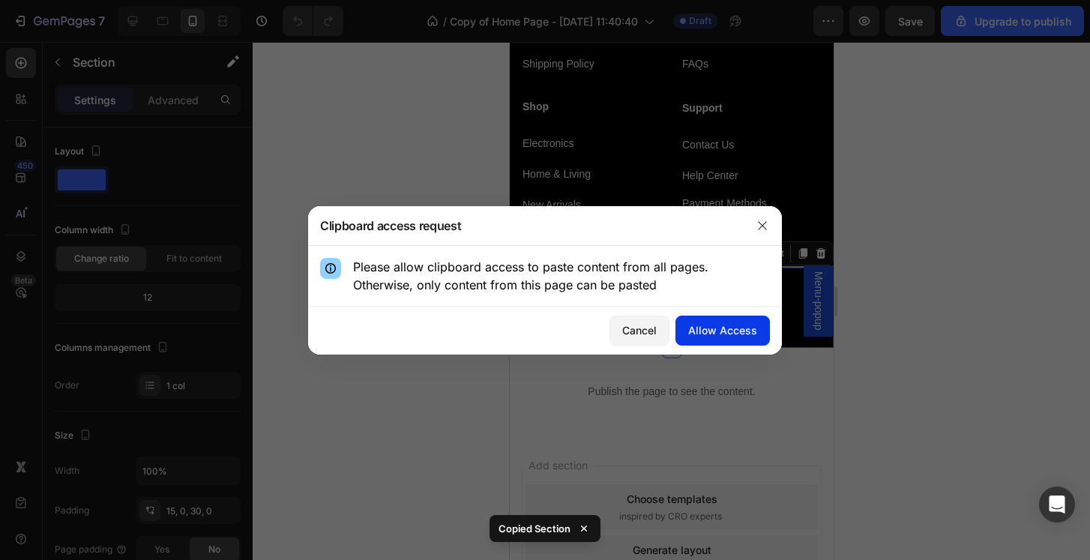
click at [722, 337] on div "Allow Access" at bounding box center [722, 330] width 69 height 16
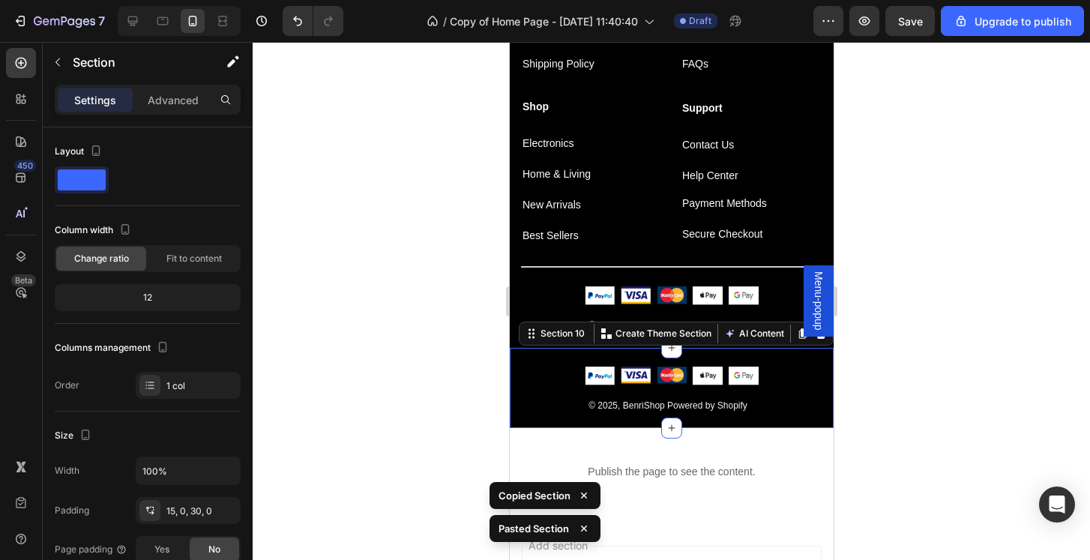
click at [952, 453] on div at bounding box center [672, 301] width 838 height 518
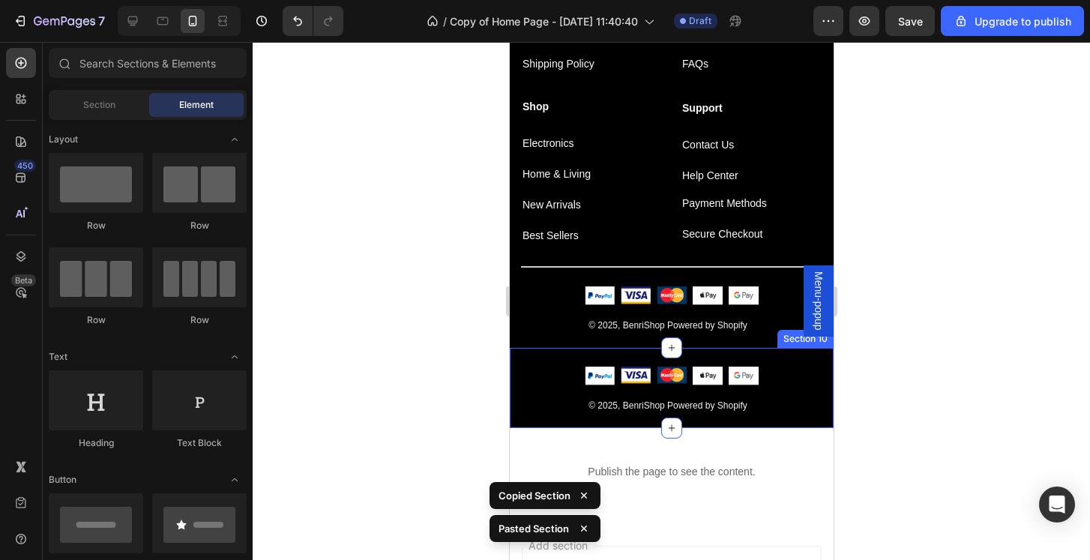
click at [780, 420] on div "Image Image Image Image Image Icon List Hoz Row © 2025, BenriShop Powered by Sh…" at bounding box center [671, 388] width 324 height 80
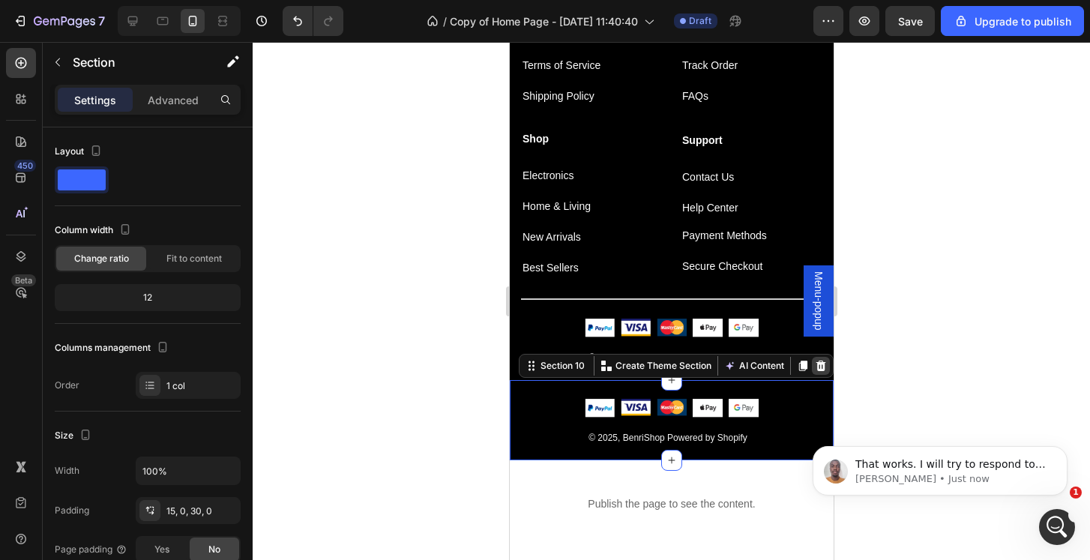
scroll to position [0, 0]
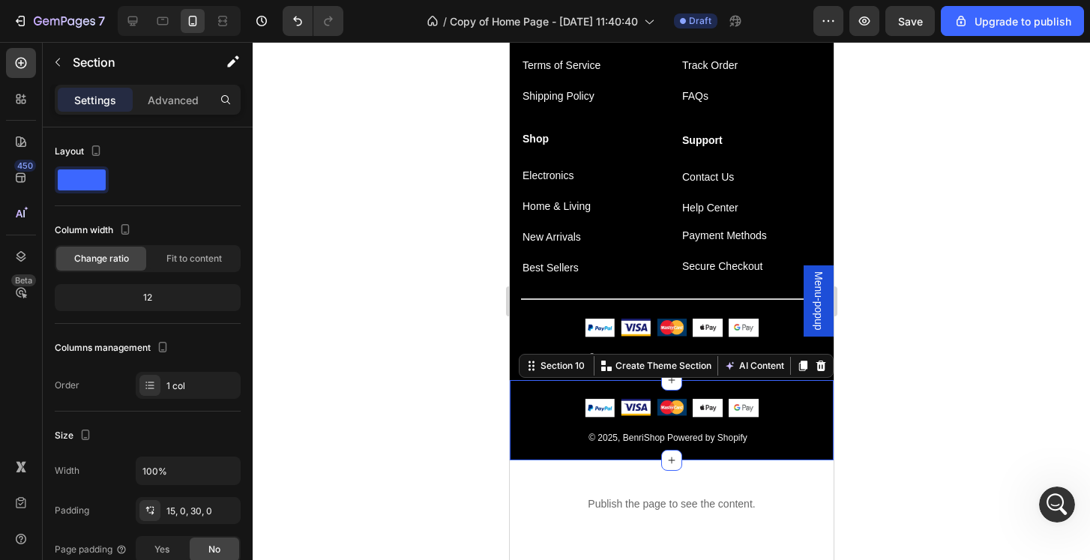
click at [801, 445] on div "Image Image Image Image Image Icon List Hoz Row © 2025, BenriShop Powered by Sh…" at bounding box center [671, 420] width 324 height 80
click at [820, 367] on icon at bounding box center [821, 366] width 10 height 10
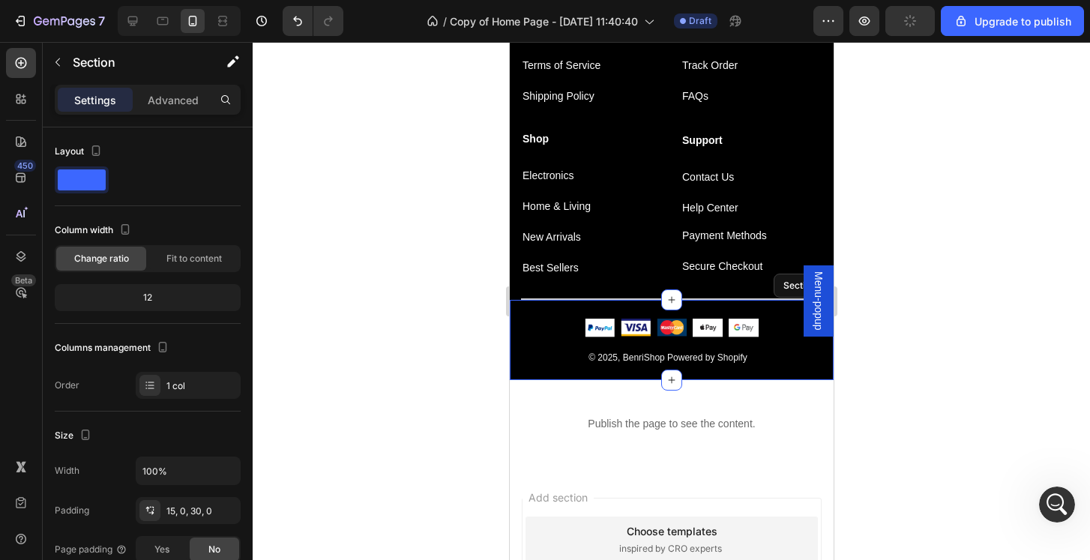
click at [778, 307] on div "Image Image Image Image Image Icon List Hoz Row © 2025, BenriShop Powered by Sh…" at bounding box center [671, 340] width 324 height 80
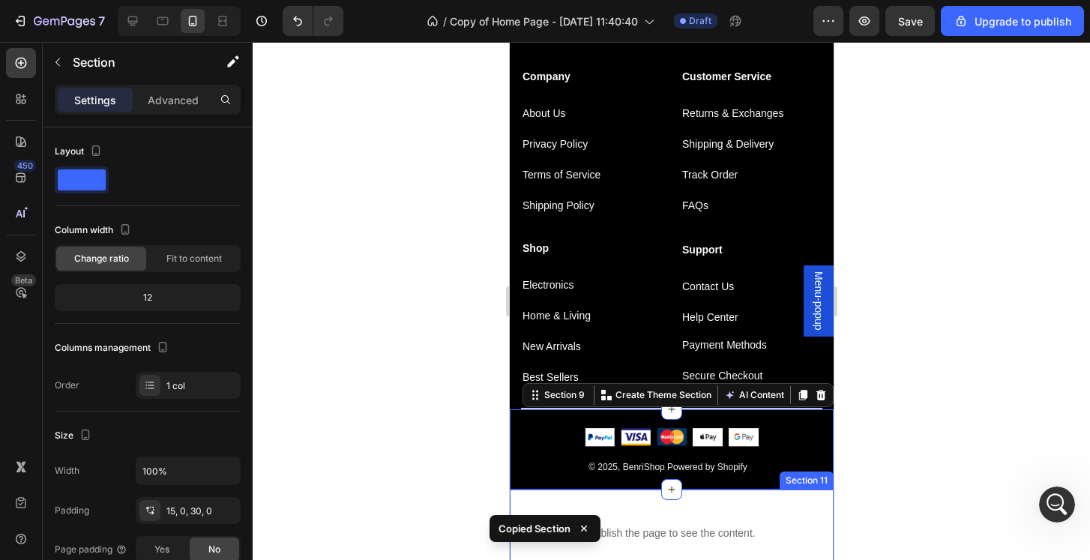
click at [809, 492] on div "Publish the page to see the content. Cart Section 11" at bounding box center [671, 534] width 324 height 88
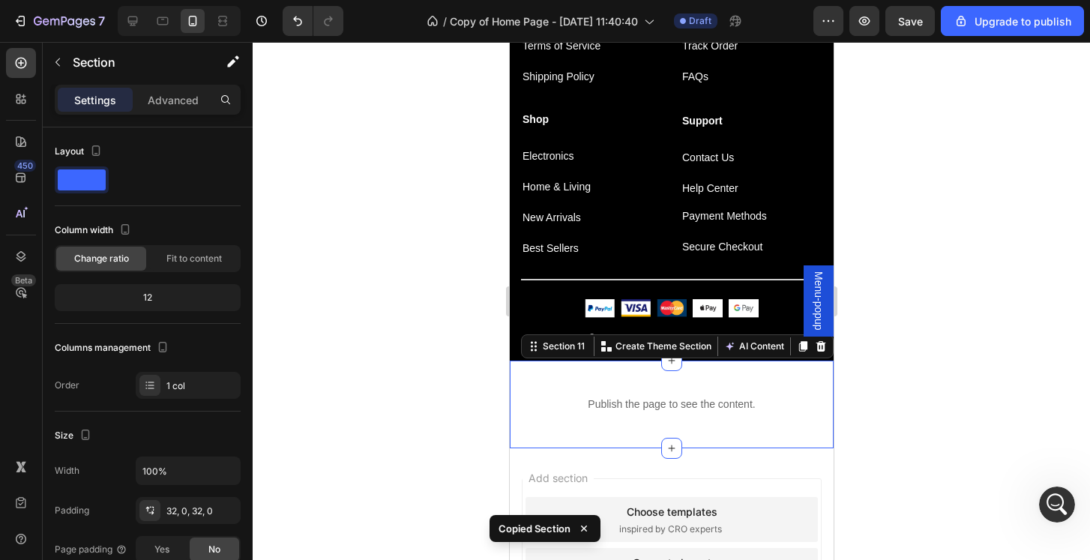
scroll to position [3080, 0]
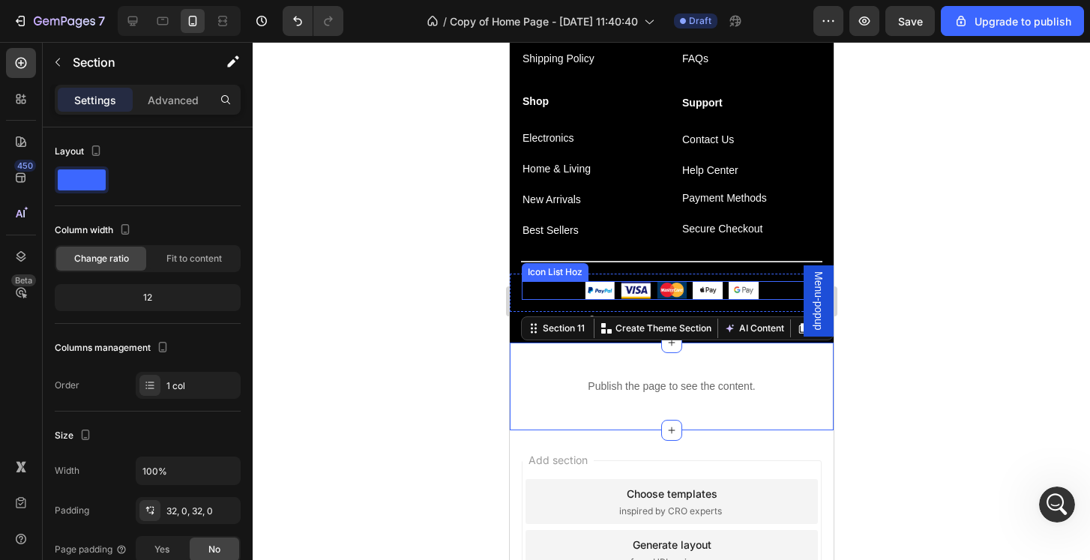
click at [783, 290] on div "Image Image Image Image Image" at bounding box center [671, 290] width 300 height 19
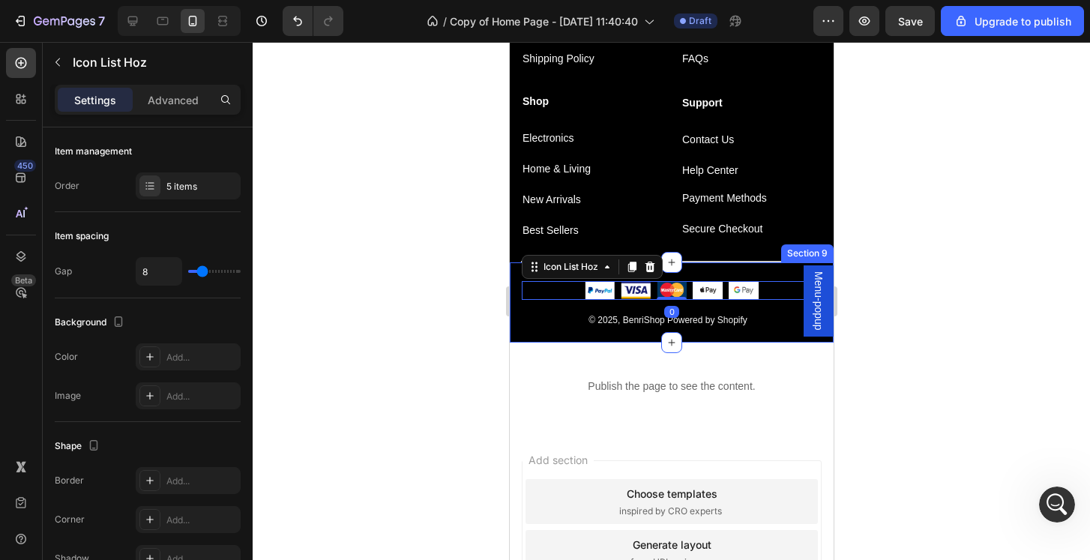
click at [775, 338] on div "Image Image Image Image Image Icon List Hoz 0 Row © 2025, BenriShop Powered by …" at bounding box center [671, 302] width 324 height 80
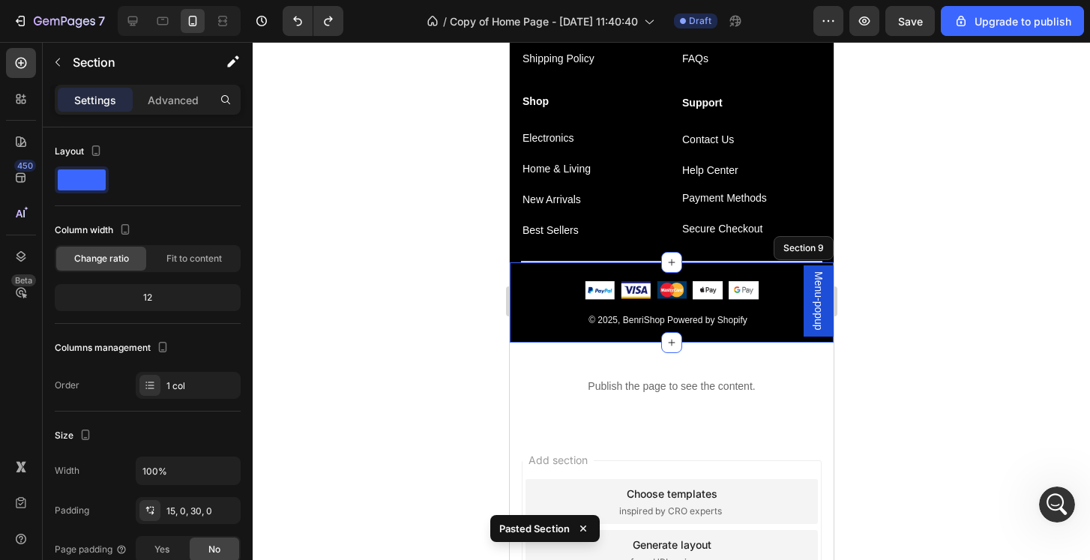
click at [776, 329] on div "Image Image Image Image Image Icon List Hoz Row © 2025, BenriShop Powered by Sh…" at bounding box center [671, 302] width 324 height 80
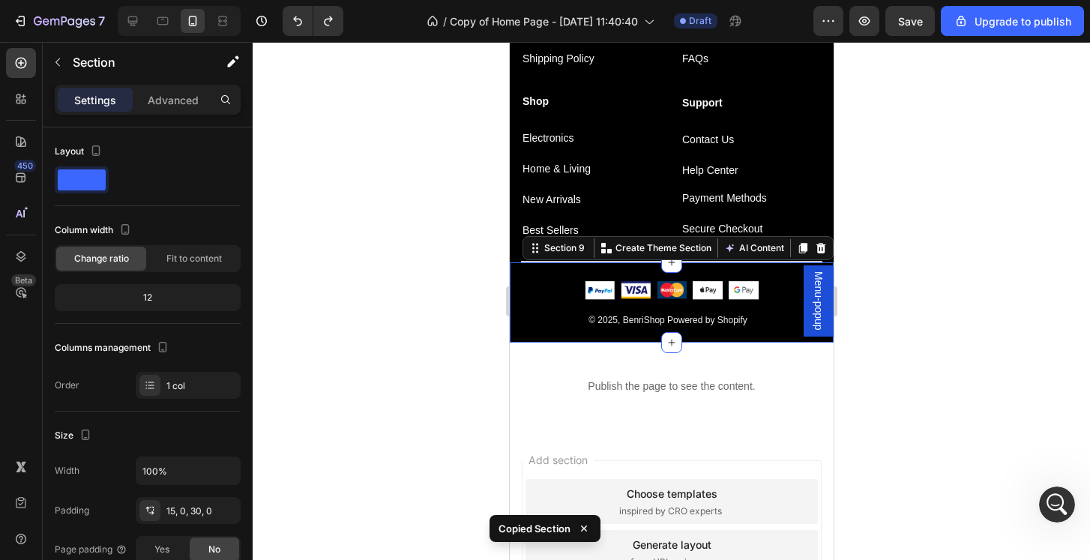
click at [775, 339] on div "Image Image Image Image Image Icon List Hoz Row © 2025, BenriShop Powered by Sh…" at bounding box center [671, 302] width 324 height 80
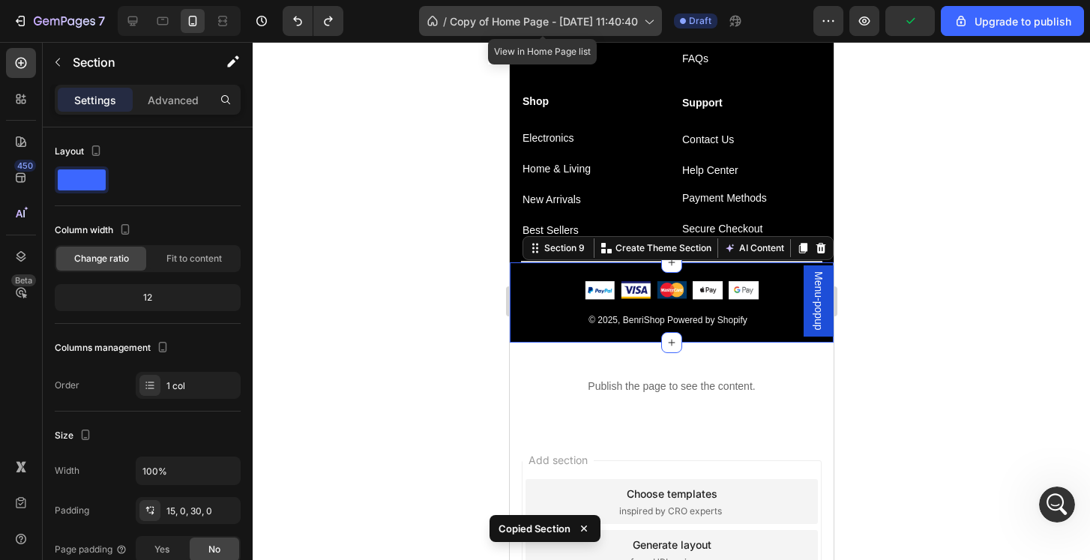
click at [568, 25] on span "Copy of Home Page - [DATE] 11:40:40" at bounding box center [544, 21] width 188 height 16
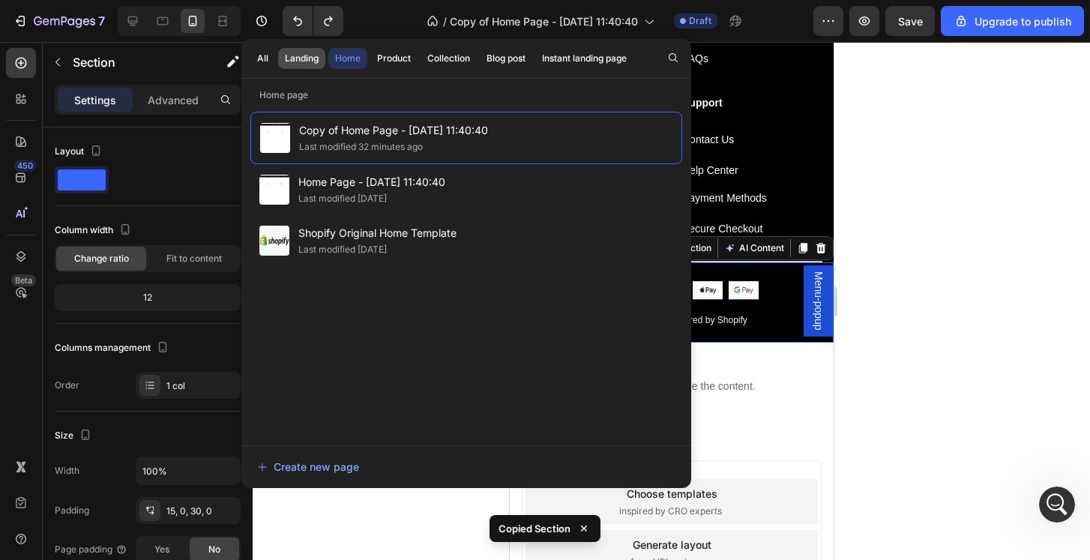
click at [309, 58] on div "Landing" at bounding box center [302, 58] width 34 height 13
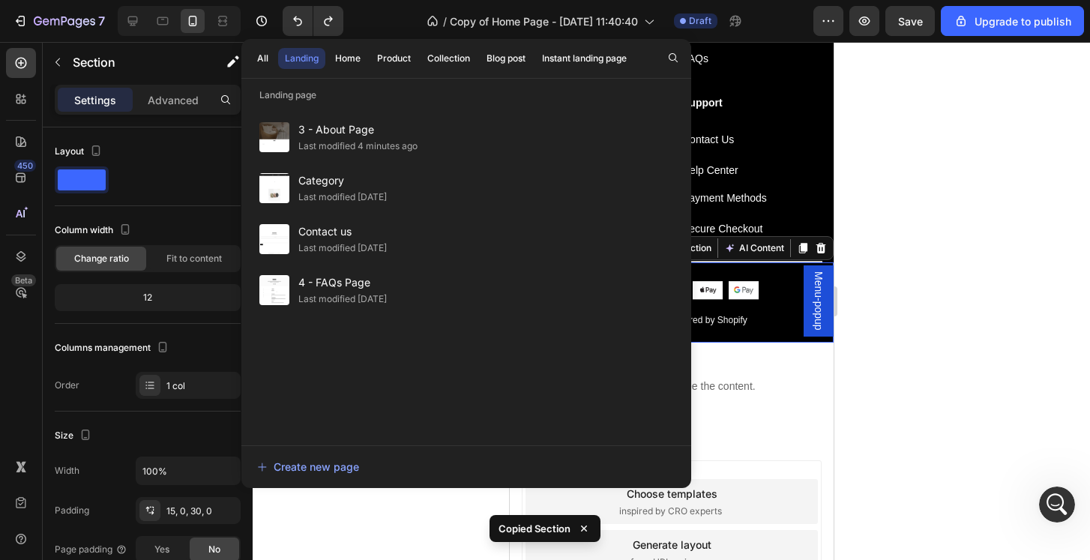
click at [309, 58] on div "Landing" at bounding box center [302, 58] width 34 height 13
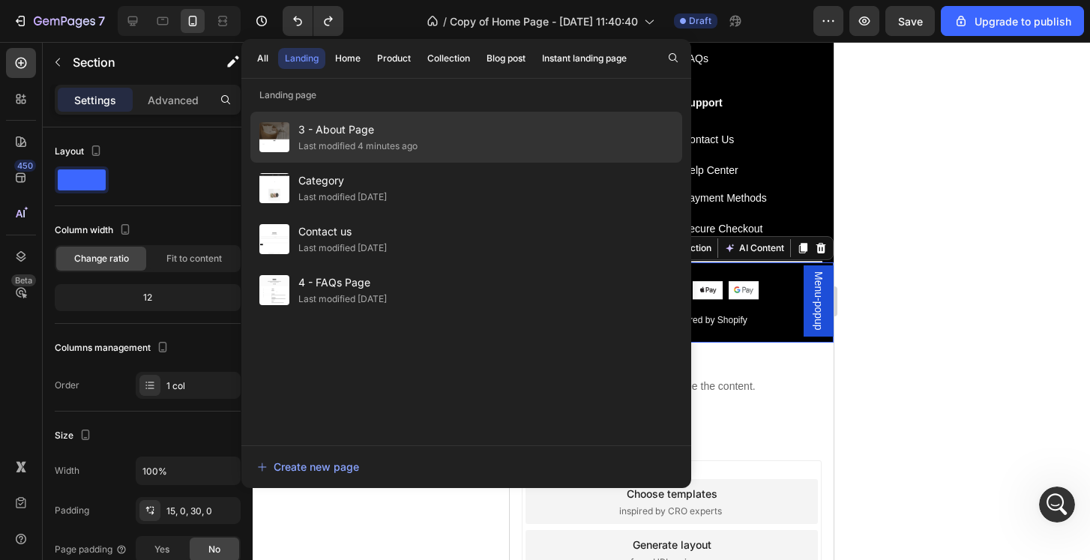
click at [403, 144] on div "Last modified 4 minutes ago" at bounding box center [357, 146] width 119 height 15
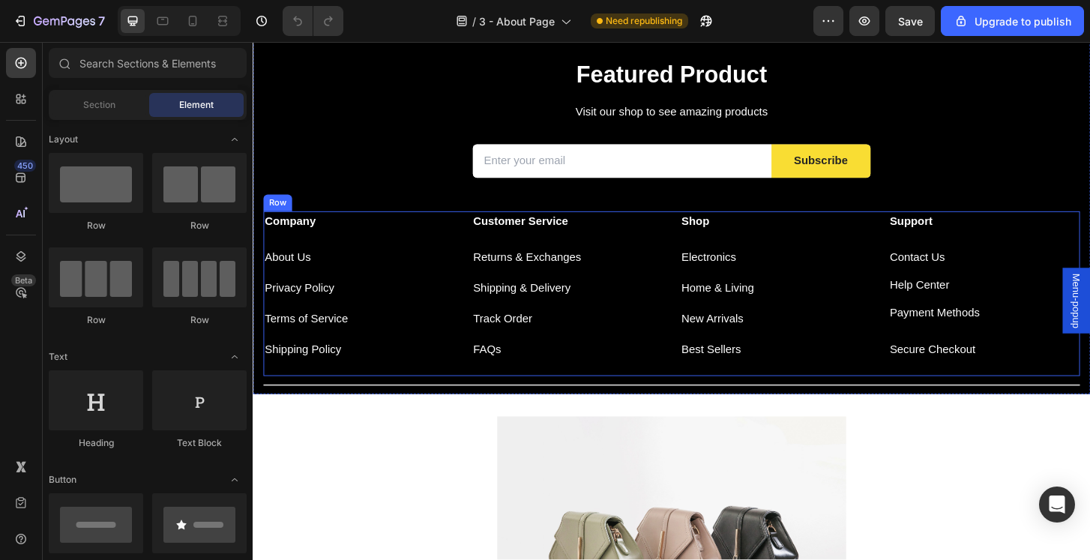
scroll to position [928, 0]
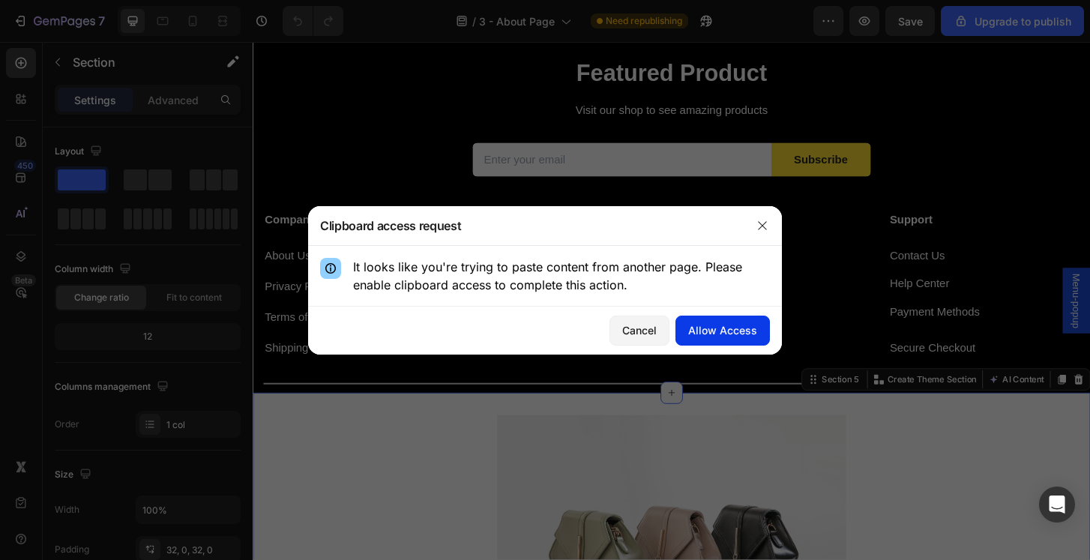
click at [712, 327] on div "Allow Access" at bounding box center [722, 330] width 69 height 16
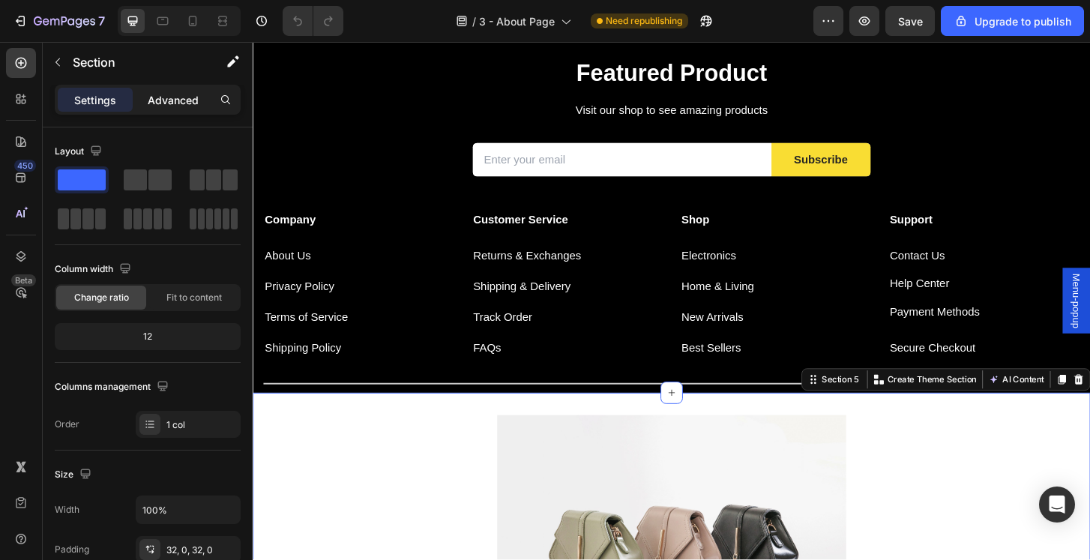
click at [173, 104] on p "Advanced" at bounding box center [173, 100] width 51 height 16
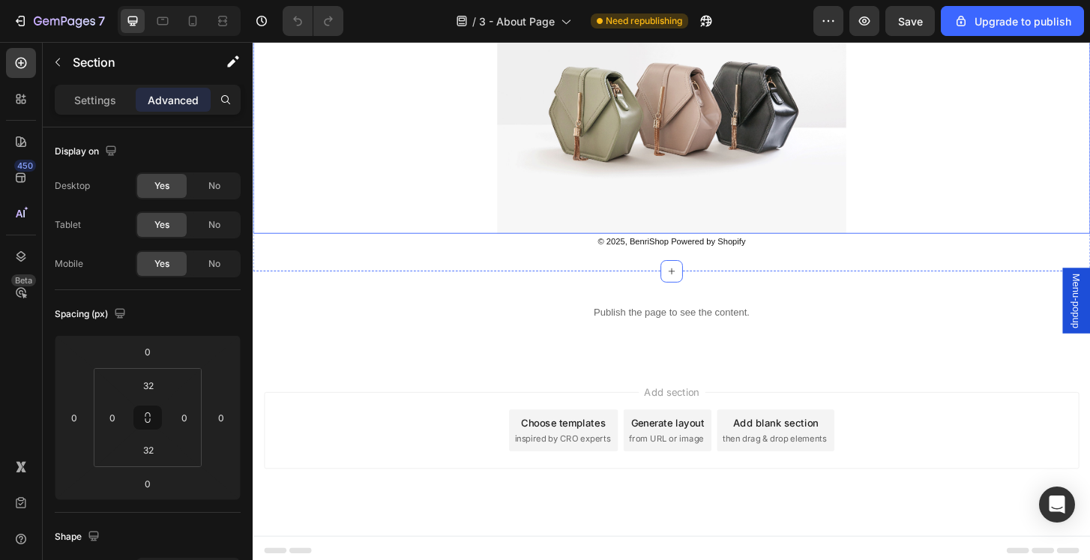
scroll to position [1404, 0]
click at [425, 209] on div at bounding box center [703, 106] width 900 height 281
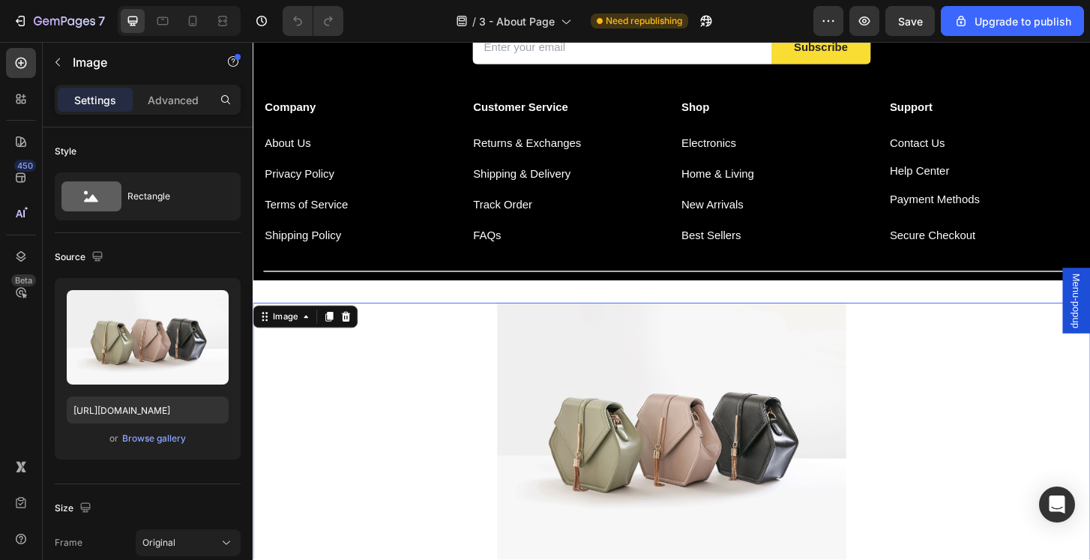
scroll to position [1045, 0]
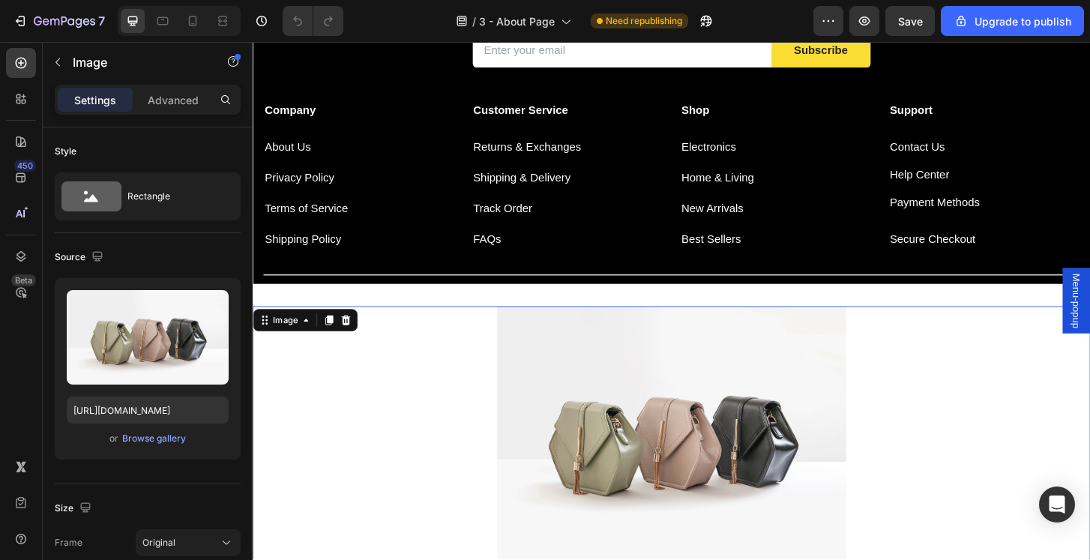
click at [641, 383] on img at bounding box center [702, 466] width 375 height 281
click at [625, 246] on p "FAQs" at bounding box center [591, 254] width 203 height 18
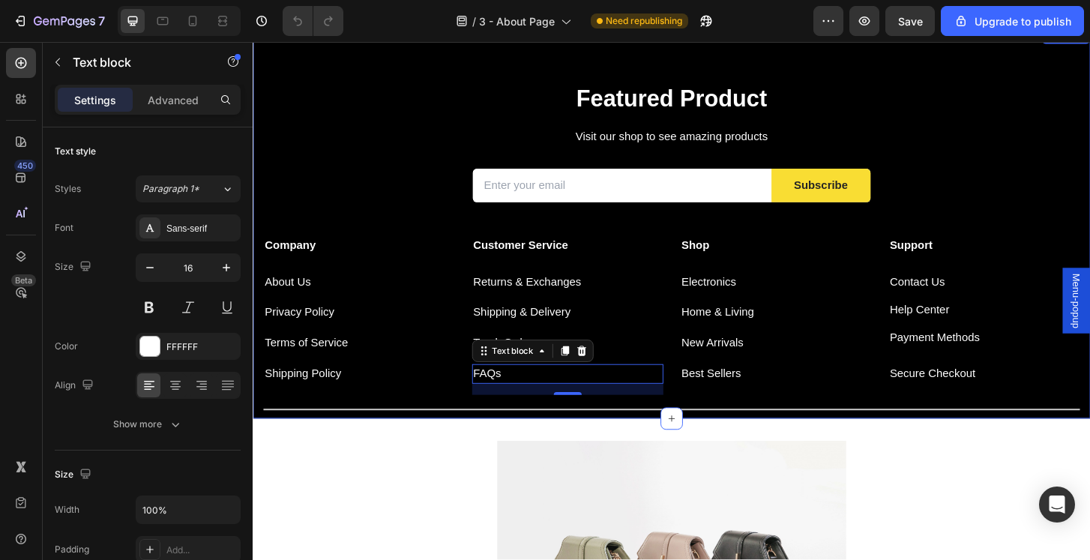
scroll to position [826, 0]
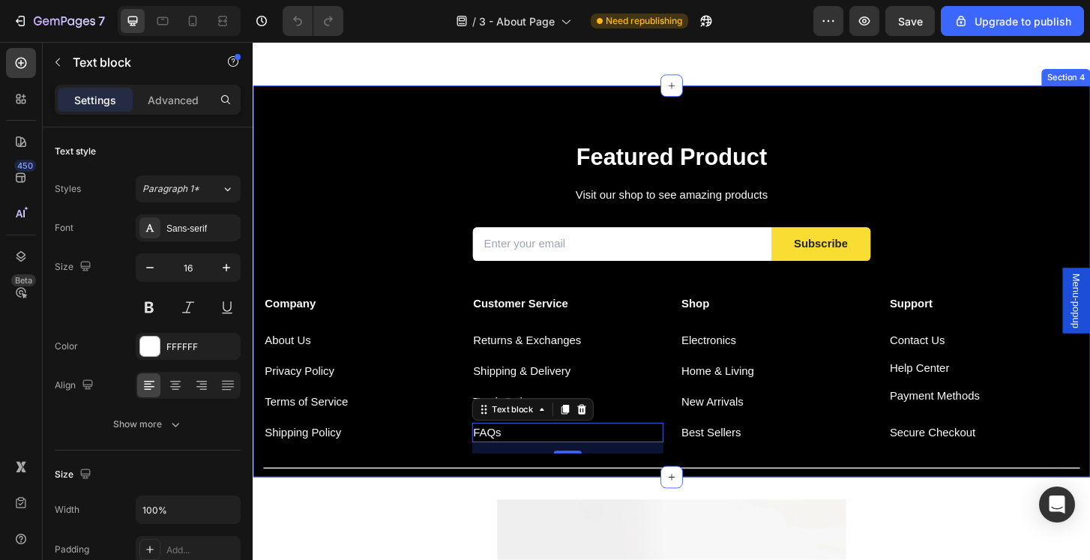
click at [1090, 131] on div "Featured Product Heading Visit our shop to see amazing products Text block Emai…" at bounding box center [703, 299] width 900 height 421
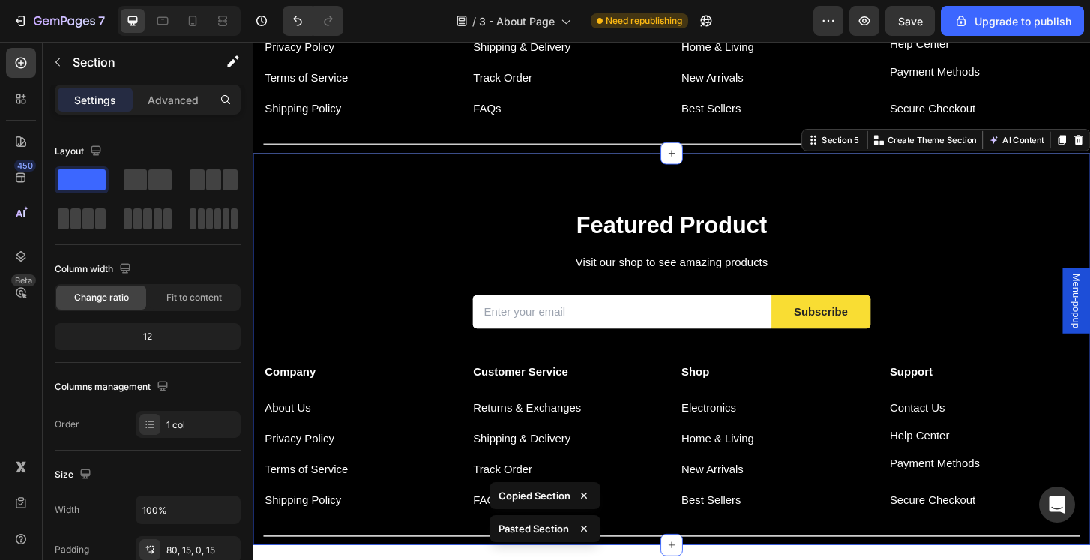
scroll to position [1252, 0]
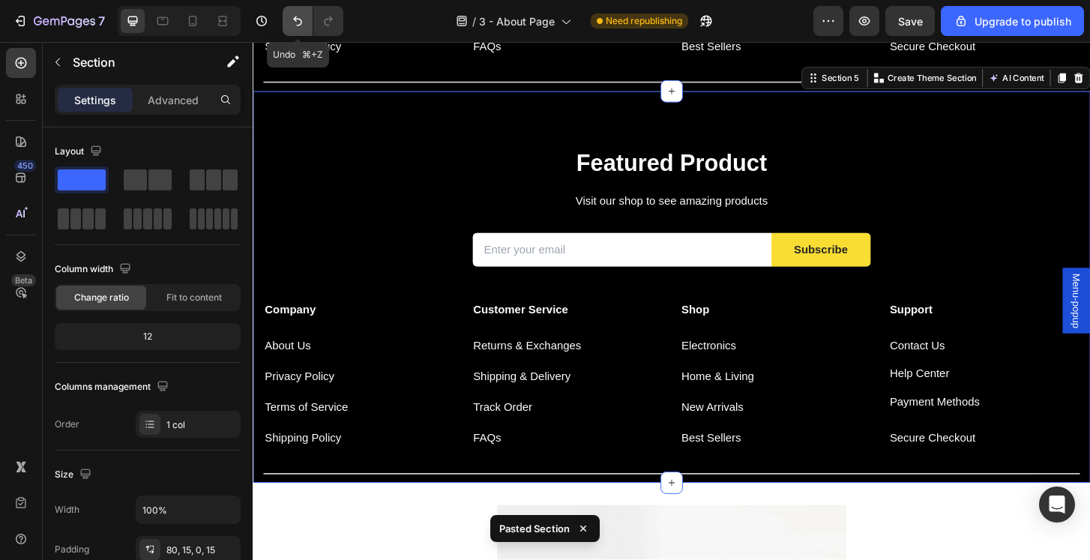
click at [303, 21] on icon "Undo/Redo" at bounding box center [297, 20] width 15 height 15
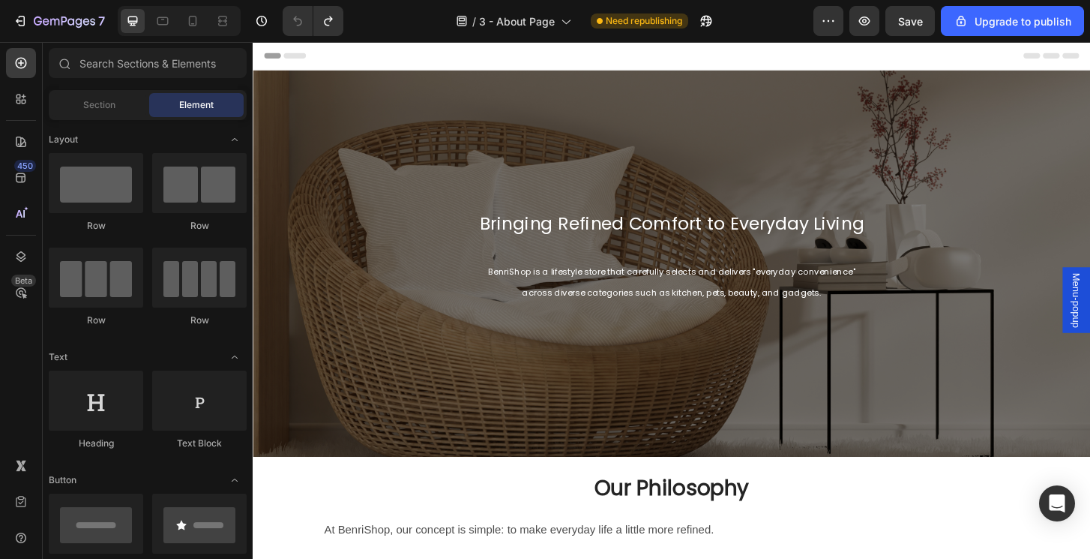
scroll to position [0, 0]
click at [479, 126] on div "Bringing Refined Comfort to Everyday Living Heading BenriShop is a lifestyle st…" at bounding box center [703, 280] width 900 height 415
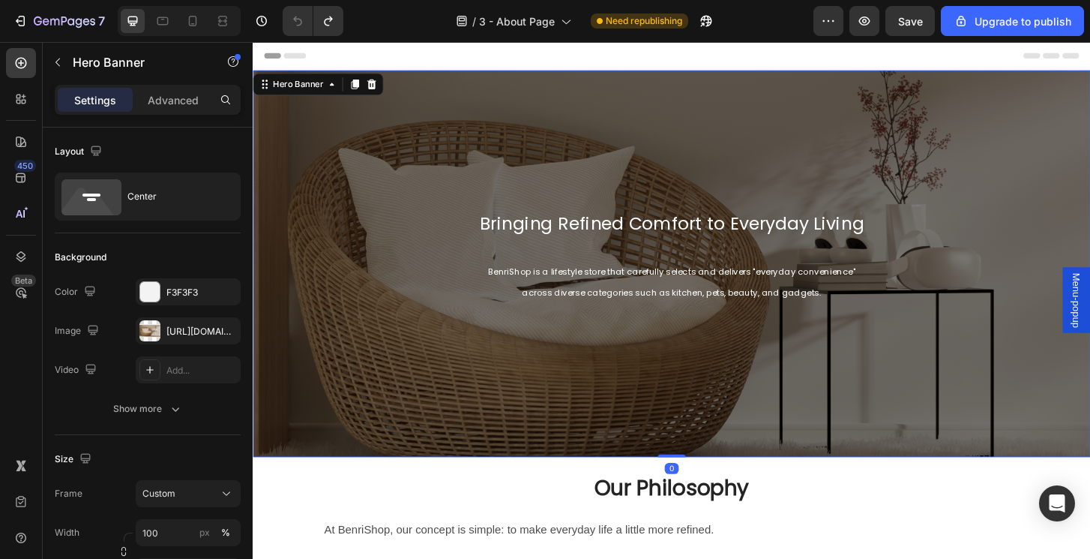
click at [550, 59] on div "Header" at bounding box center [703, 57] width 876 height 30
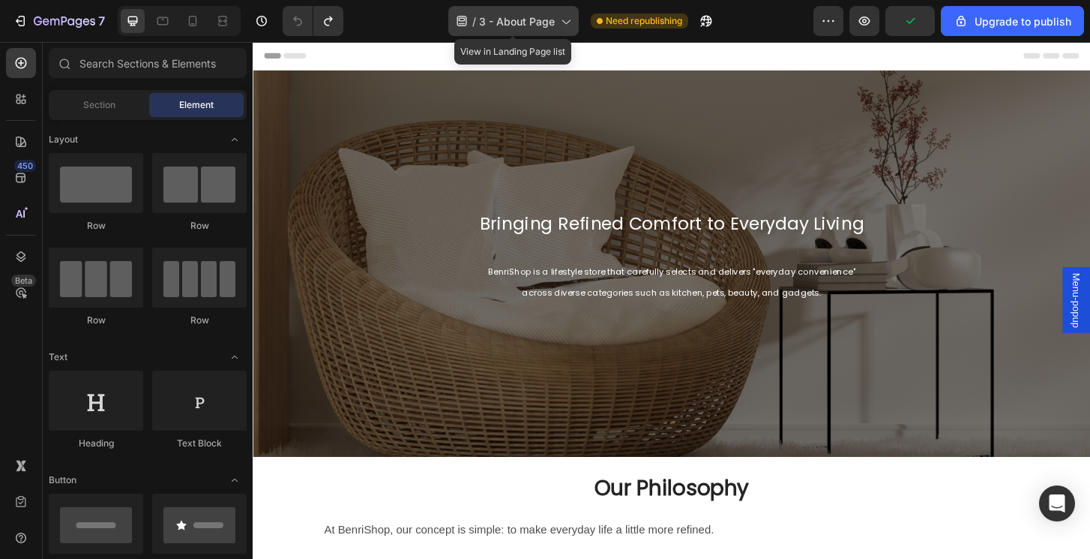
click at [529, 27] on span "3 - About Page" at bounding box center [517, 21] width 76 height 16
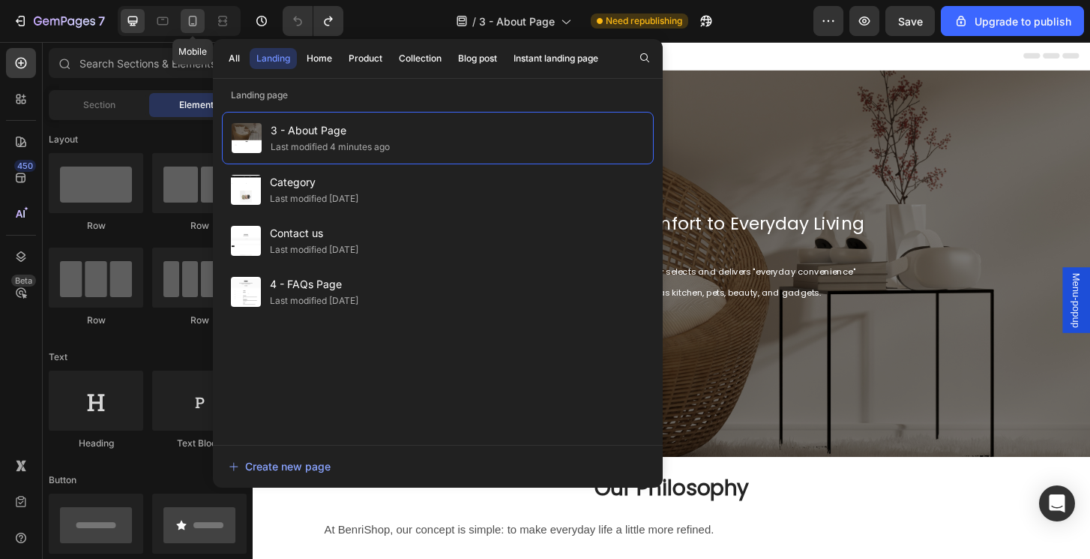
click at [188, 22] on icon at bounding box center [192, 20] width 15 height 15
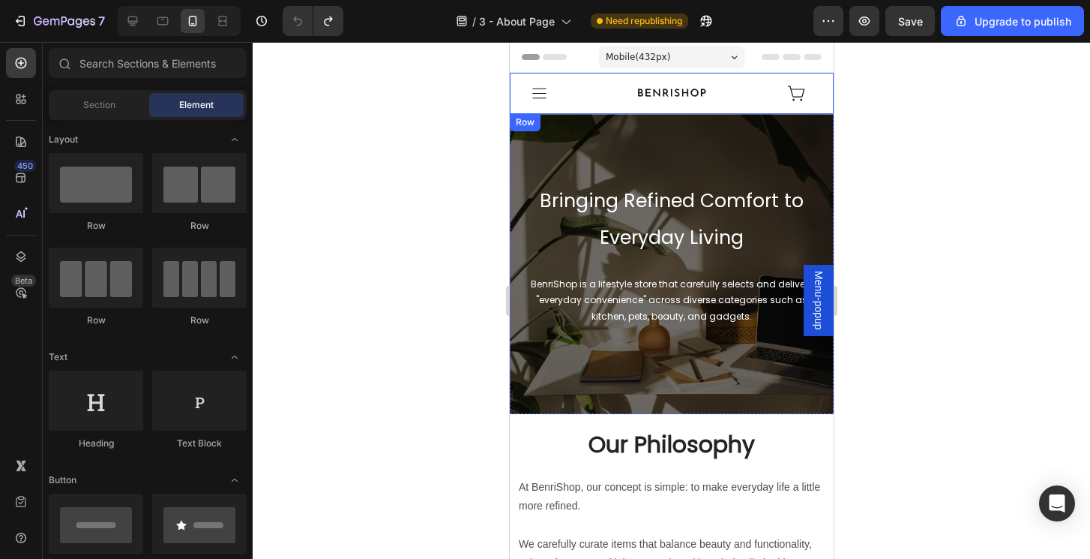
click at [577, 109] on div "Icon" at bounding box center [561, 93] width 104 height 41
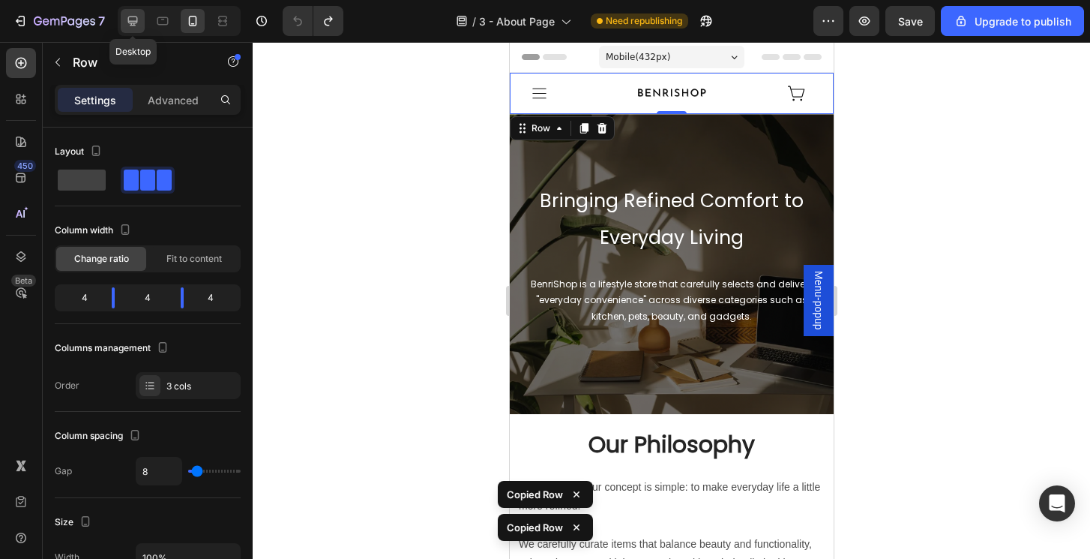
click at [139, 19] on icon at bounding box center [132, 20] width 15 height 15
type input "1200"
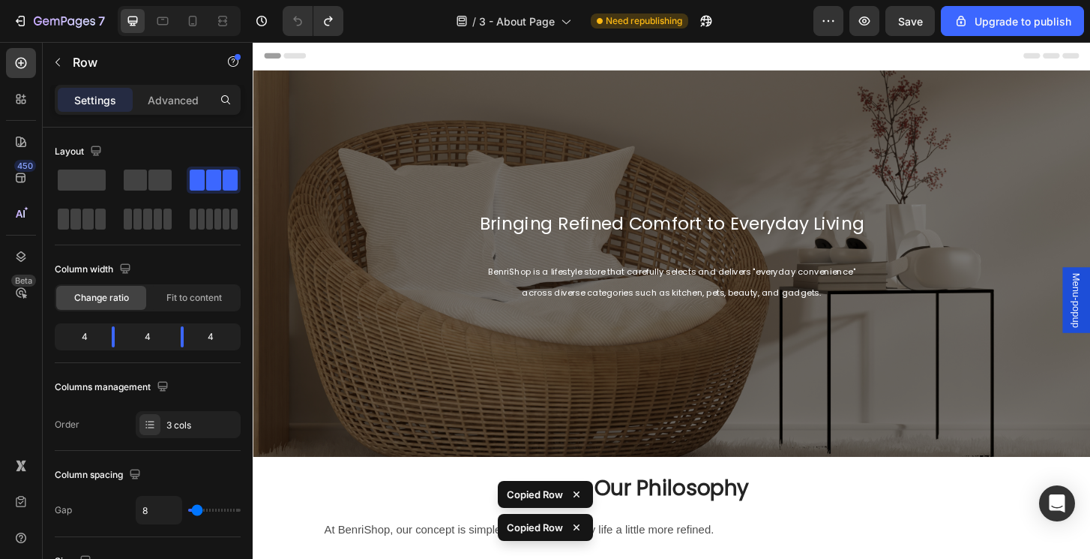
click at [521, 58] on div "Header" at bounding box center [703, 57] width 876 height 30
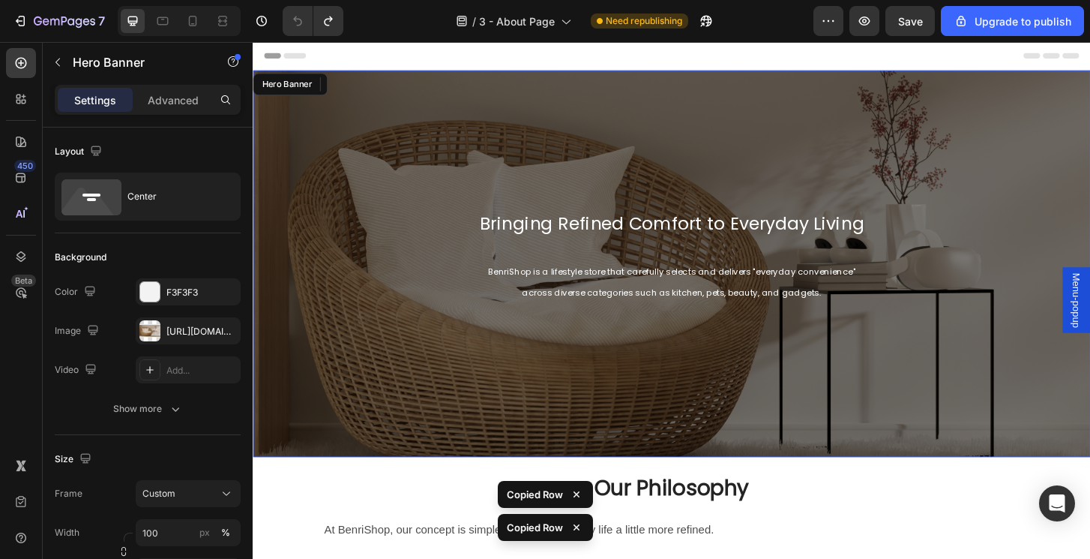
click at [509, 79] on div "Bringing Refined Comfort to Everyday Living Heading BenriShop is a lifestyle st…" at bounding box center [703, 280] width 900 height 415
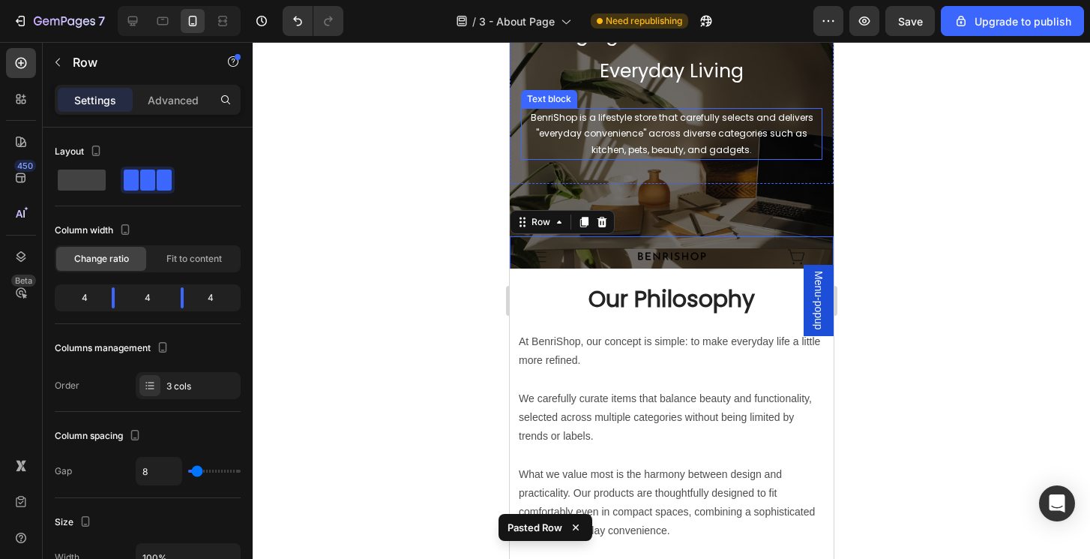
scroll to position [146, 0]
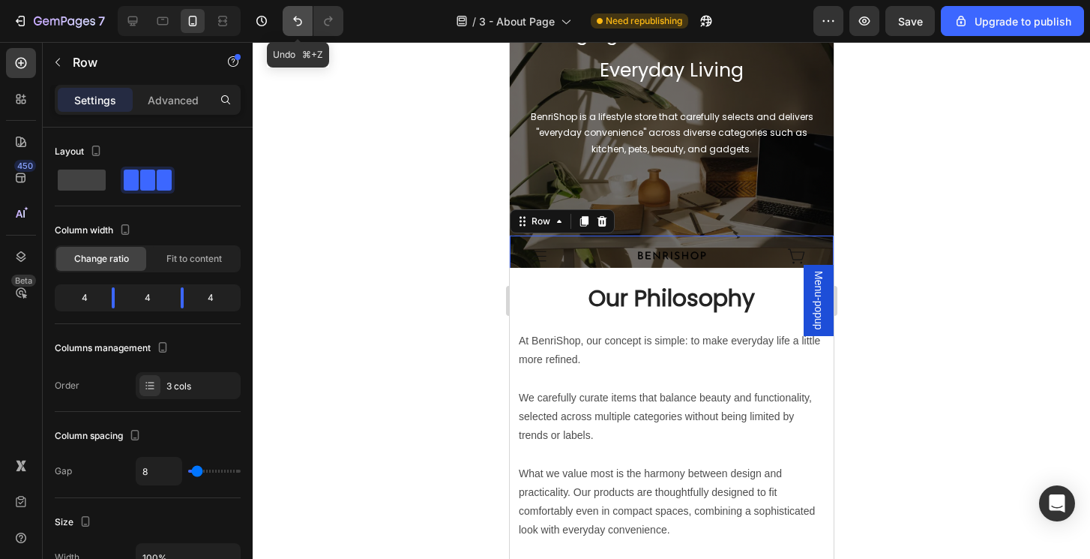
click at [294, 25] on icon "Undo/Redo" at bounding box center [297, 20] width 15 height 15
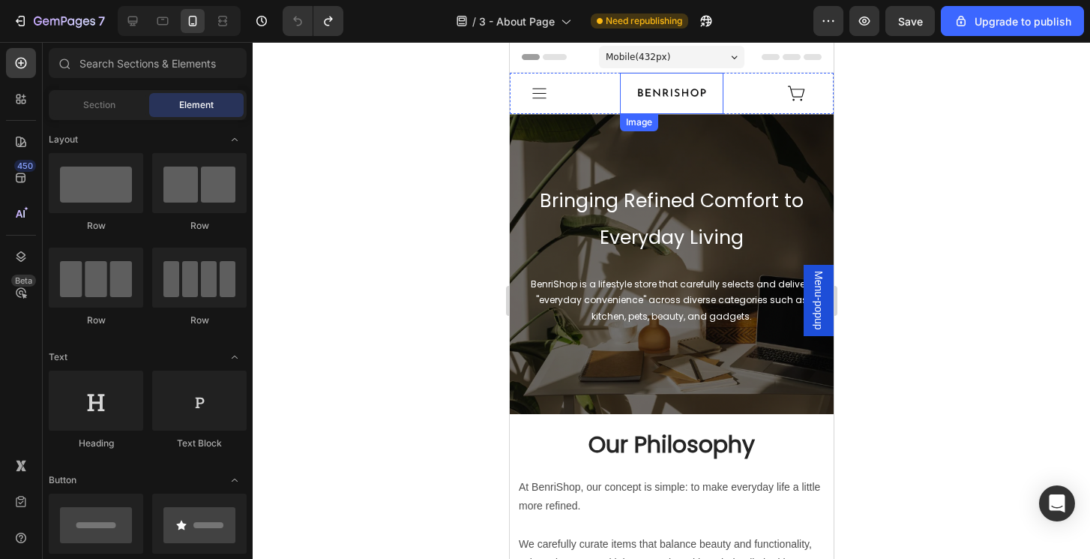
scroll to position [0, 0]
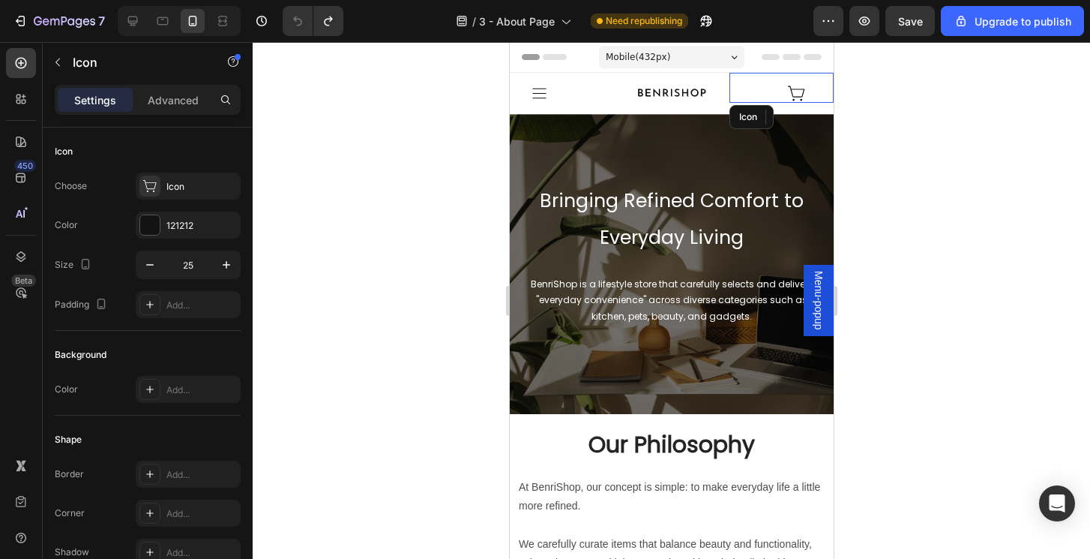
click at [739, 100] on div "Icon" at bounding box center [781, 88] width 104 height 30
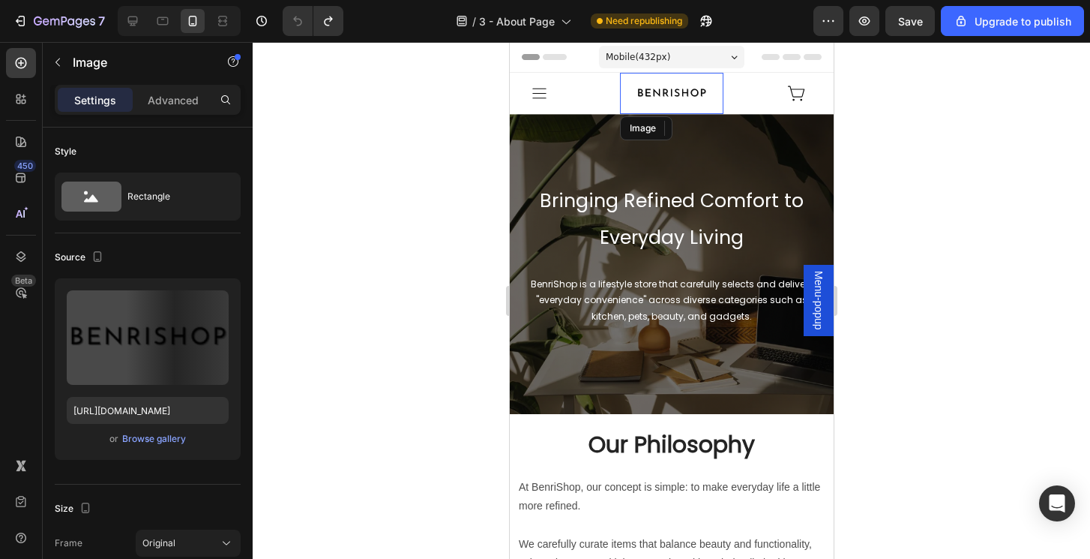
click at [712, 106] on img at bounding box center [671, 93] width 104 height 41
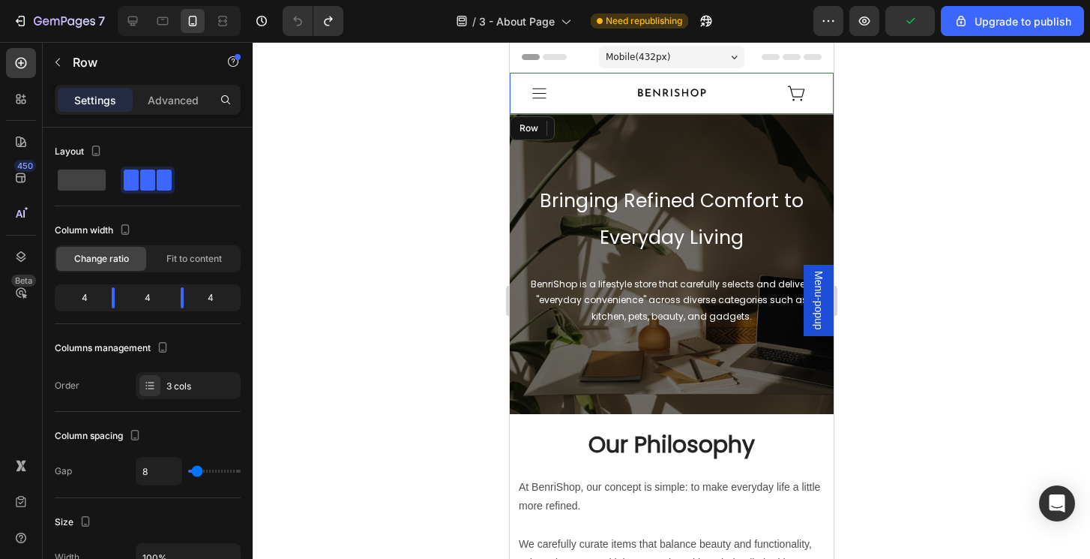
click at [562, 109] on div "Icon" at bounding box center [561, 93] width 104 height 41
click at [171, 97] on p "Advanced" at bounding box center [173, 100] width 51 height 16
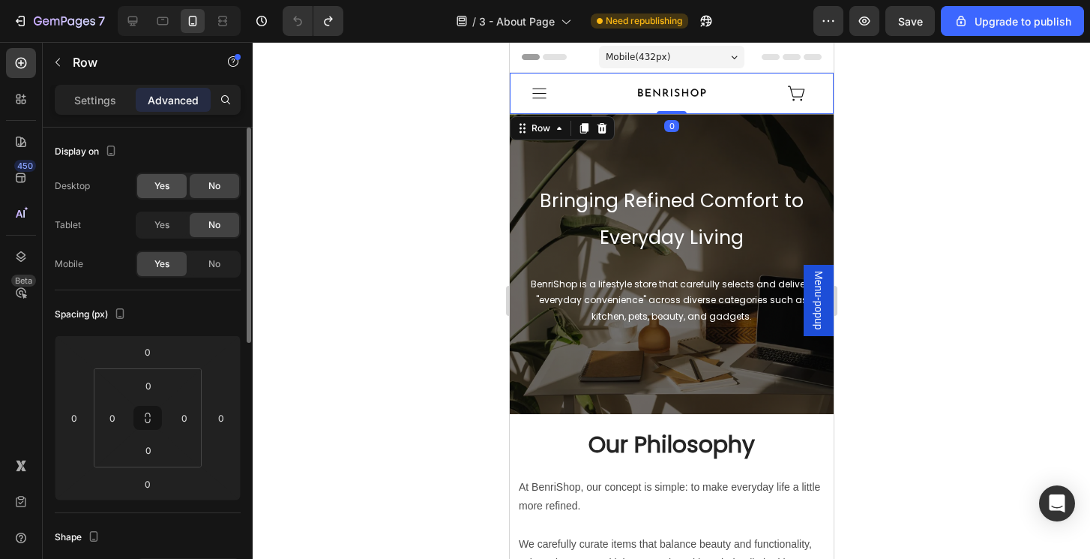
click at [169, 186] on span "Yes" at bounding box center [161, 185] width 15 height 13
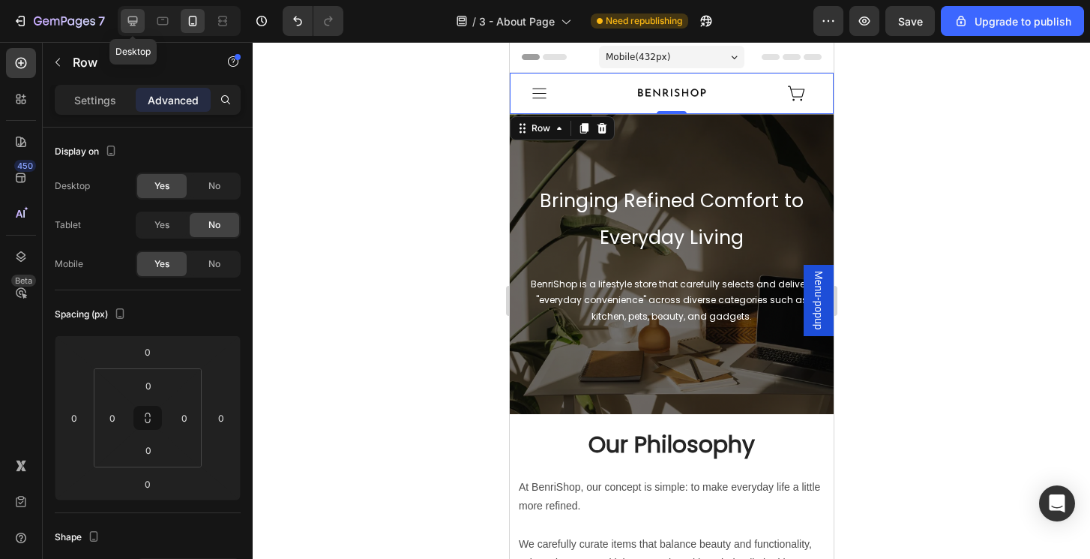
click at [133, 16] on icon at bounding box center [132, 20] width 15 height 15
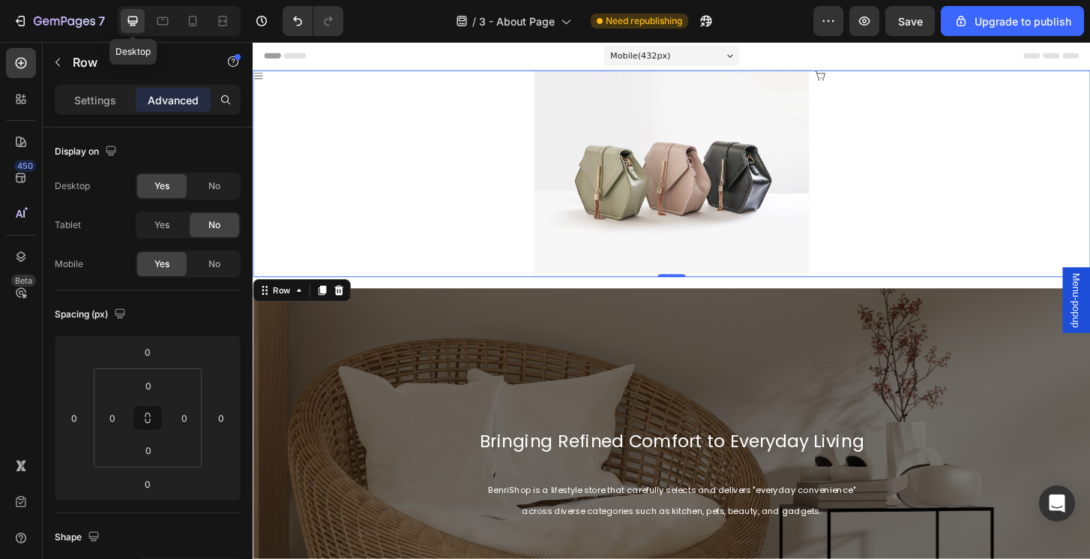
type input "16"
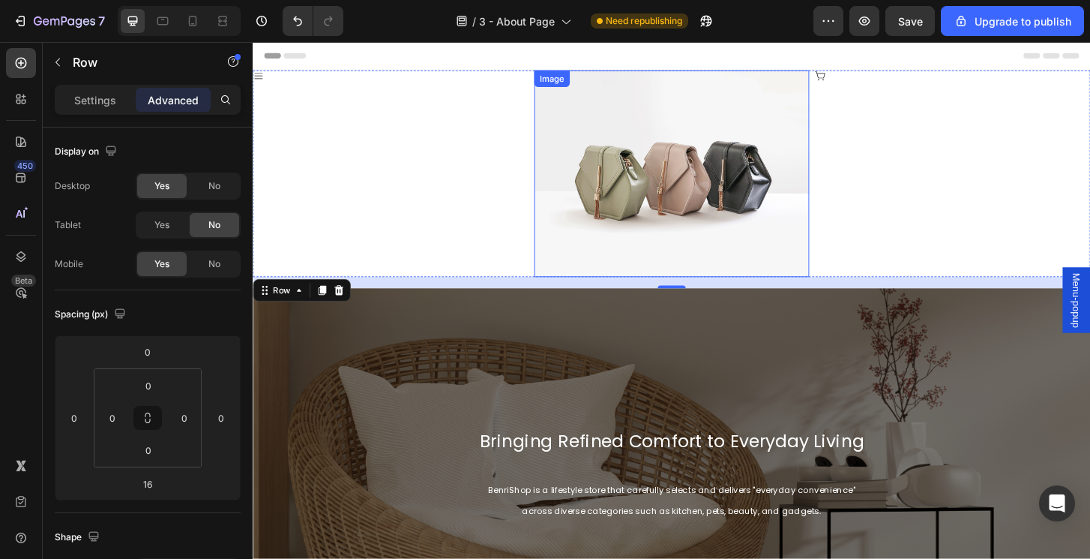
click at [697, 208] on img at bounding box center [703, 184] width 296 height 222
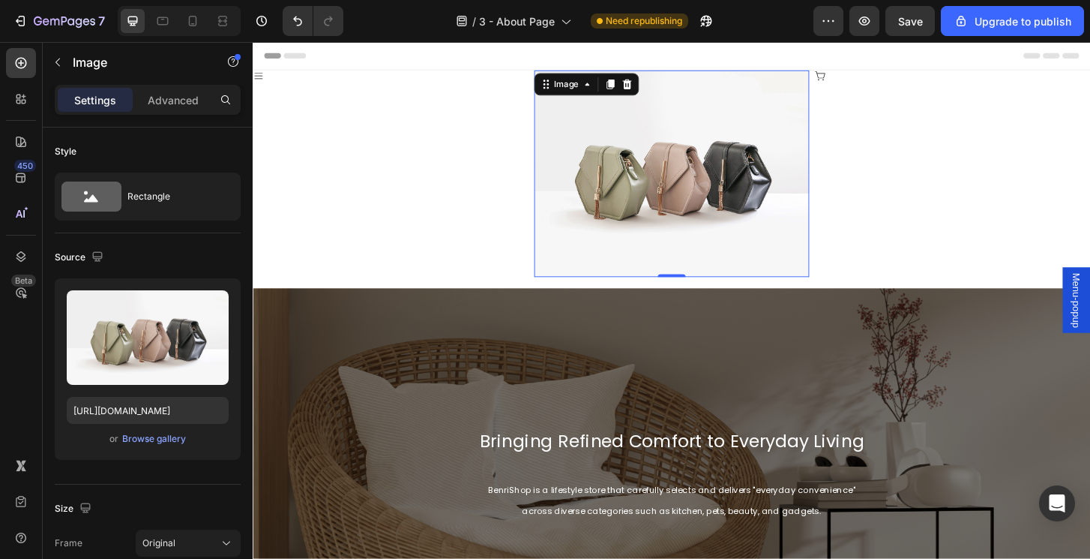
click at [680, 232] on img at bounding box center [703, 184] width 296 height 222
click at [151, 445] on button "Browse gallery" at bounding box center [153, 438] width 65 height 15
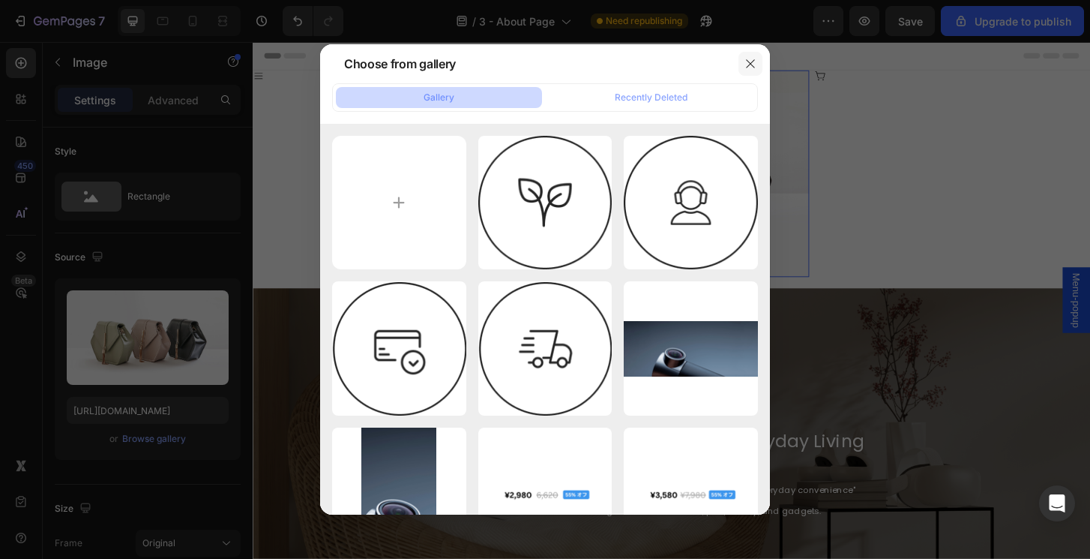
click at [748, 66] on icon "button" at bounding box center [751, 64] width 12 height 12
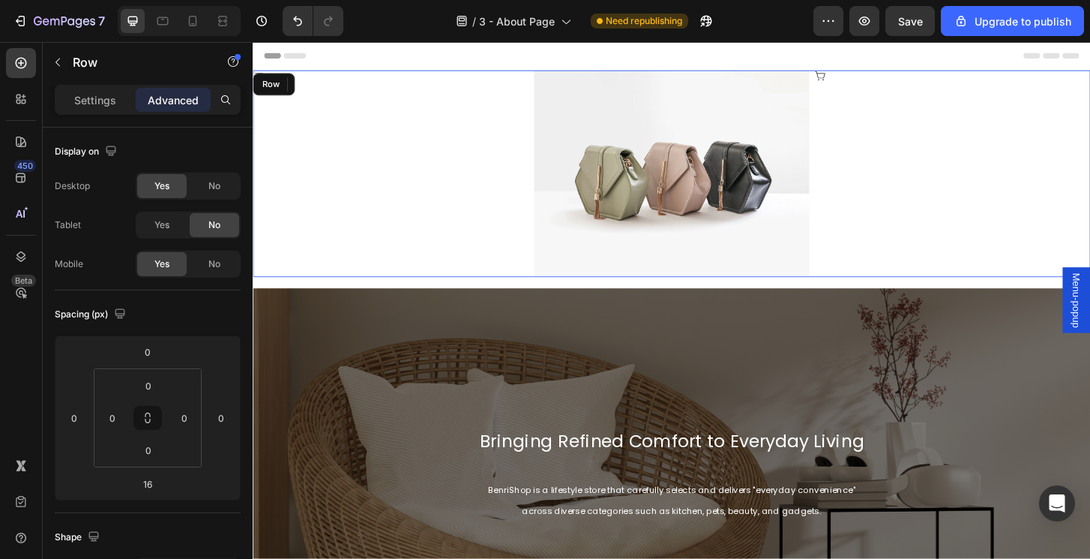
click at [982, 163] on div "Icon" at bounding box center [1004, 184] width 296 height 222
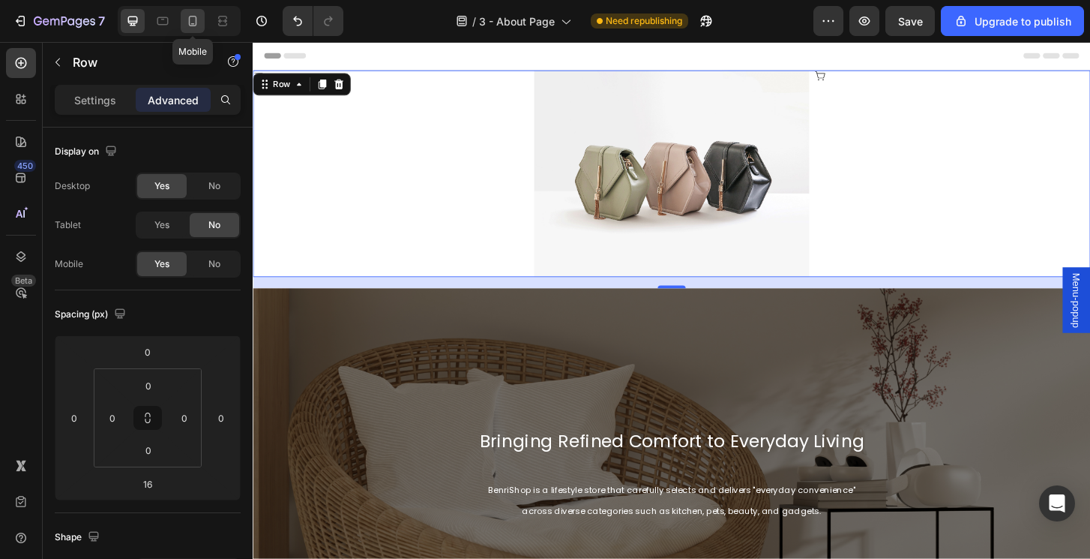
click at [187, 16] on icon at bounding box center [192, 20] width 15 height 15
type input "0"
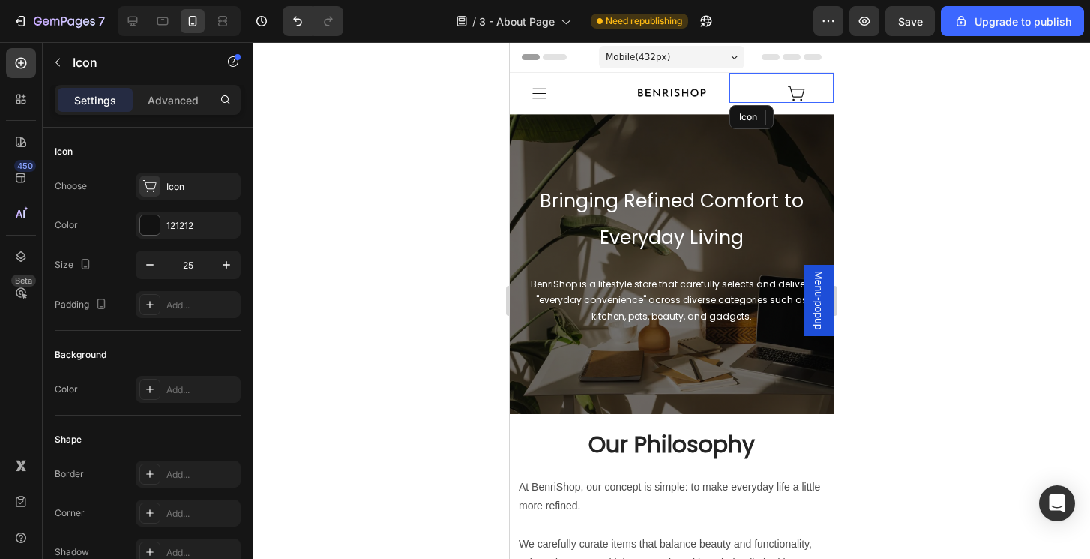
click at [750, 95] on div "Icon" at bounding box center [781, 88] width 104 height 30
click at [710, 110] on img at bounding box center [671, 93] width 104 height 41
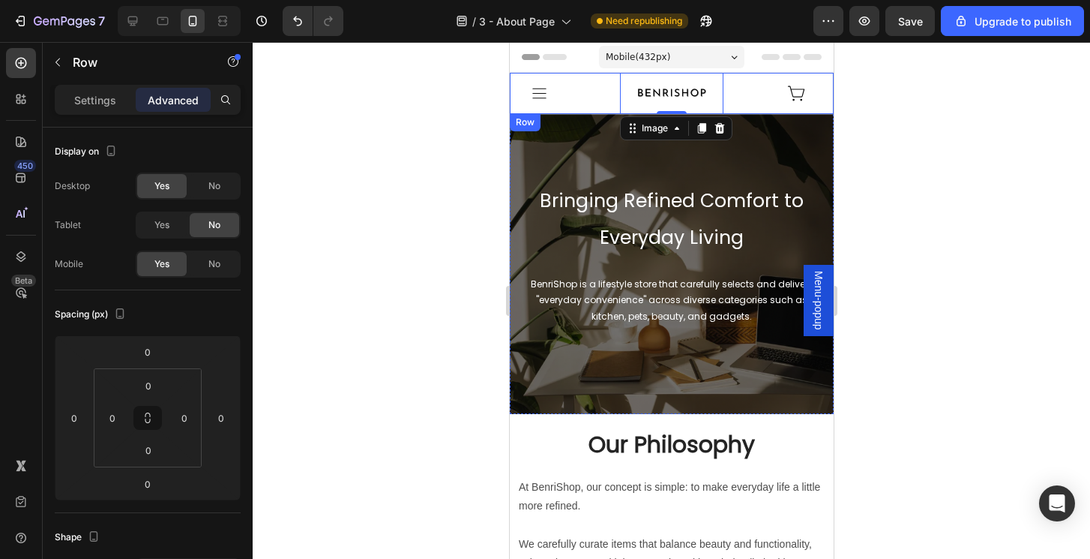
click at [562, 106] on div "Icon" at bounding box center [561, 93] width 104 height 41
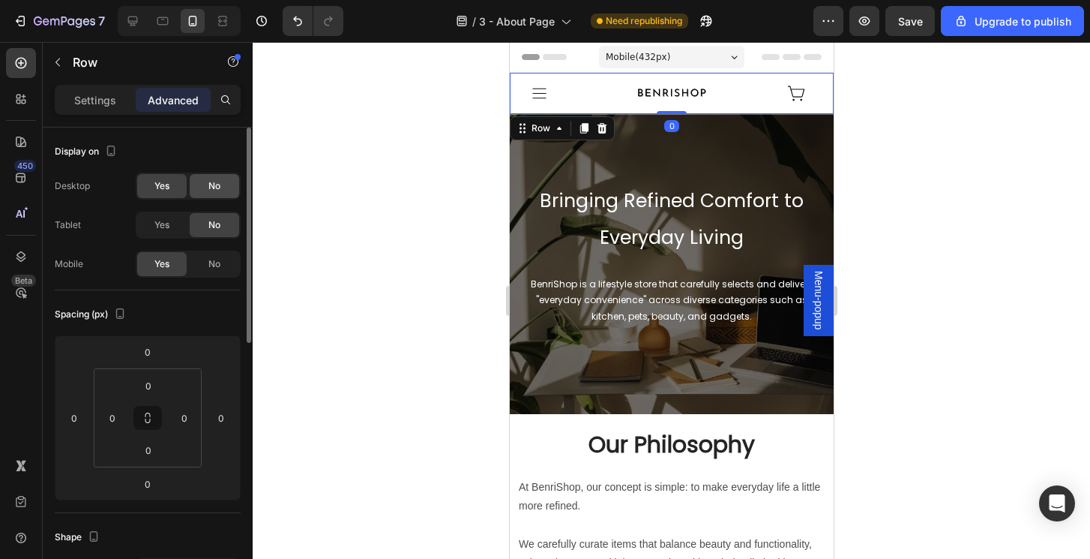
click at [215, 181] on span "No" at bounding box center [214, 185] width 12 height 13
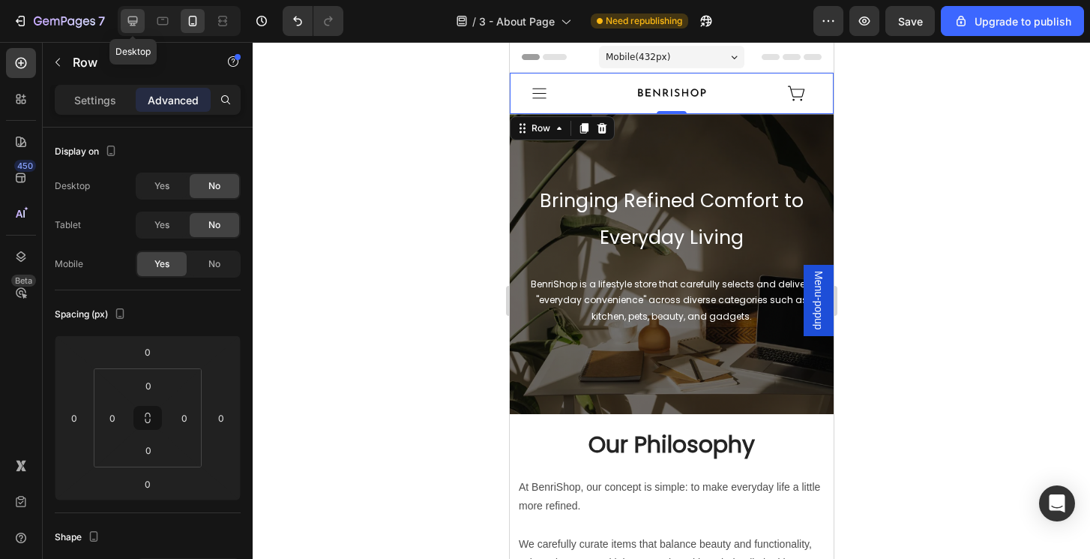
click at [130, 22] on icon at bounding box center [133, 21] width 10 height 10
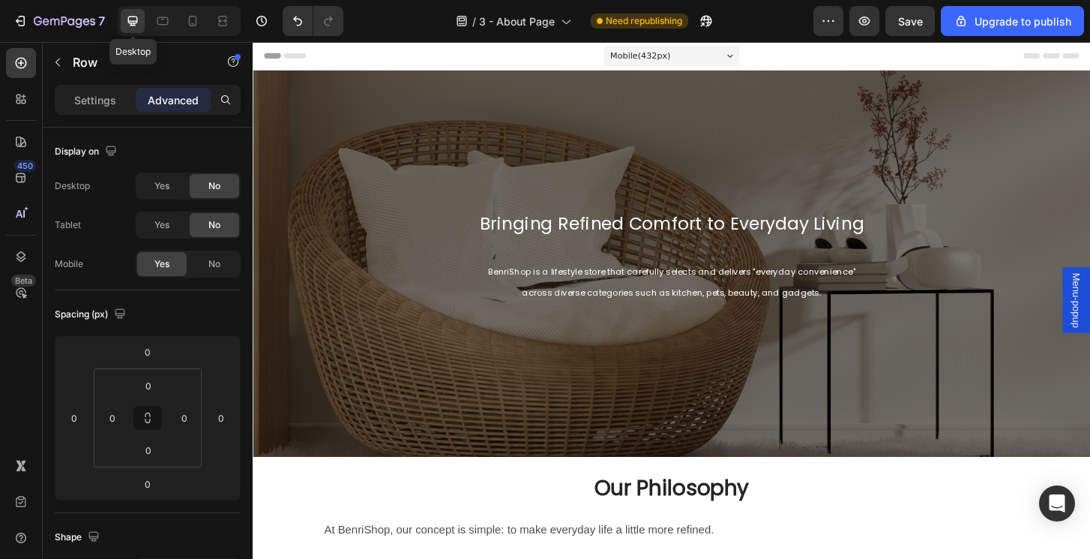
type input "16"
click at [159, 25] on icon at bounding box center [162, 21] width 11 height 8
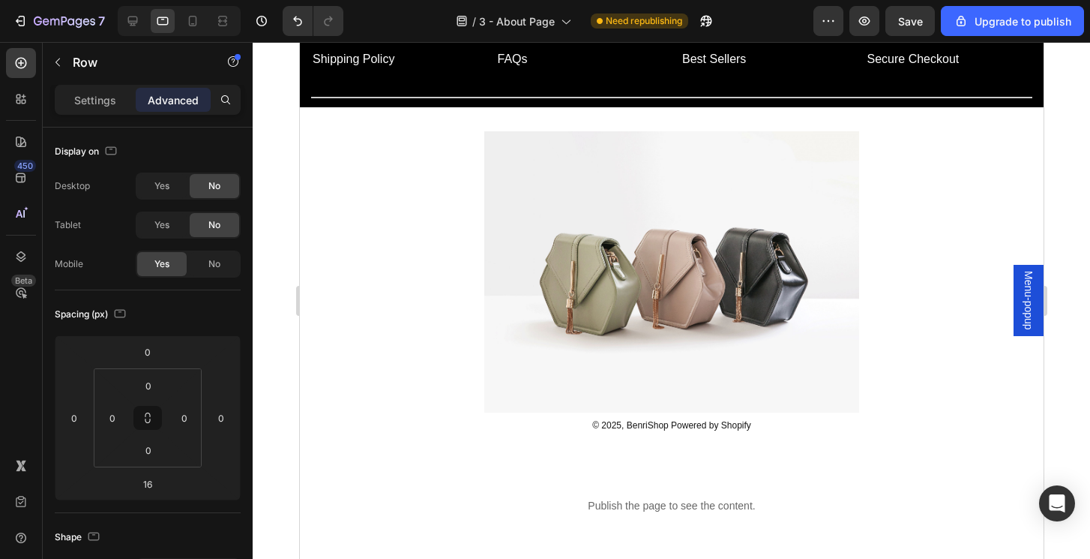
scroll to position [1240, 0]
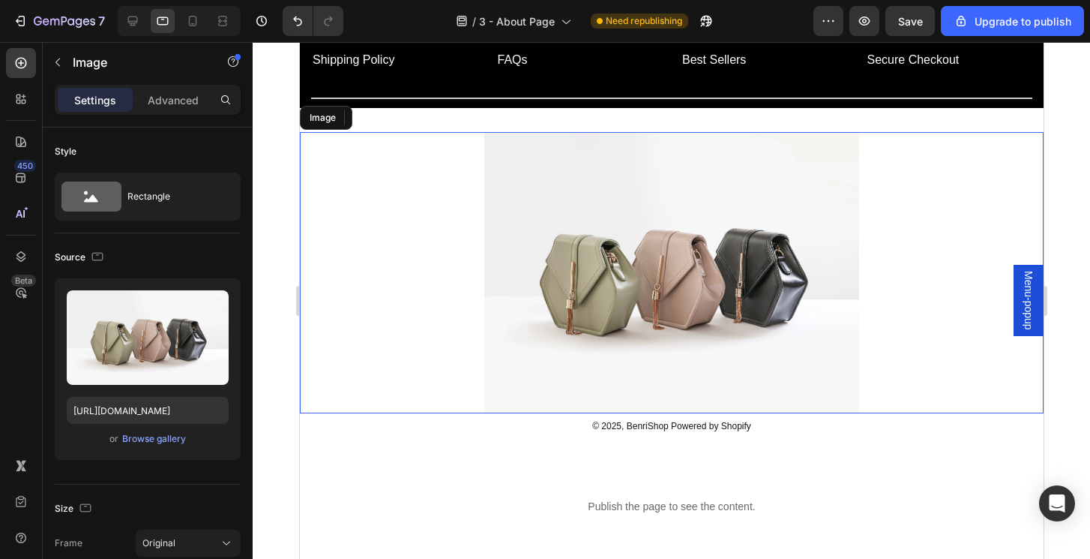
click at [629, 286] on img at bounding box center [671, 272] width 375 height 281
click at [196, 22] on icon at bounding box center [193, 21] width 8 height 10
type input "https://cdn.shopify.com/s/files/1/0643/9292/1275/files/gempages_558865111779902…"
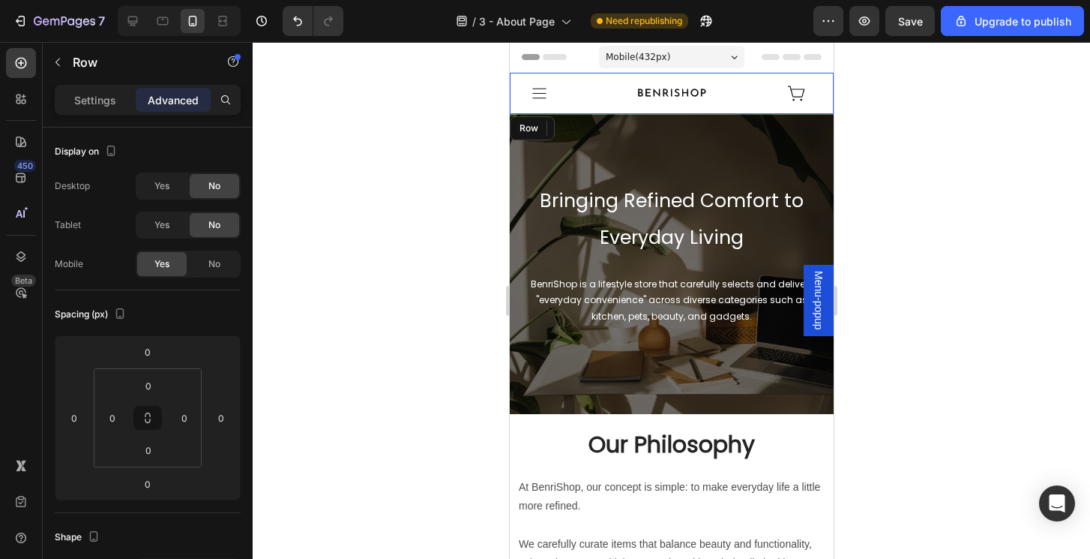
click at [736, 103] on div "Icon" at bounding box center [781, 93] width 104 height 41
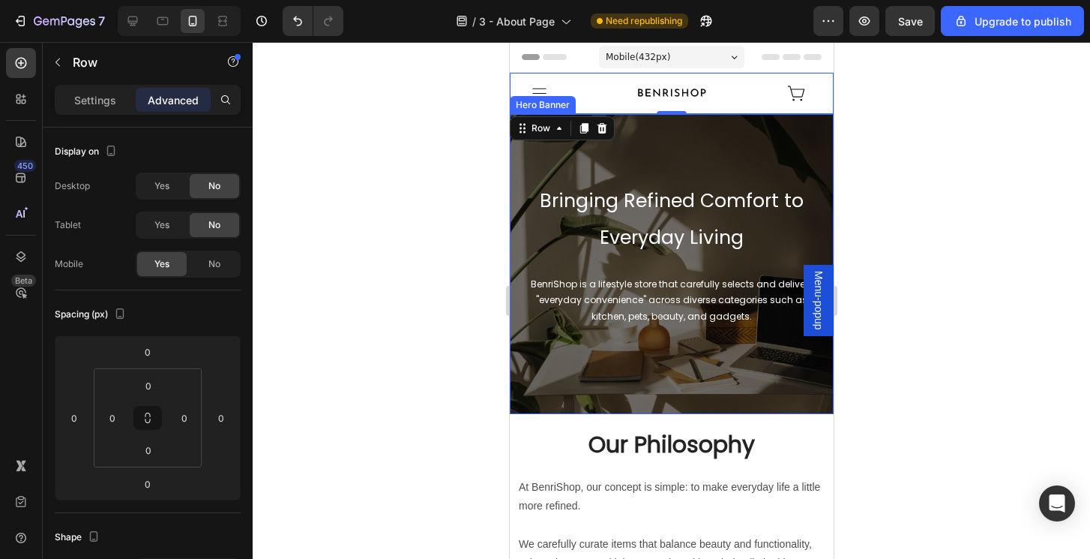
click at [793, 139] on div "Bringing Refined Comfort to Everyday Living Heading BenriShop is a lifestyle st…" at bounding box center [671, 265] width 324 height 276
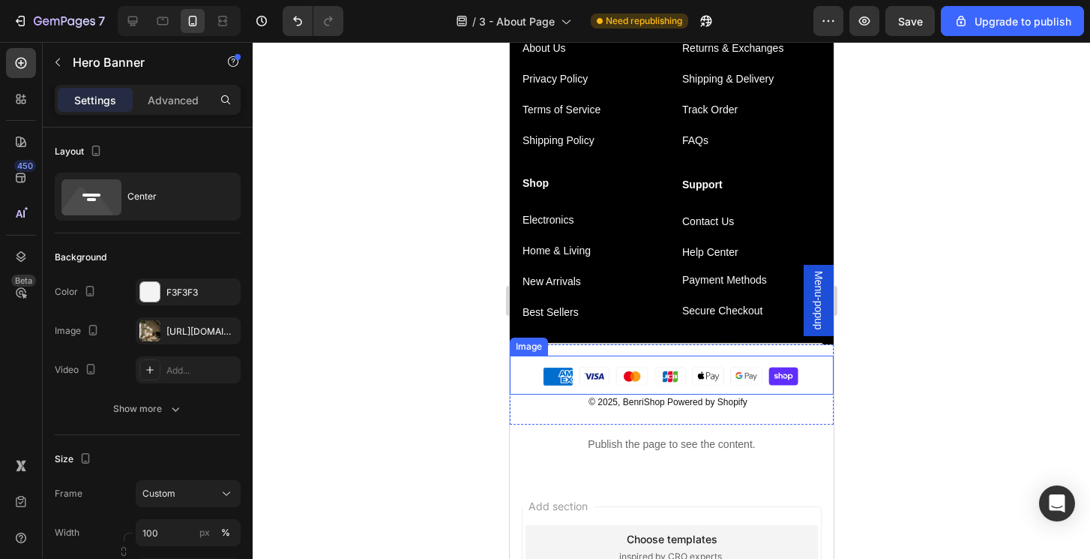
scroll to position [1094, 0]
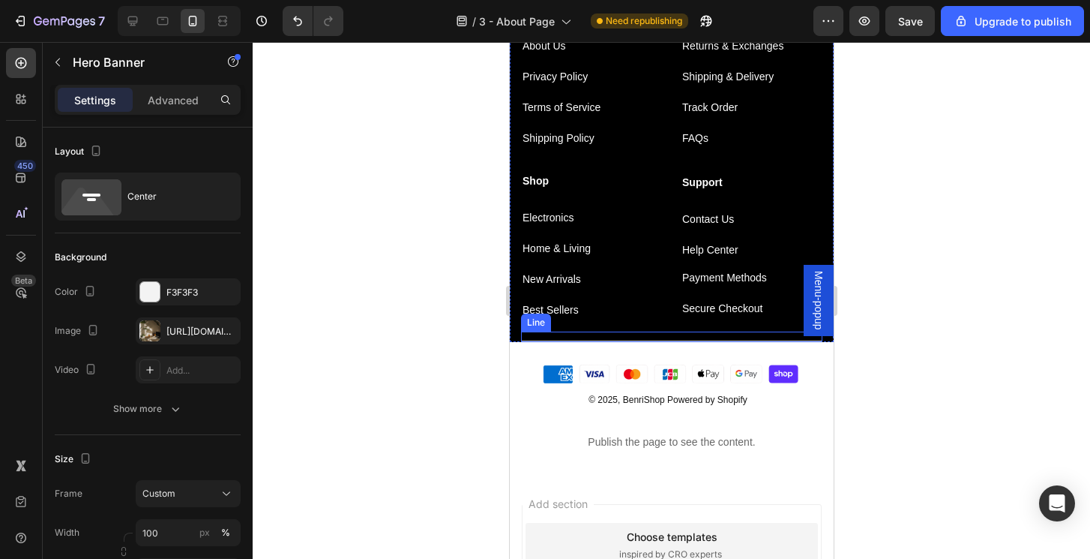
click at [649, 339] on div "Title Line" at bounding box center [670, 336] width 301 height 10
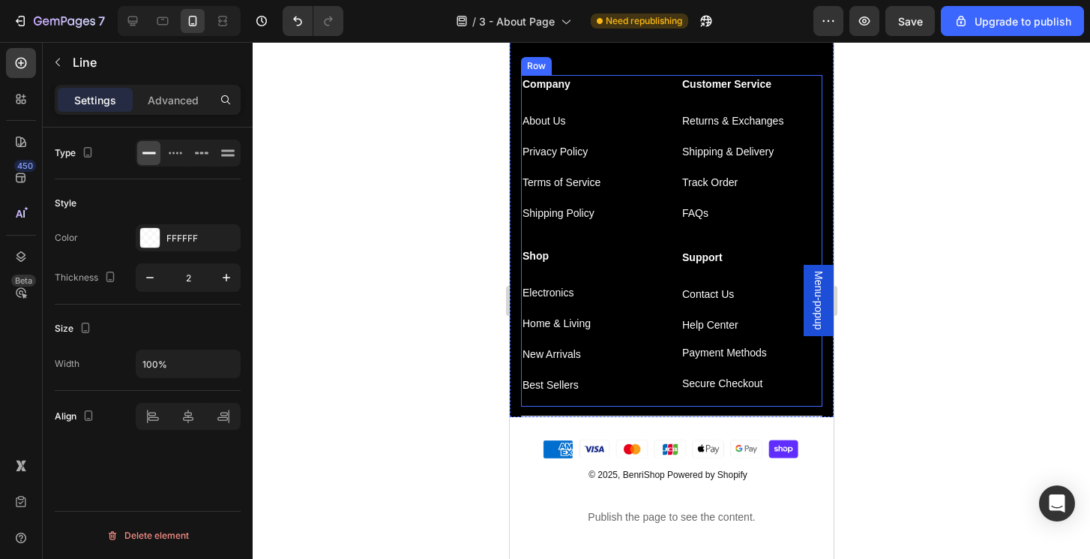
scroll to position [1023, 0]
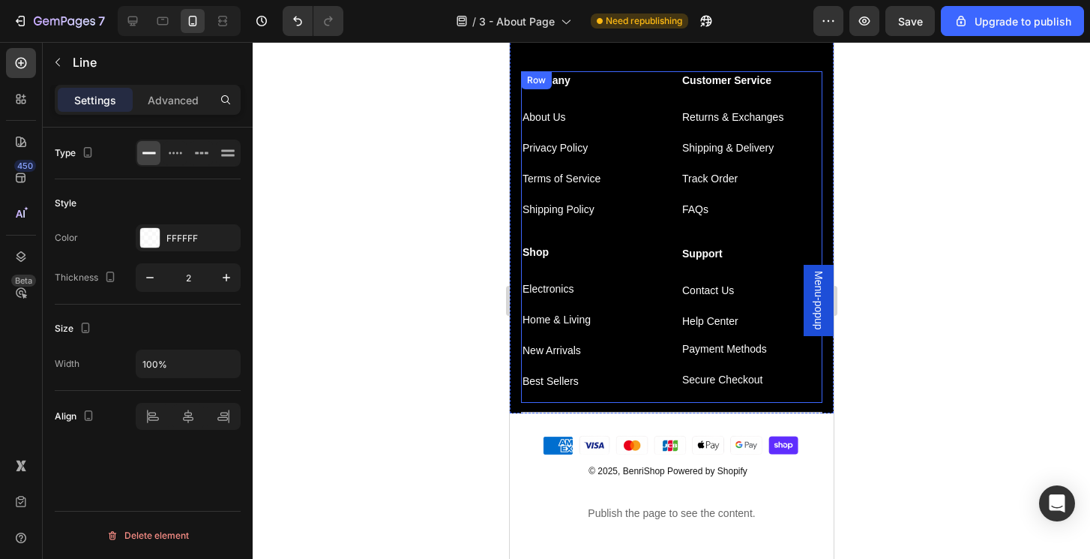
click at [673, 394] on div "Company Text block About Us Text block Privacy Policy Text block Terms of Servi…" at bounding box center [670, 236] width 301 height 331
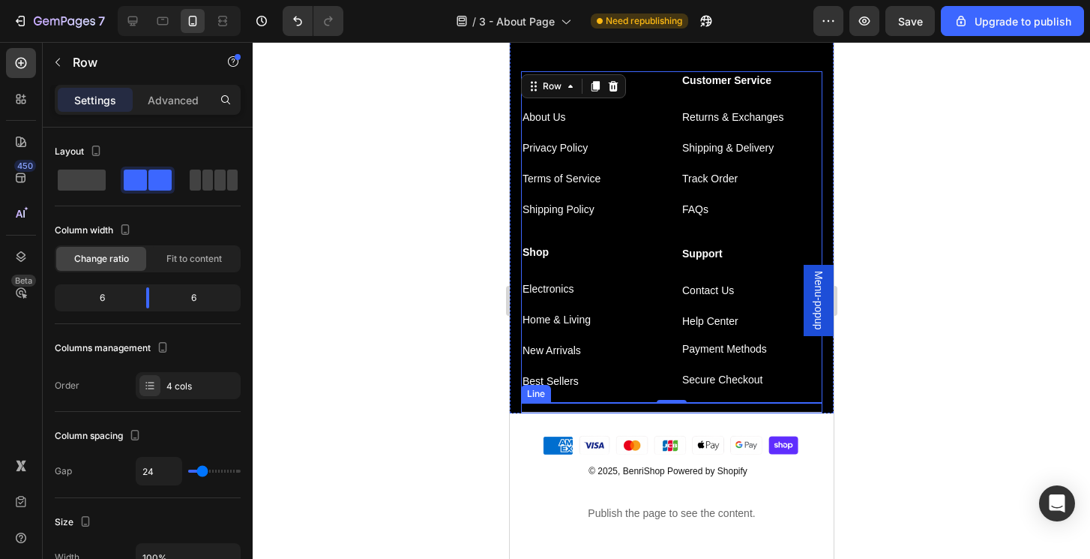
click at [638, 412] on div at bounding box center [670, 412] width 301 height 1
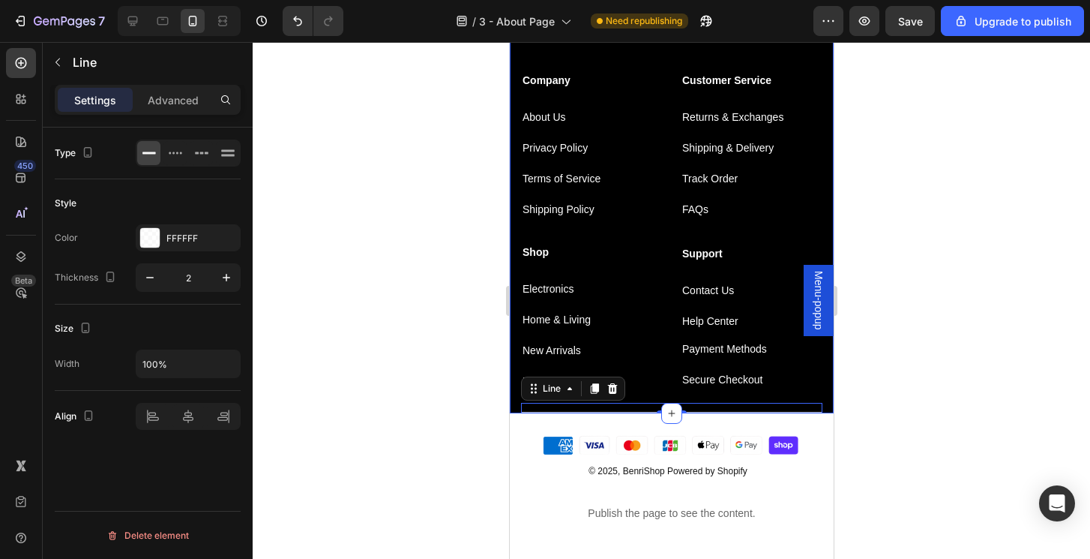
click at [826, 382] on div "Featured Product Heading Visit our shop to see amazing products Text block Emai…" at bounding box center [671, 134] width 324 height 558
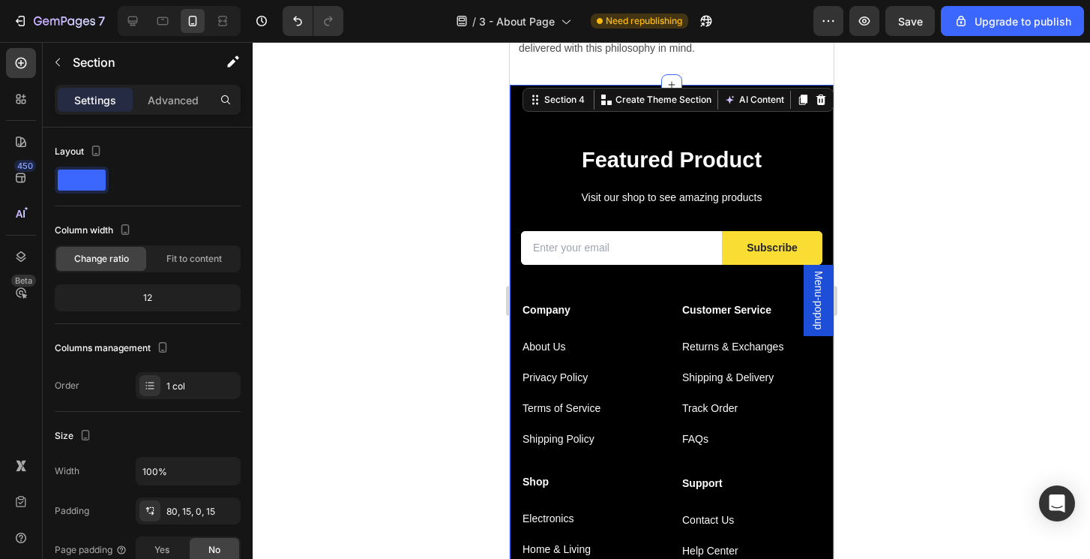
scroll to position [797, 0]
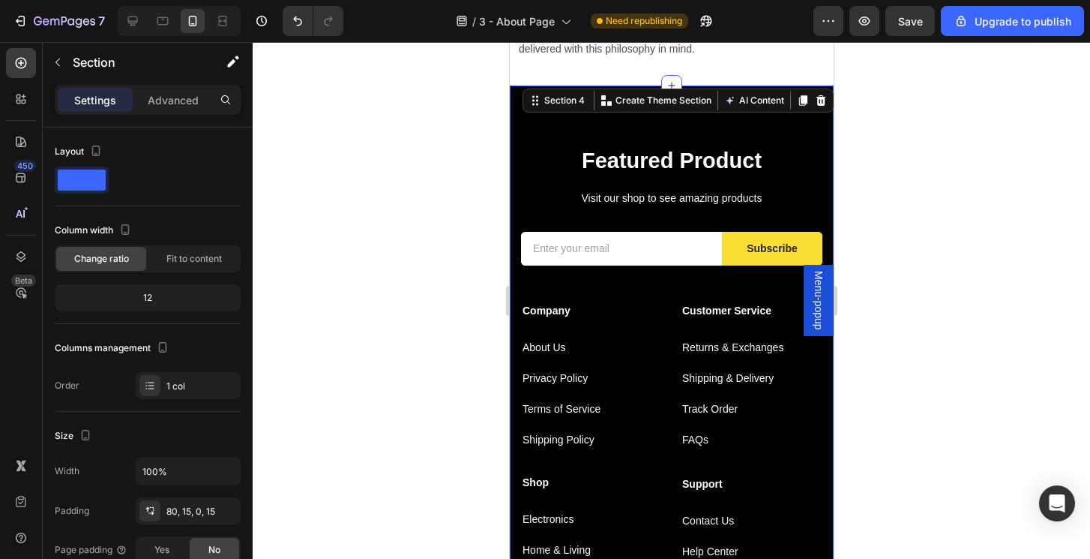
click at [811, 130] on div "Featured Product Heading Visit our shop to see amazing products Text block Emai…" at bounding box center [671, 364] width 324 height 558
click at [511, 142] on div "Featured Product Heading Visit our shop to see amazing products Text block Emai…" at bounding box center [671, 364] width 324 height 558
click at [943, 179] on div at bounding box center [672, 300] width 838 height 517
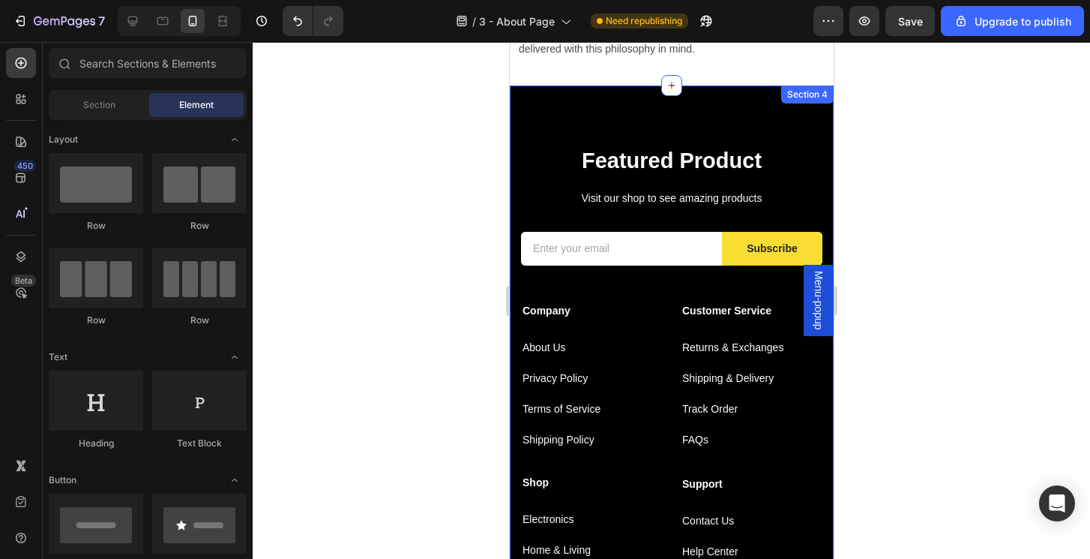
click at [757, 92] on div "Featured Product Heading Visit our shop to see amazing products Text block Emai…" at bounding box center [671, 364] width 324 height 558
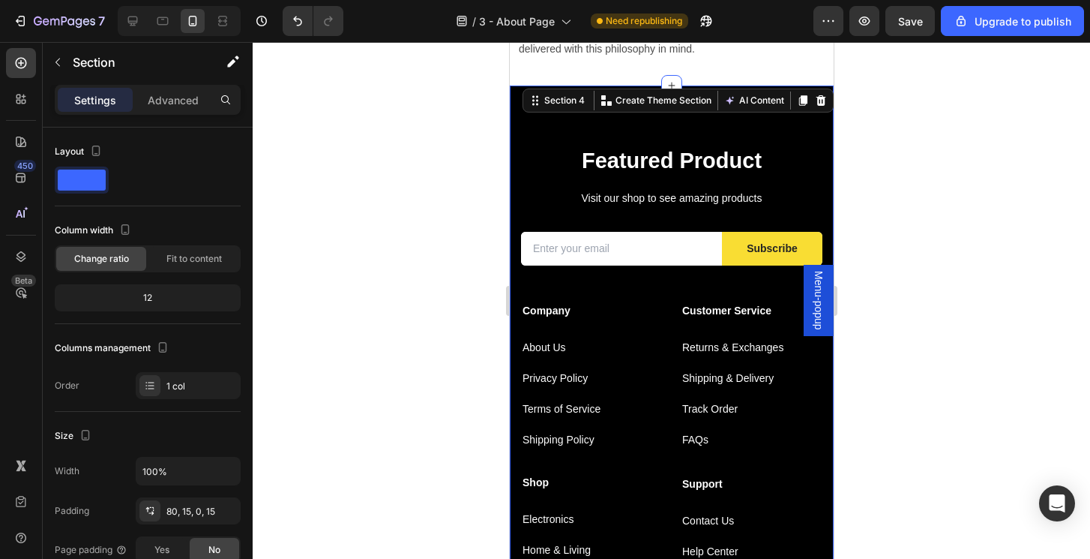
click at [518, 171] on div "Featured Product Heading Visit our shop to see amazing products Text block Emai…" at bounding box center [671, 364] width 324 height 558
click at [820, 384] on div "Customer Service Text block Returns & Exchanges Text block Shipping & Delivery …" at bounding box center [751, 387] width 142 height 172
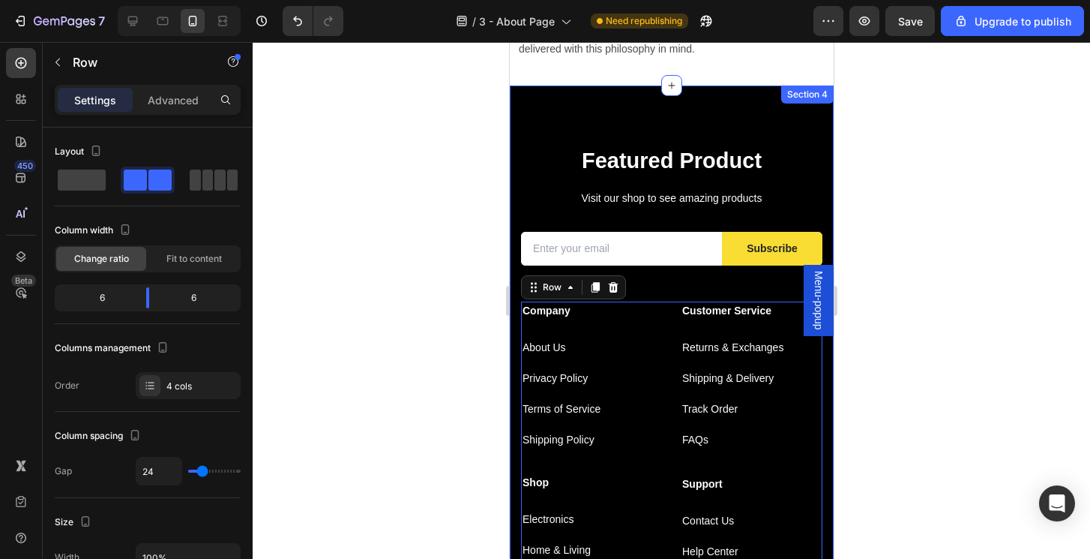
click at [827, 387] on div "Featured Product Heading Visit our shop to see amazing products Text block Emai…" at bounding box center [671, 364] width 324 height 558
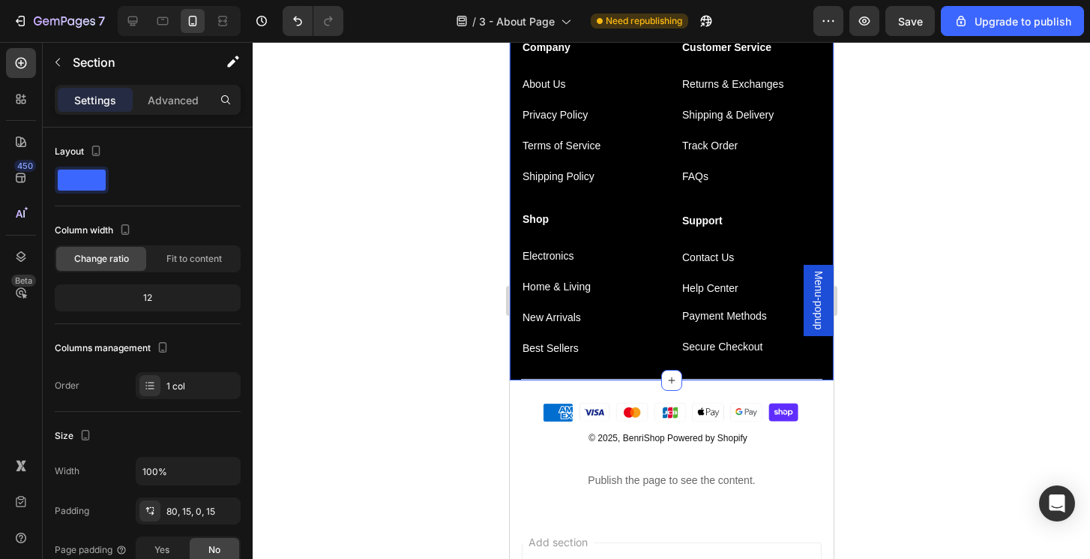
scroll to position [1054, 0]
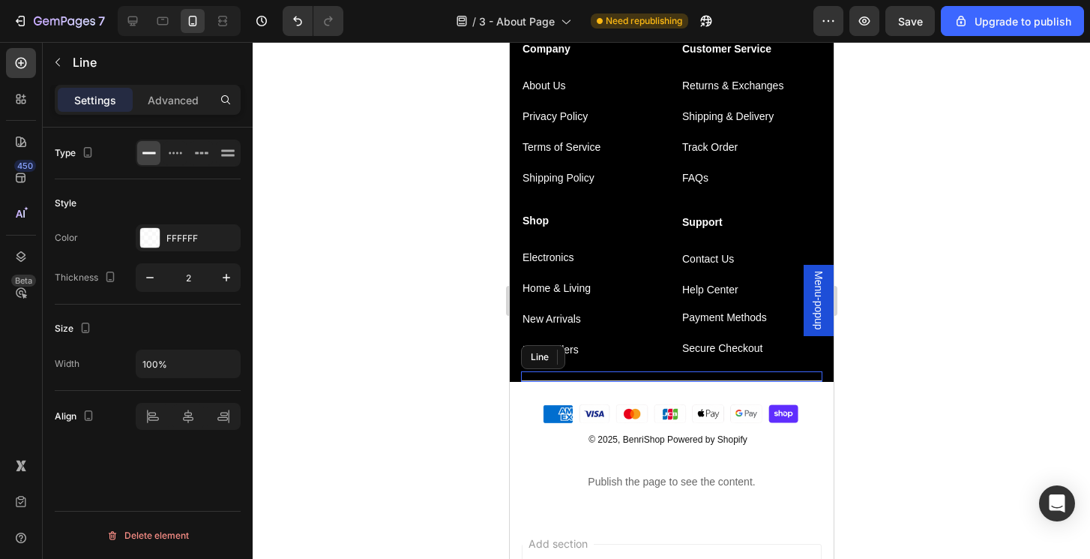
click at [798, 375] on div "Title Line" at bounding box center [670, 376] width 301 height 10
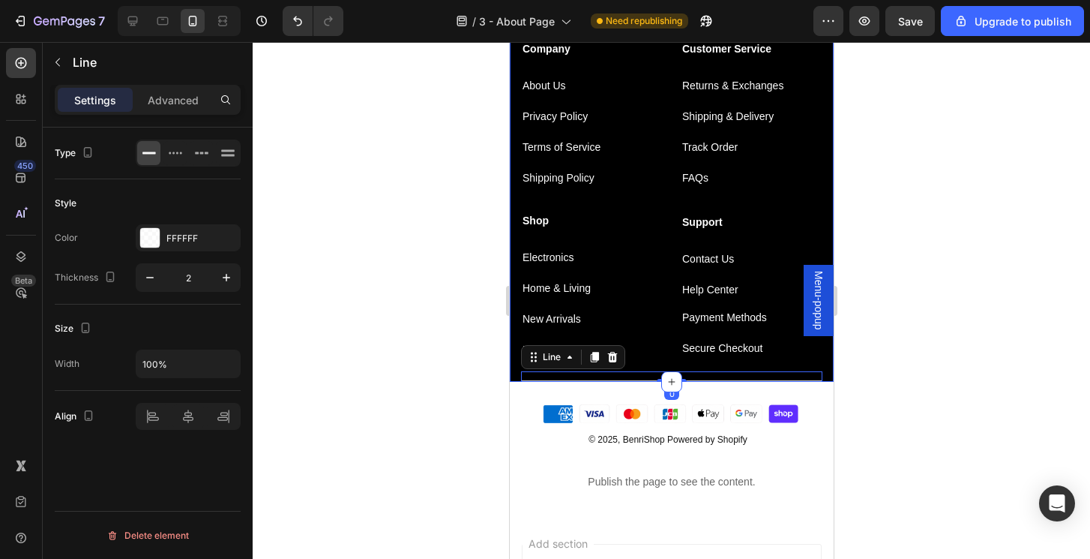
click at [828, 362] on div "Featured Product Heading Visit our shop to see amazing products Text block Emai…" at bounding box center [671, 103] width 324 height 558
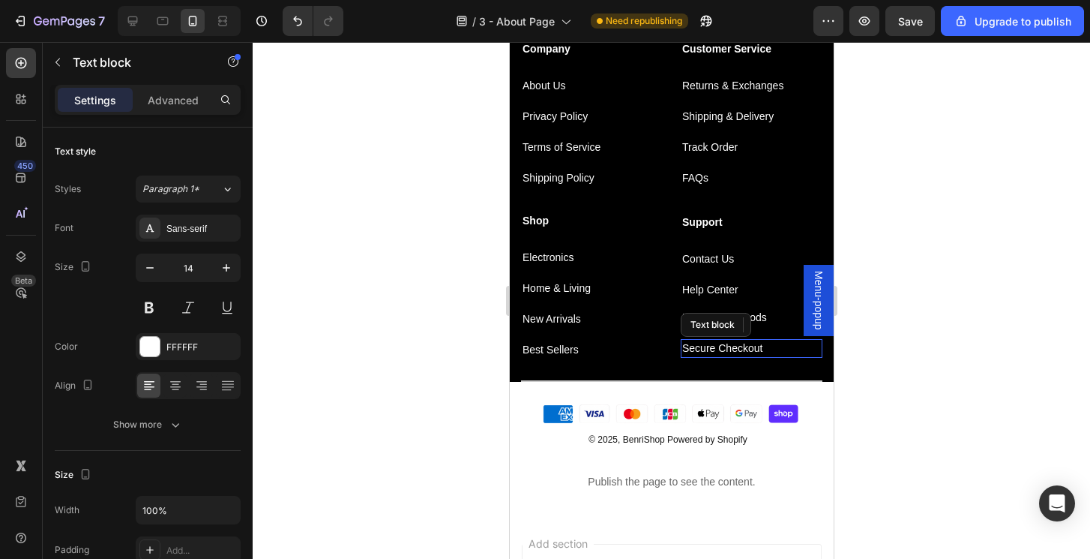
click at [814, 353] on p "Secure Checkout" at bounding box center [751, 348] width 139 height 16
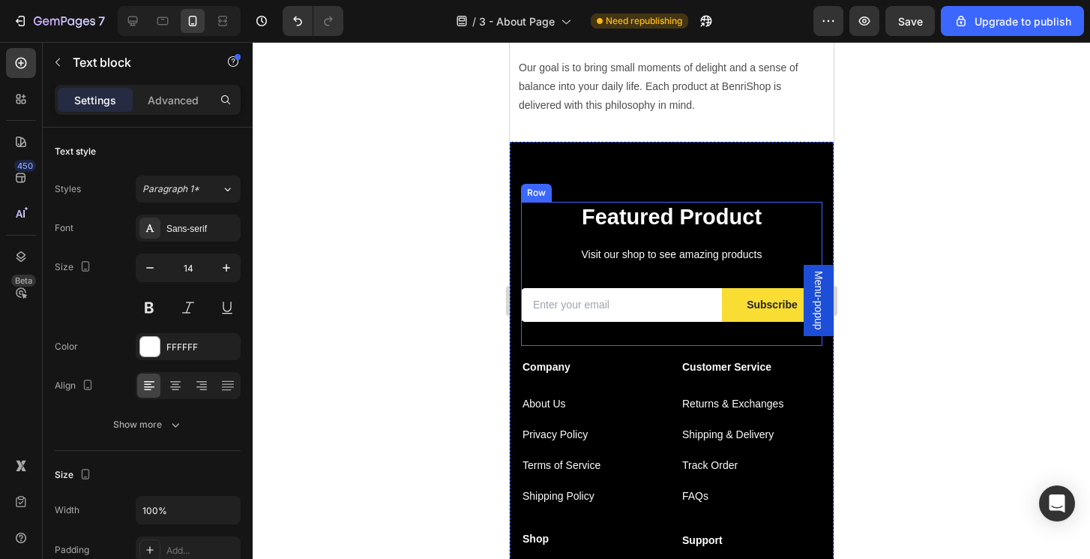
scroll to position [740, 0]
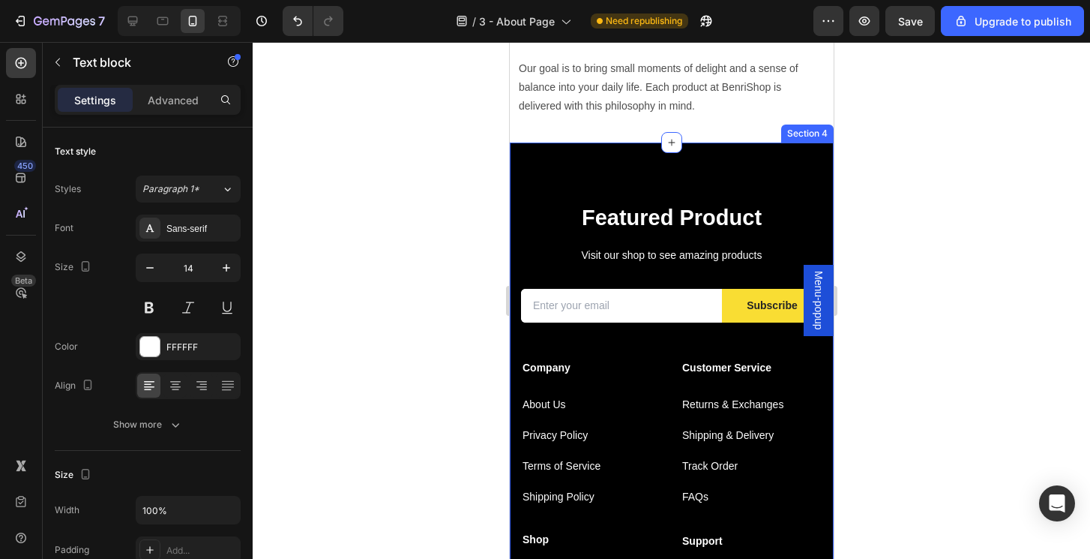
click at [731, 142] on div "Featured Product Heading Visit our shop to see amazing products Text block Emai…" at bounding box center [671, 421] width 324 height 558
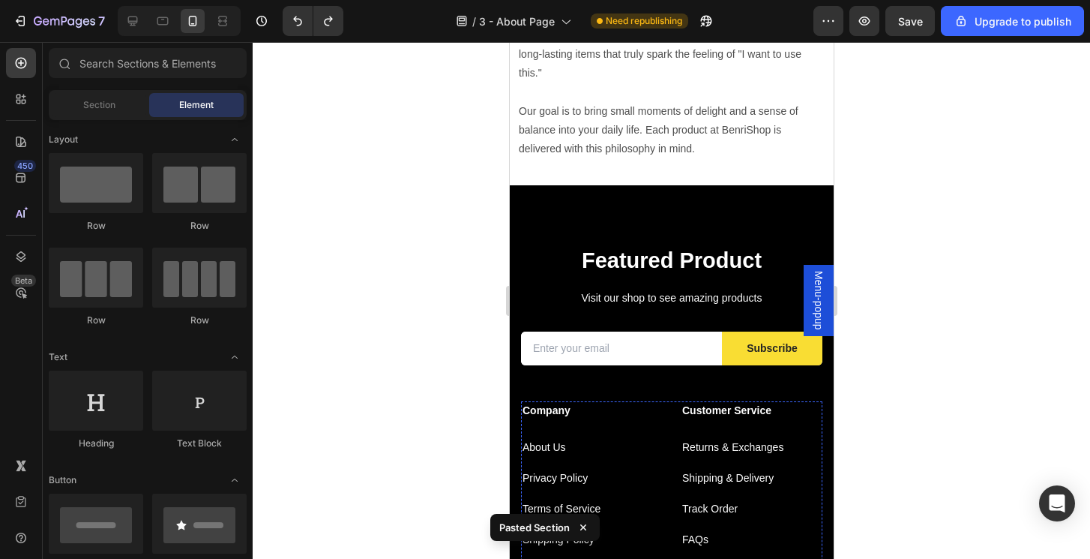
scroll to position [676, 0]
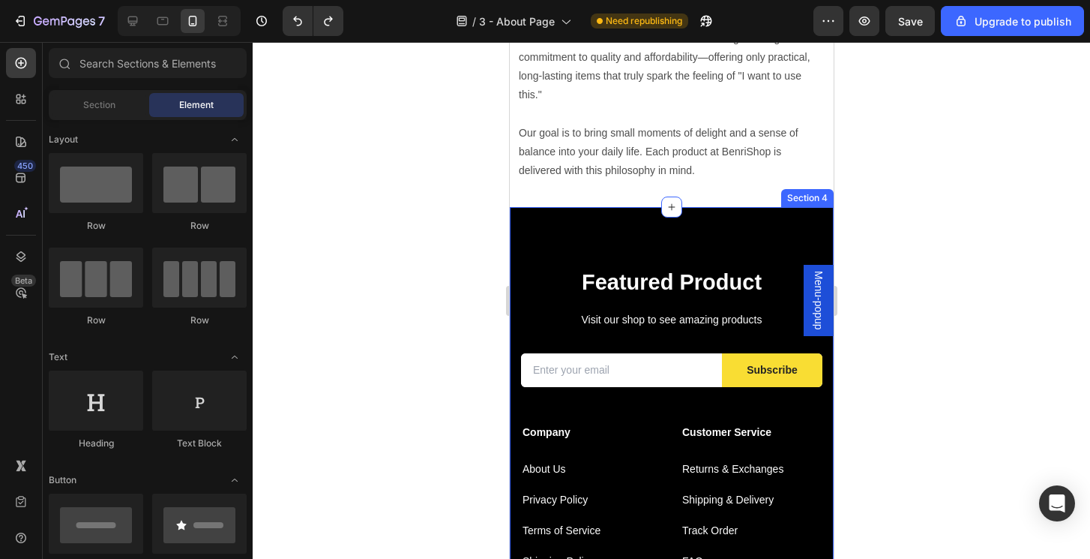
click at [763, 214] on div "Featured Product Heading Visit our shop to see amazing products Text block Emai…" at bounding box center [671, 486] width 324 height 558
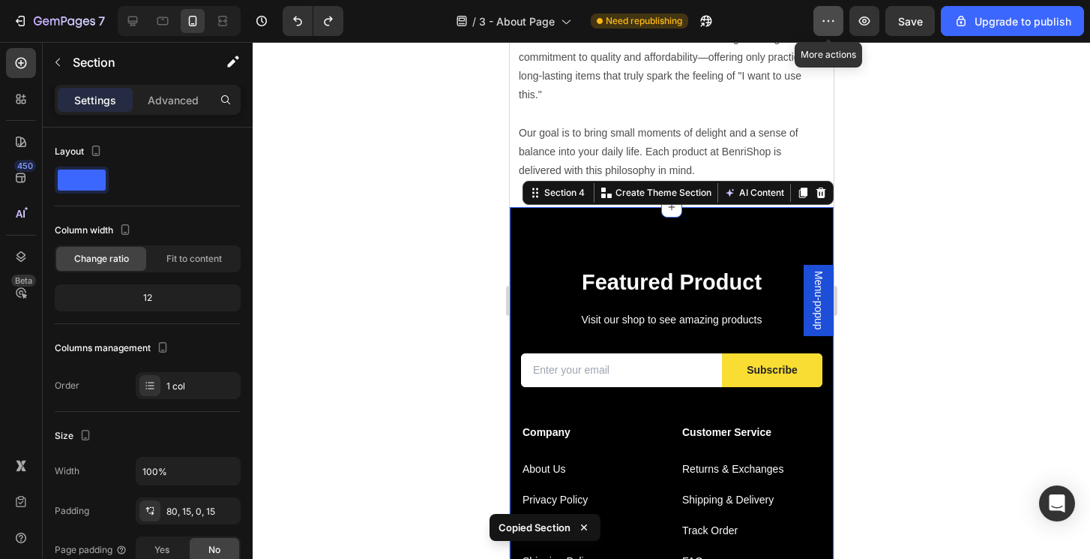
click at [825, 25] on icon "button" at bounding box center [828, 20] width 15 height 15
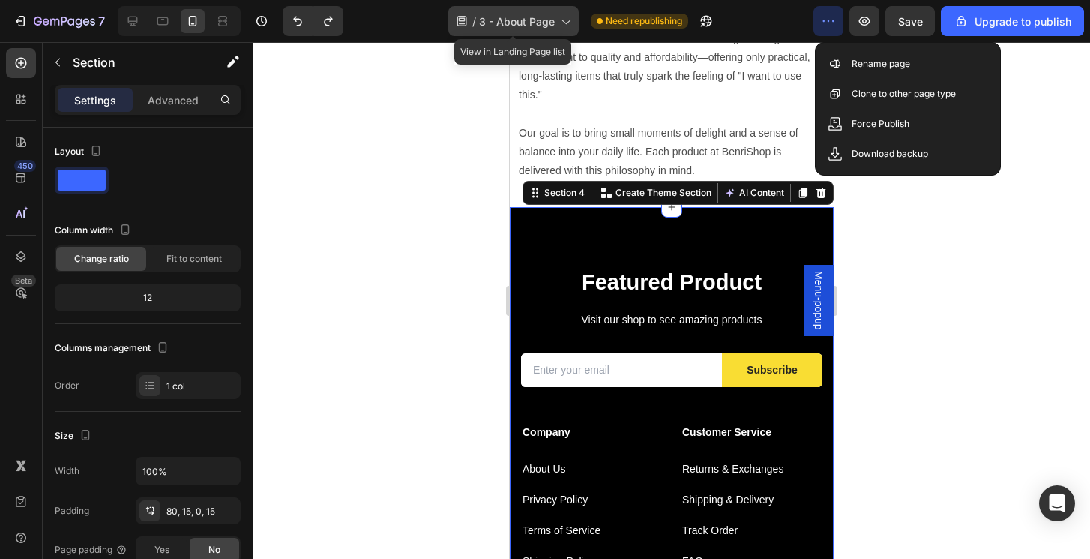
click at [513, 22] on span "3 - About Page" at bounding box center [517, 21] width 76 height 16
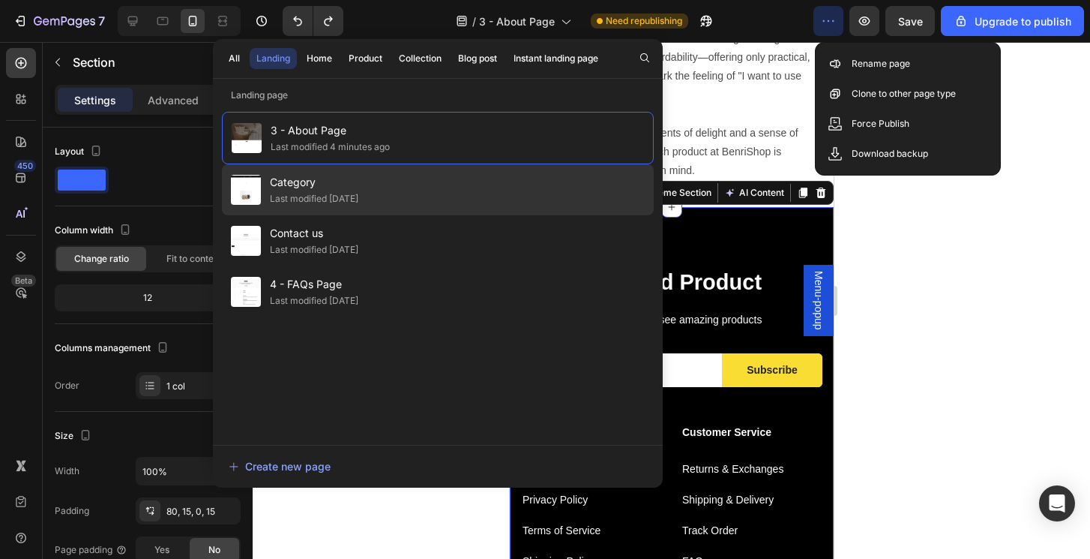
click at [358, 215] on div "Category Last modified 6 days ago" at bounding box center [438, 240] width 432 height 51
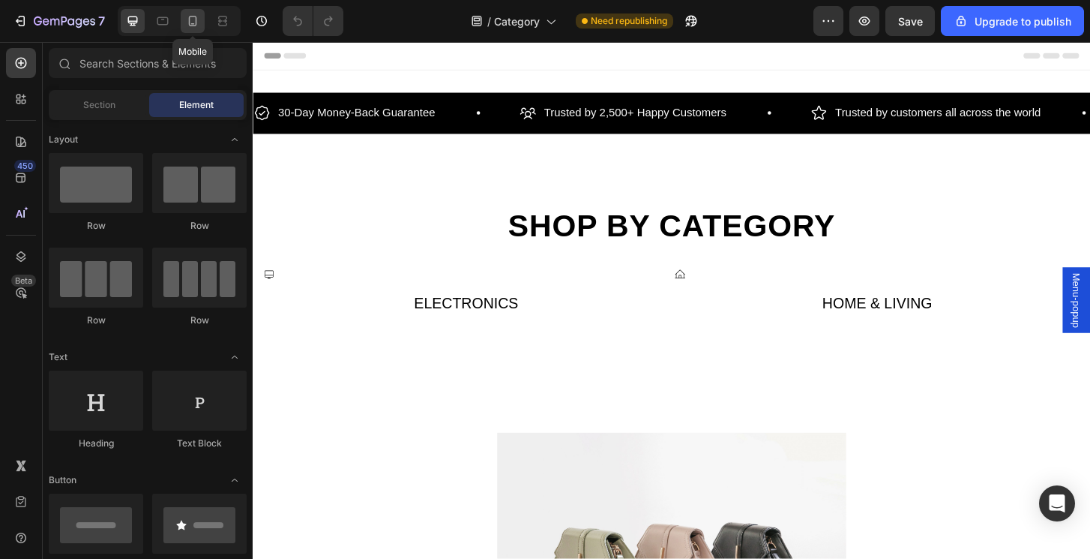
click at [198, 21] on icon at bounding box center [192, 20] width 15 height 15
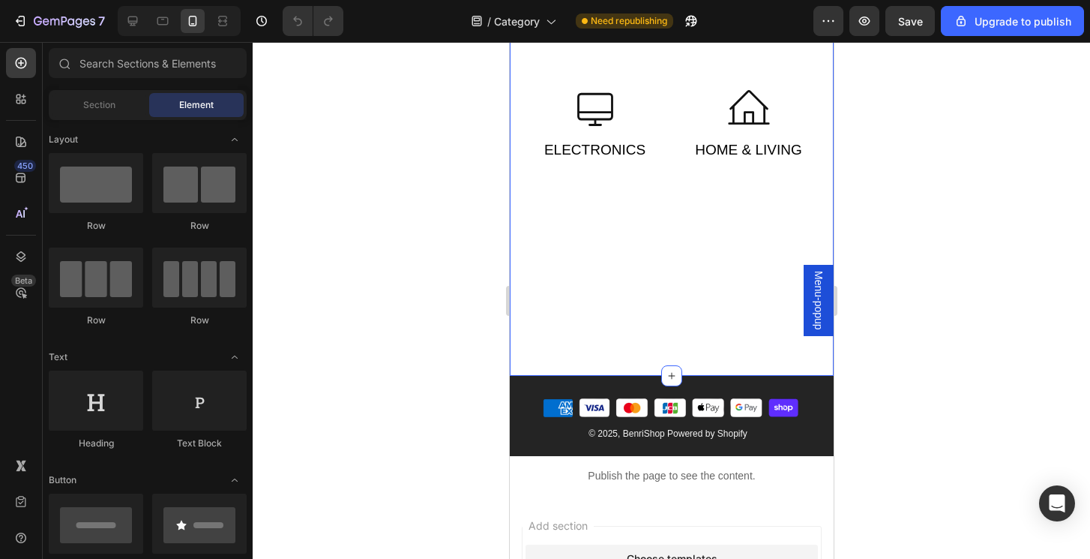
scroll to position [223, 0]
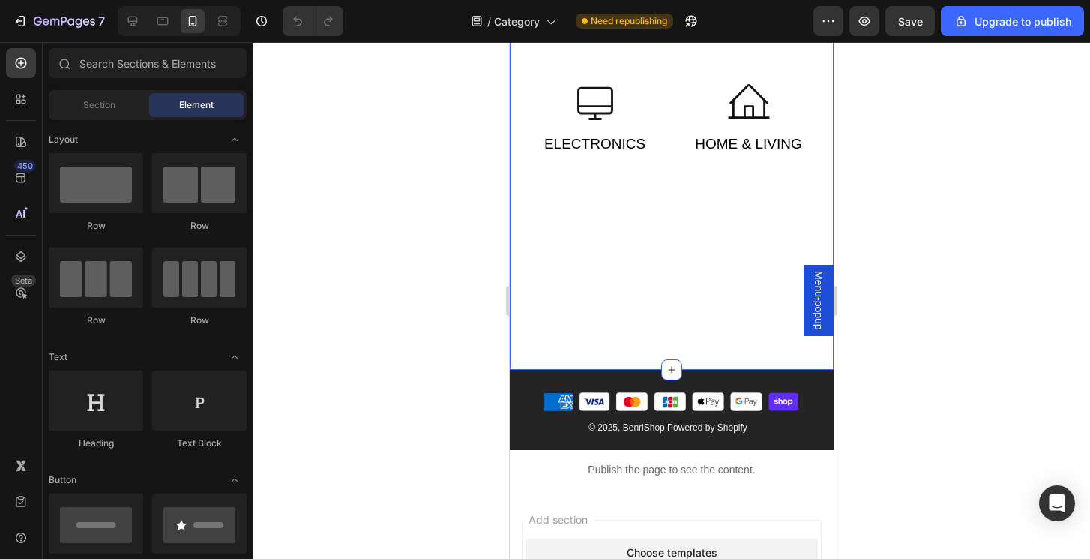
click at [678, 307] on div "Shop by Category Heading Row Icon Electronics Text Icon Home & Living Text Row …" at bounding box center [671, 149] width 324 height 441
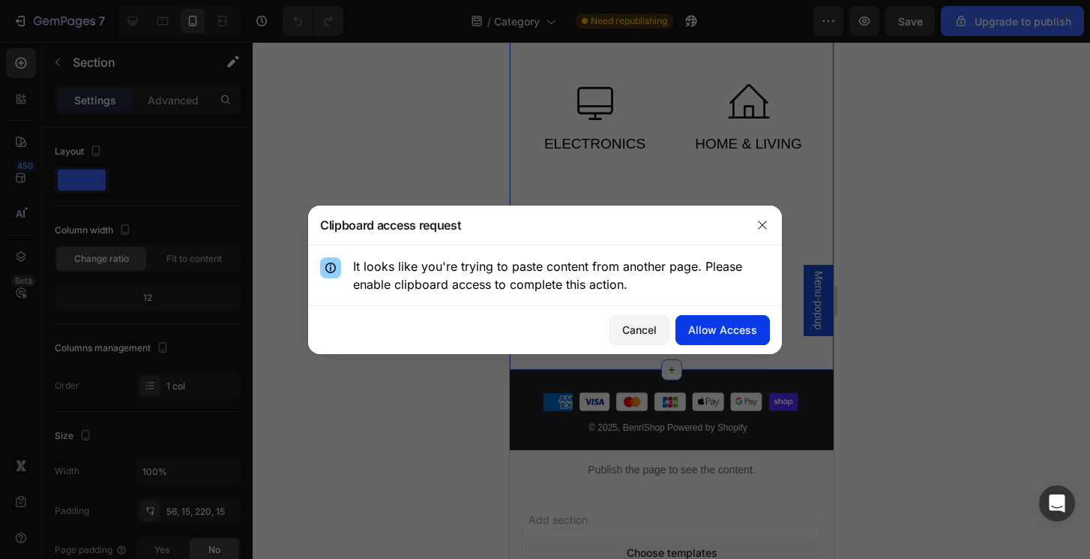
click at [729, 332] on div "Allow Access" at bounding box center [722, 330] width 69 height 16
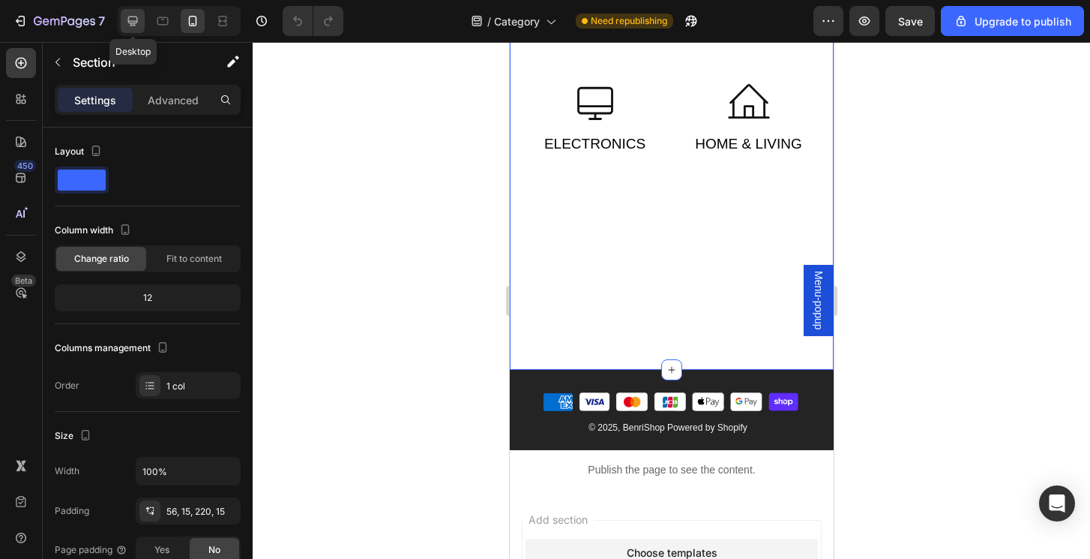
click at [136, 21] on icon at bounding box center [133, 21] width 10 height 10
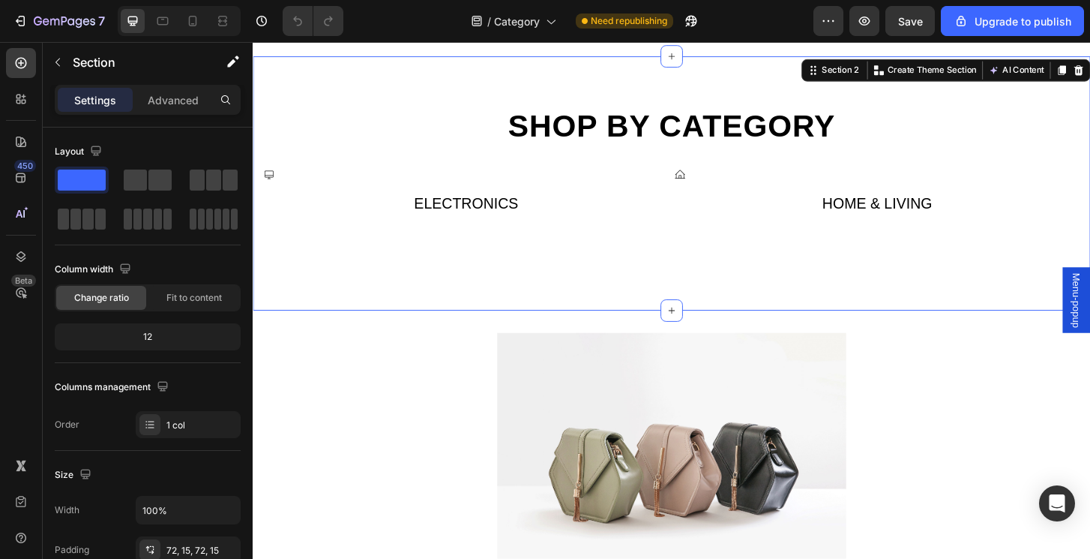
scroll to position [106, 0]
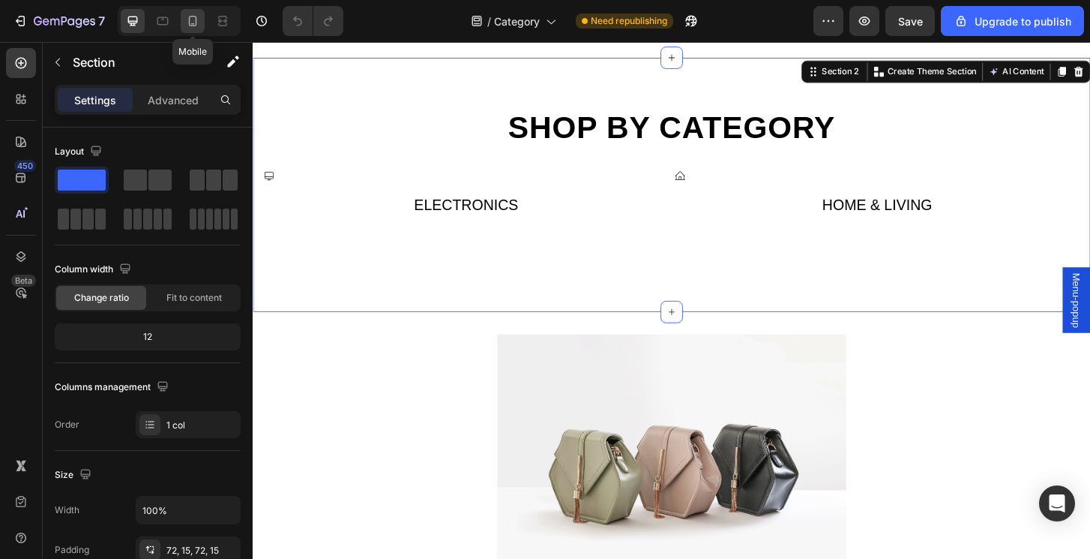
click at [194, 21] on icon at bounding box center [192, 20] width 15 height 15
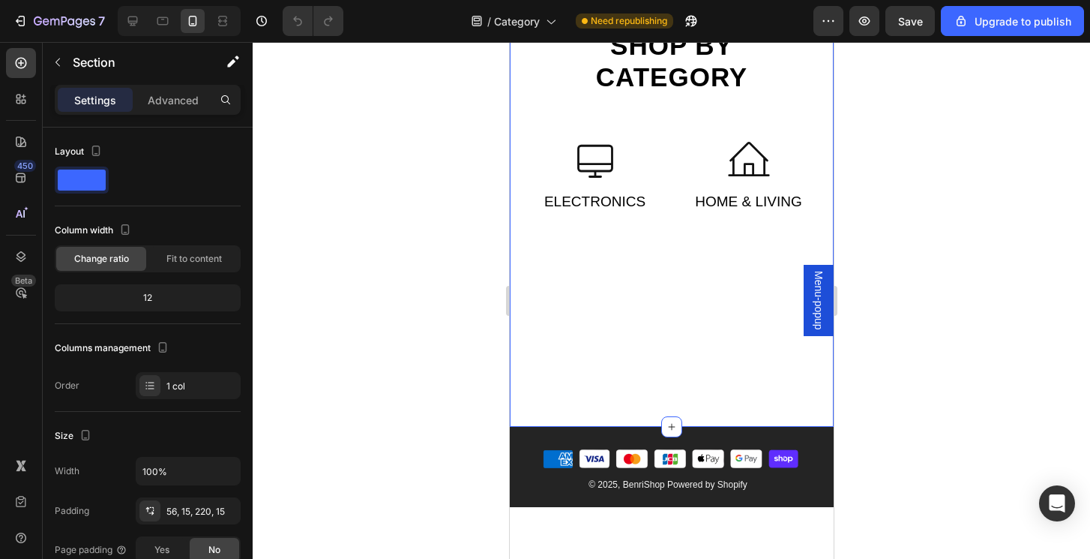
scroll to position [169, 0]
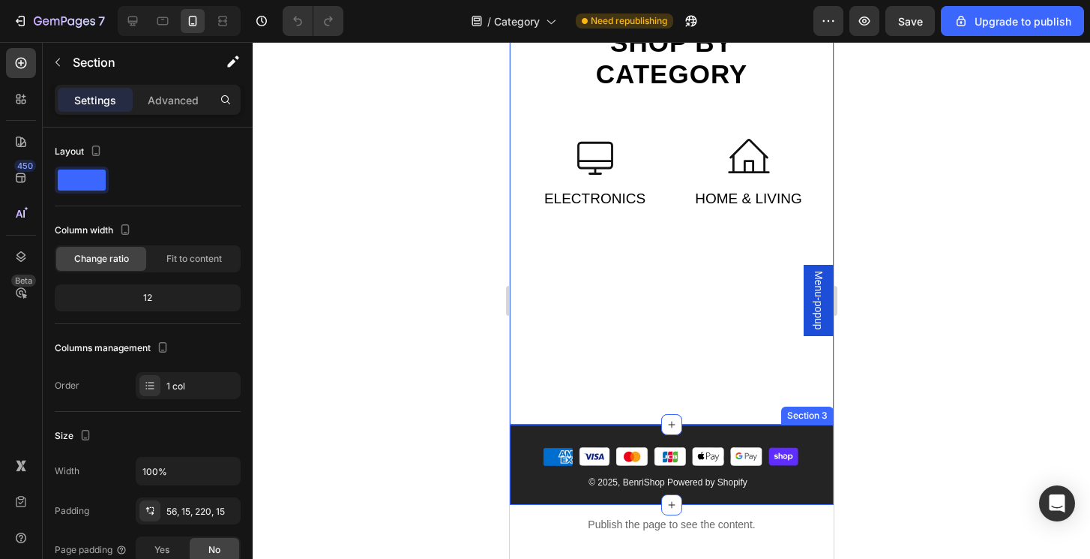
click at [791, 493] on div "Image © 2025, BenriShop Powered by Shopify Text Block Section 3" at bounding box center [671, 464] width 324 height 80
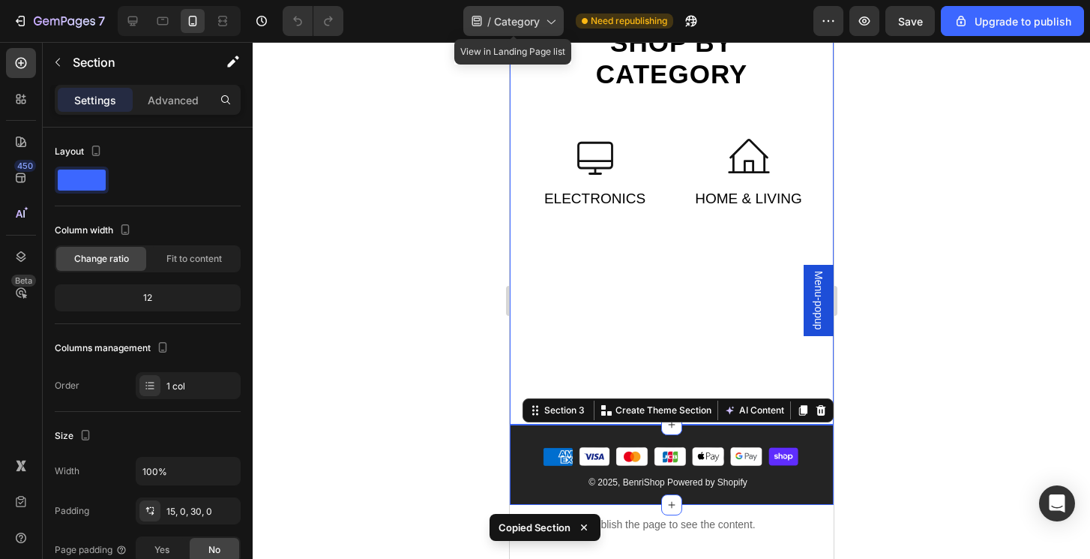
click at [514, 20] on span "Category" at bounding box center [517, 21] width 46 height 16
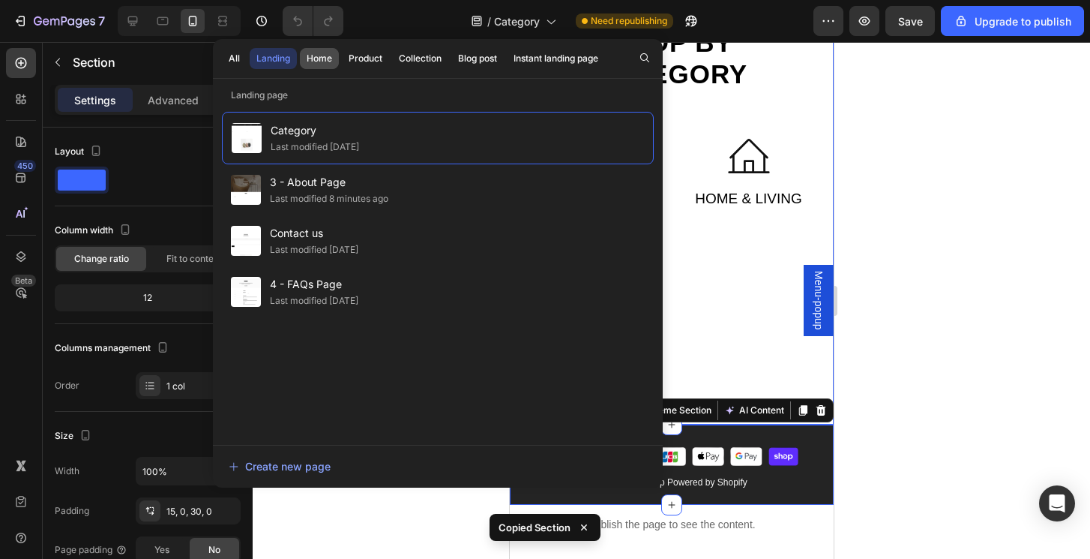
click at [322, 55] on div "Home" at bounding box center [319, 58] width 25 height 13
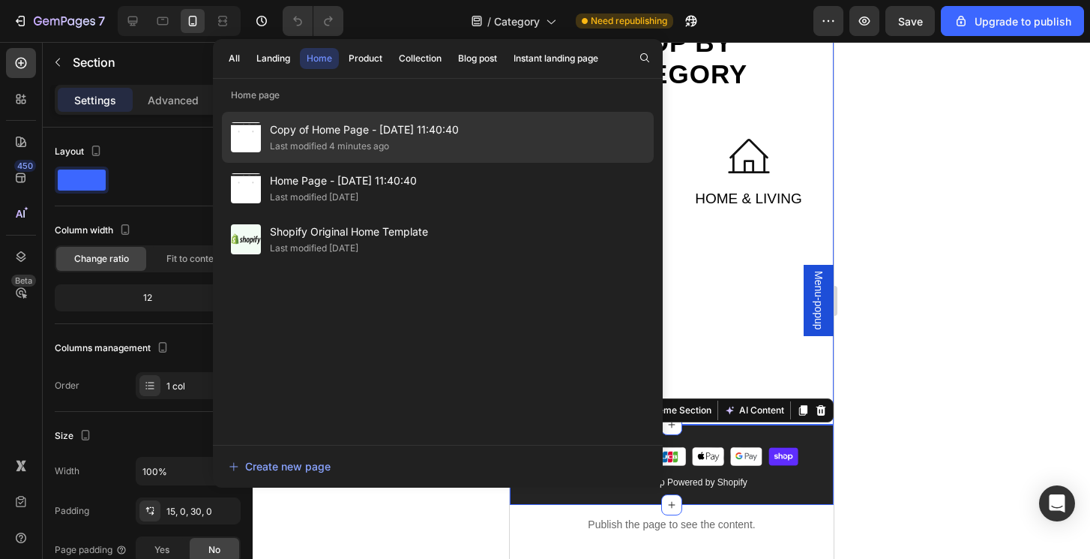
click at [482, 163] on div "Copy of Home Page - Jun 28, 11:40:40 Last modified 4 minutes ago" at bounding box center [438, 188] width 432 height 51
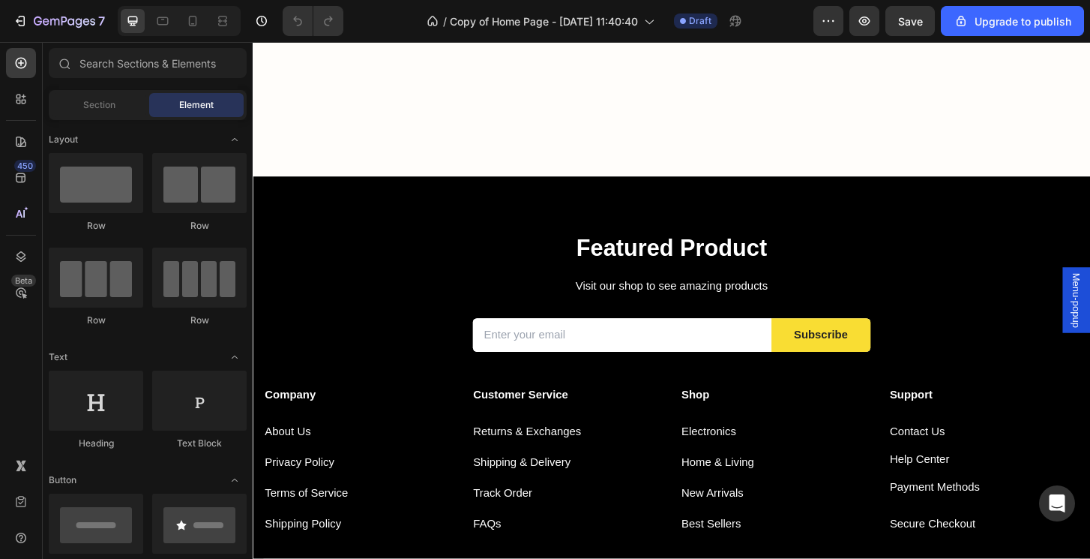
scroll to position [2235, 0]
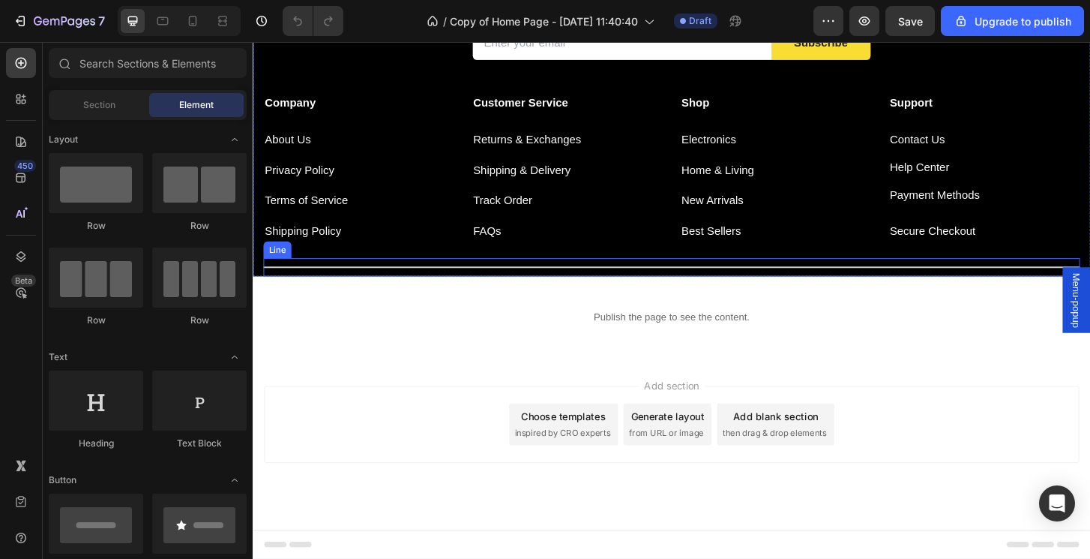
click at [598, 285] on div "Title Line" at bounding box center [702, 283] width 877 height 19
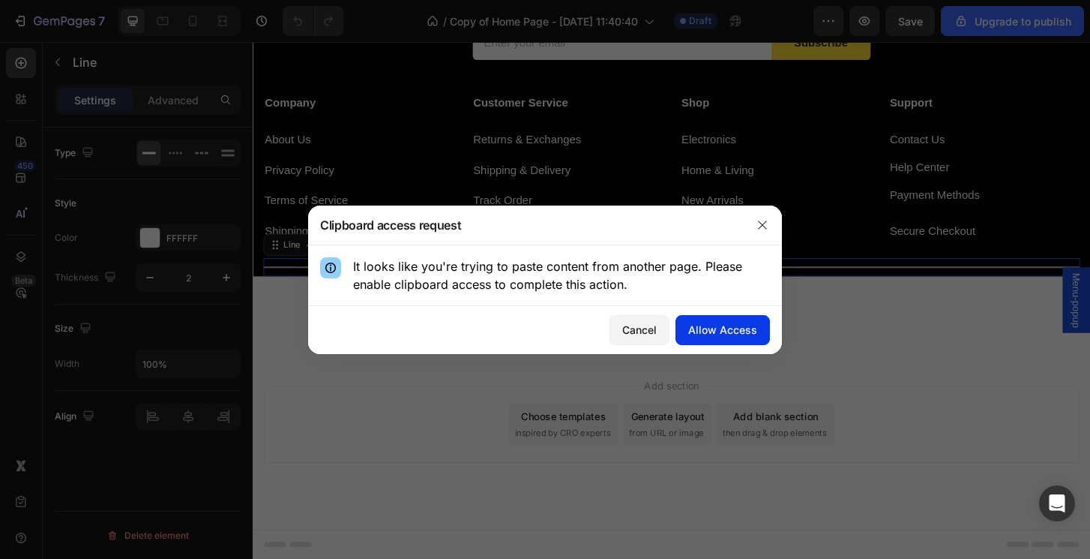
click at [707, 336] on div "Allow Access" at bounding box center [722, 330] width 69 height 16
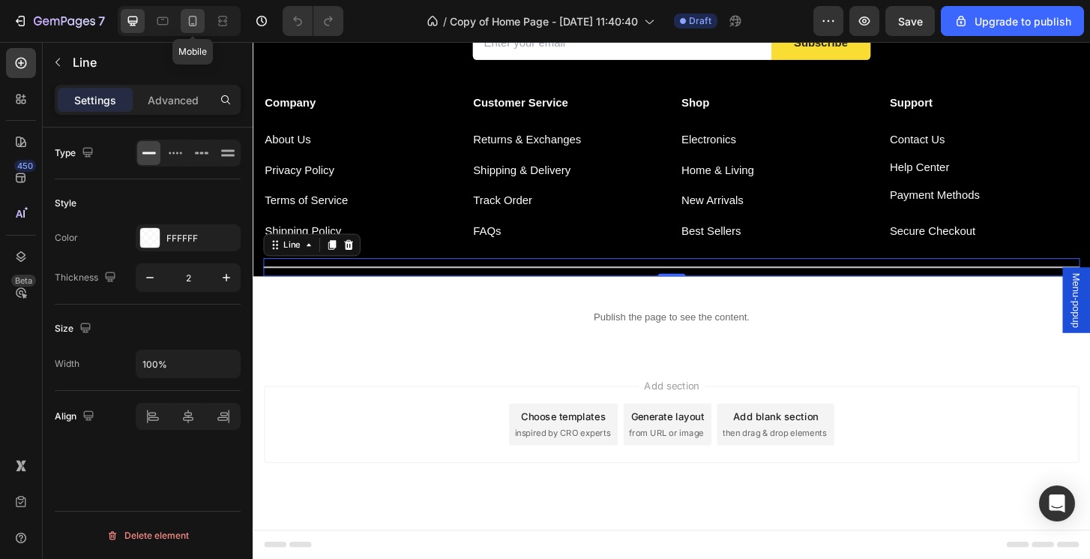
click at [184, 22] on div at bounding box center [193, 21] width 24 height 24
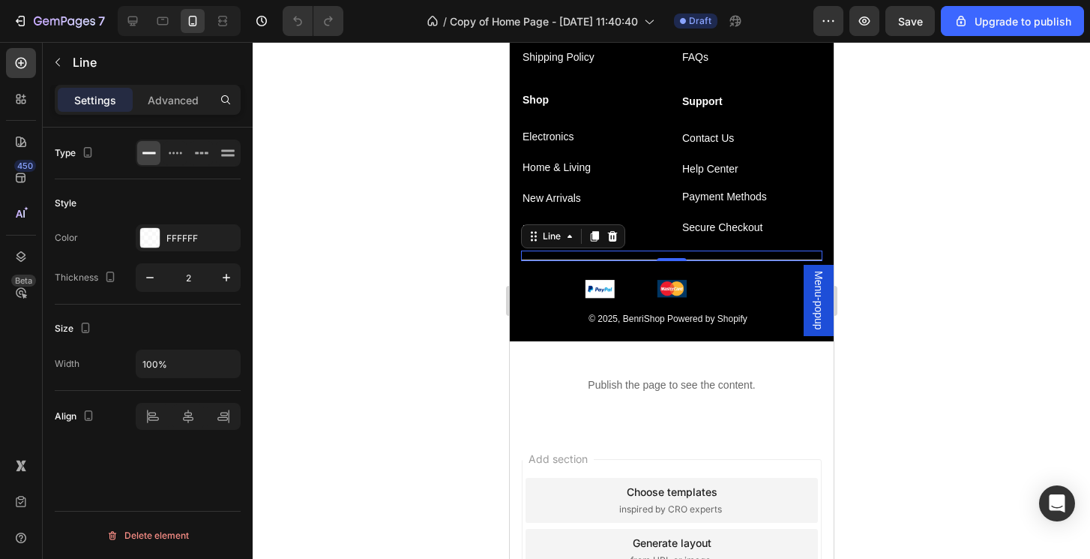
scroll to position [2382, 0]
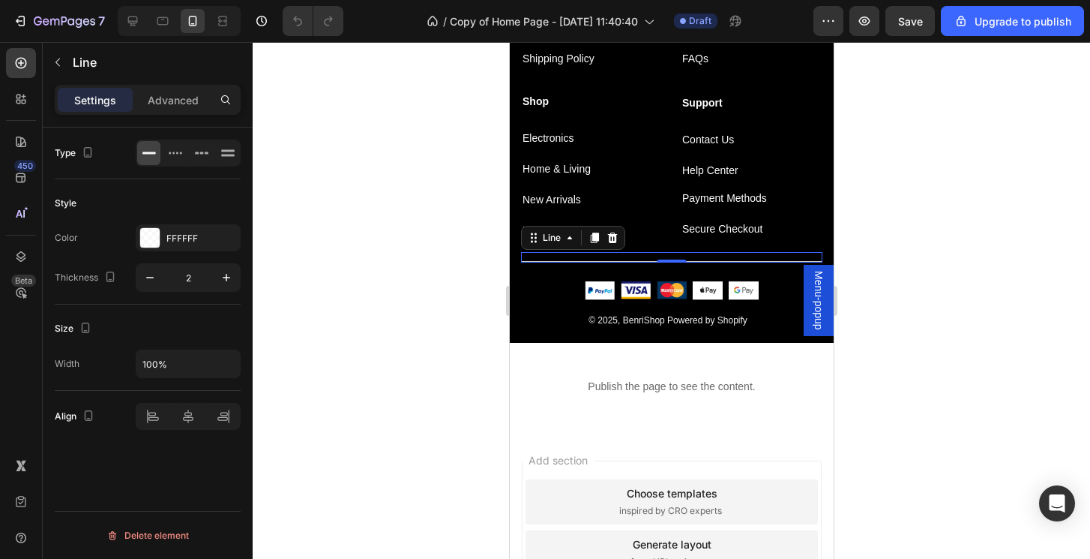
click at [916, 348] on div at bounding box center [672, 300] width 838 height 517
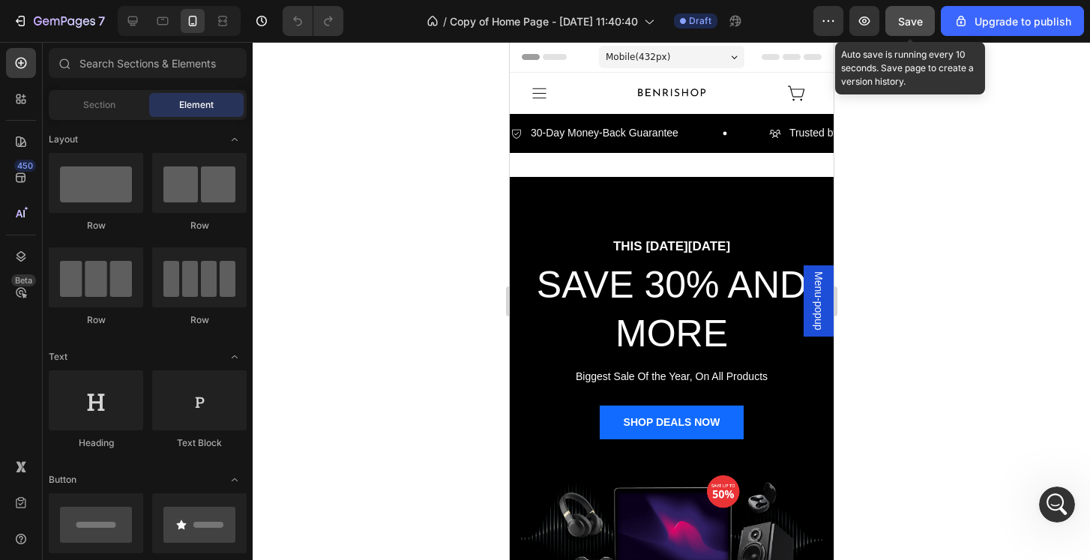
scroll to position [0, 0]
click at [916, 13] on div "Save" at bounding box center [910, 21] width 25 height 16
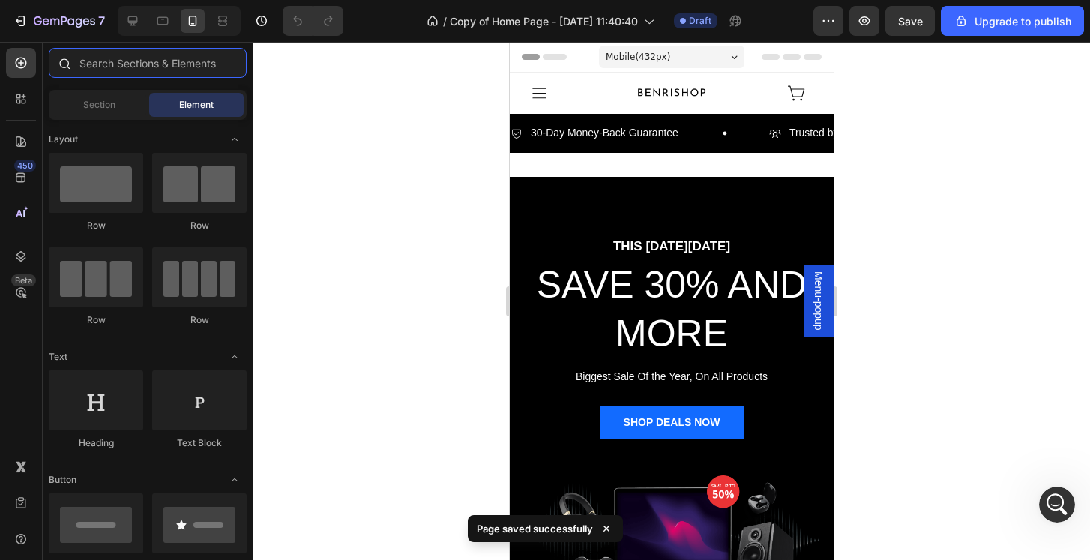
click at [160, 60] on input "text" at bounding box center [148, 63] width 198 height 30
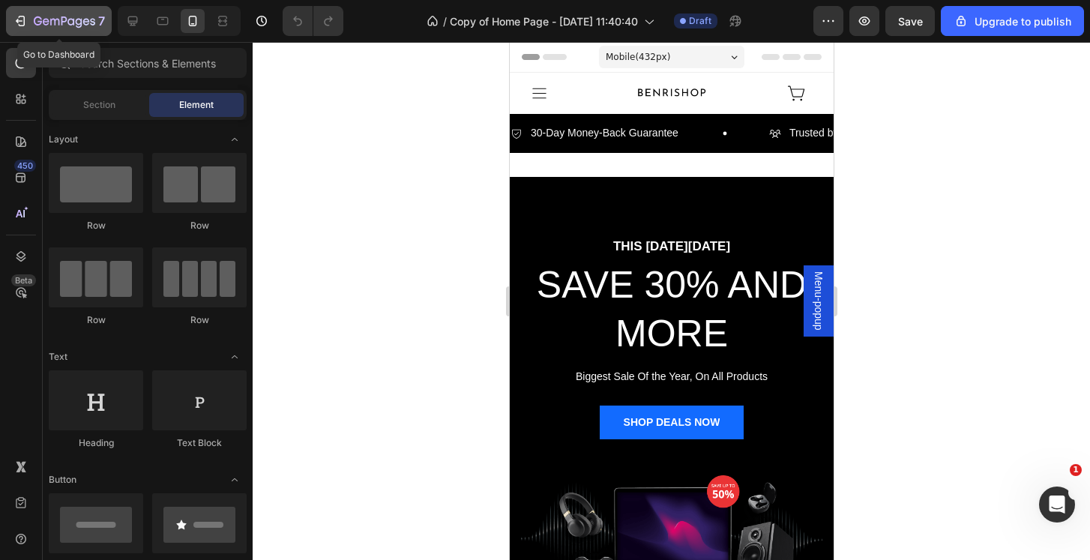
click at [55, 20] on icon "button" at bounding box center [54, 22] width 9 height 7
